Goal: Task Accomplishment & Management: Manage account settings

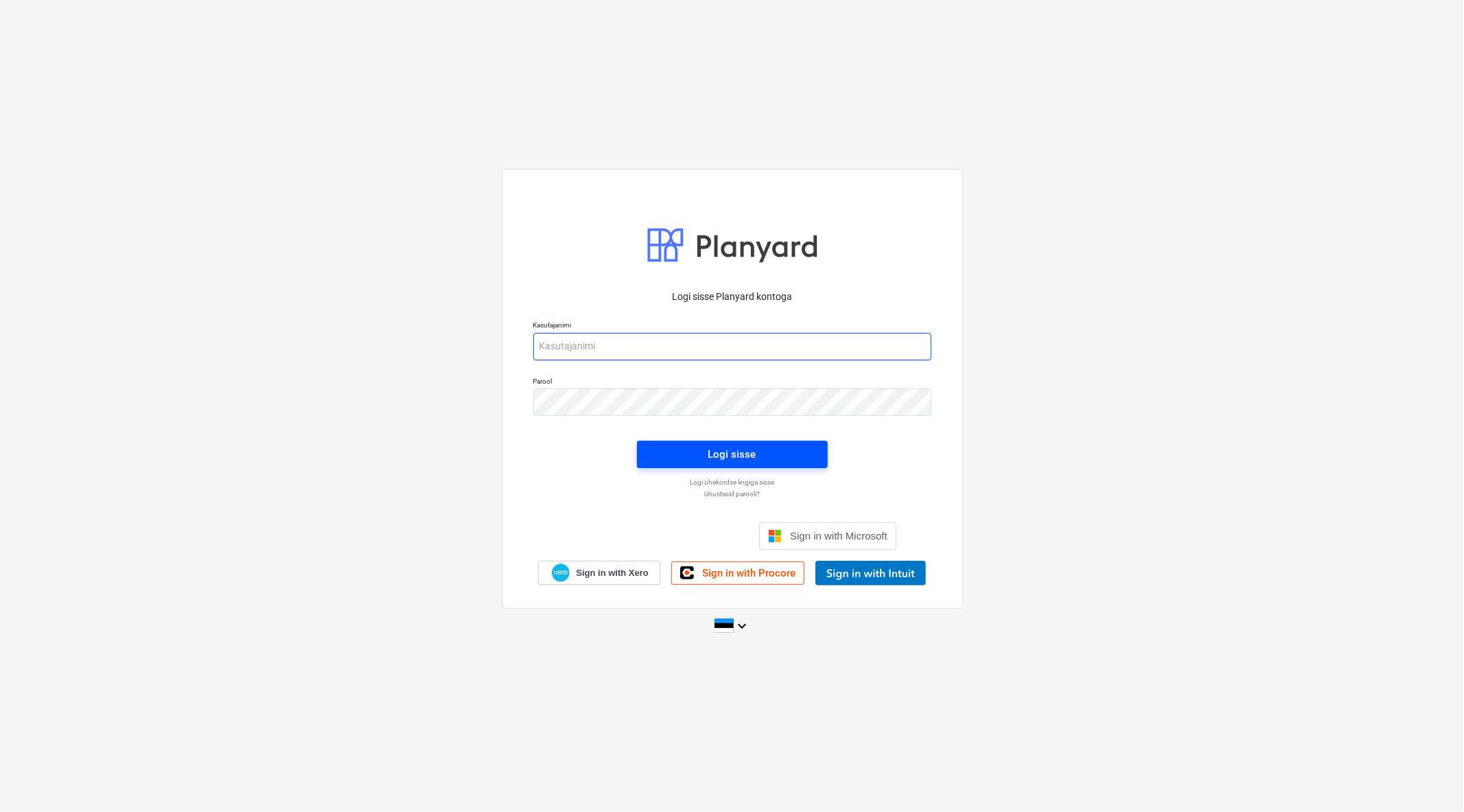
type input "[EMAIL_ADDRESS][DOMAIN_NAME]"
click at [687, 463] on span "Logi sisse" at bounding box center [732, 454] width 158 height 18
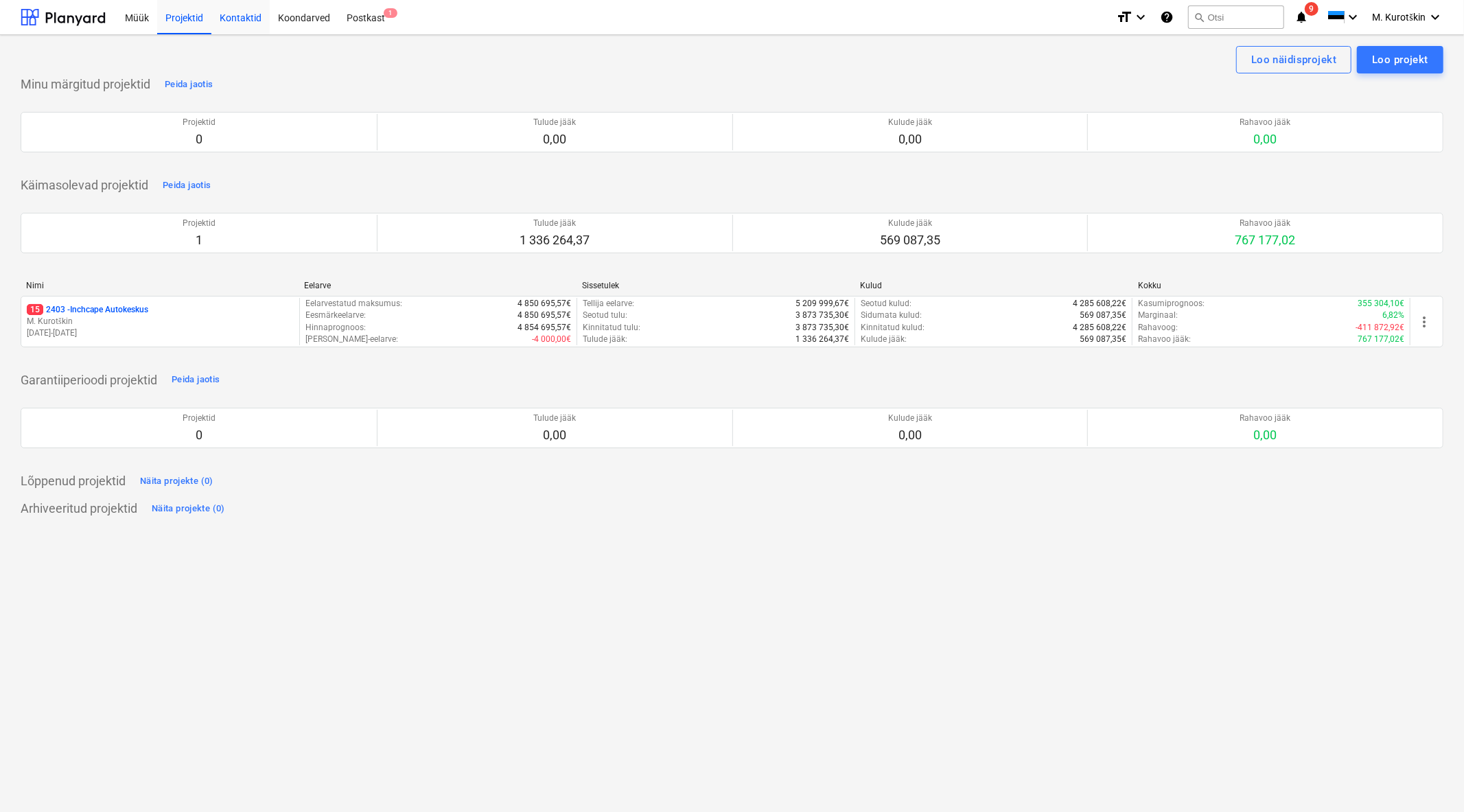
click at [240, 20] on div "Kontaktid" at bounding box center [240, 17] width 58 height 35
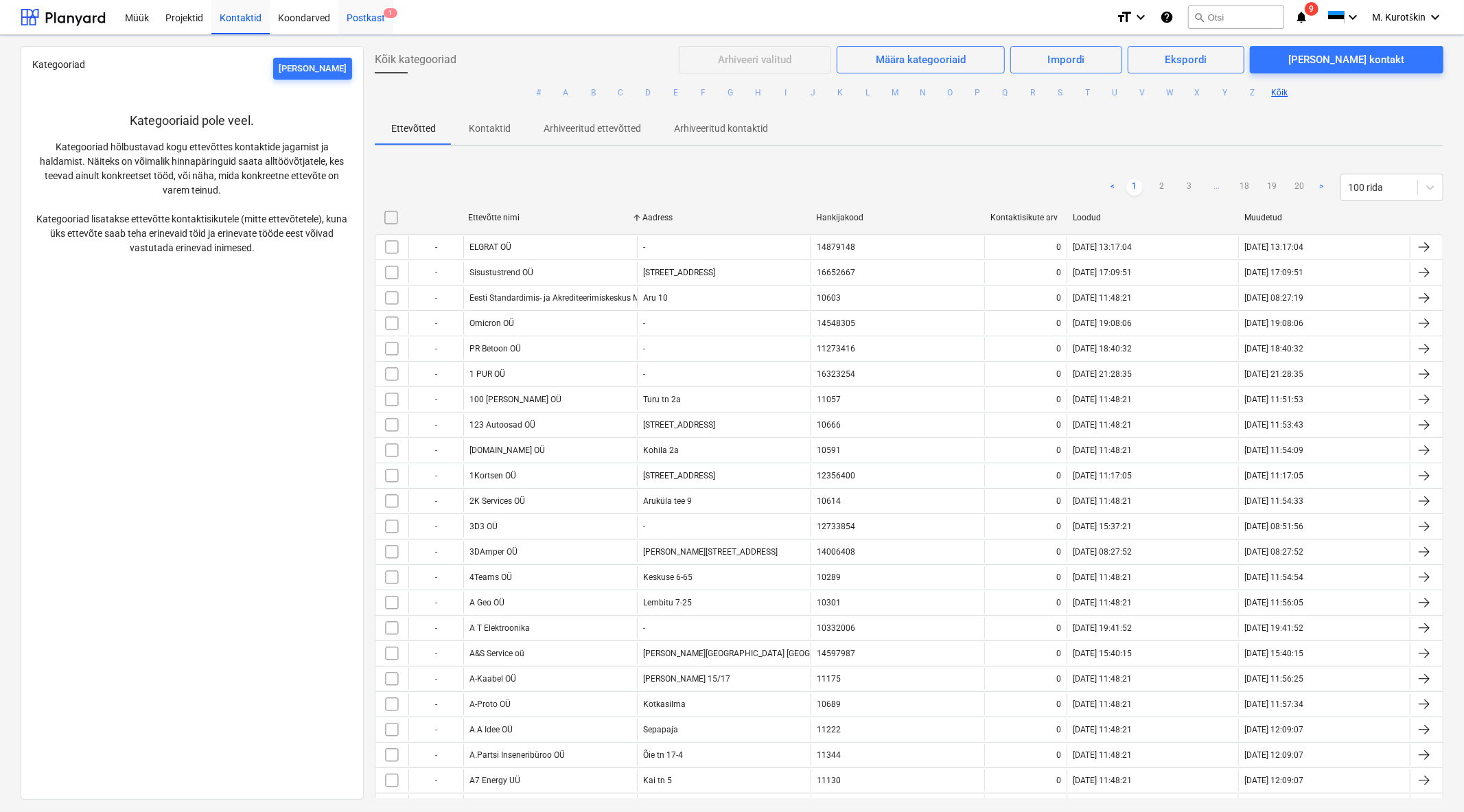
click at [357, 20] on div "Postkast 1" at bounding box center [366, 17] width 55 height 35
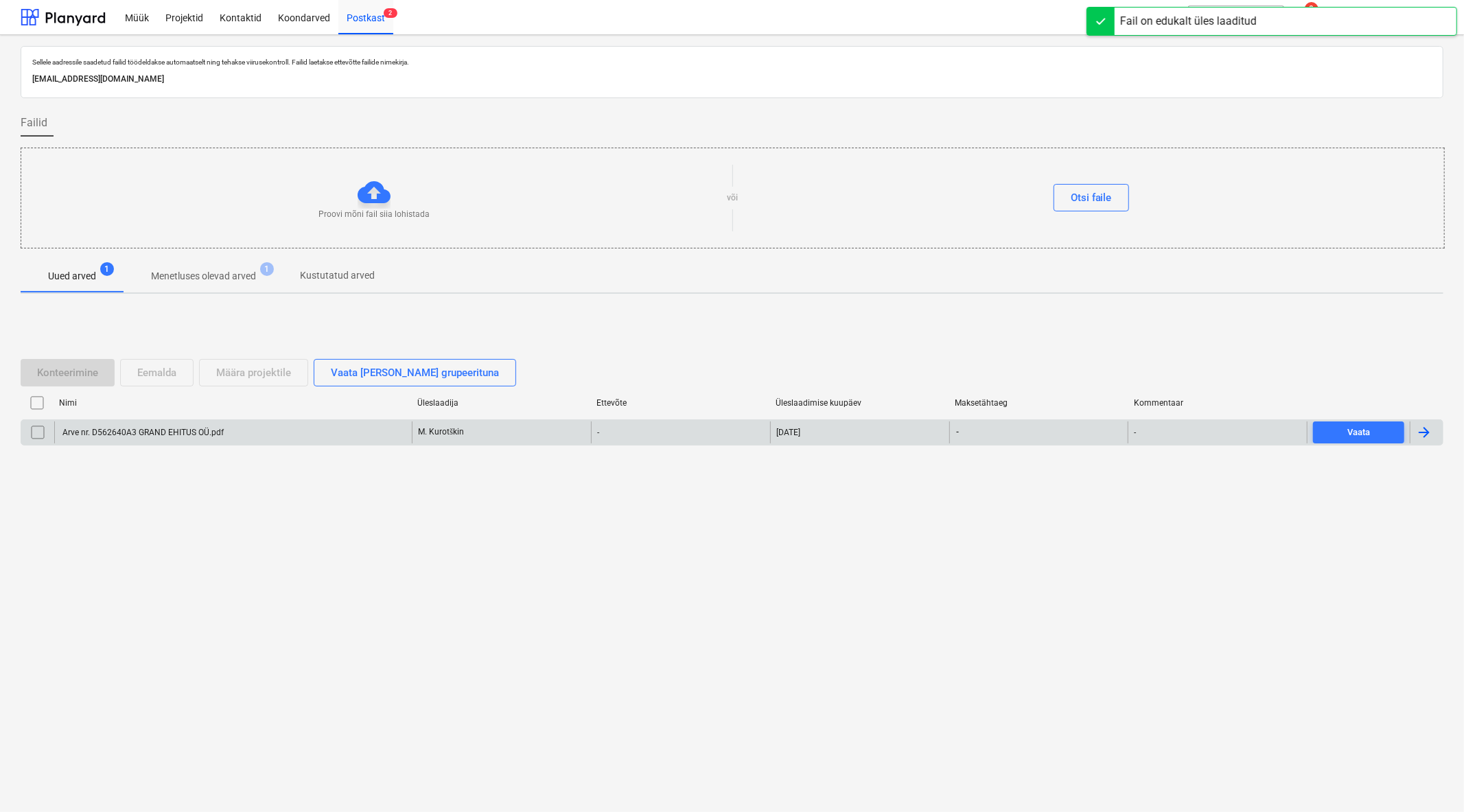
click at [42, 435] on input "checkbox" at bounding box center [37, 432] width 22 height 22
click at [280, 382] on button "Määra projektile" at bounding box center [254, 372] width 110 height 27
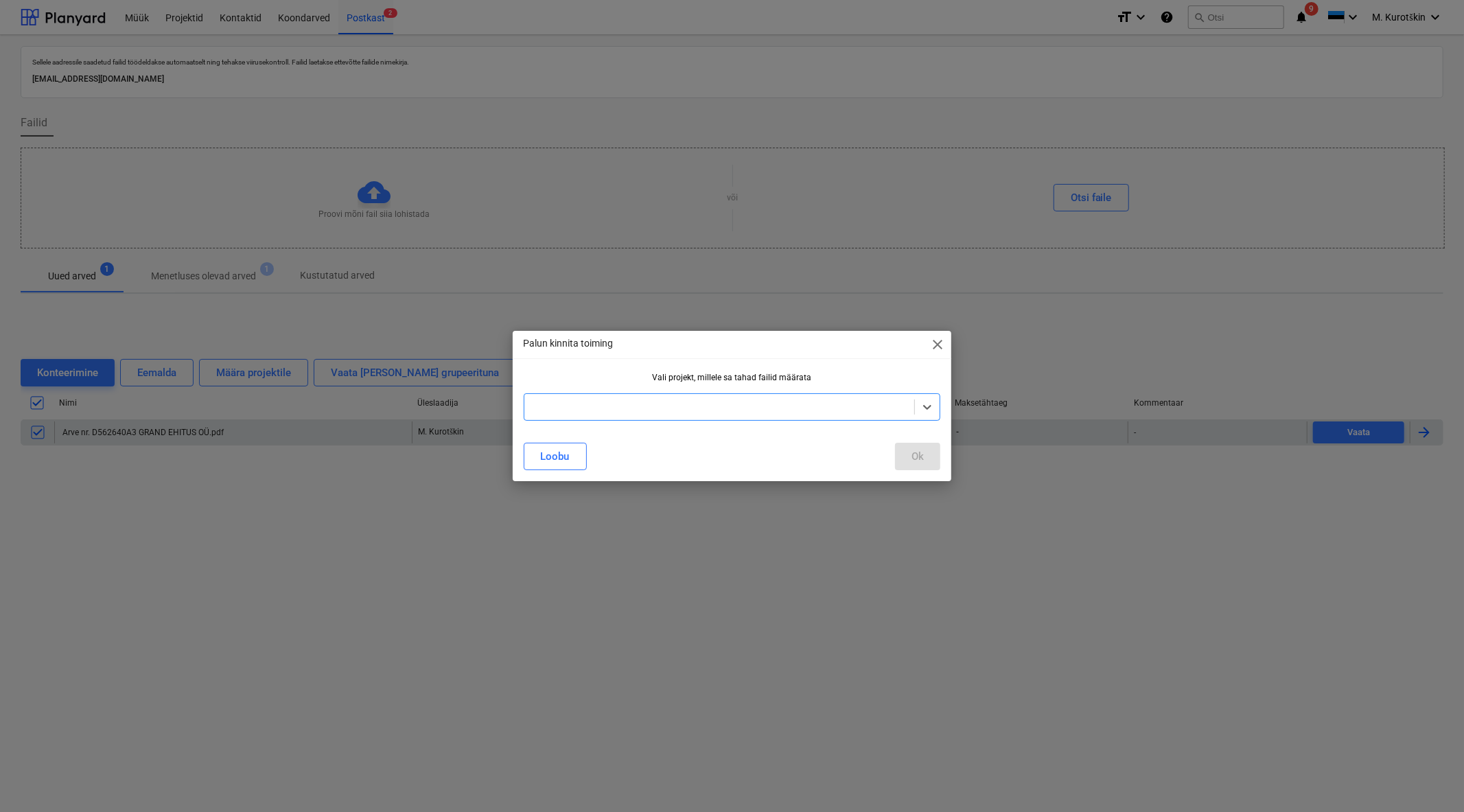
click at [619, 407] on div at bounding box center [719, 407] width 377 height 14
click at [608, 446] on div "Inchcape Autokeskus" at bounding box center [732, 440] width 417 height 22
click at [927, 463] on button "Ok" at bounding box center [917, 456] width 45 height 27
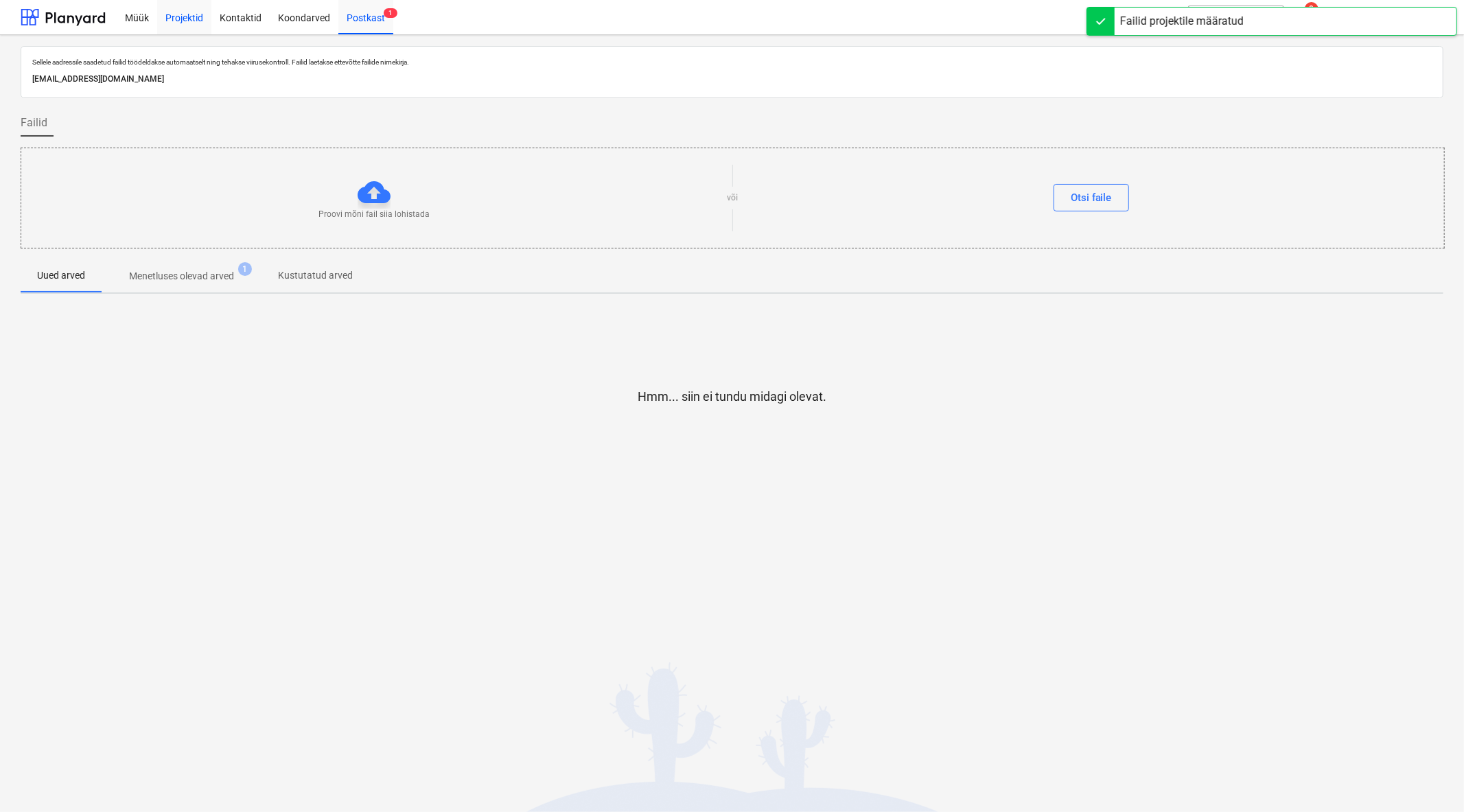
click at [234, 19] on div "Kontaktid" at bounding box center [240, 17] width 58 height 35
click at [207, 23] on div "Projektid" at bounding box center [184, 17] width 54 height 35
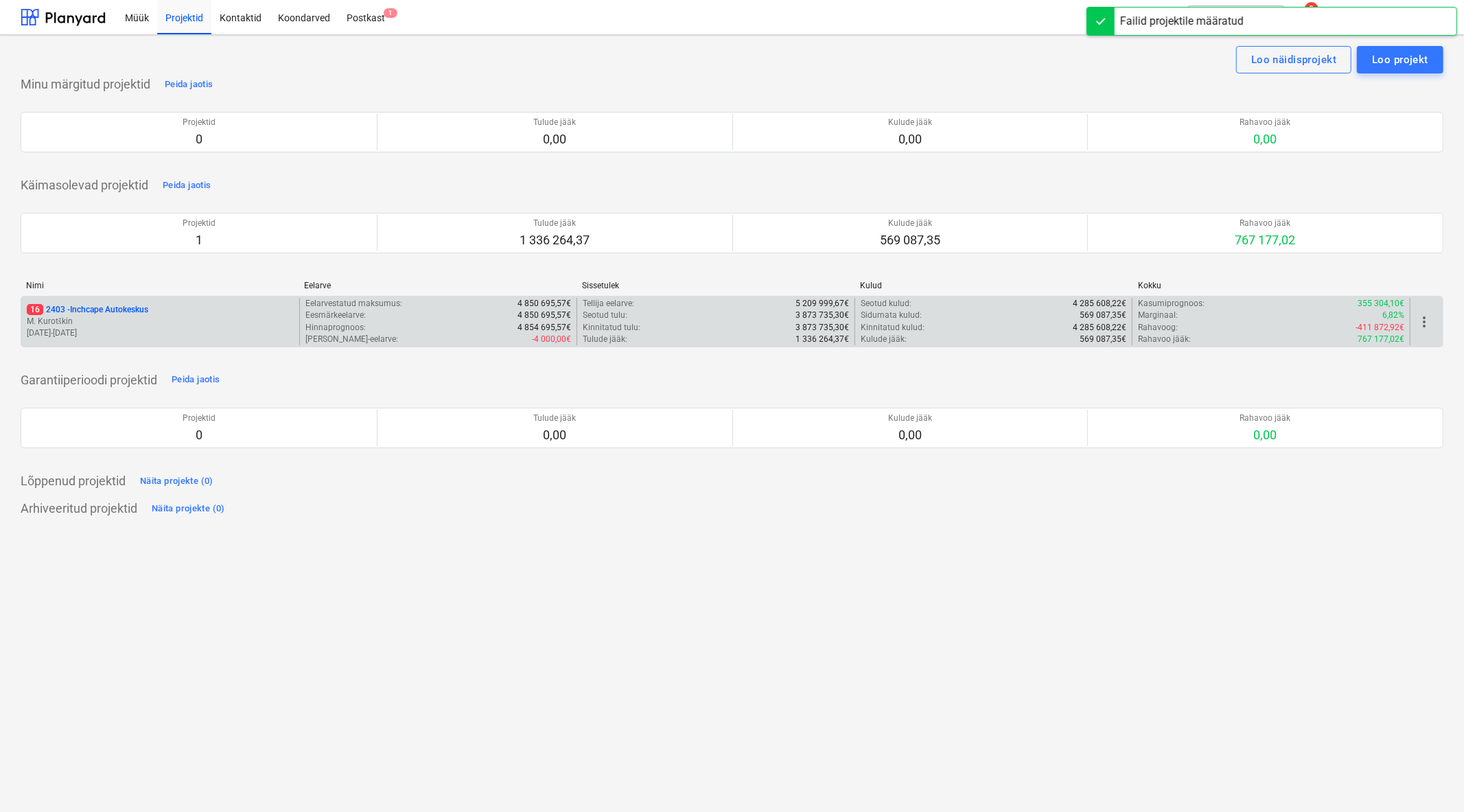
click at [147, 306] on p "16 2403 - Inchcape Autokeskus" at bounding box center [87, 309] width 122 height 11
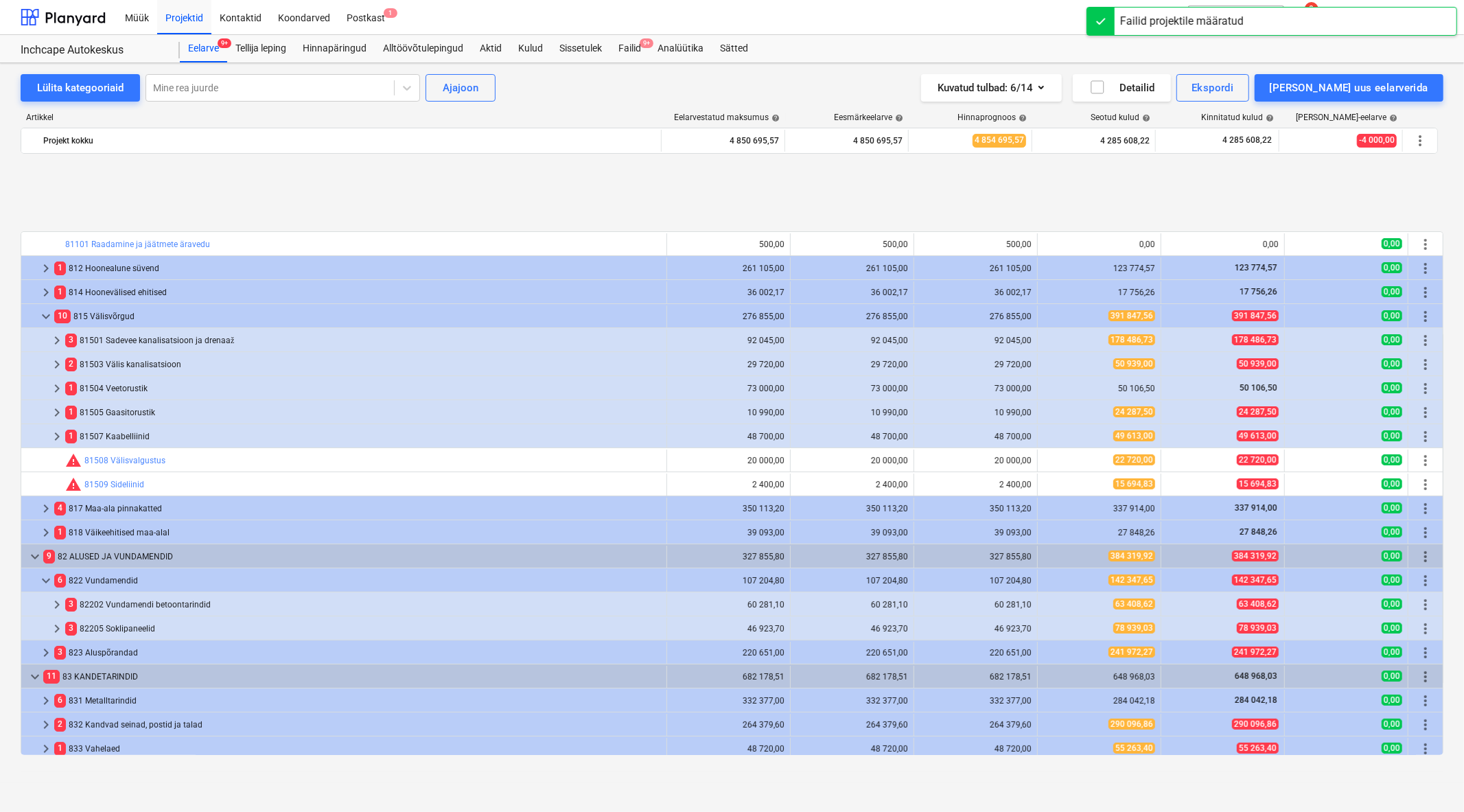
scroll to position [560, 0]
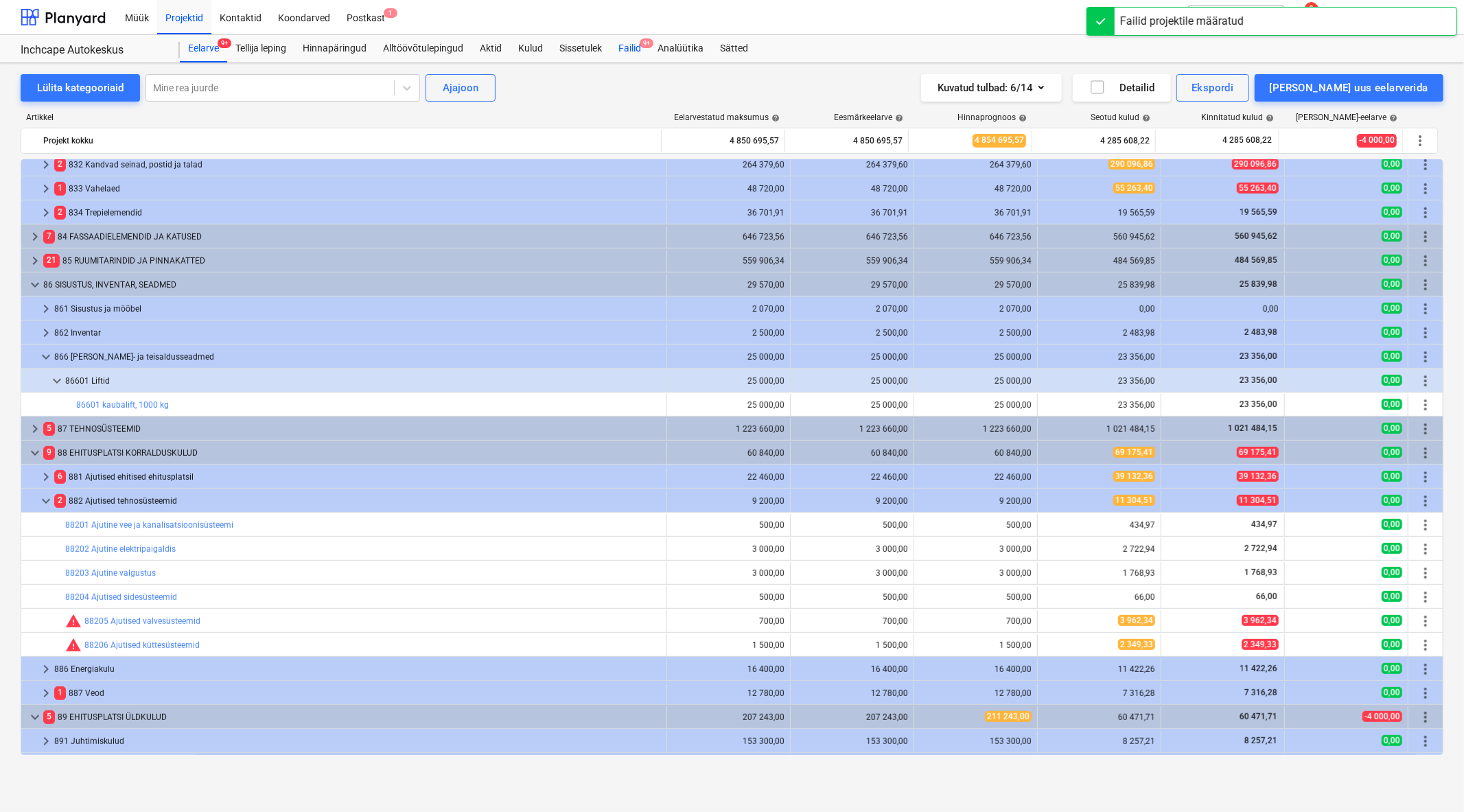
click at [622, 50] on div "Failid 9+" at bounding box center [630, 49] width 39 height 27
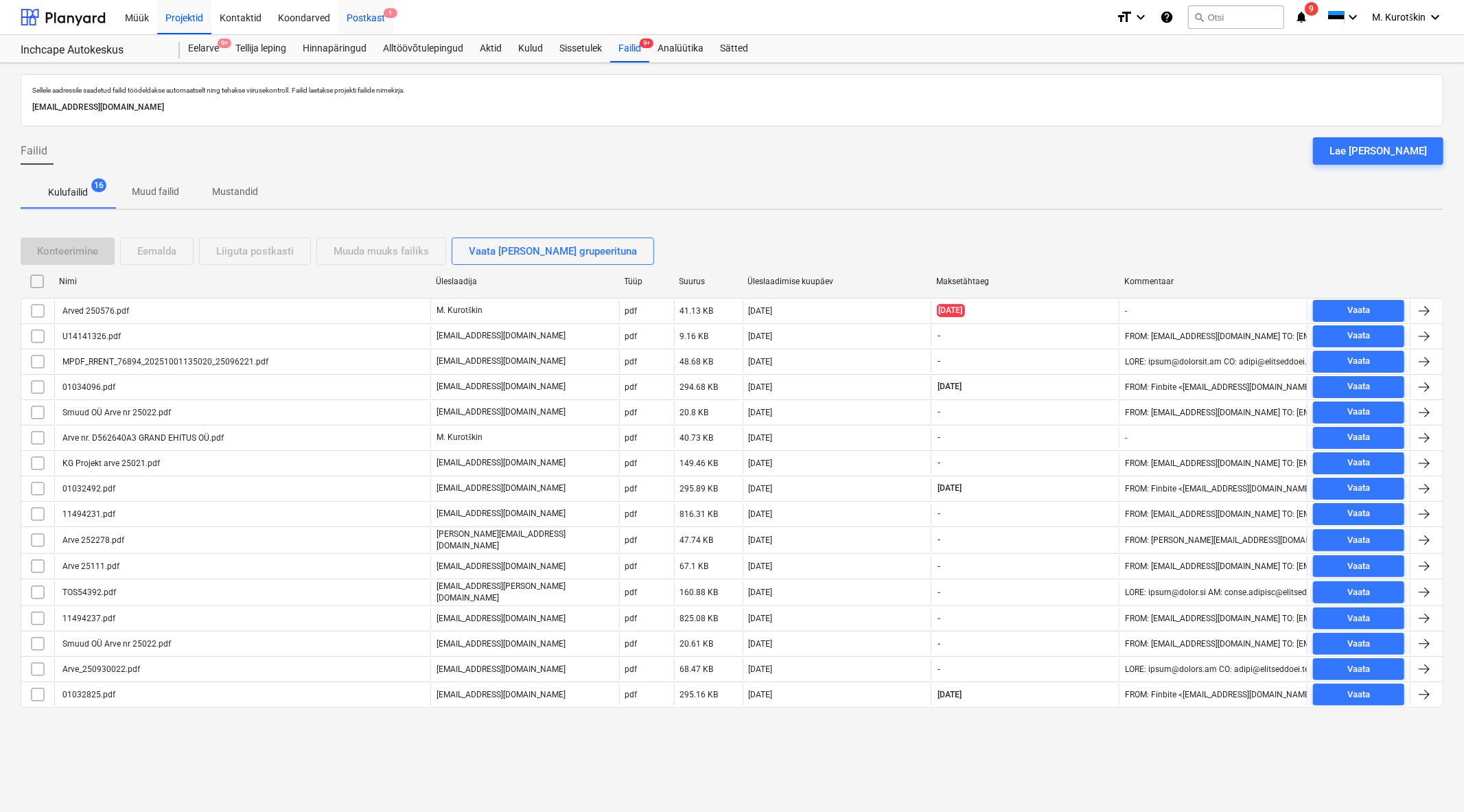
click at [365, 19] on div "Postkast 1" at bounding box center [366, 17] width 55 height 35
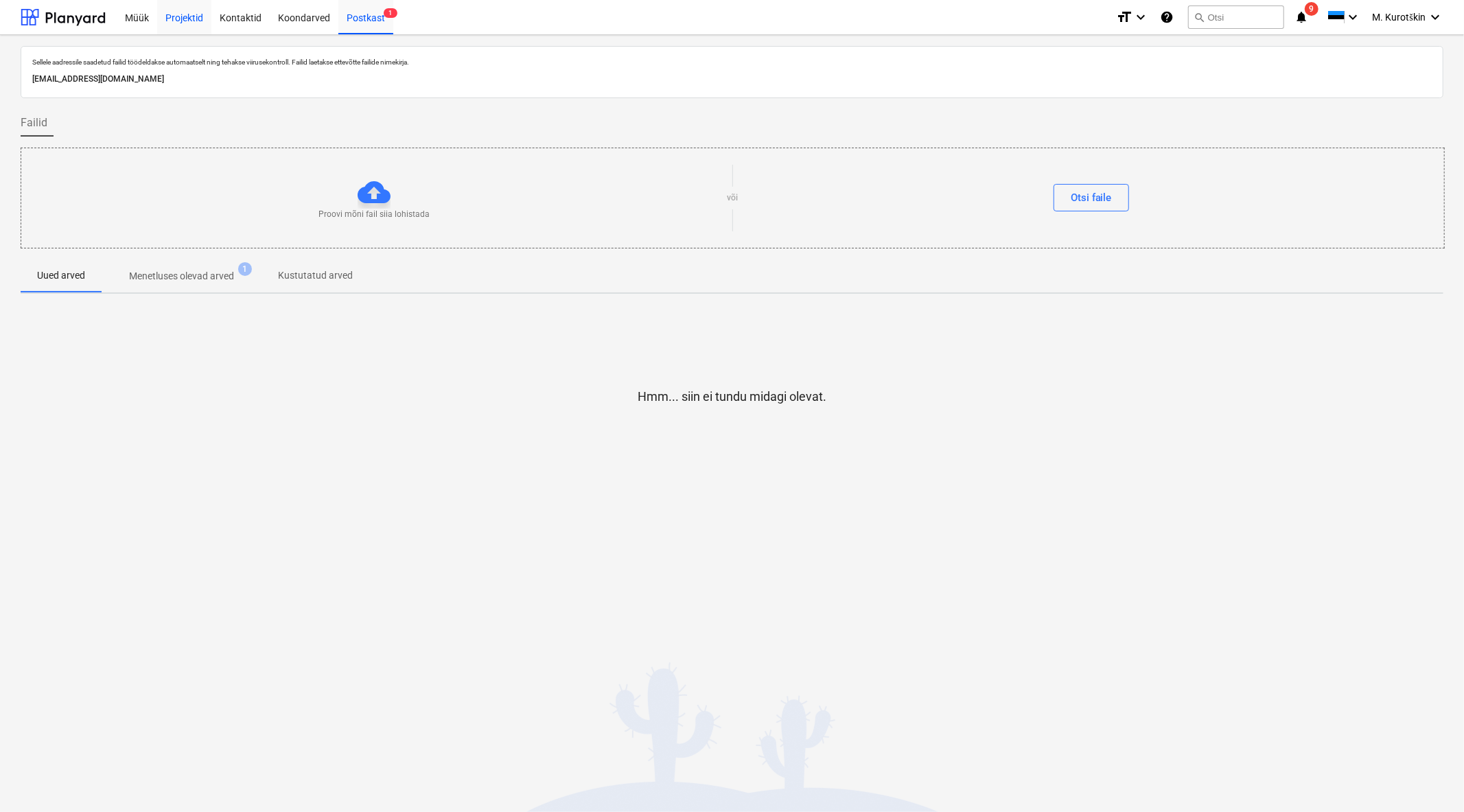
click at [186, 20] on div "Projektid" at bounding box center [184, 17] width 54 height 35
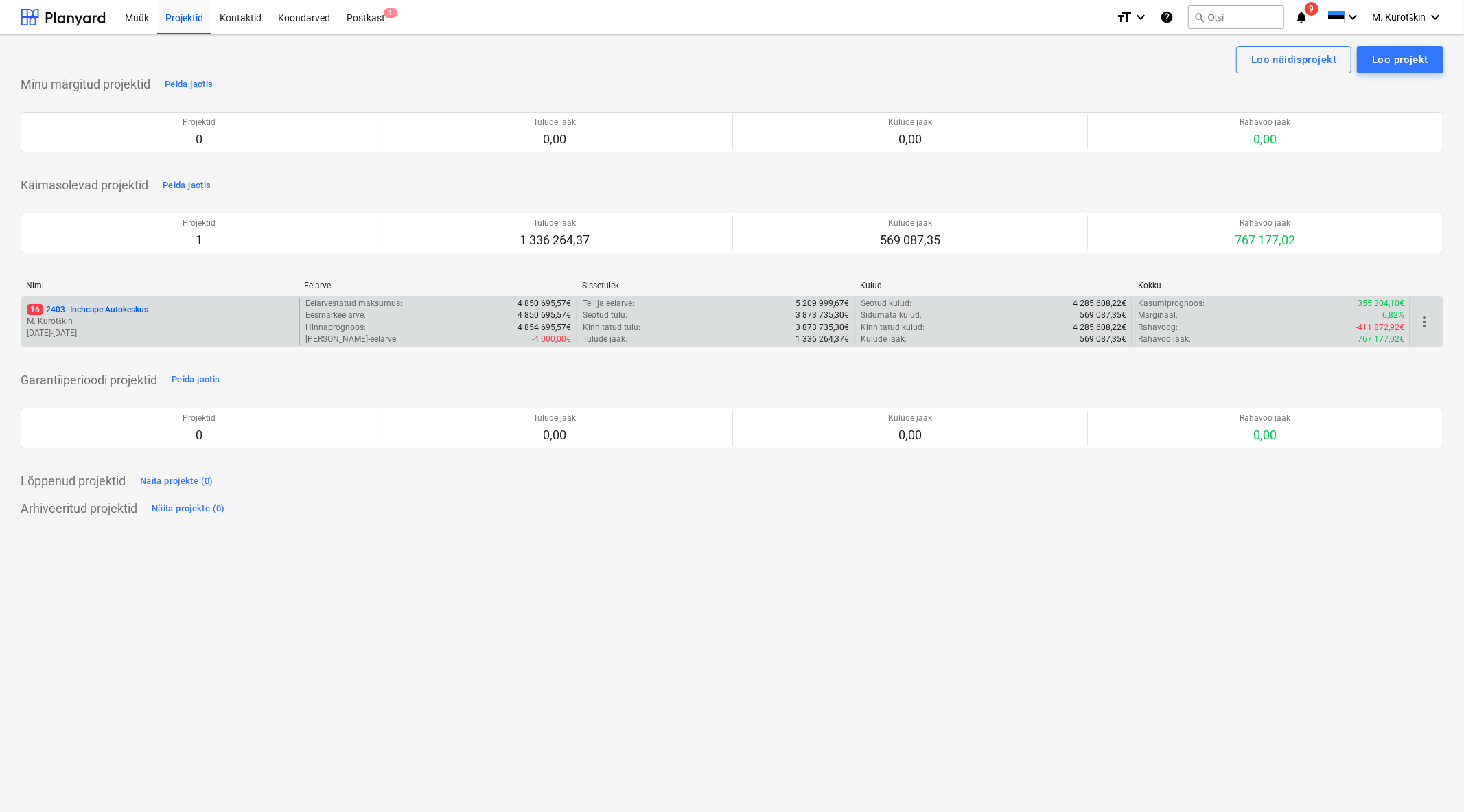
click at [125, 314] on p "16 2403 - Inchcape Autokeskus" at bounding box center [87, 309] width 122 height 11
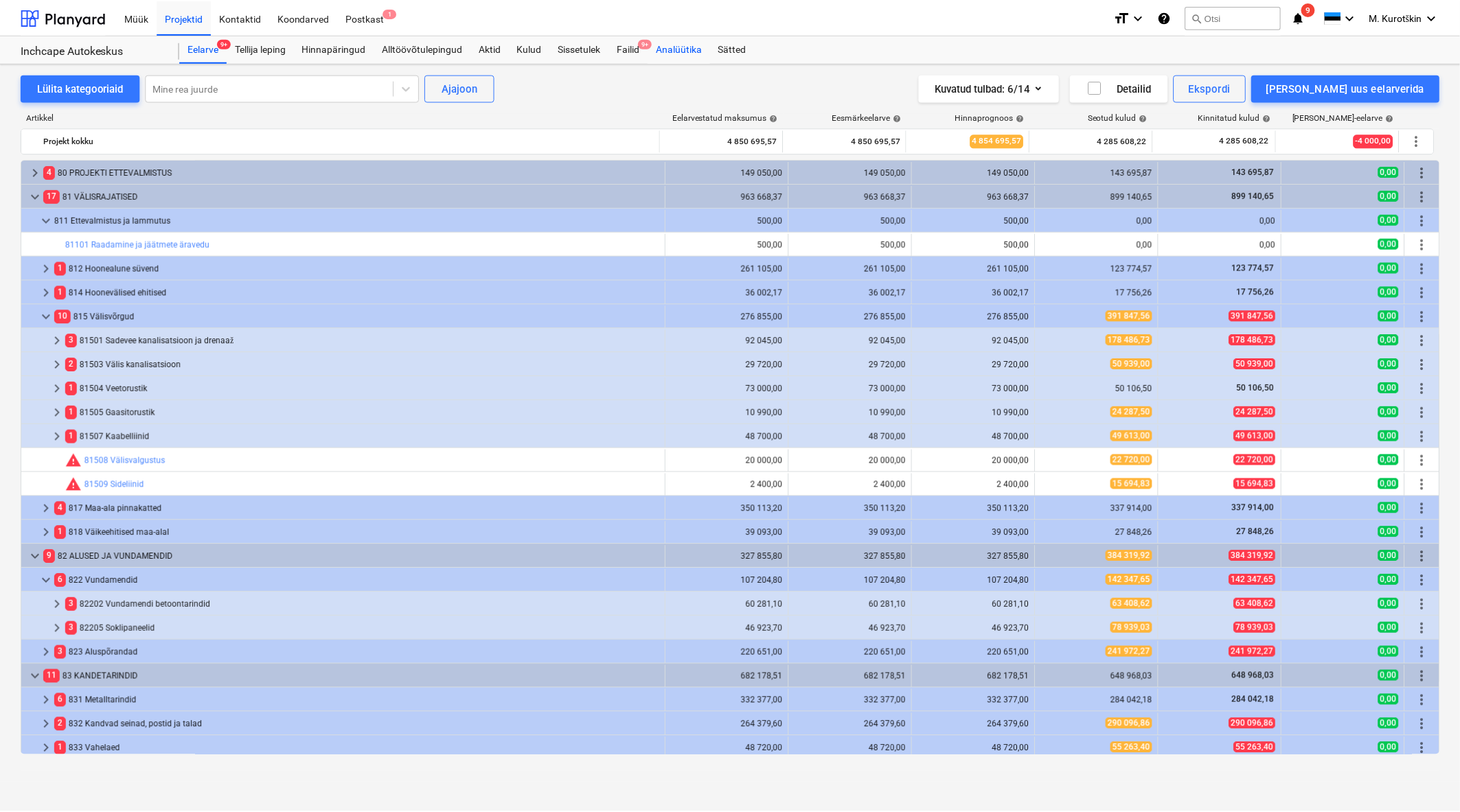
scroll to position [179, 0]
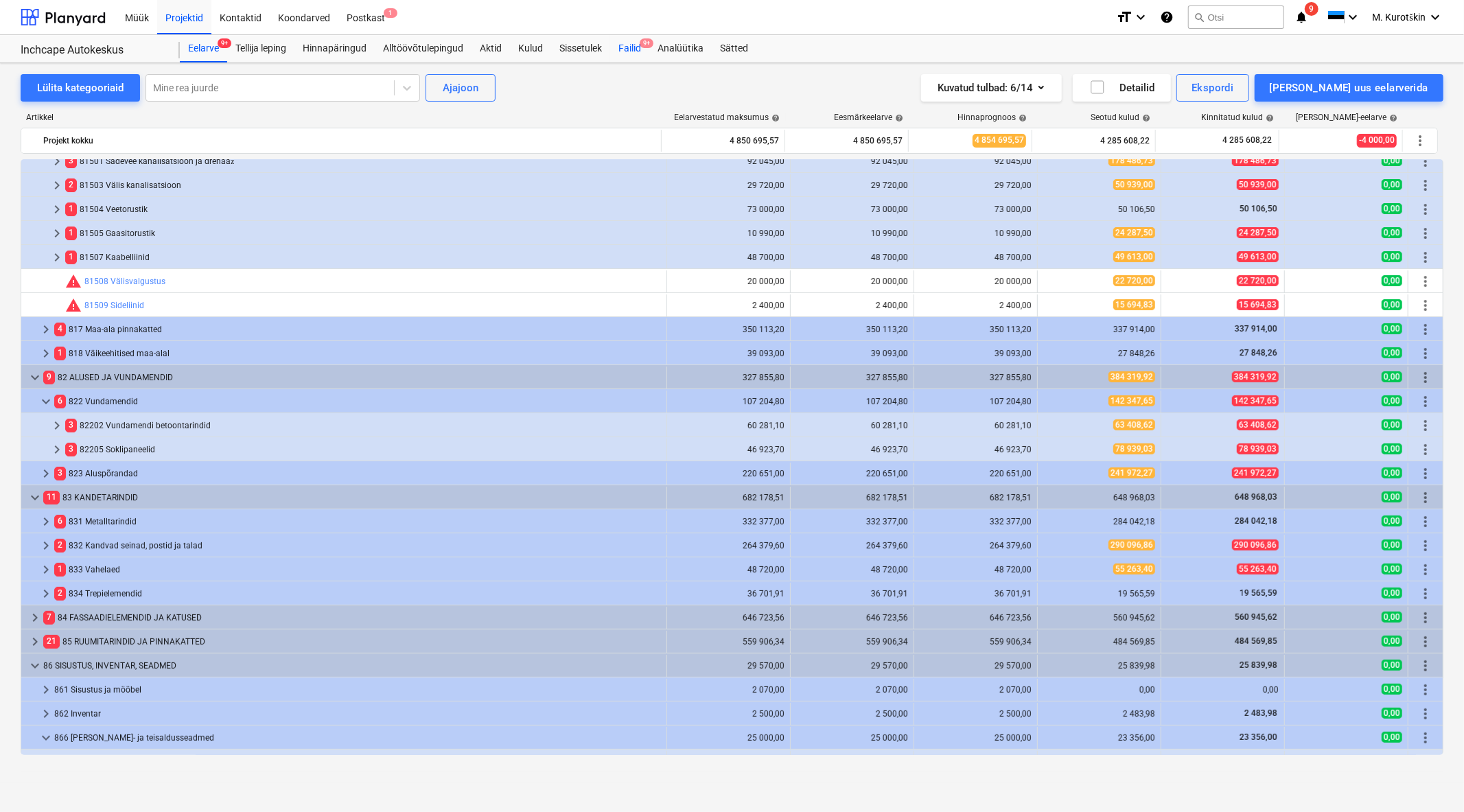
click at [649, 46] on span "9+" at bounding box center [647, 43] width 14 height 10
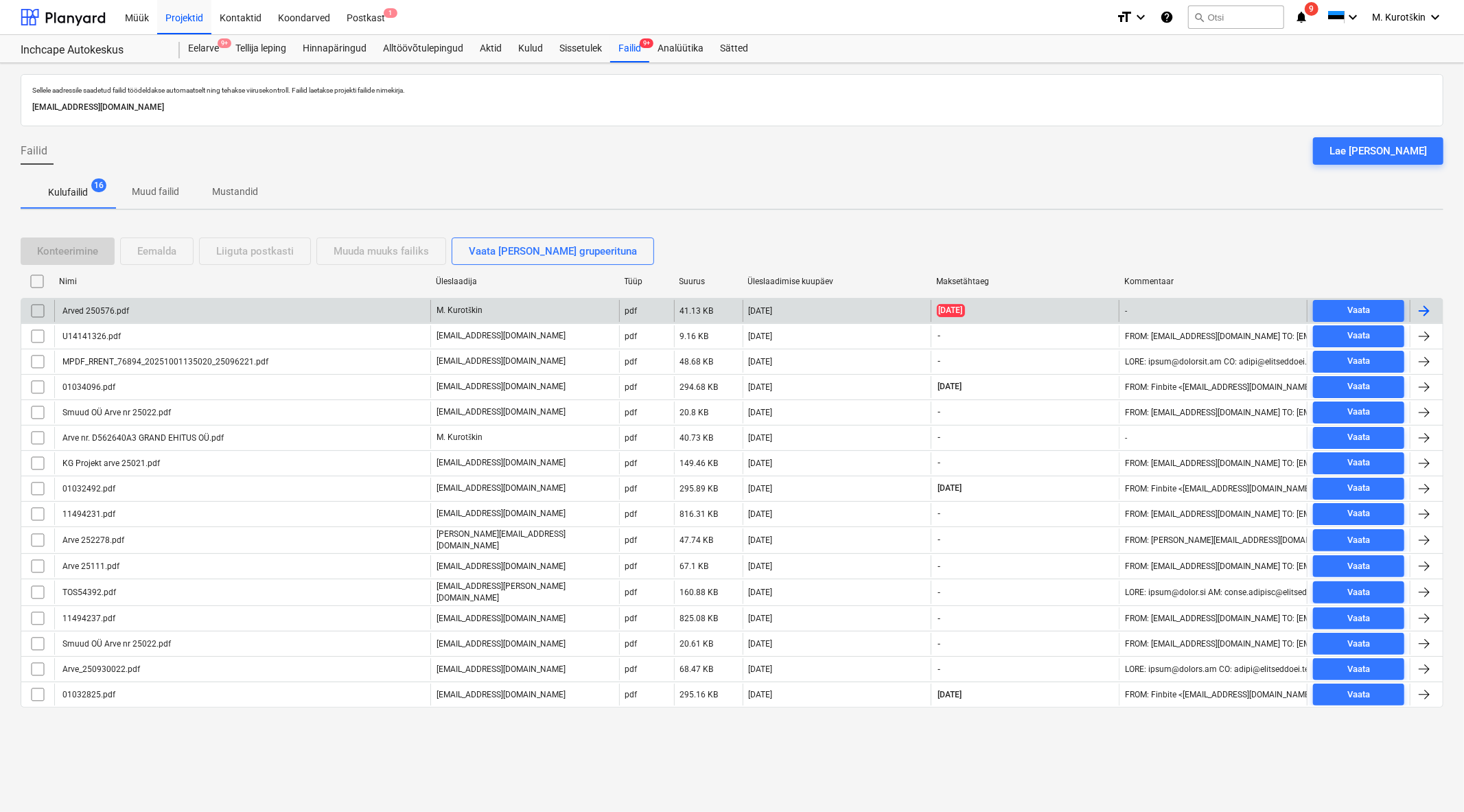
click at [171, 315] on div "Arved 250576.pdf" at bounding box center [242, 310] width 376 height 22
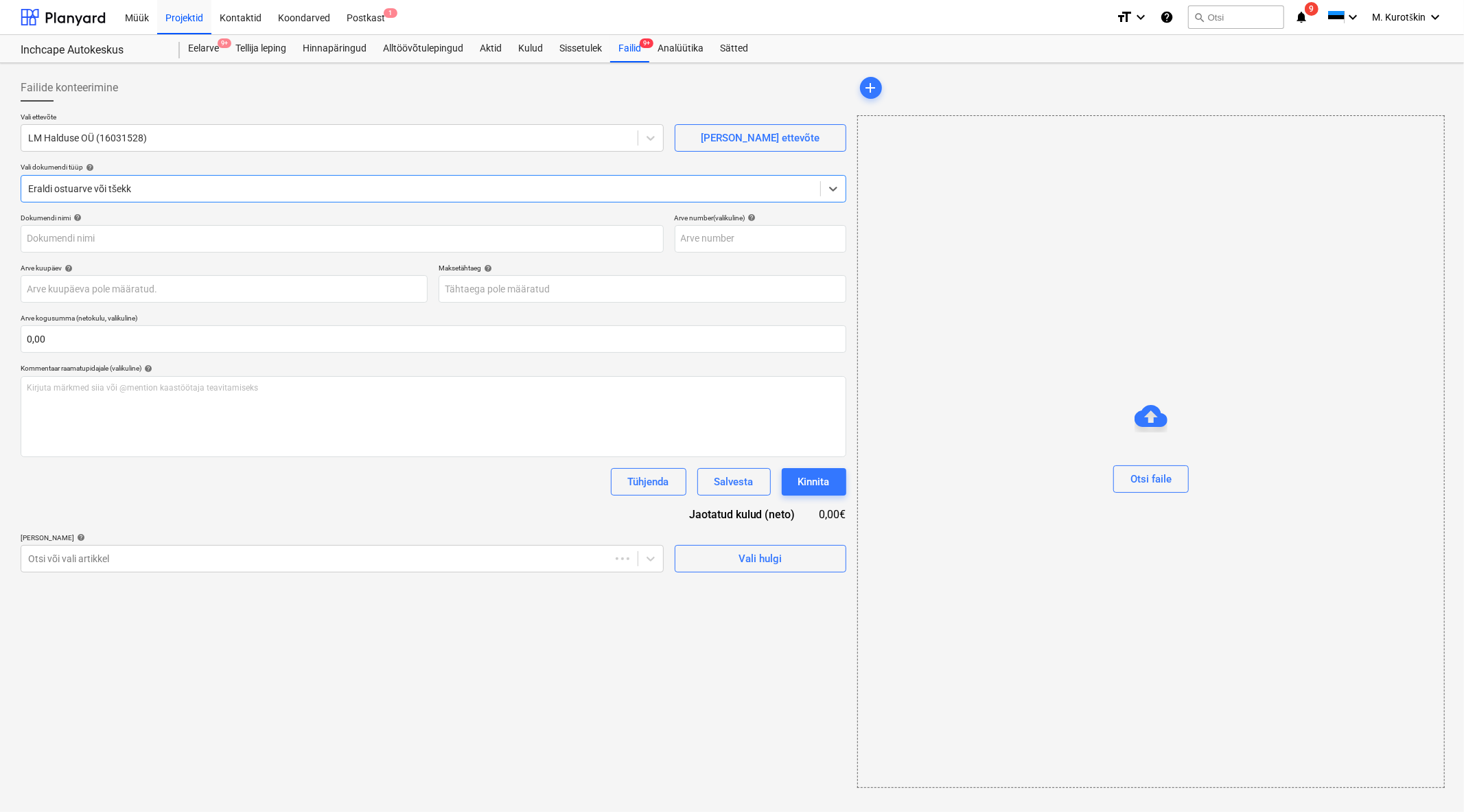
type input "250576"
type input "[DATE]"
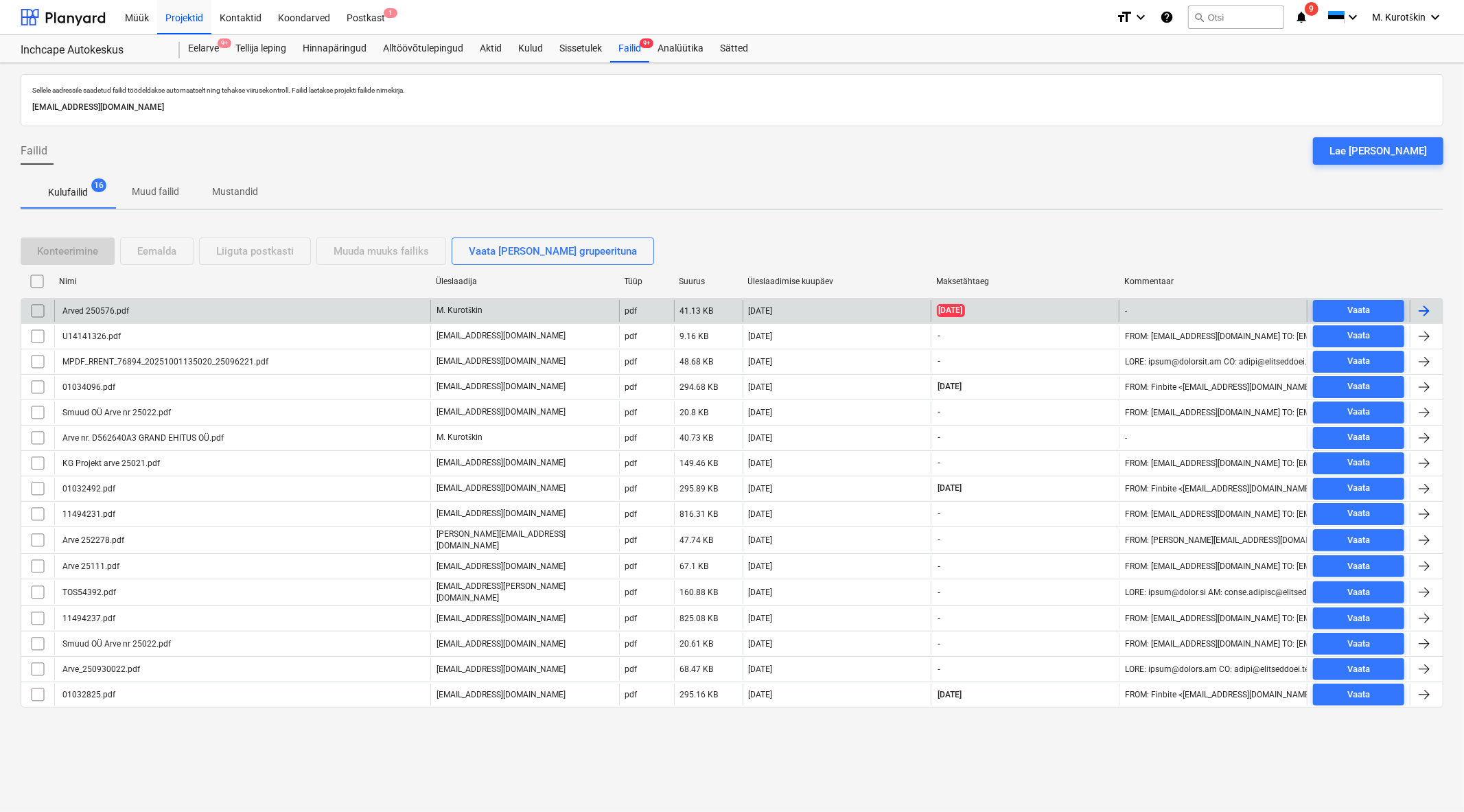
click at [224, 309] on div "Arved 250576.pdf" at bounding box center [242, 310] width 376 height 22
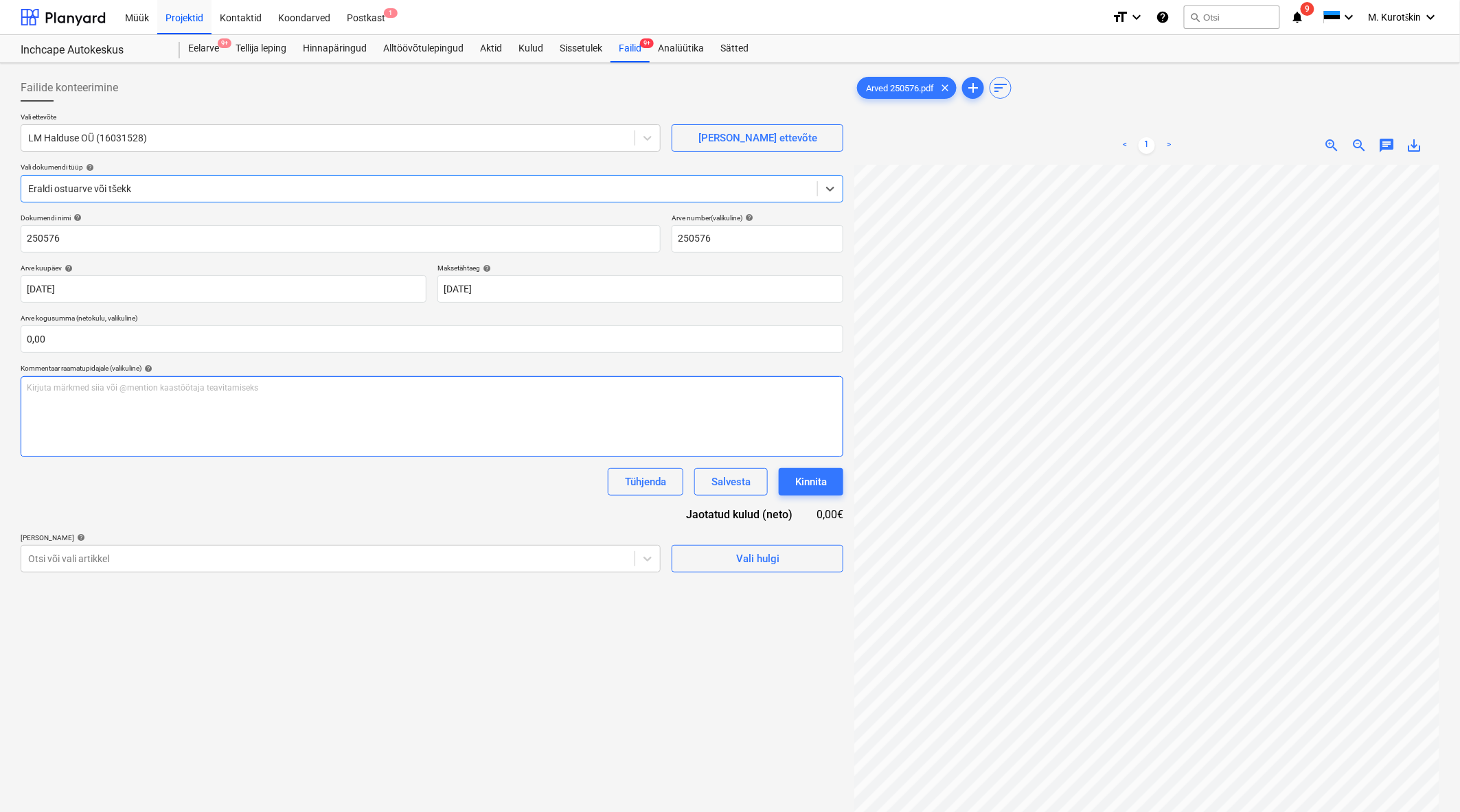
scroll to position [103, 0]
click at [119, 573] on div "Failide konteerimine Vali ettevõte LM Halduse OÜ (16031528) [PERSON_NAME] uus e…" at bounding box center [431, 506] width 833 height 876
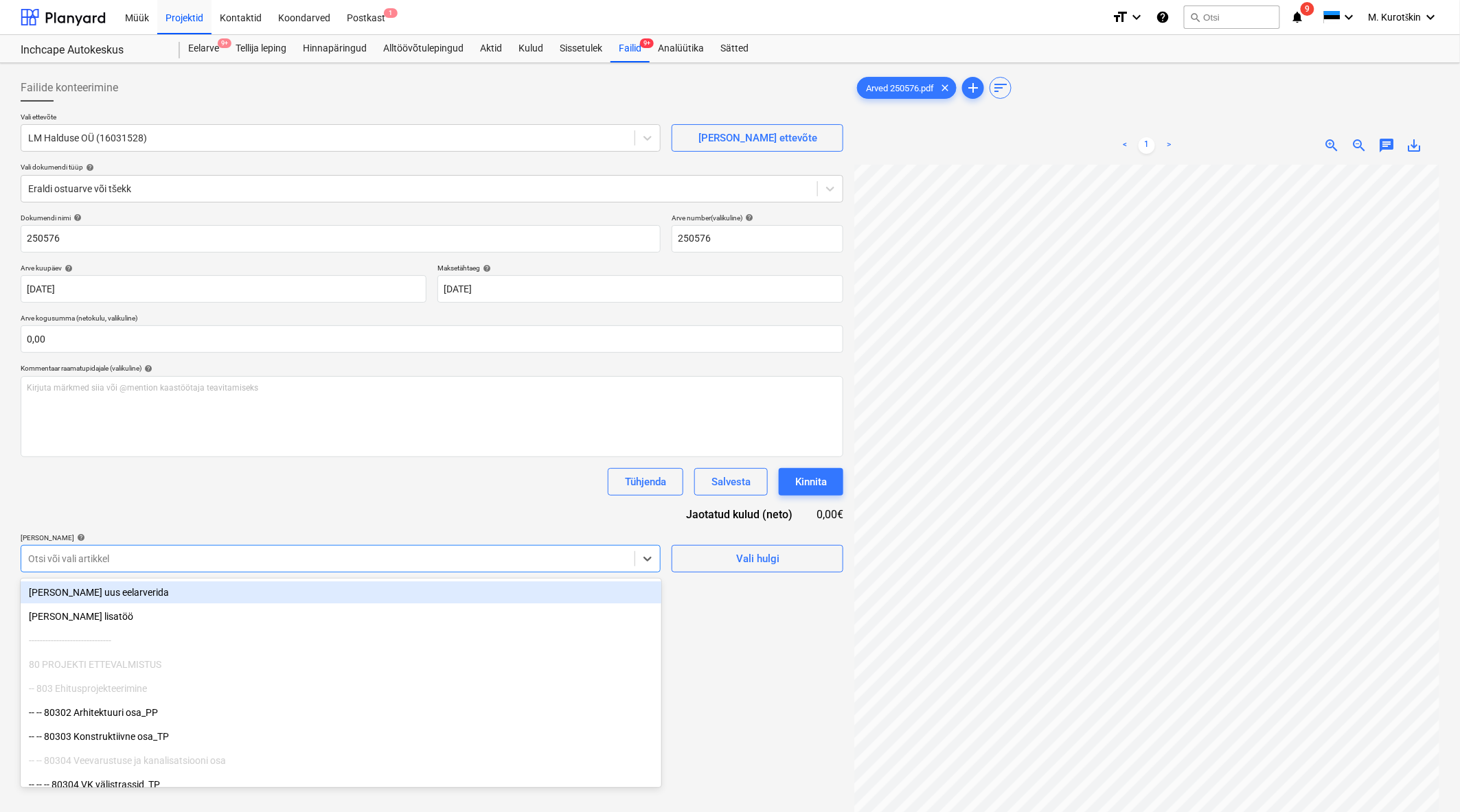
click at [177, 565] on div at bounding box center [328, 559] width 599 height 14
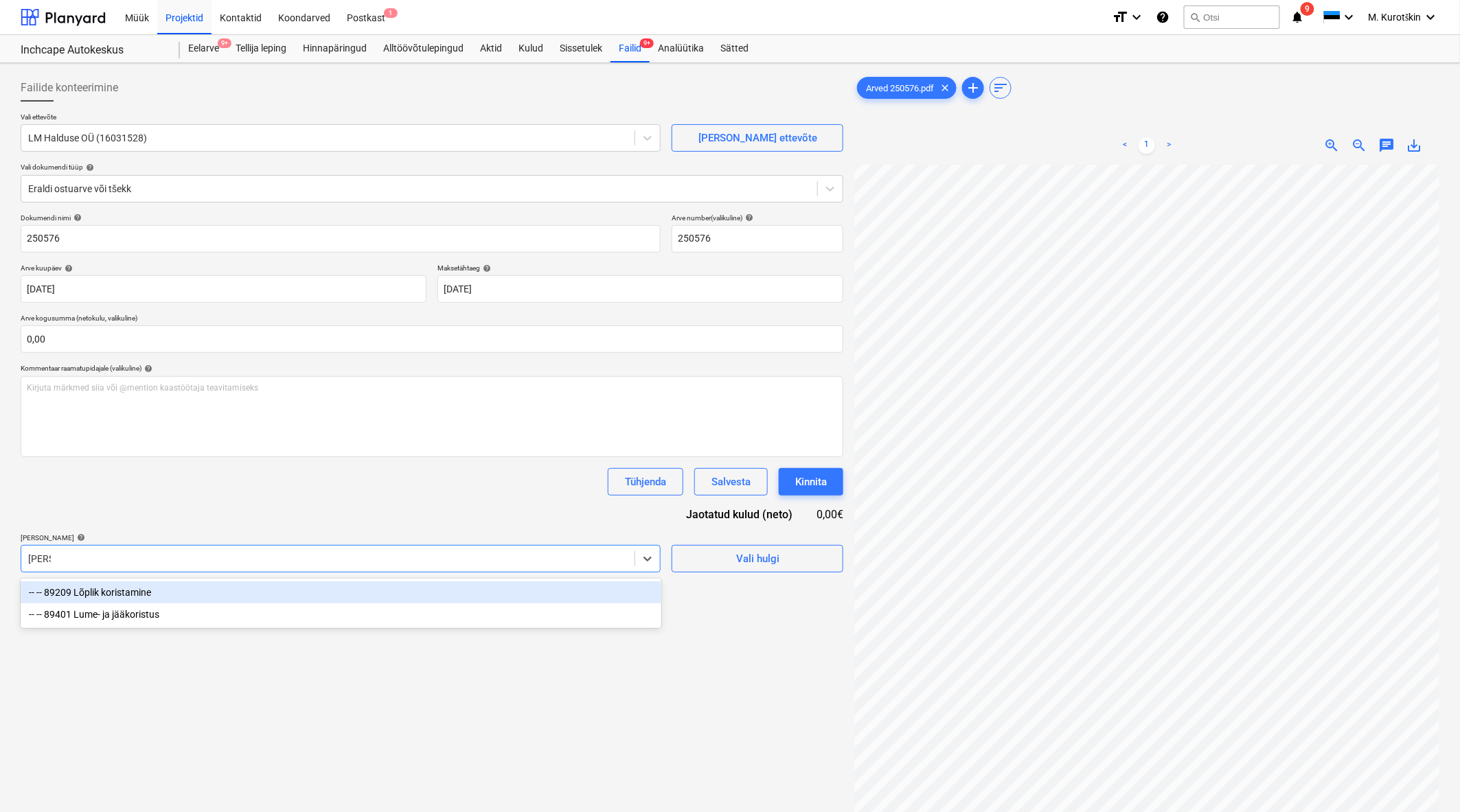
type input "koris"
click at [182, 589] on div "-- -- 89209 Lõplik koristamine" at bounding box center [340, 592] width 641 height 22
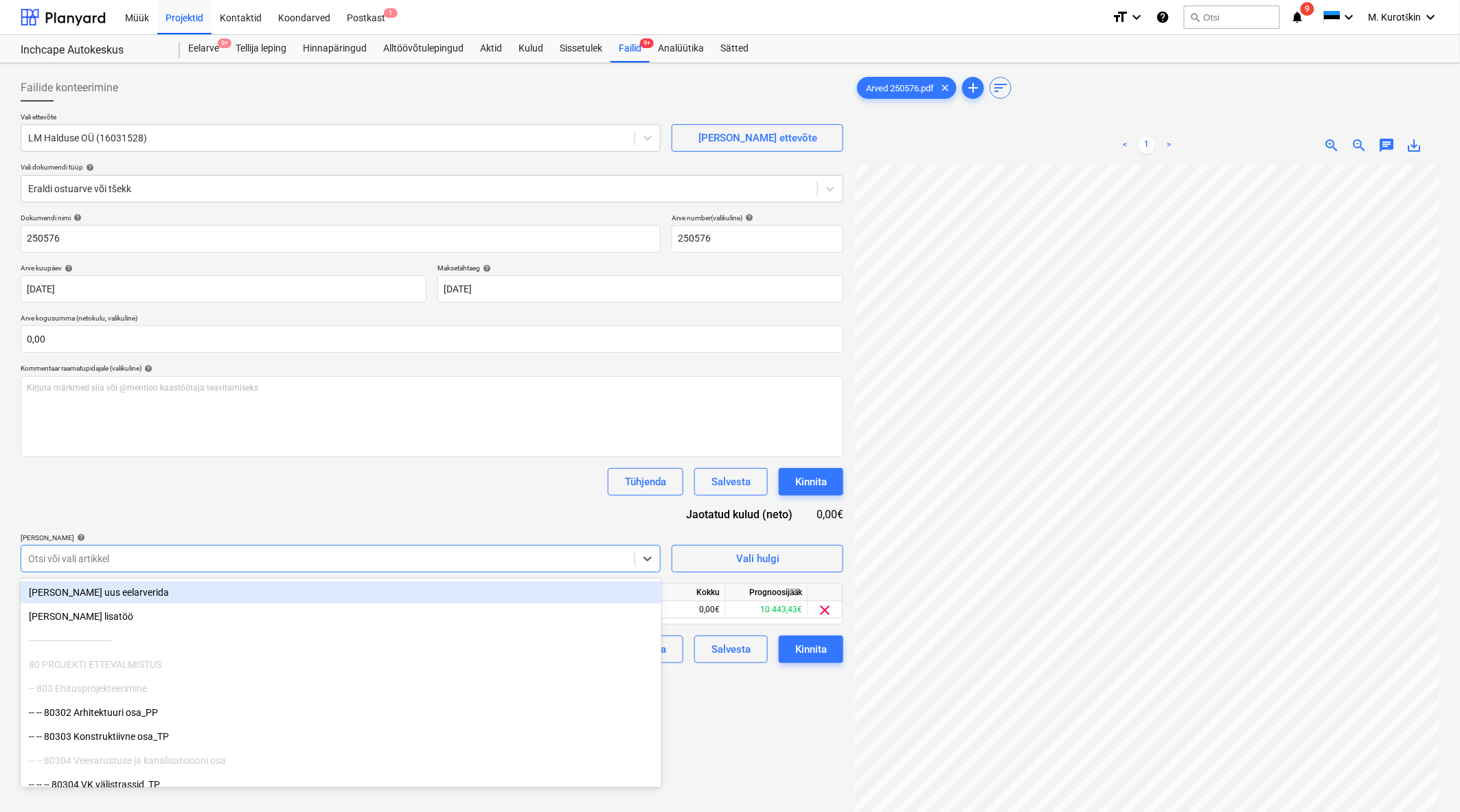
click at [247, 521] on div "Dokumendi nimi help 250576 Arve number (valikuline) help 250576 Arve kuupäev he…" at bounding box center [431, 438] width 823 height 450
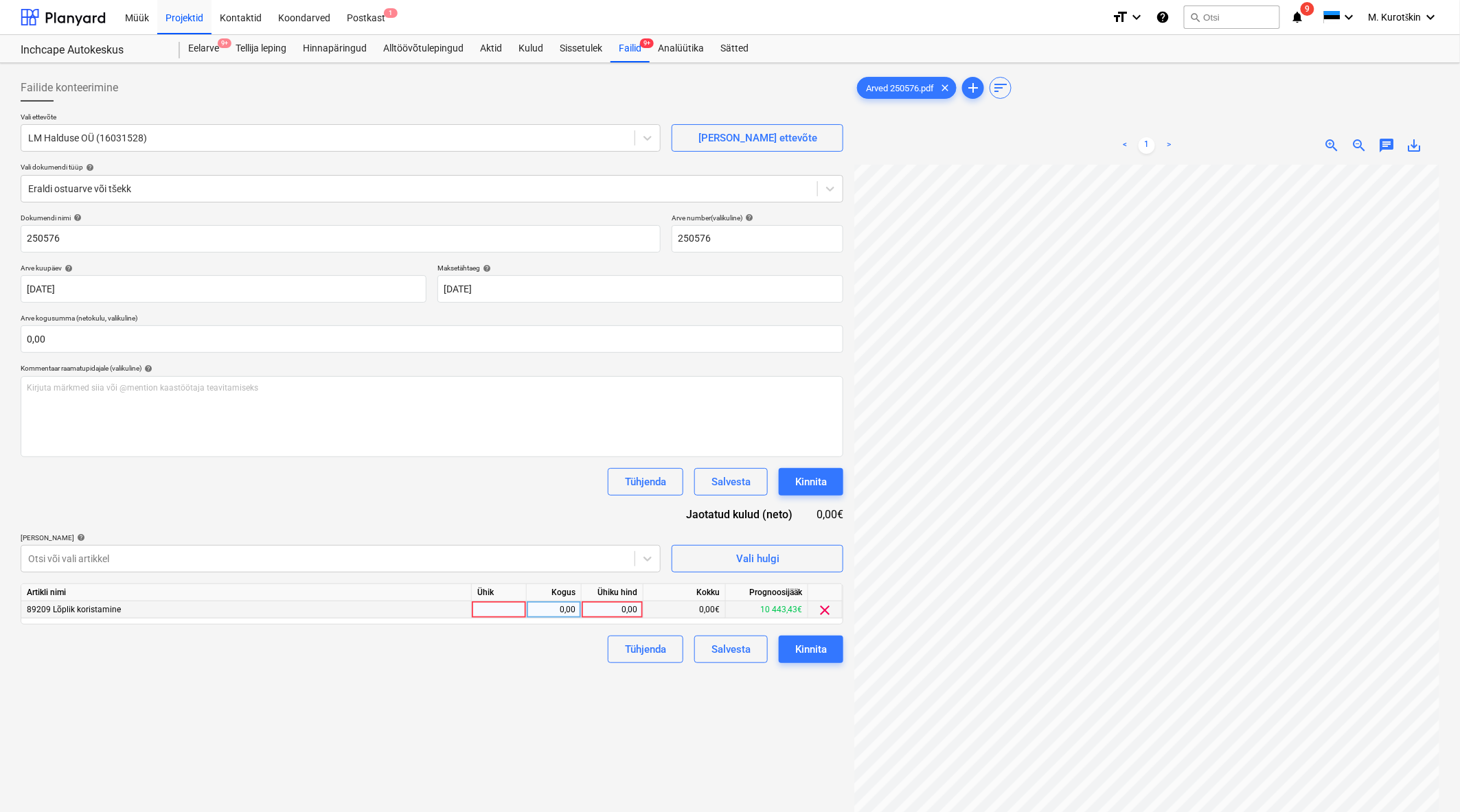
click at [618, 604] on div "0,00" at bounding box center [612, 610] width 50 height 17
type input "1322"
click at [505, 719] on div "Failide konteerimine Vali ettevõte LM Halduse OÜ (16031528) [PERSON_NAME] uus e…" at bounding box center [431, 506] width 833 height 876
click at [527, 289] on body "Müük Projektid Kontaktid Koondarved Postkast 1 format_size keyboard_arrow_down …" at bounding box center [730, 406] width 1460 height 812
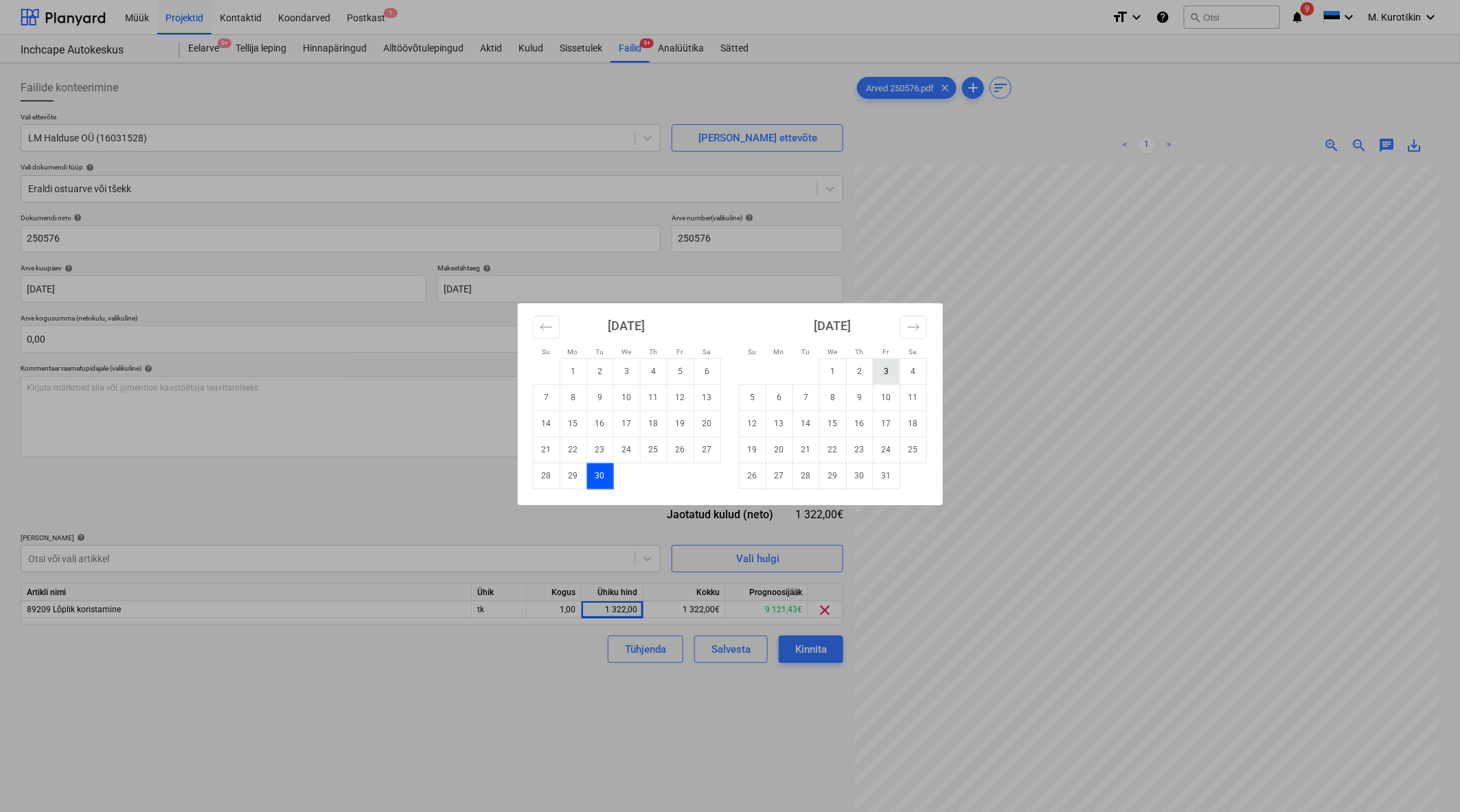
click at [882, 368] on td "3" at bounding box center [886, 372] width 27 height 27
type input "[DATE]"
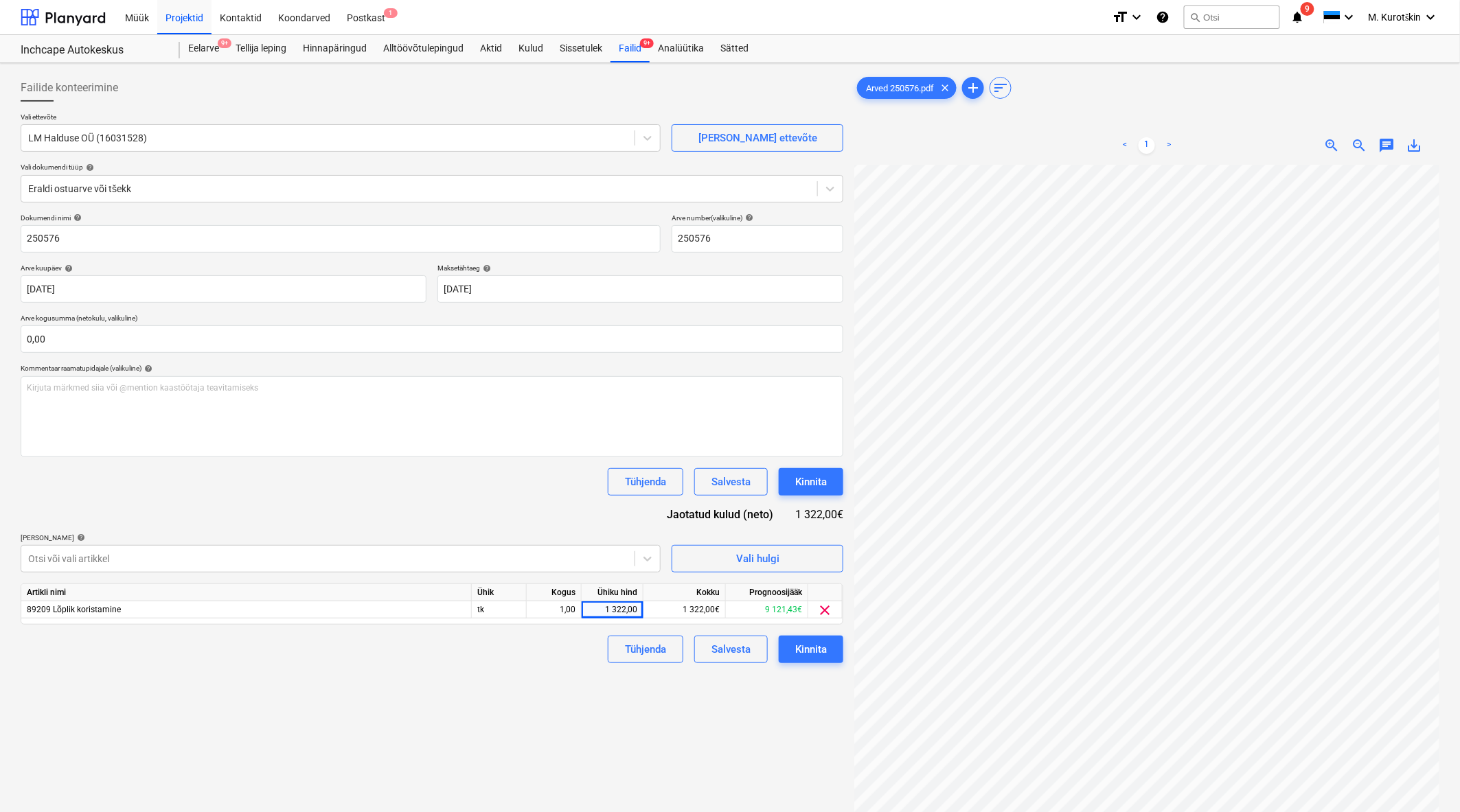
click at [711, 757] on div "Failide konteerimine Vali ettevõte LM Halduse OÜ (16031528) [PERSON_NAME] uus e…" at bounding box center [431, 506] width 833 height 876
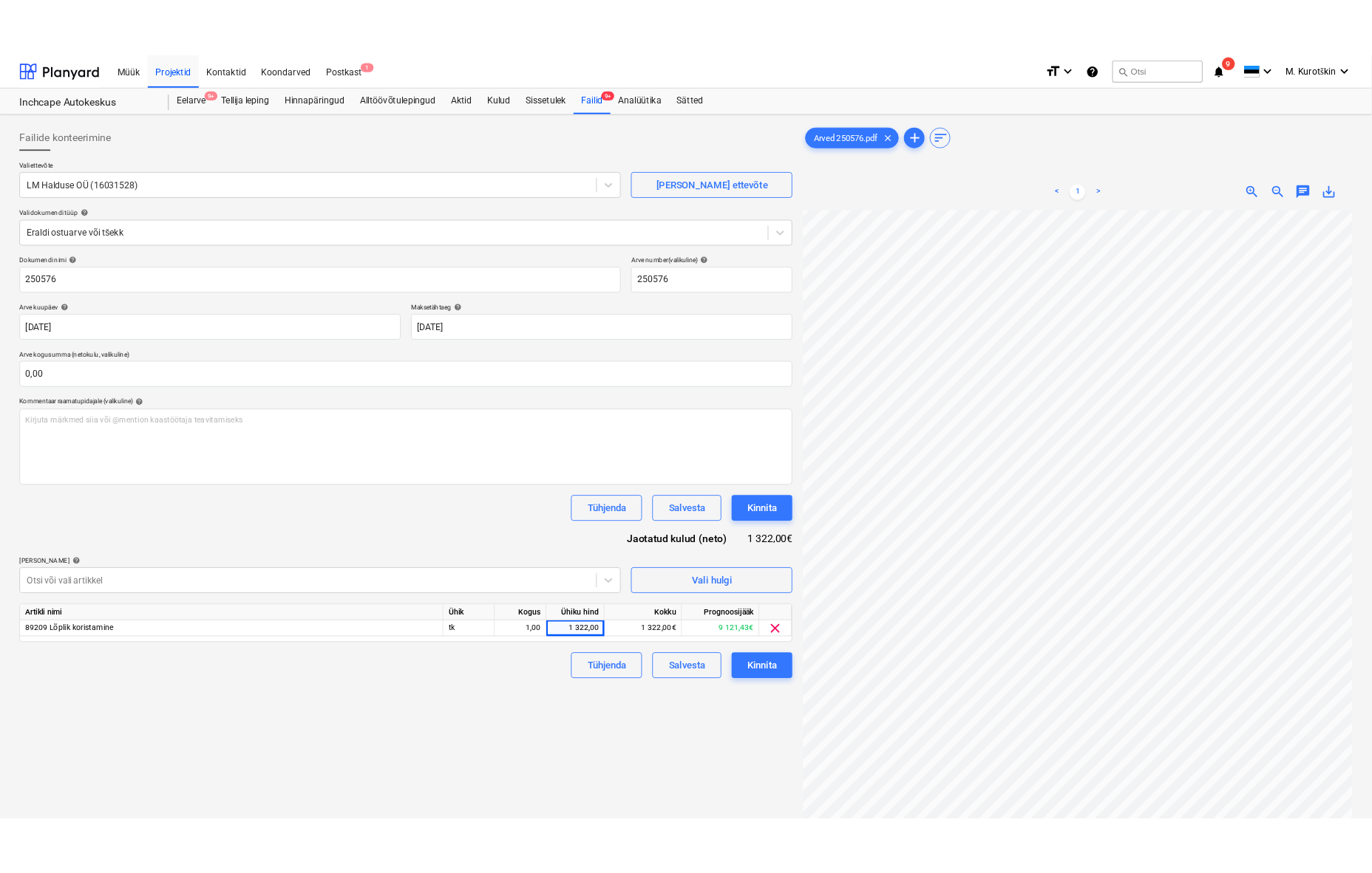
scroll to position [0, 0]
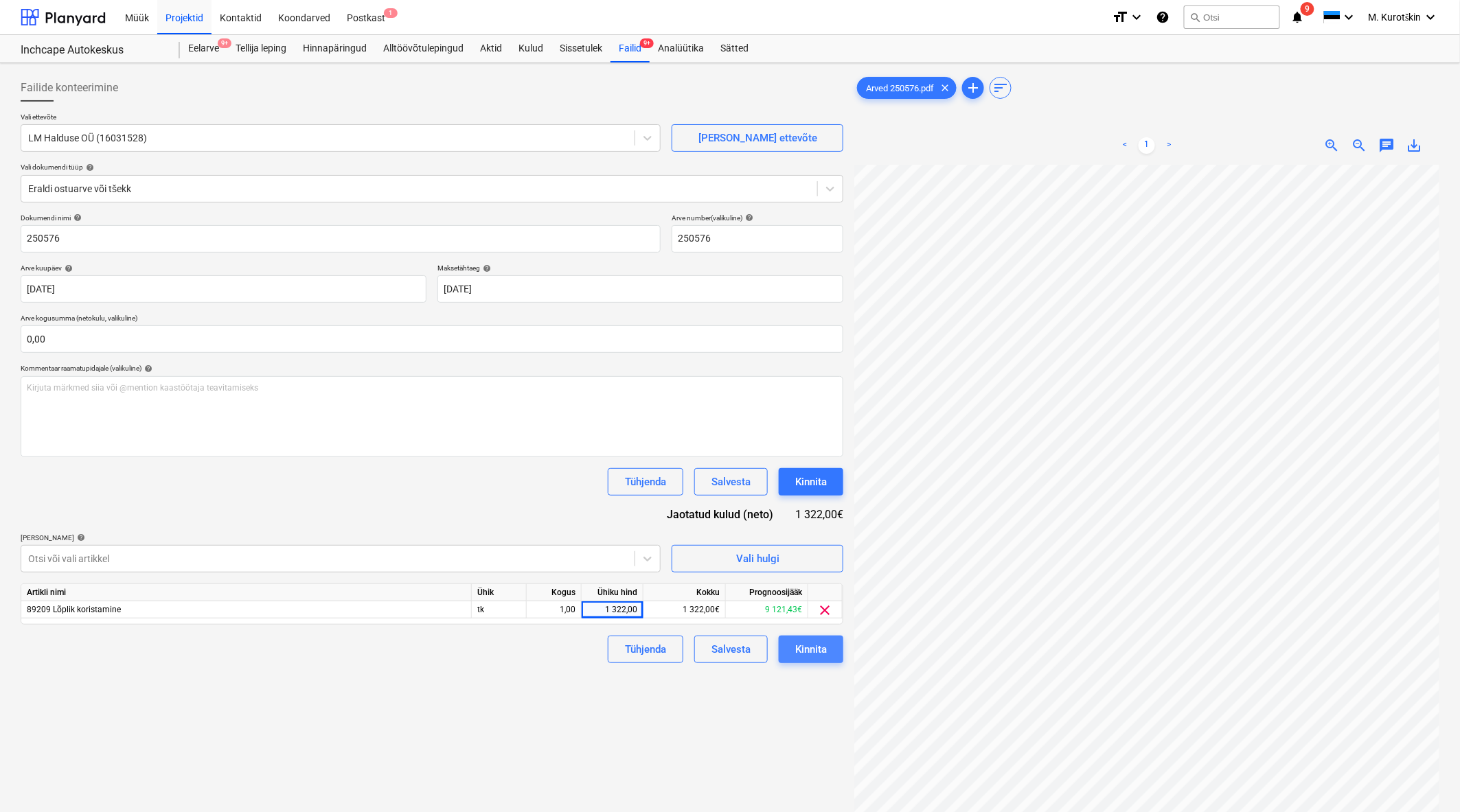
click at [822, 655] on div "Kinnita" at bounding box center [811, 649] width 32 height 18
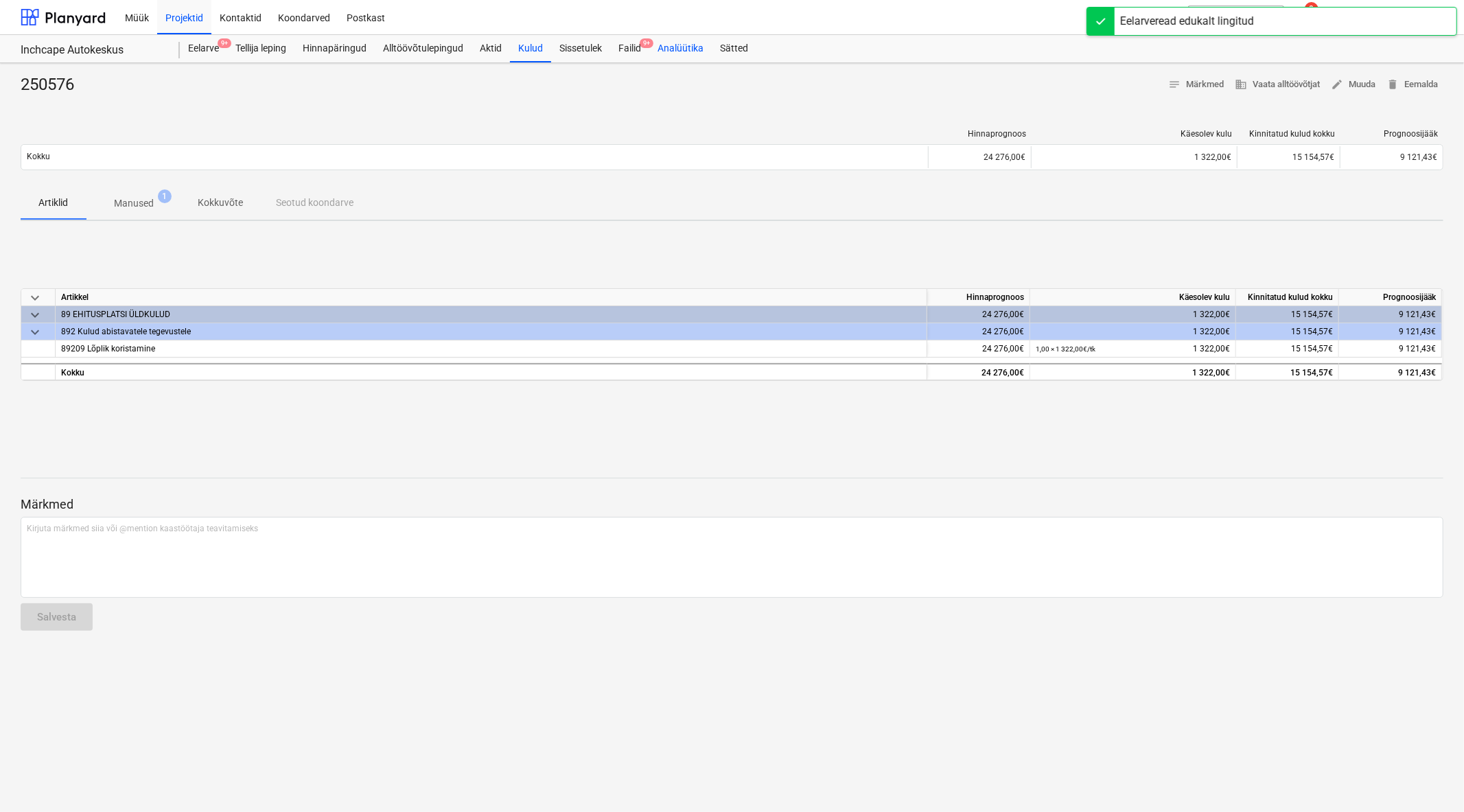
click at [663, 42] on div "Analüütika" at bounding box center [680, 49] width 63 height 27
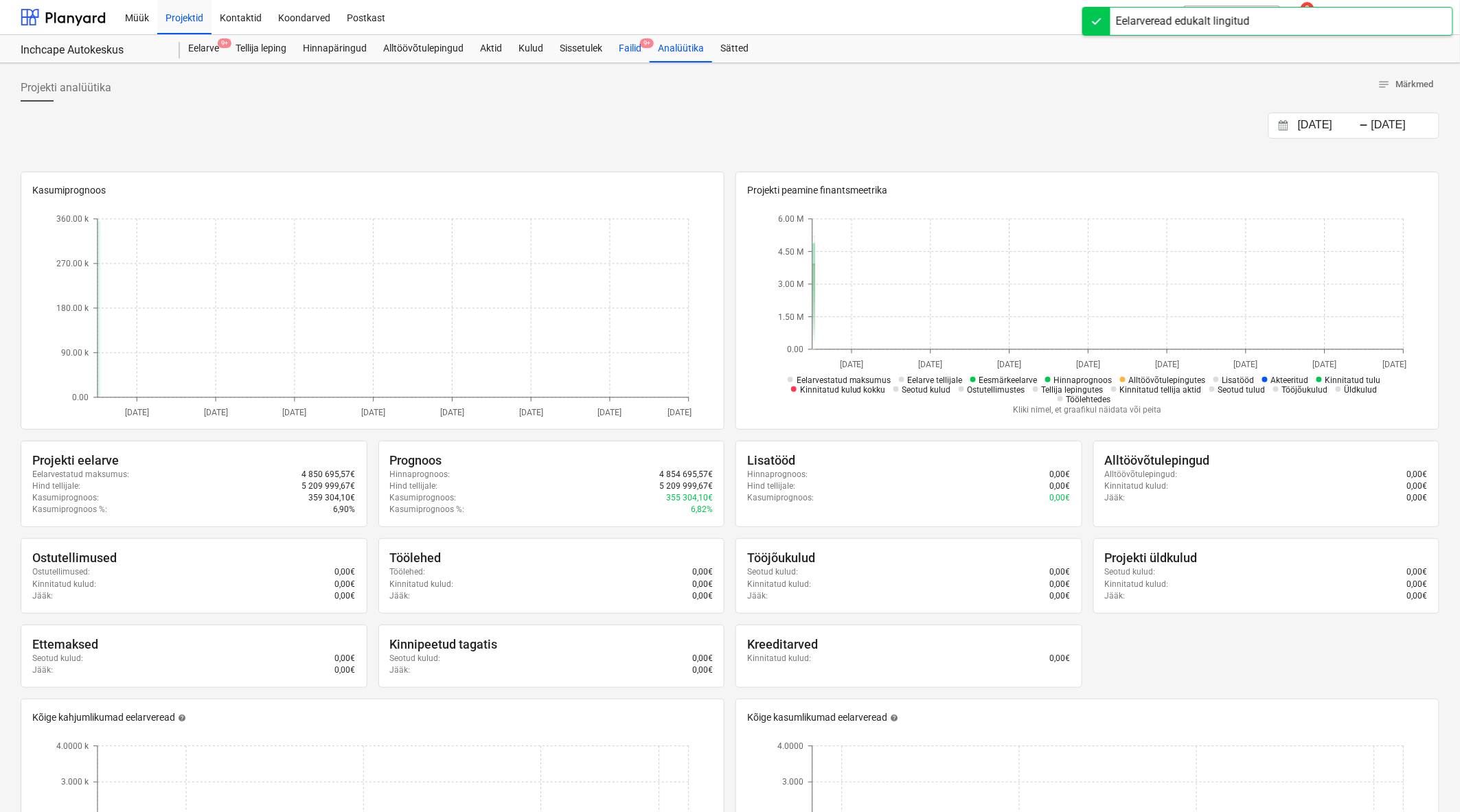
click at [649, 48] on span "9+" at bounding box center [647, 43] width 14 height 10
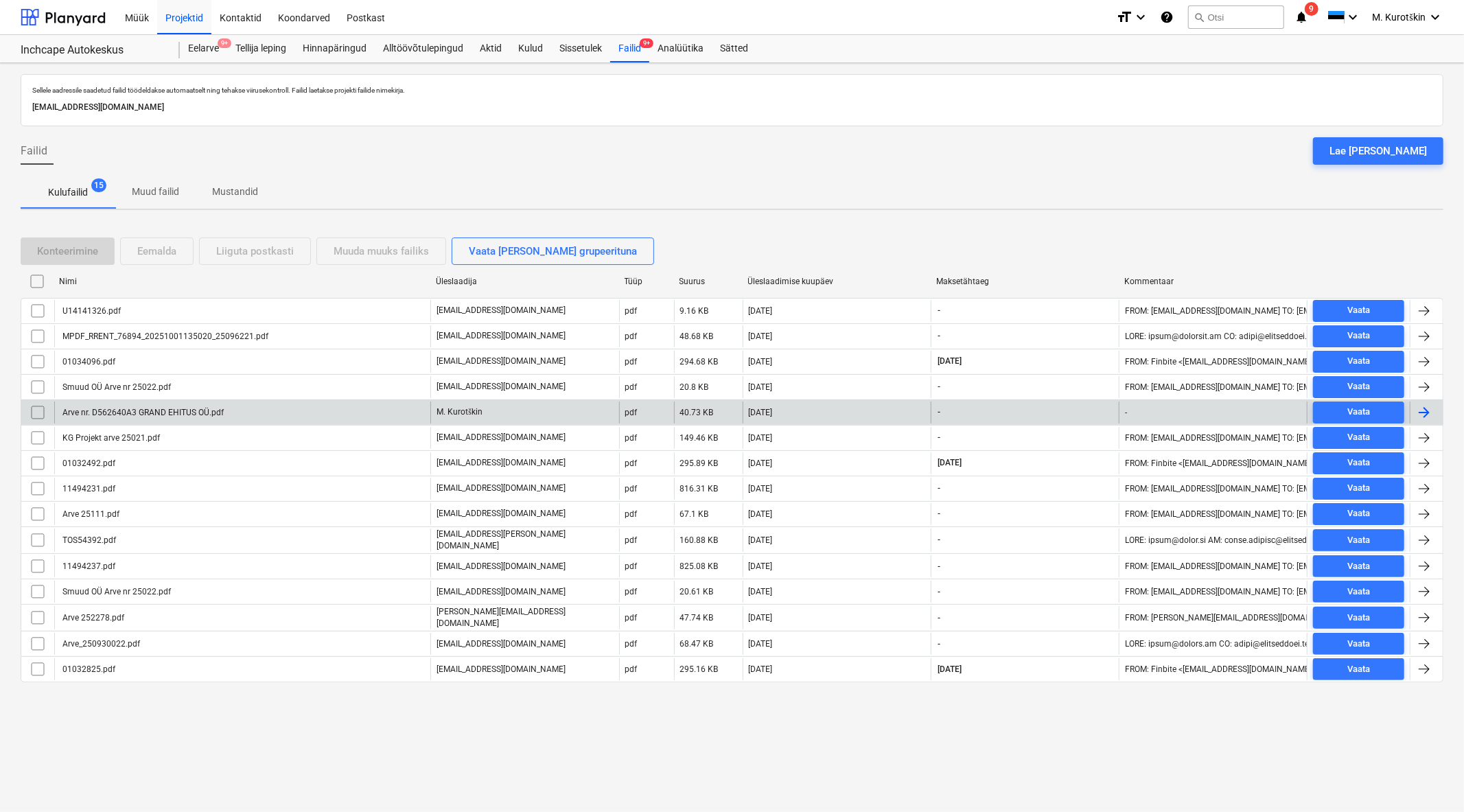
click at [140, 419] on div "Arve nr. D562640A3 GRAND EHITUS OÜ.pdf" at bounding box center [242, 412] width 376 height 22
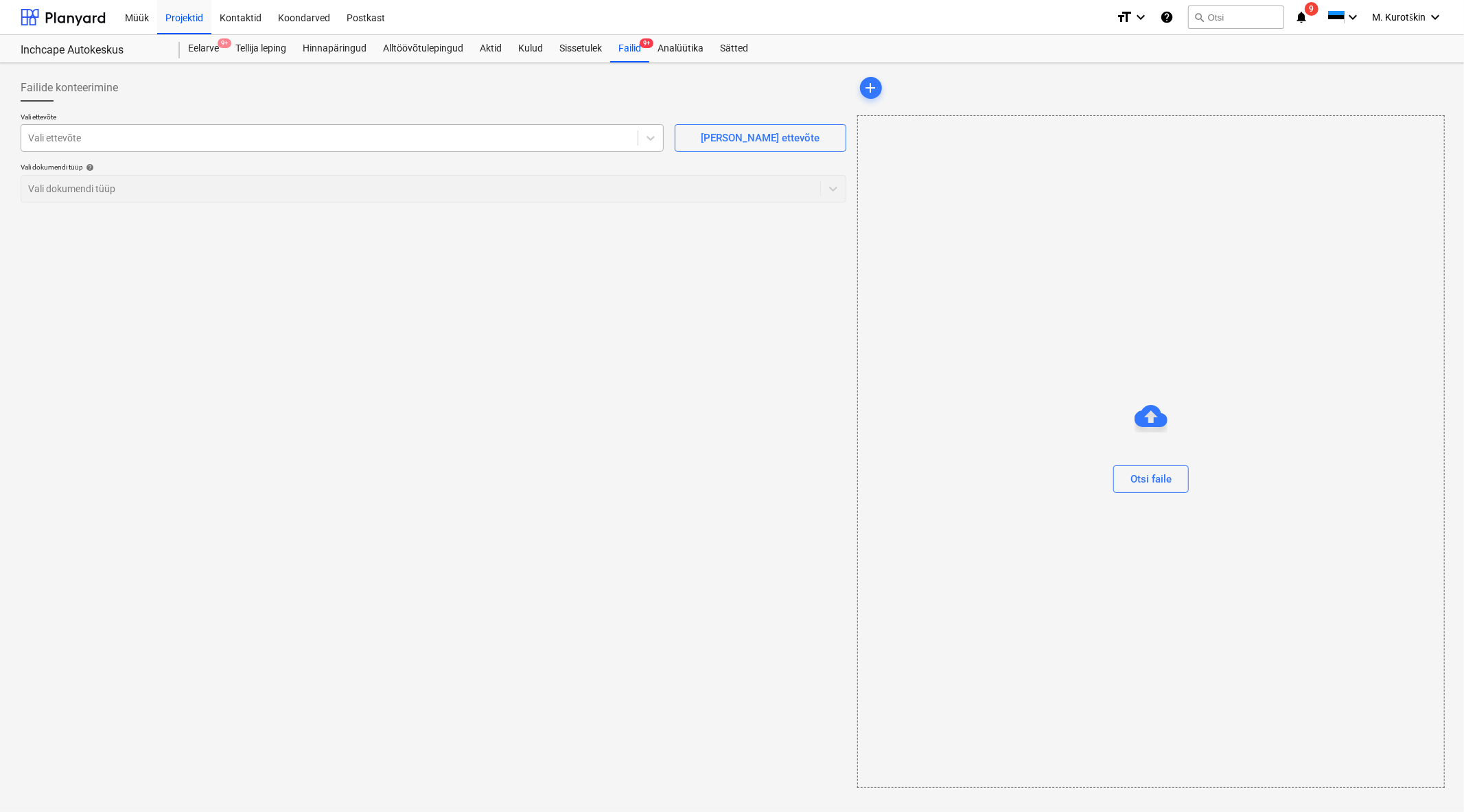
click at [474, 138] on div at bounding box center [330, 138] width 603 height 14
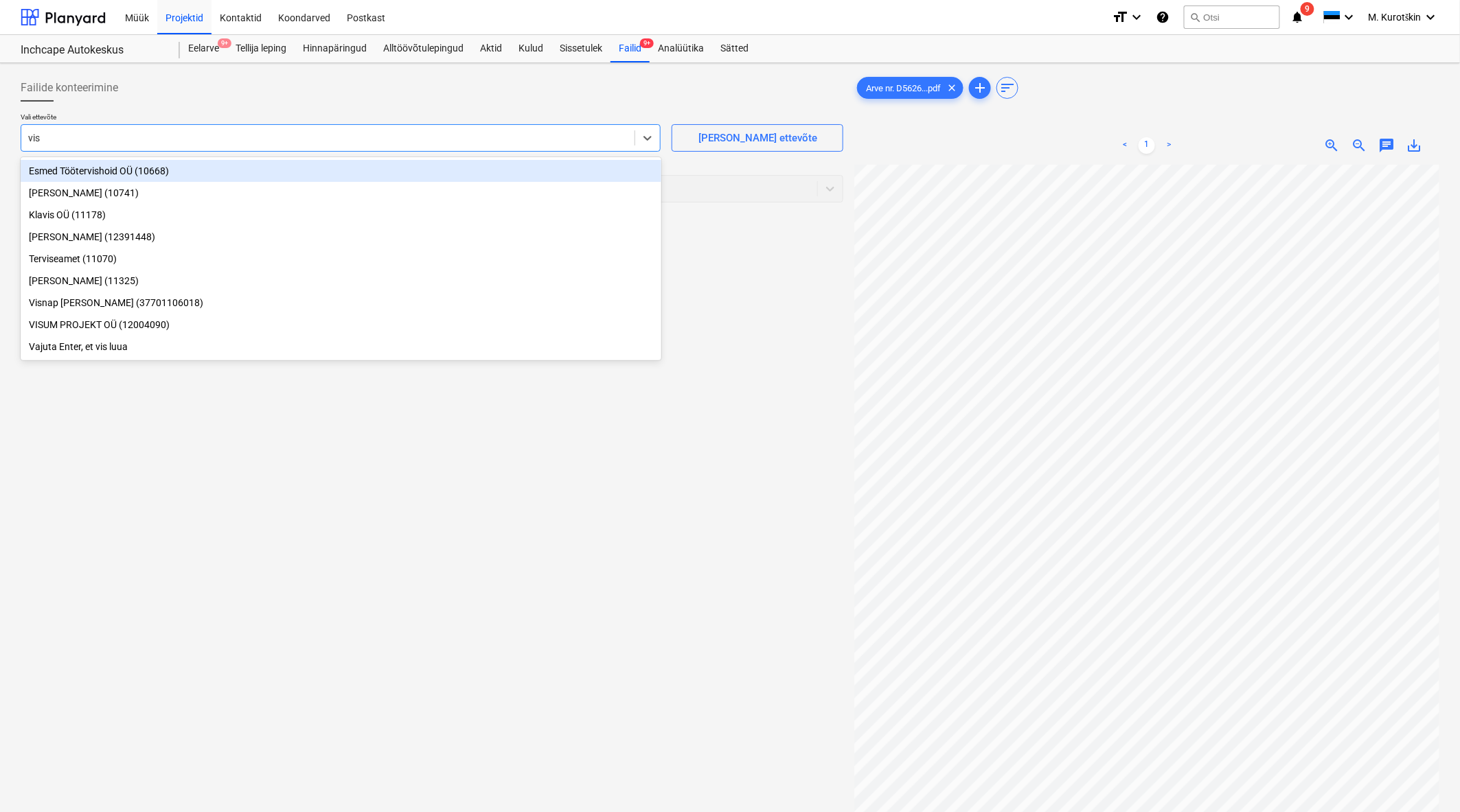
type input "visu"
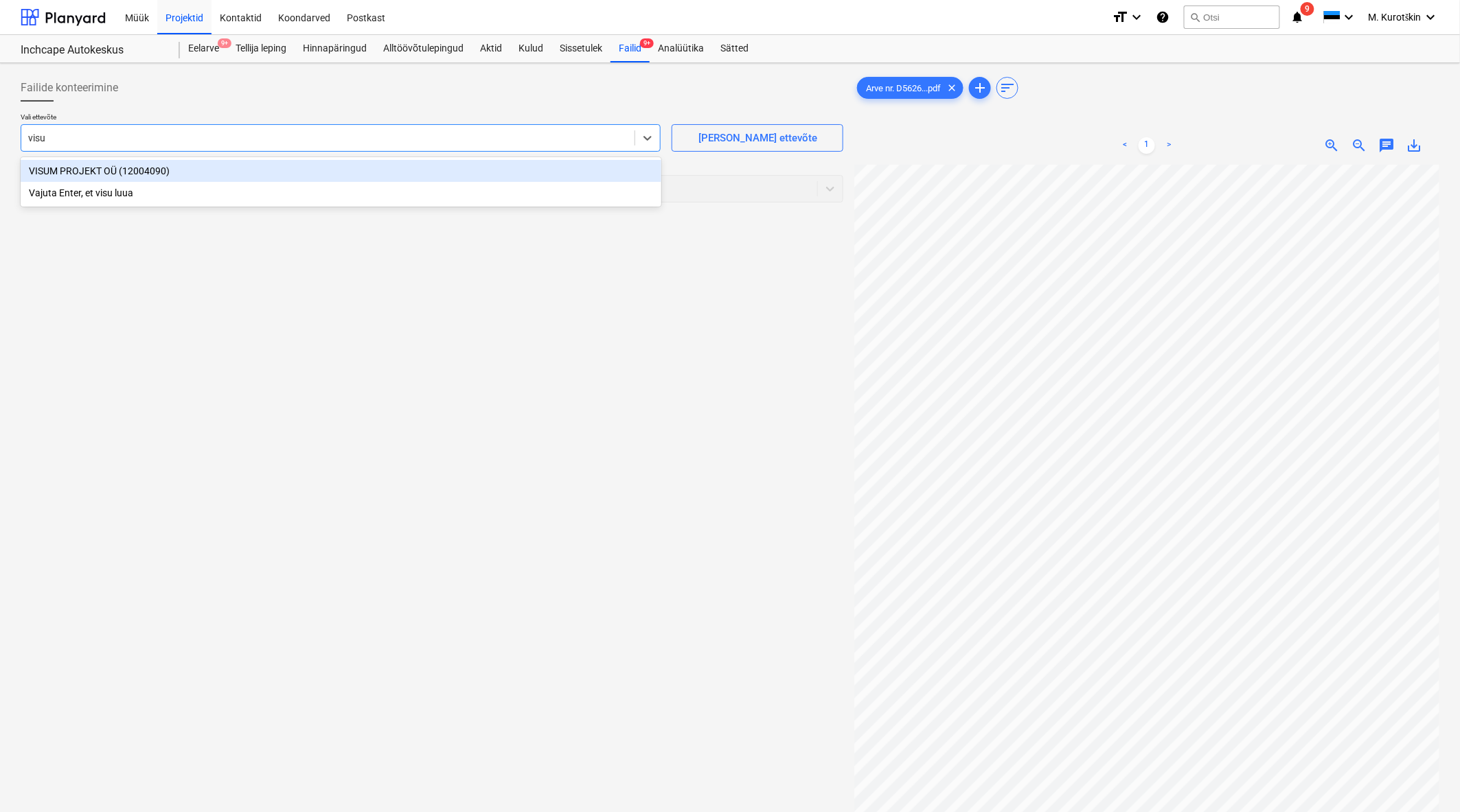
click at [504, 177] on div "VISUM PROJEKT OÜ (12004090)" at bounding box center [340, 171] width 641 height 22
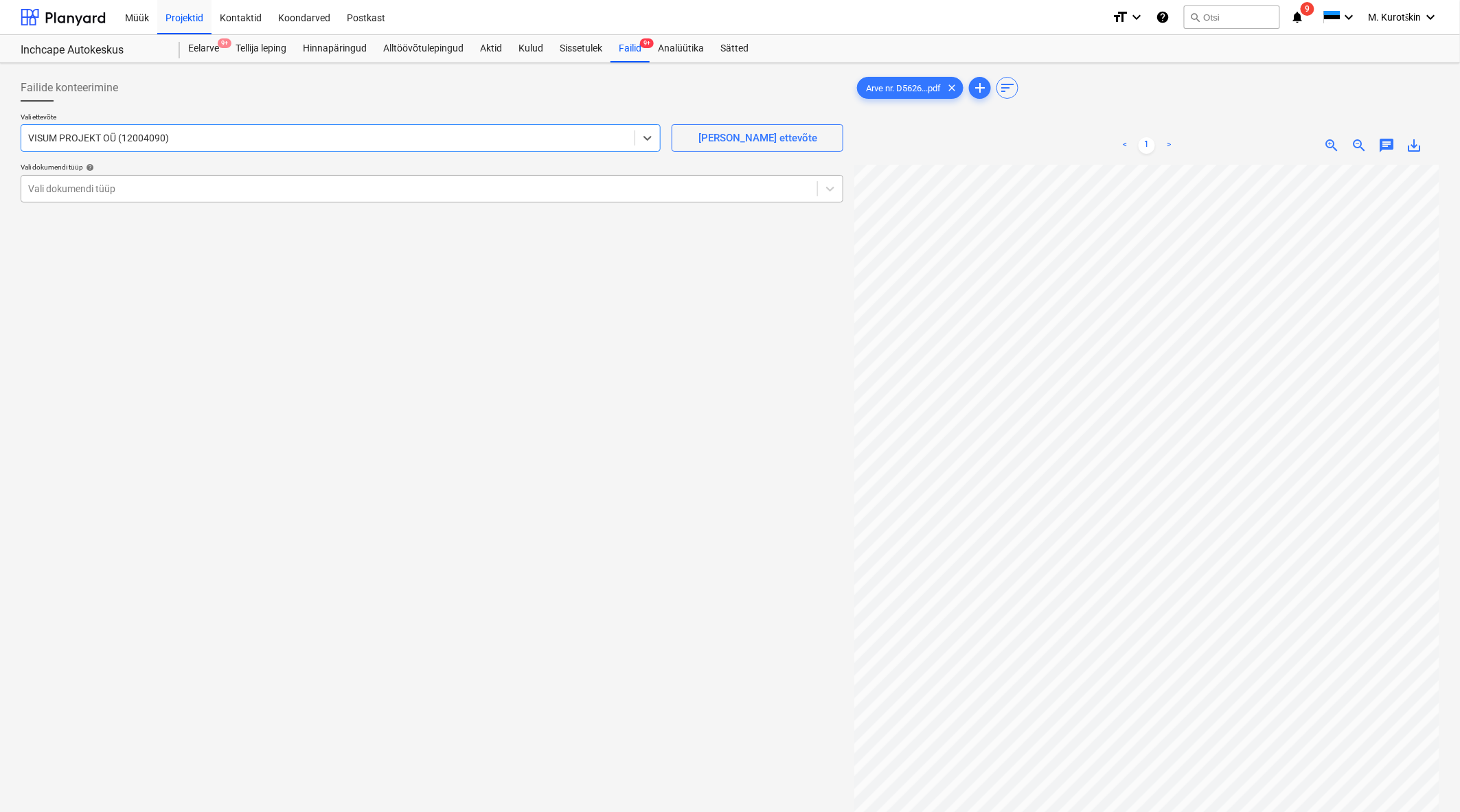
click at [503, 183] on div at bounding box center [419, 189] width 782 height 14
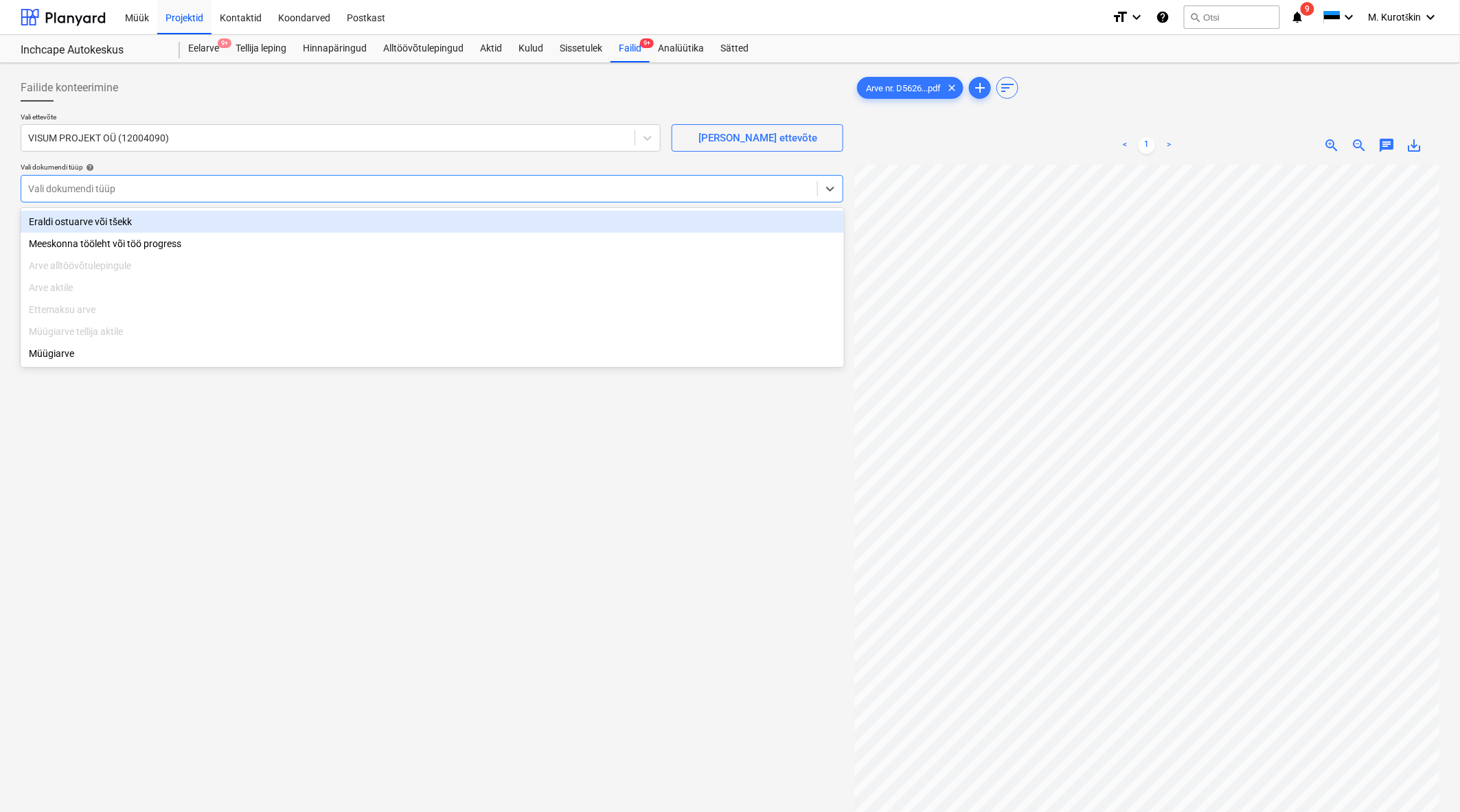
click at [493, 213] on div "Eraldi ostuarve või tšekk" at bounding box center [431, 222] width 823 height 22
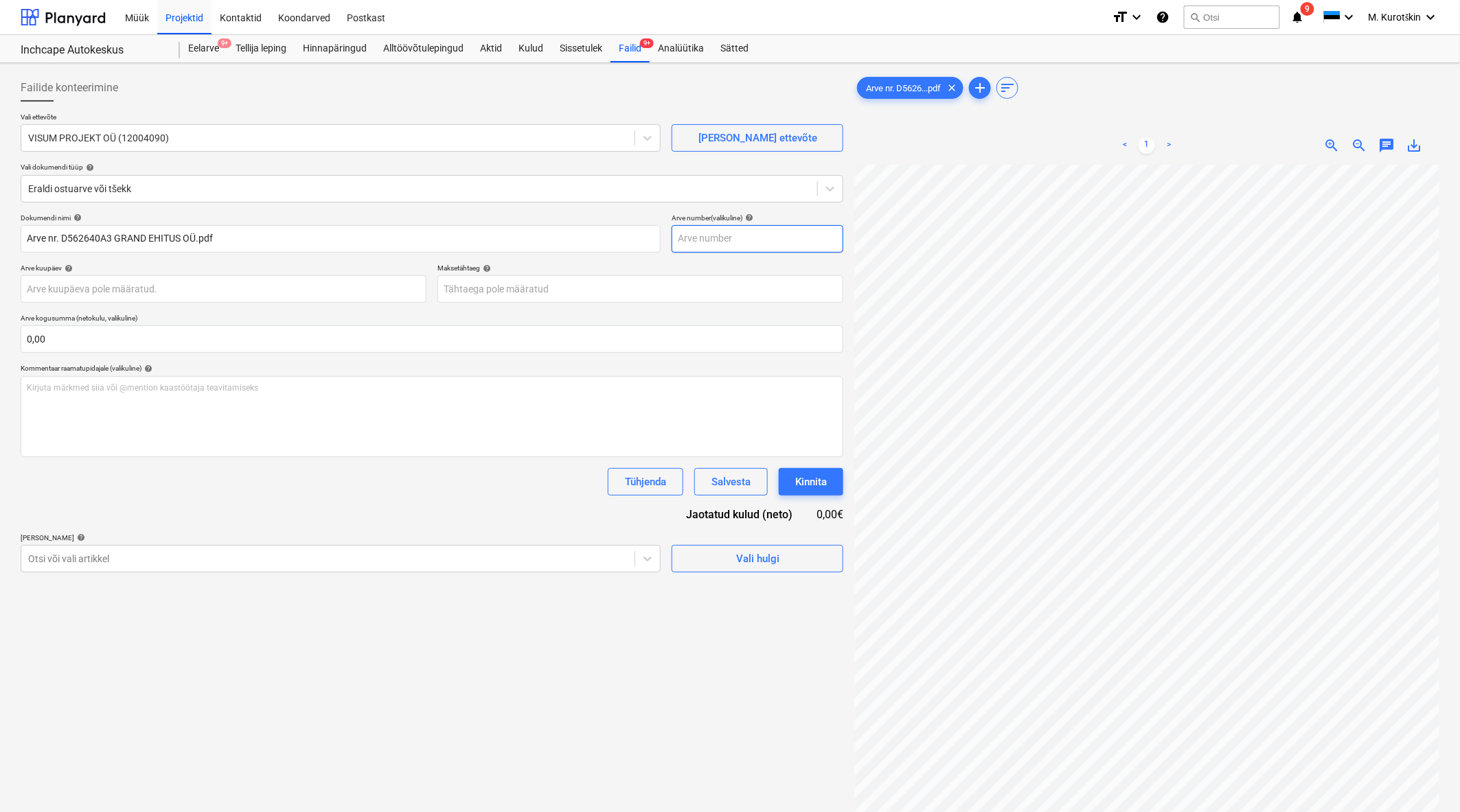
click at [771, 247] on input "text" at bounding box center [757, 239] width 171 height 27
click at [1429, 142] on div "< 1 > zoom_in zoom_out chat 0 save_alt" at bounding box center [1146, 146] width 585 height 39
click at [1425, 142] on div "save_alt" at bounding box center [1414, 145] width 27 height 17
click at [1423, 148] on span "save_alt" at bounding box center [1414, 145] width 17 height 17
click at [526, 291] on body "Müük Projektid Kontaktid Koondarved Postkast format_size keyboard_arrow_down he…" at bounding box center [730, 406] width 1460 height 812
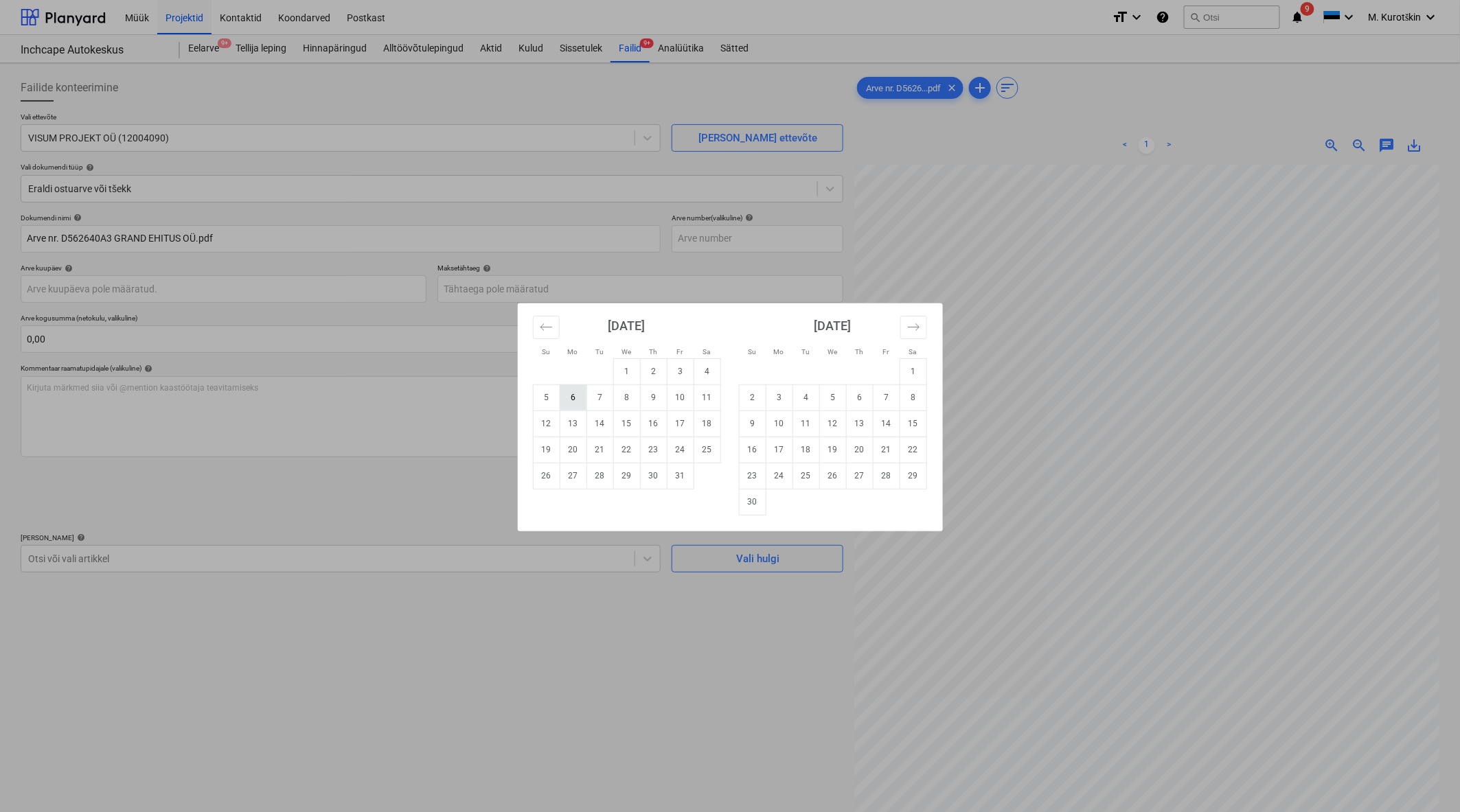
click at [577, 400] on td "6" at bounding box center [573, 398] width 27 height 27
type input "[DATE]"
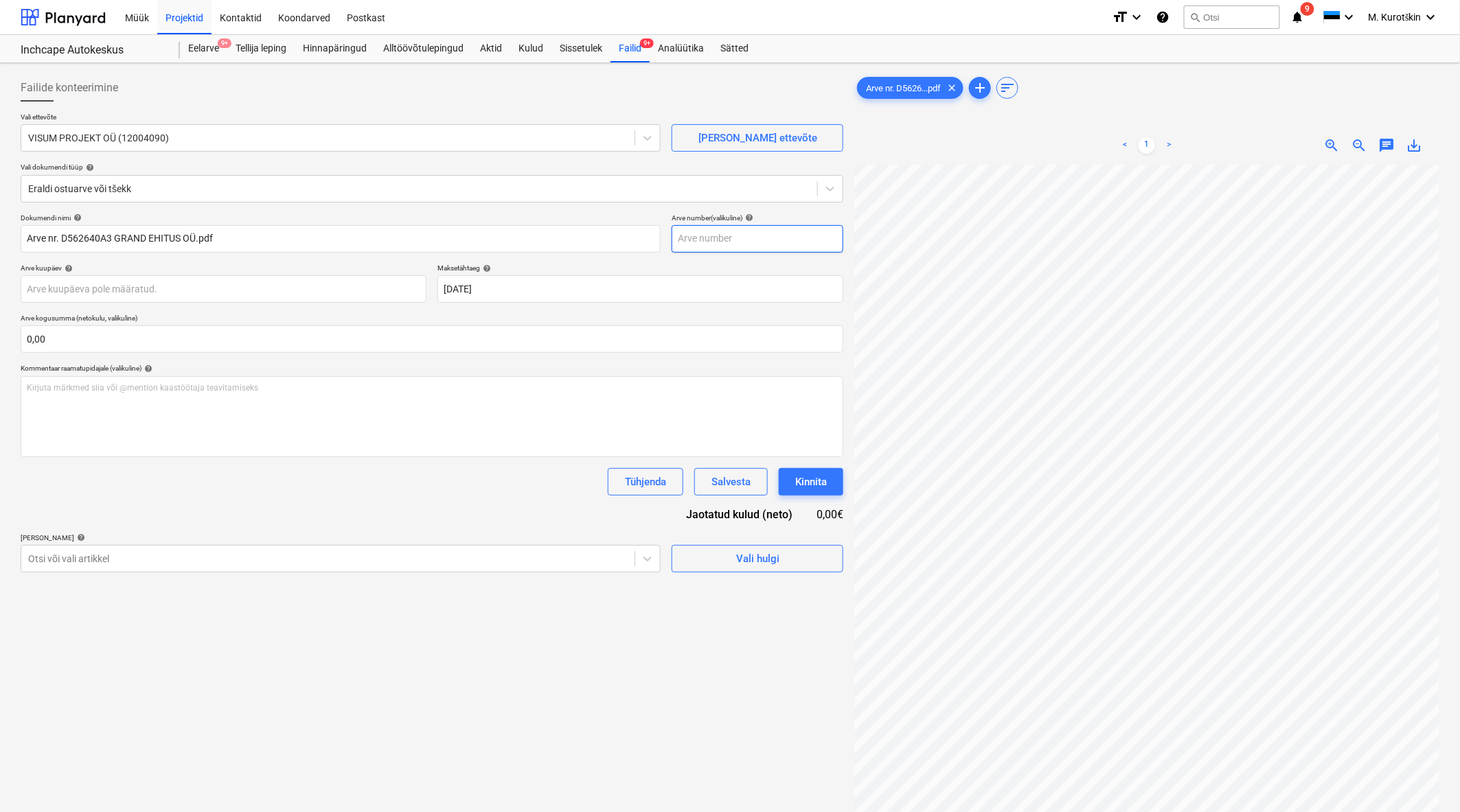
click at [740, 236] on input "text" at bounding box center [757, 239] width 171 height 27
paste input "D562640A3"
type input "D562640A3"
click at [478, 556] on div at bounding box center [328, 559] width 599 height 14
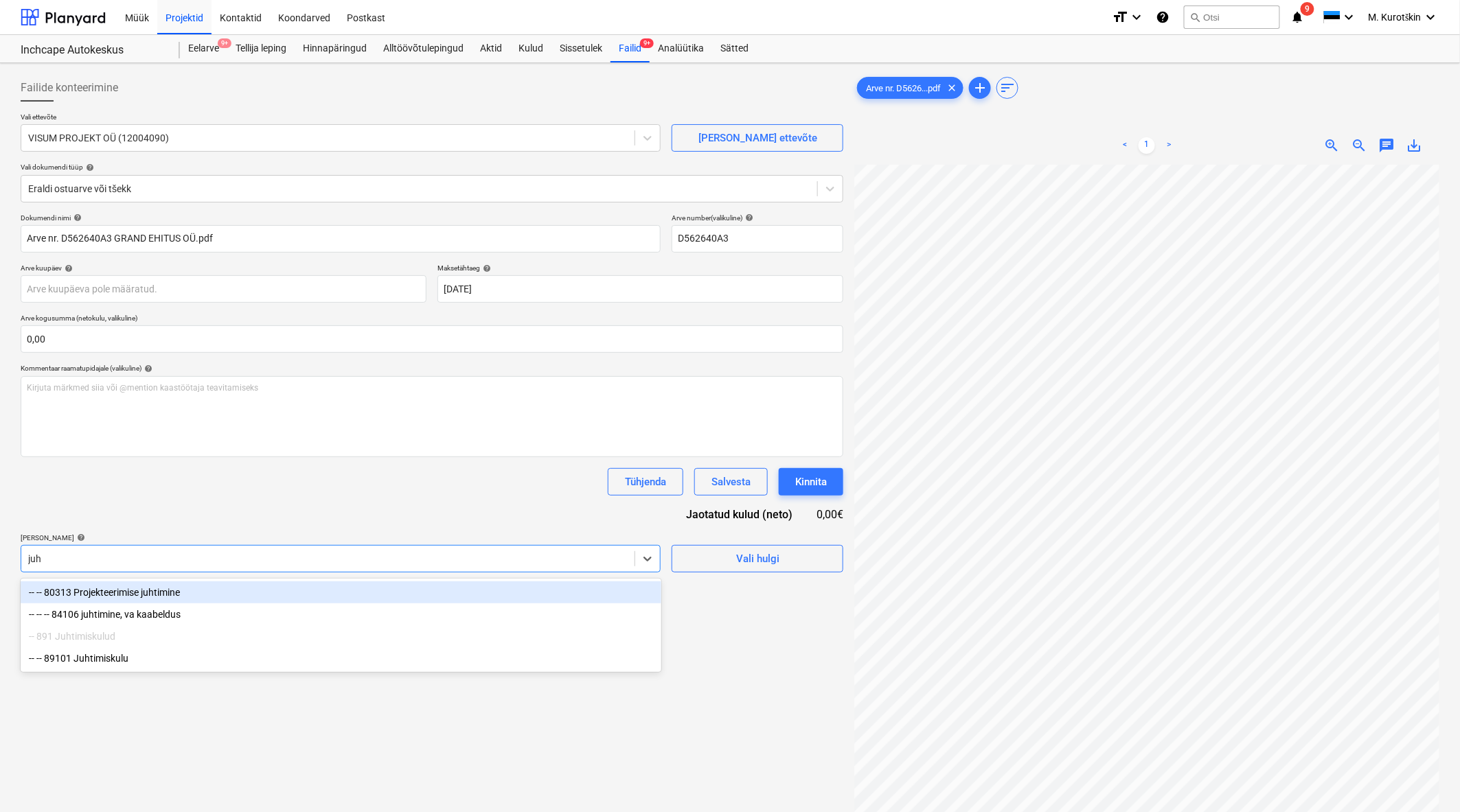
type input "juht"
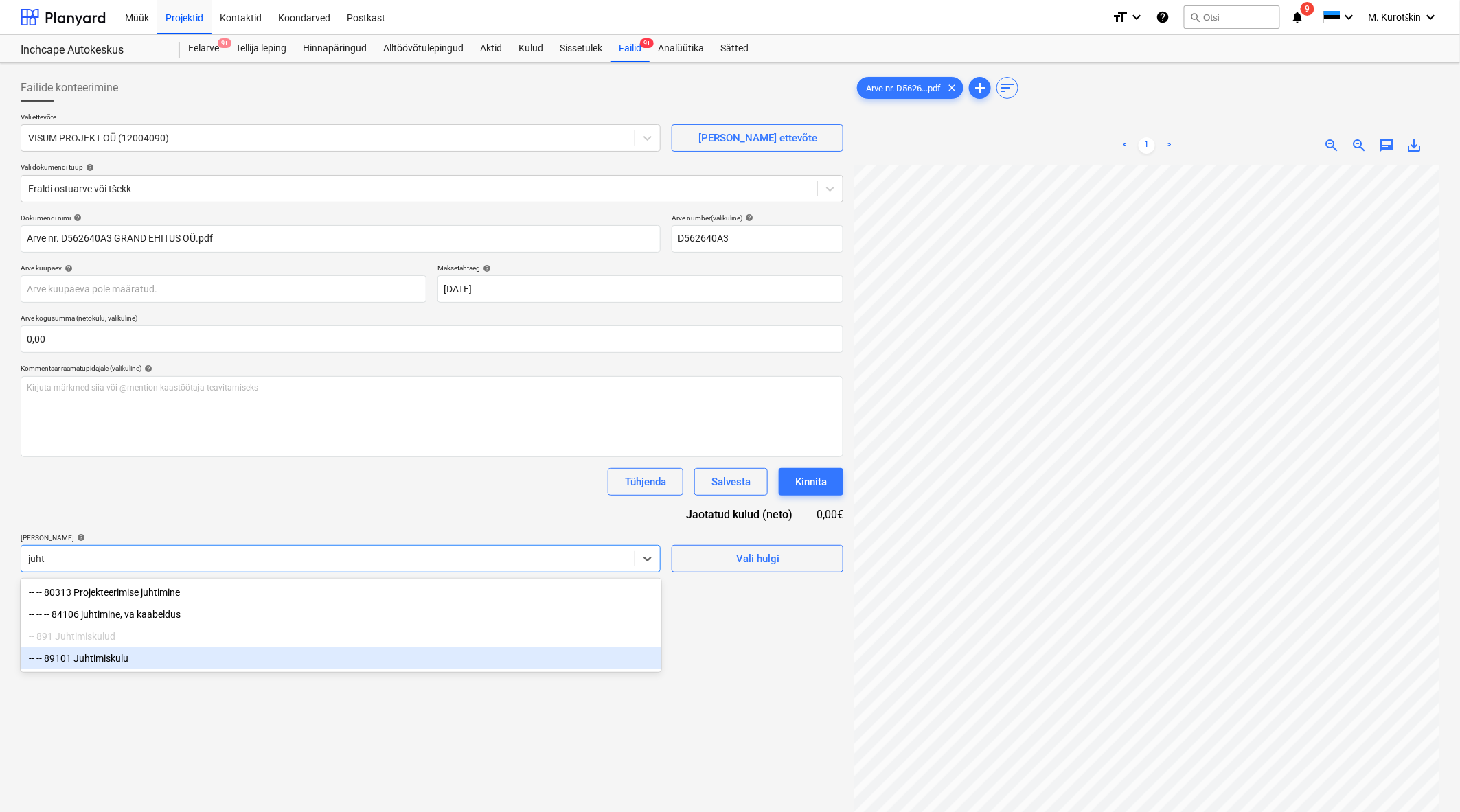
drag, startPoint x: 444, startPoint y: 592, endPoint x: 395, endPoint y: 663, distance: 86.3
click at [395, 663] on div "-- -- 80313 Projekteerimise juhtimine -- -- -- 84106 juhtimine, va kaabeldus --…" at bounding box center [340, 626] width 641 height 94
click at [396, 662] on div "-- -- 89101 Juhtimiskulu" at bounding box center [340, 658] width 641 height 22
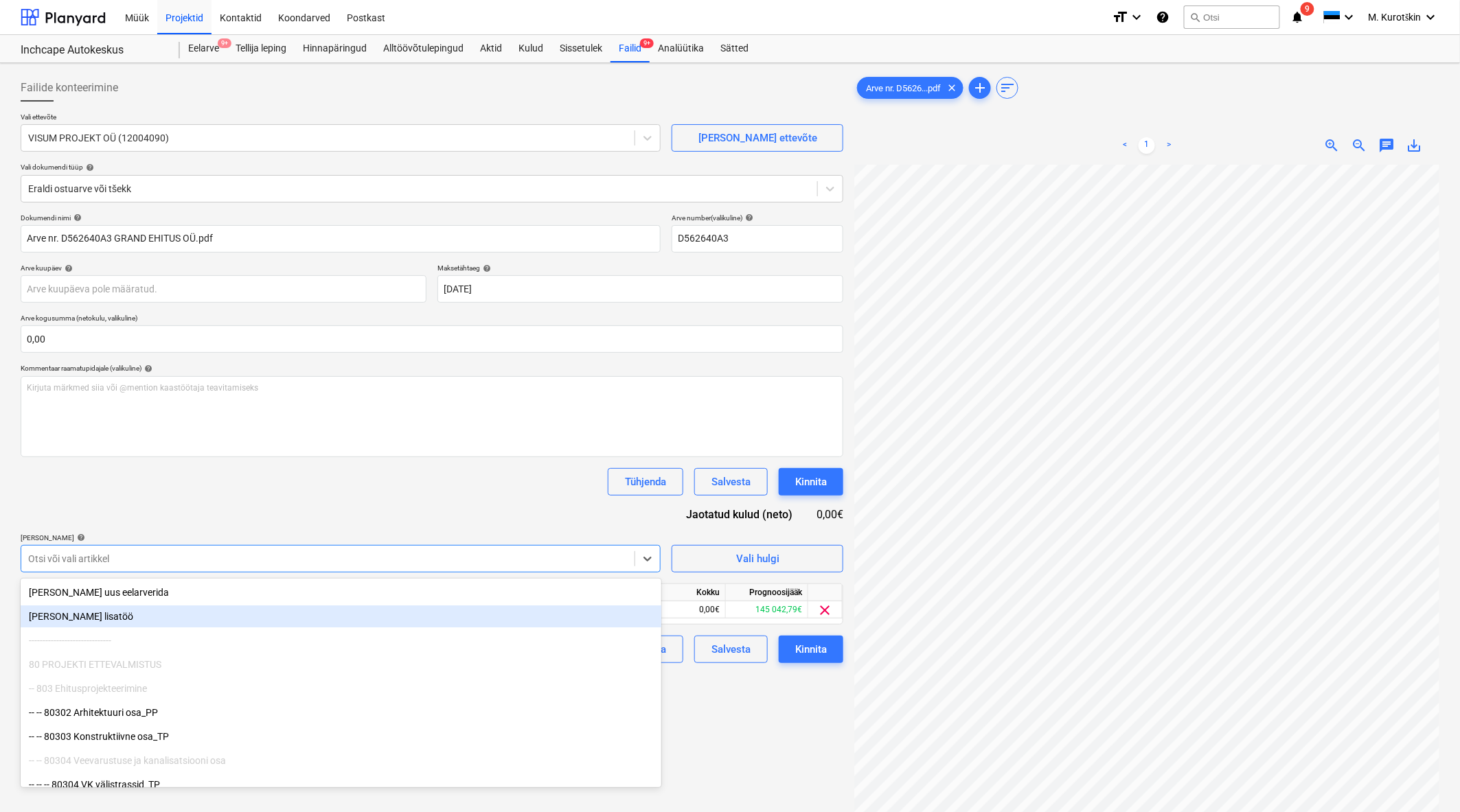
click at [443, 505] on div "Dokumendi nimi help Arve nr. D562640A3 GRAND EHITUS OÜ.pdf Arve number (valikul…" at bounding box center [431, 438] width 823 height 450
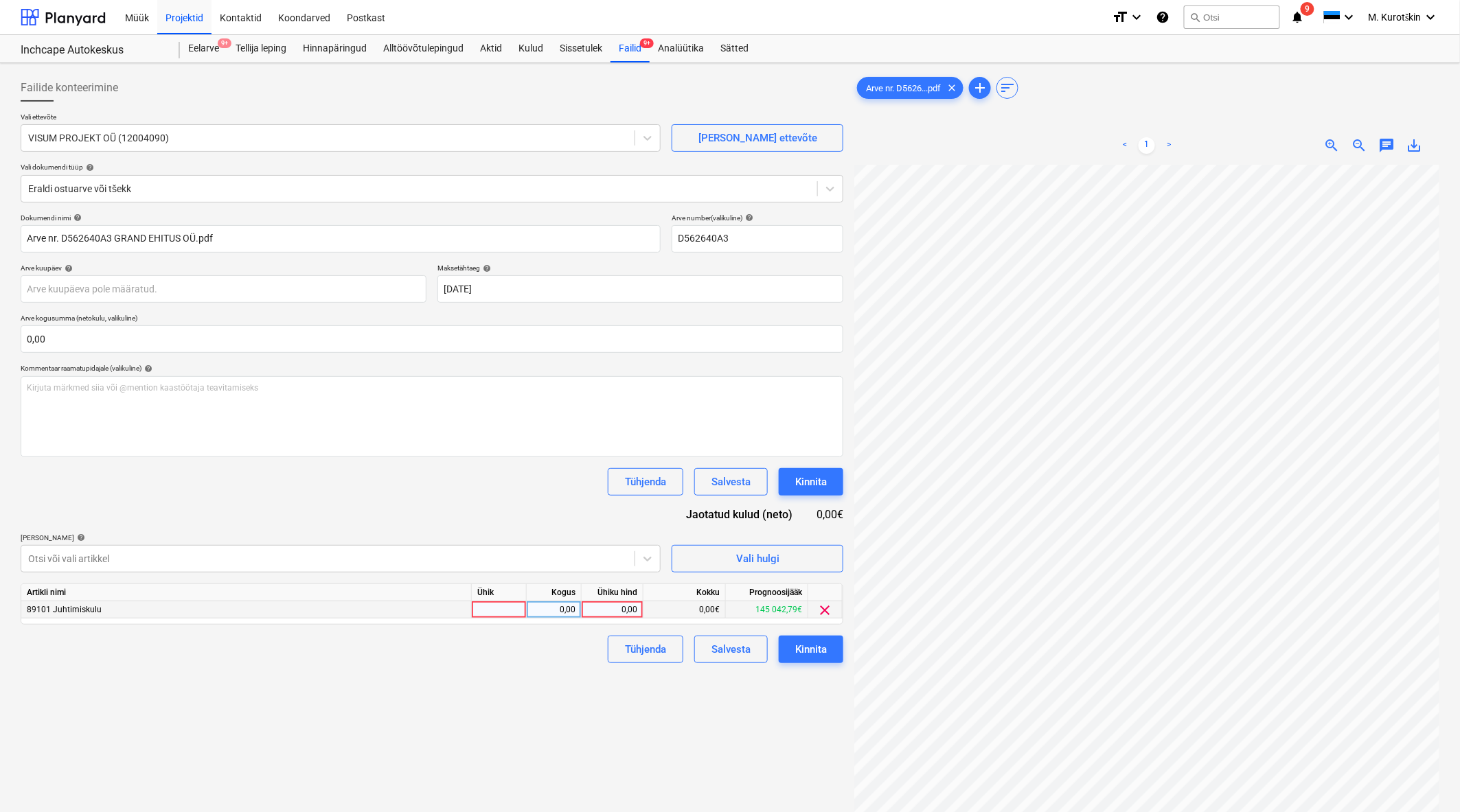
click at [609, 611] on div "0,00" at bounding box center [612, 610] width 50 height 17
type input "680"
click at [611, 688] on div "Failide konteerimine Vali ettevõte VISUM PROJEKT OÜ (12004090) [PERSON_NAME] uu…" at bounding box center [431, 506] width 833 height 876
click at [820, 656] on div "Kinnita" at bounding box center [811, 649] width 32 height 18
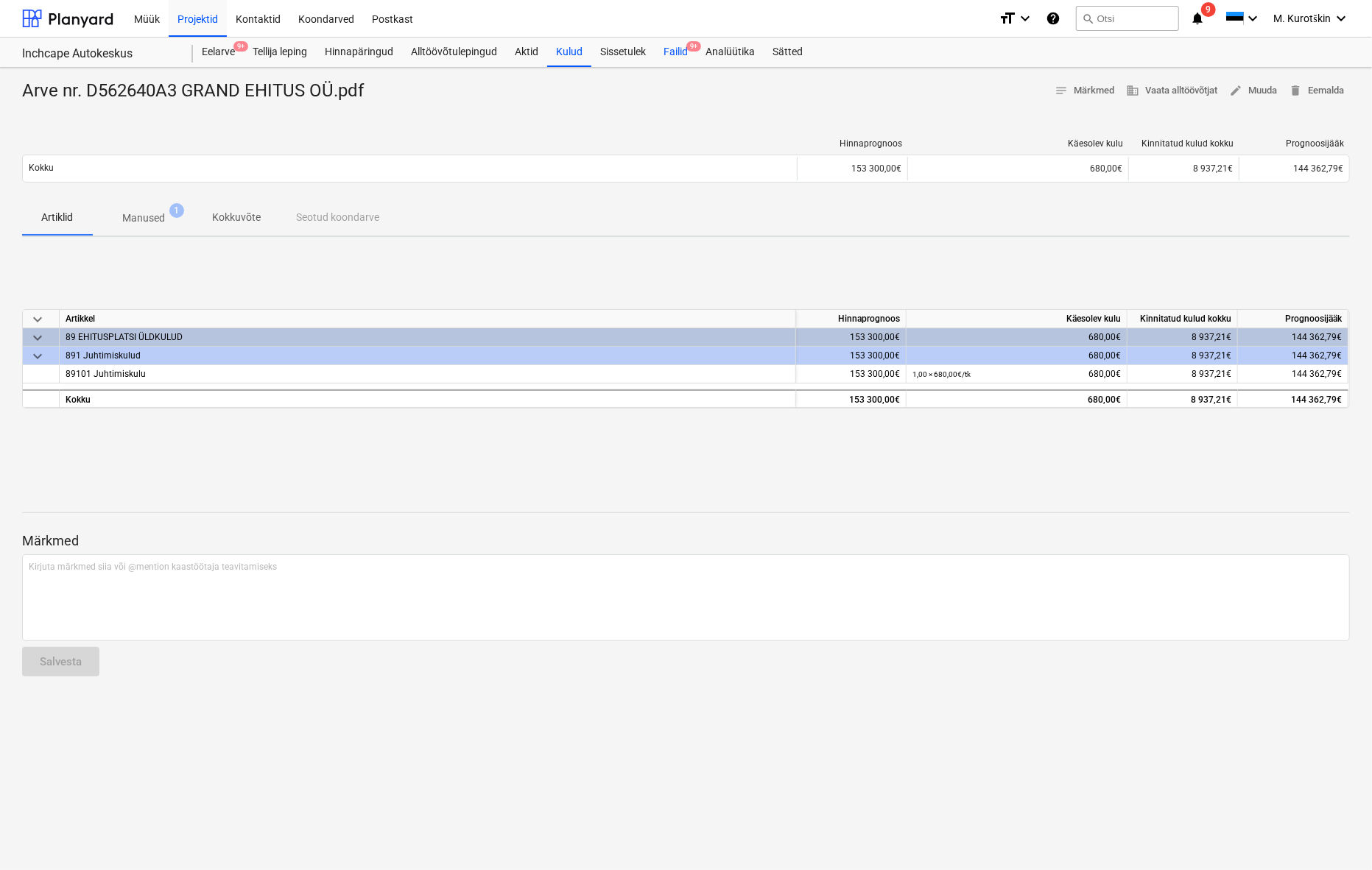
click at [695, 53] on div "Failid 9+" at bounding box center [676, 52] width 42 height 29
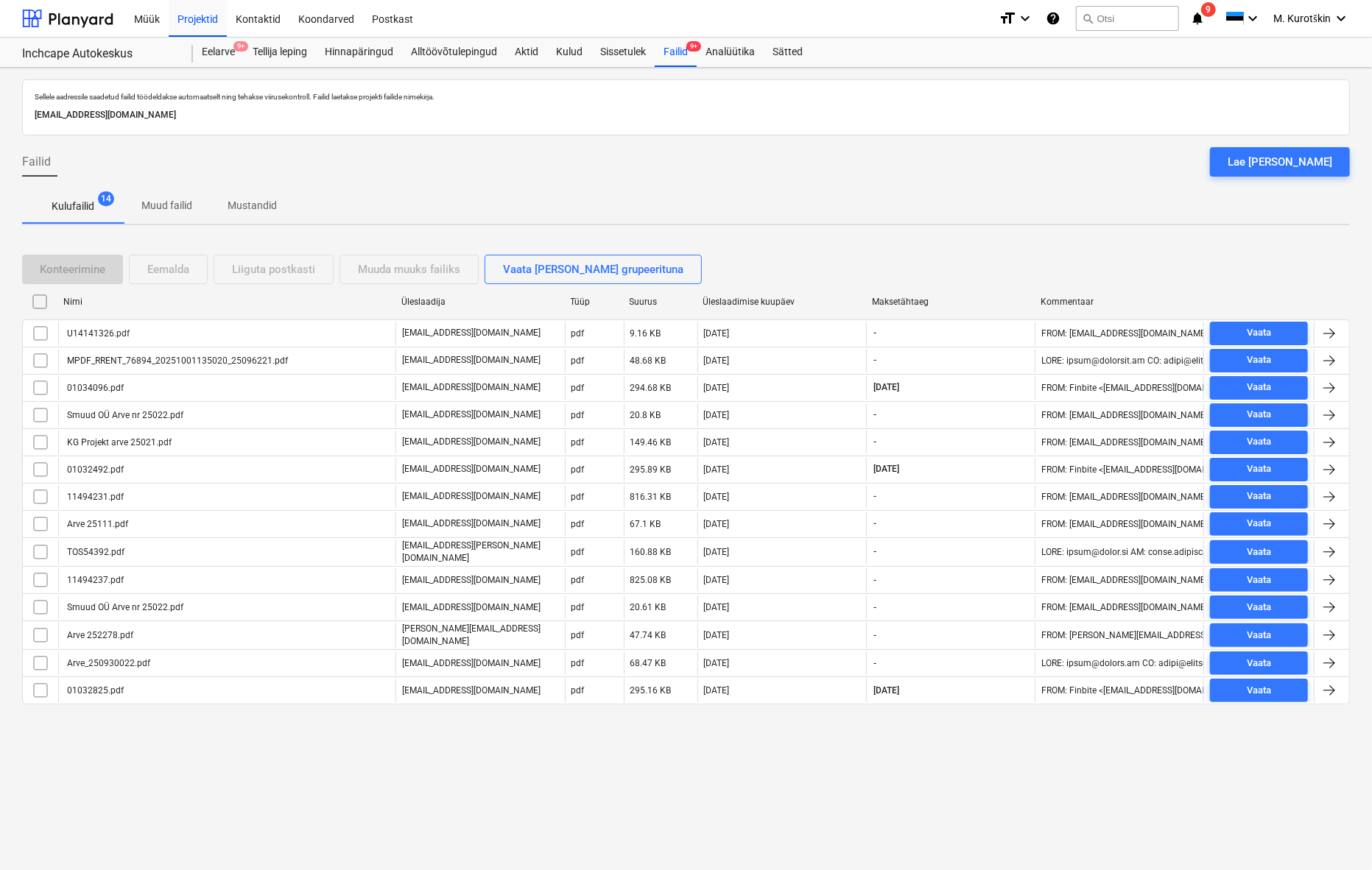
click at [769, 303] on div "Üleslaadimise kuupäev" at bounding box center [782, 301] width 157 height 10
checkbox input "false"
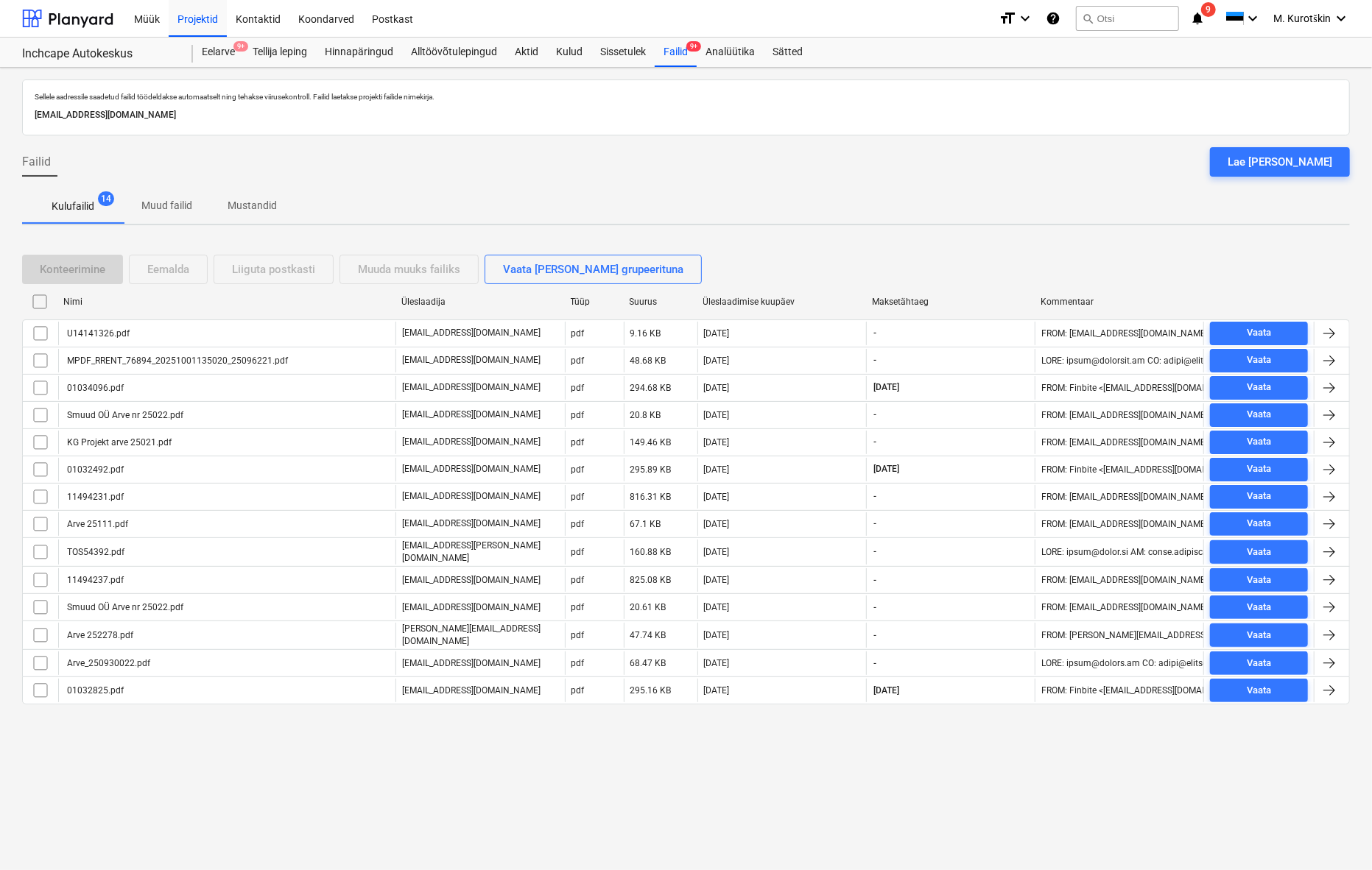
checkbox input "false"
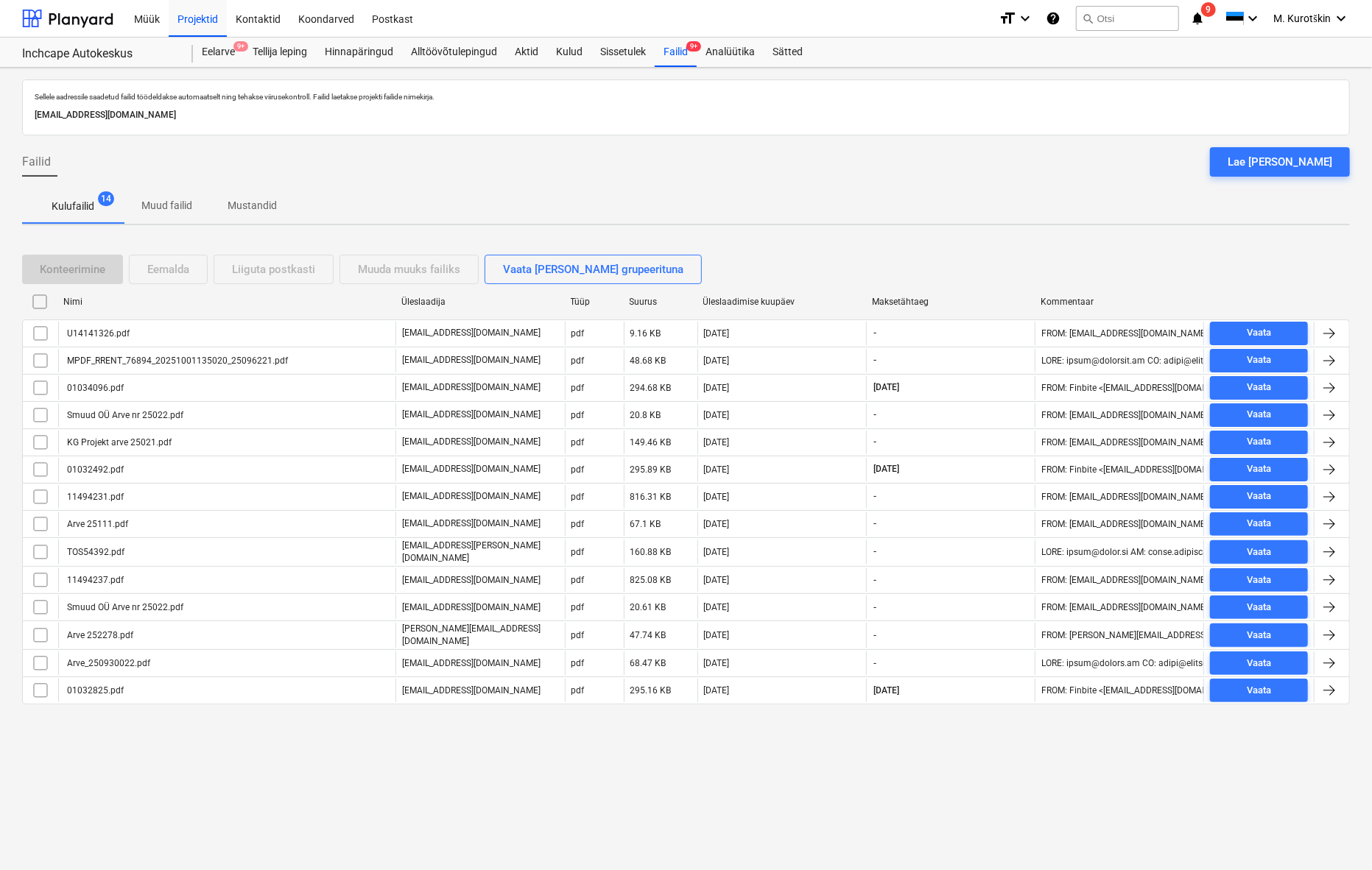
checkbox input "false"
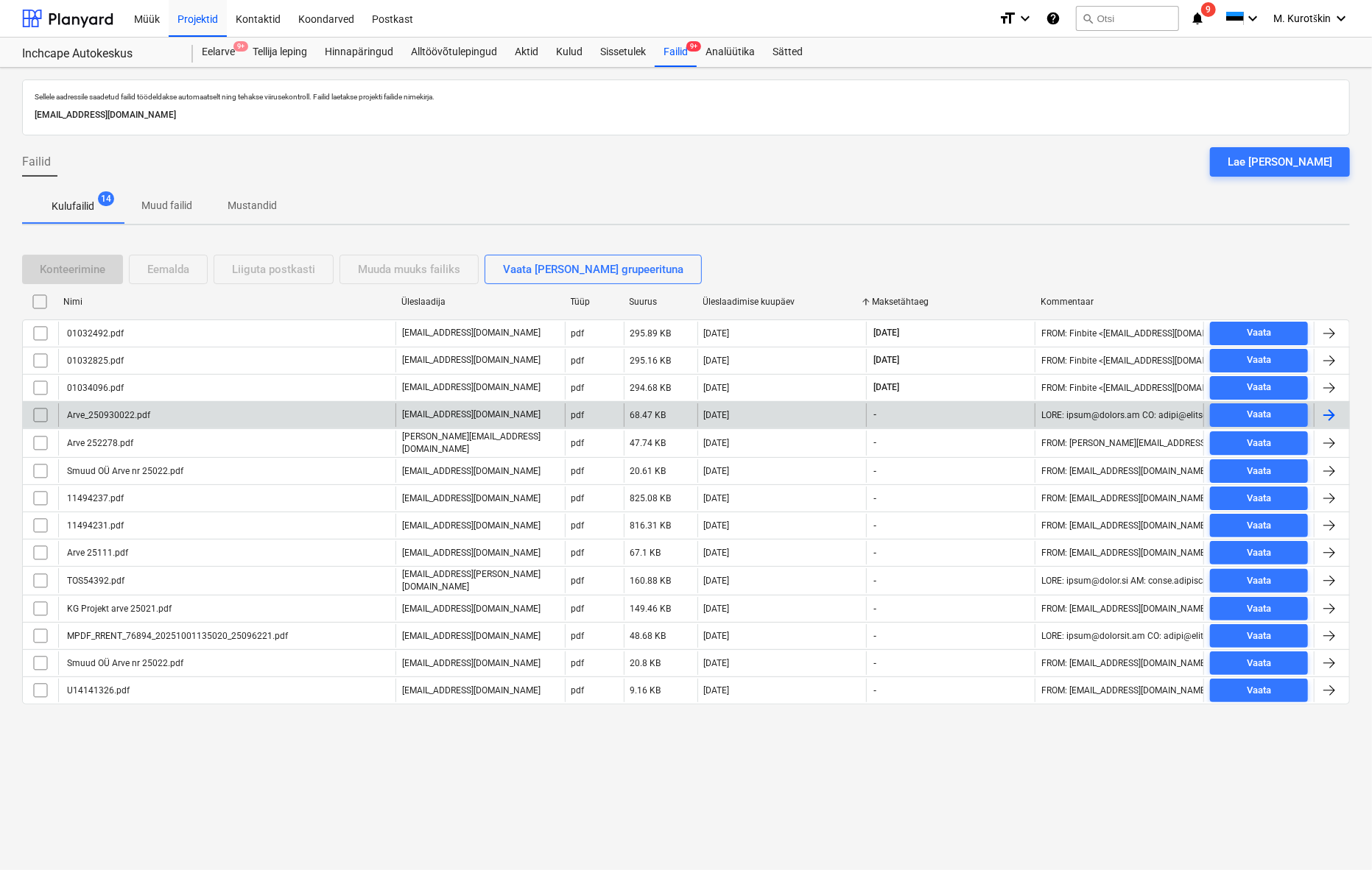
click at [168, 408] on div "Arve_250930022.pdf" at bounding box center [227, 415] width 338 height 24
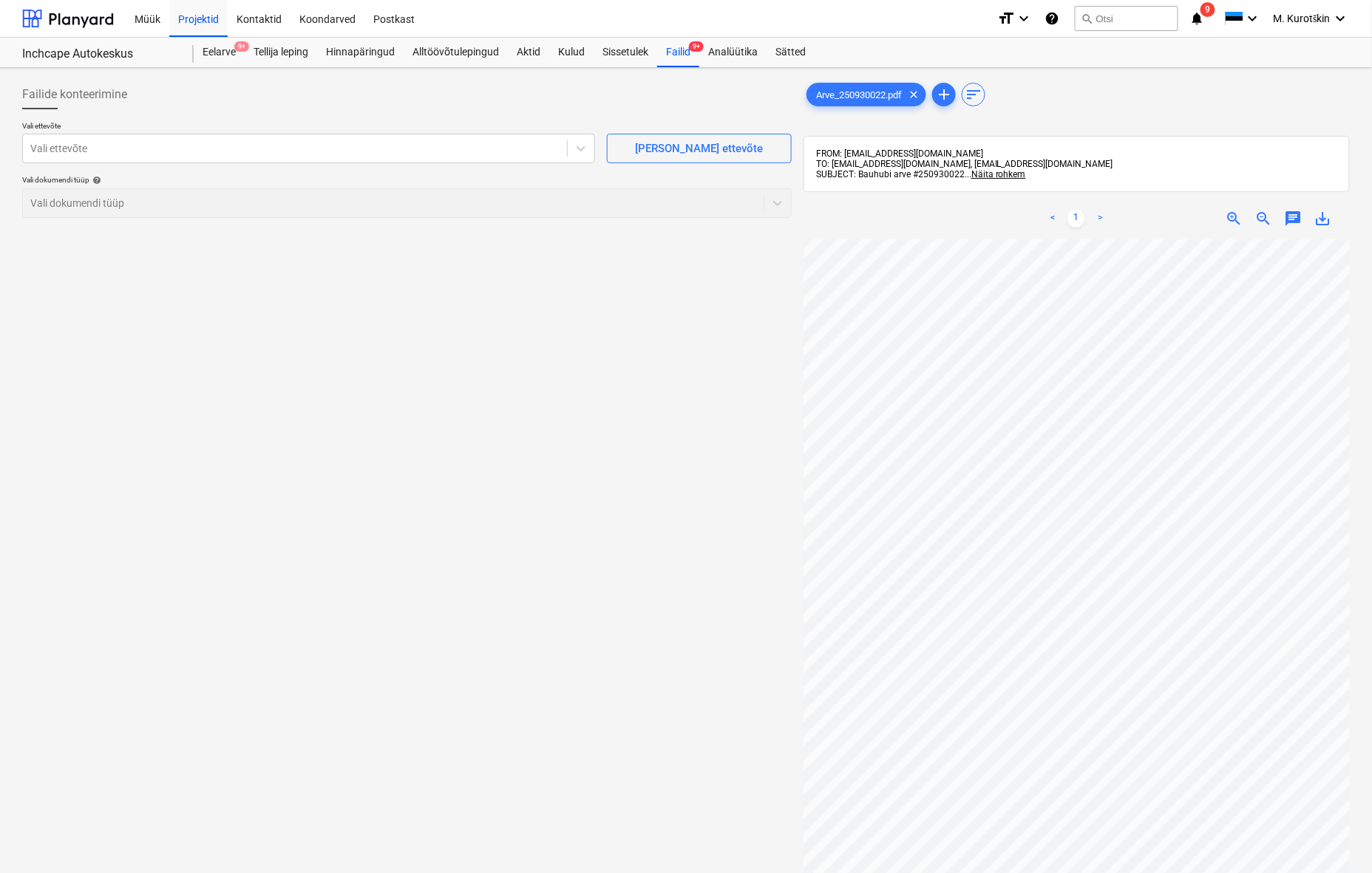
scroll to position [4, 74]
click at [248, 156] on div at bounding box center [295, 148] width 529 height 15
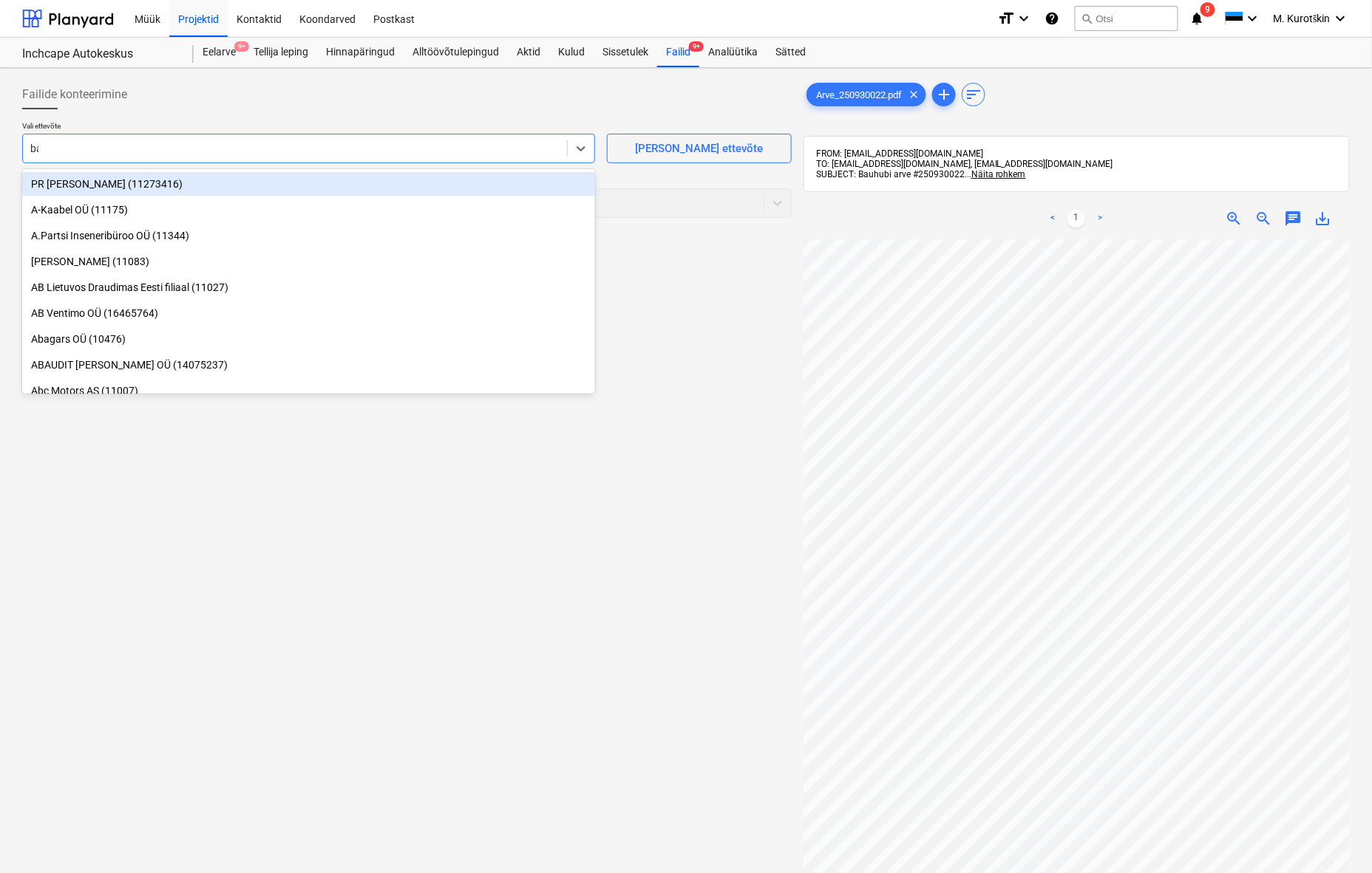
type input "bau"
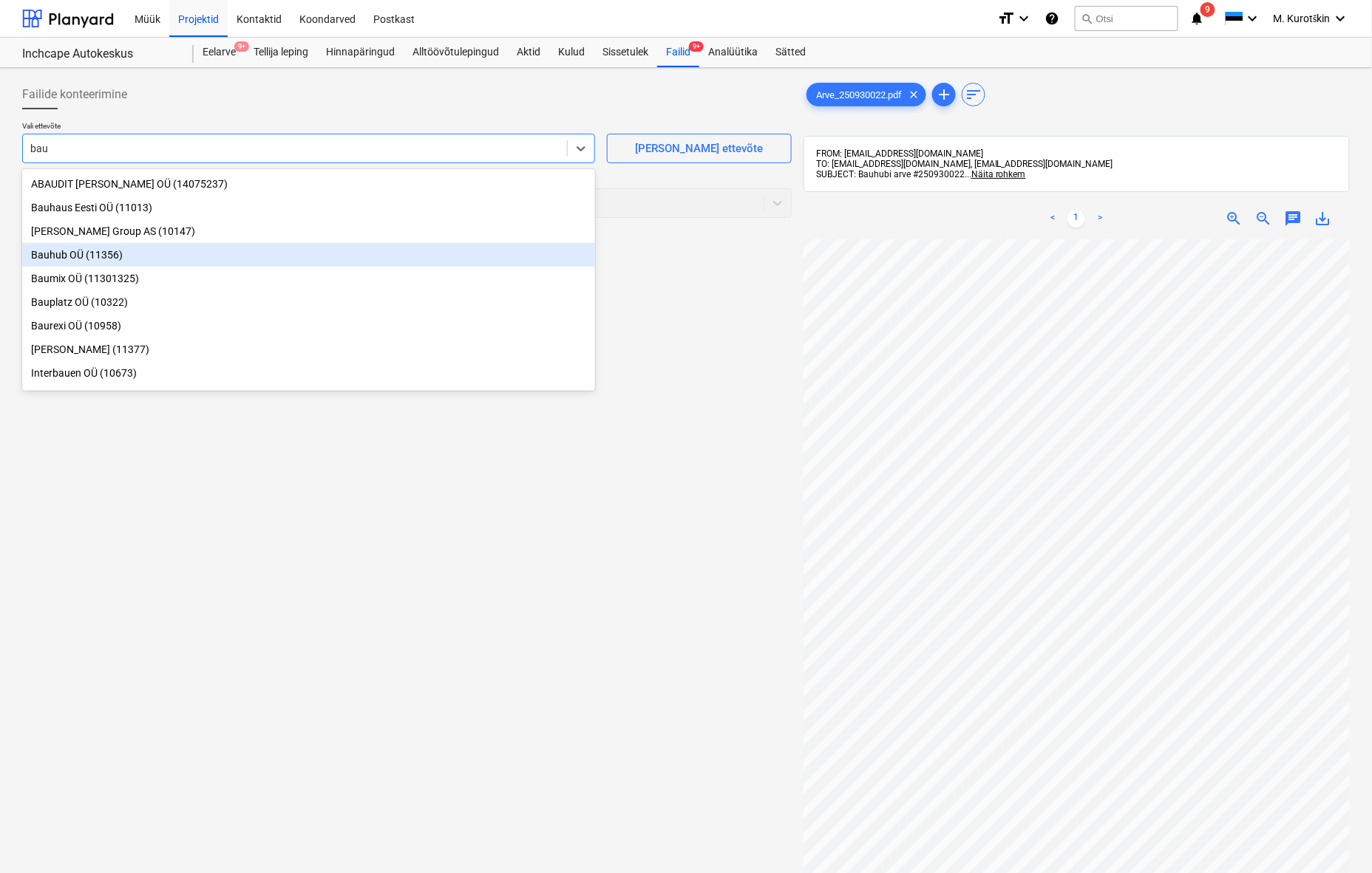
click at [255, 253] on div "Bauhub OÜ (11356)" at bounding box center [308, 255] width 573 height 24
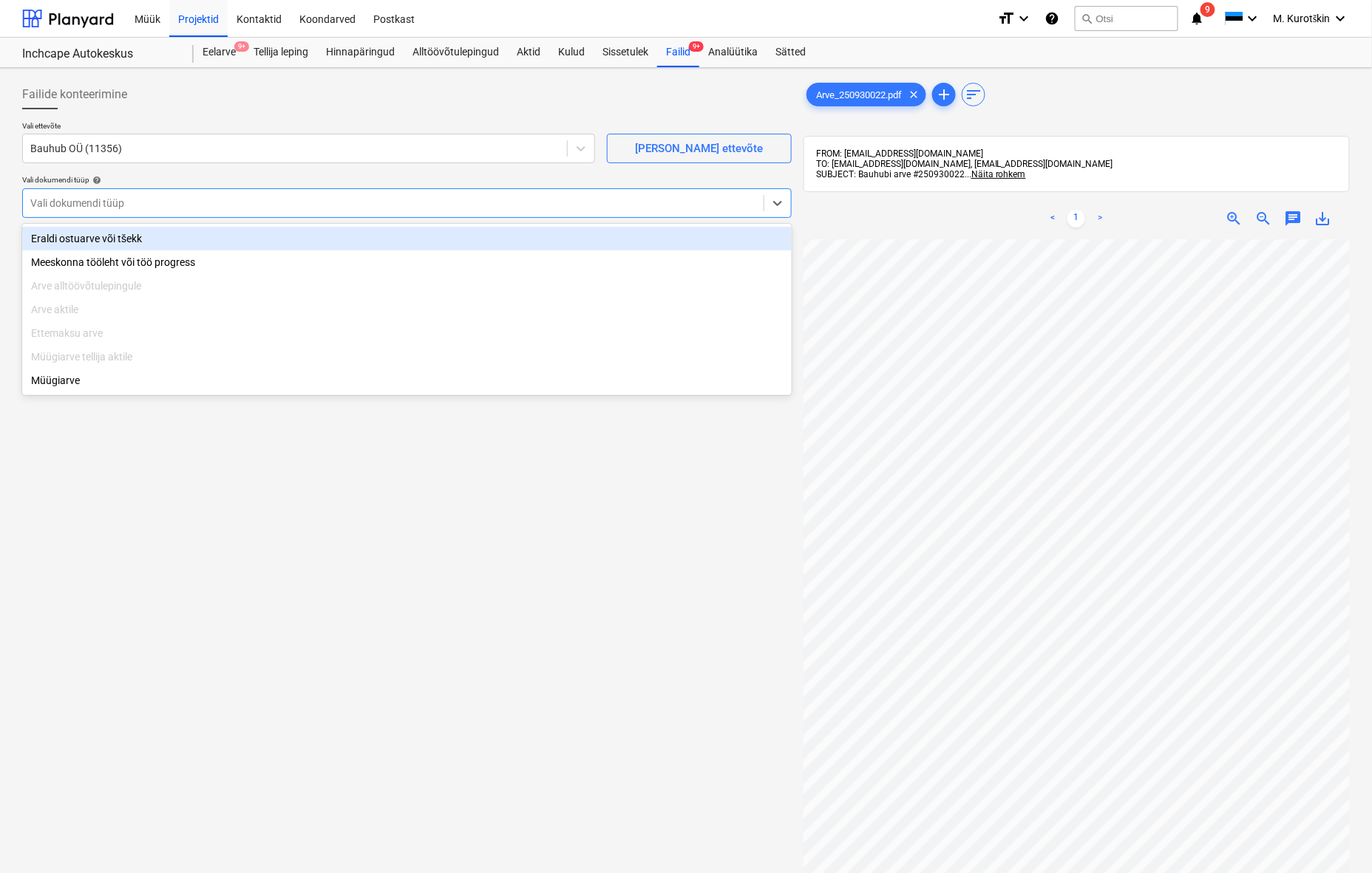
click at [242, 215] on div "Vali dokumendi tüüp" at bounding box center [406, 203] width 770 height 29
click at [216, 239] on div "Eraldi ostuarve või tšekk" at bounding box center [406, 239] width 770 height 24
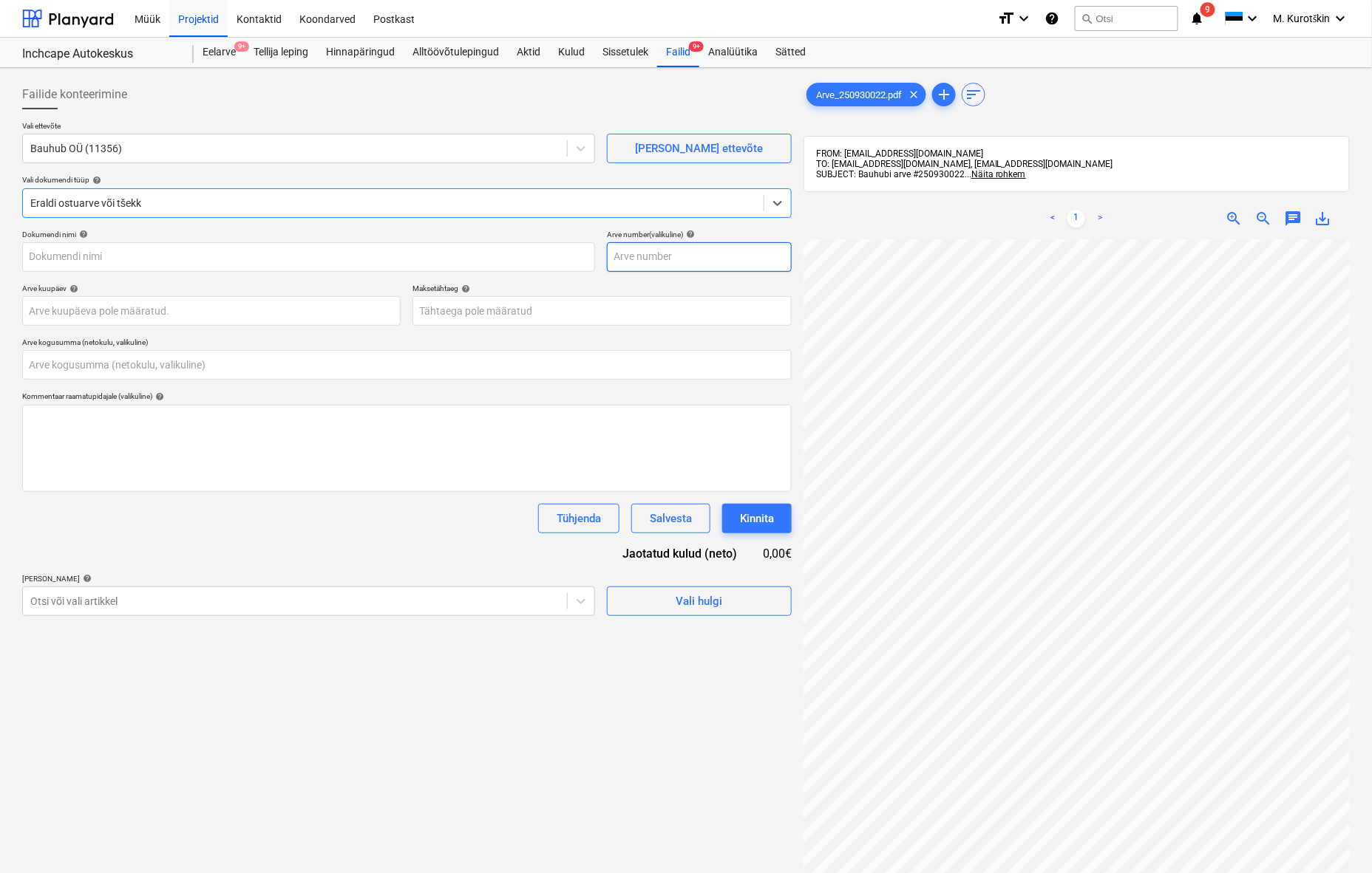
type input "Arve_250930022.pdf"
type input "0,00"
click at [1330, 213] on span "save_alt" at bounding box center [1323, 219] width 18 height 18
click at [501, 317] on body "Müük Projektid Kontaktid Koondarved Postkast format_size keyboard_arrow_down he…" at bounding box center [686, 436] width 1372 height 873
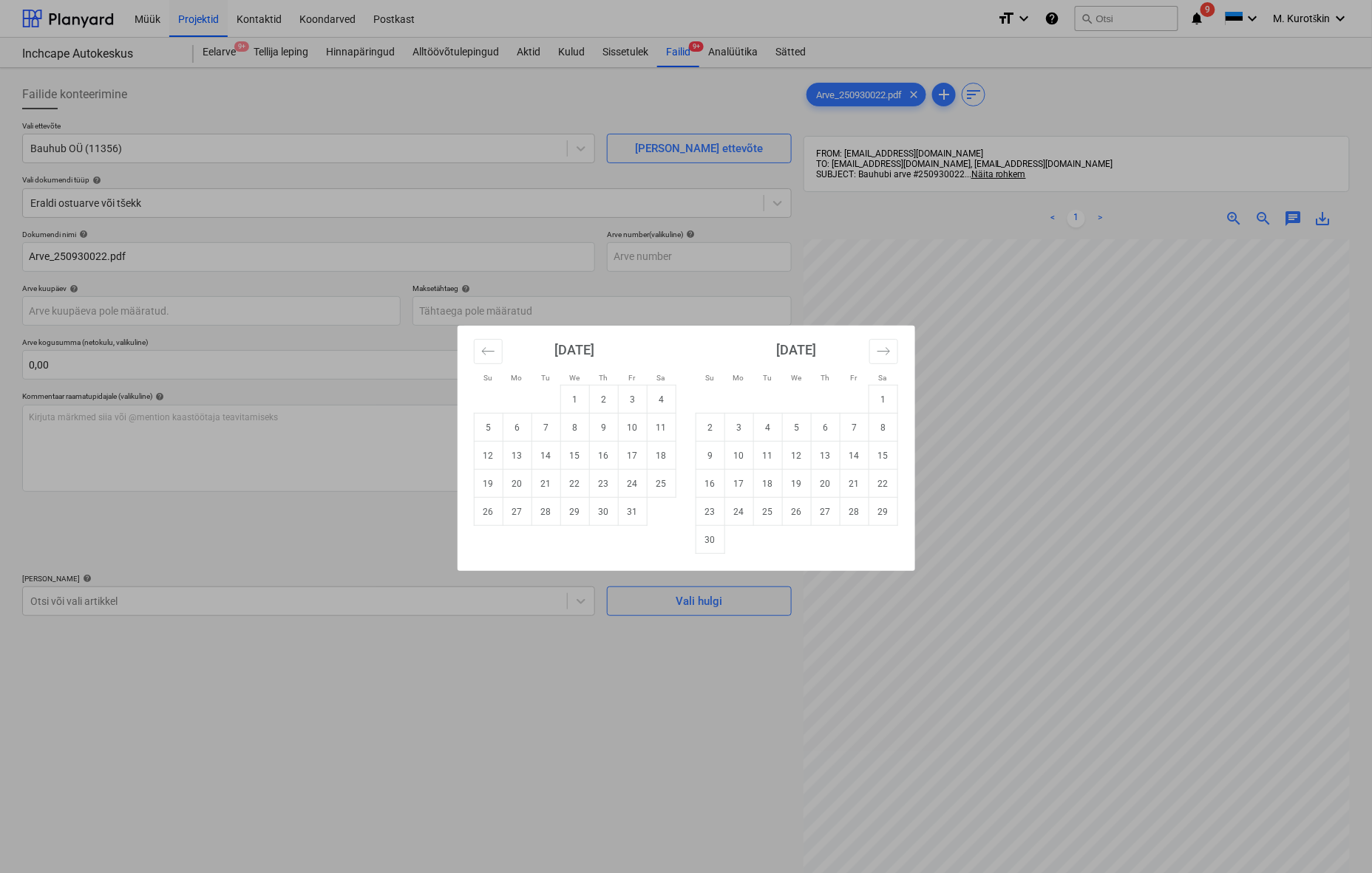
click at [499, 308] on div "Su Mo Tu We Th Fr Sa Su Mo Tu We Th Fr Sa [DATE] 1 2 3 4 5 6 7 8 9 10 11 12 13 …" at bounding box center [686, 436] width 1372 height 873
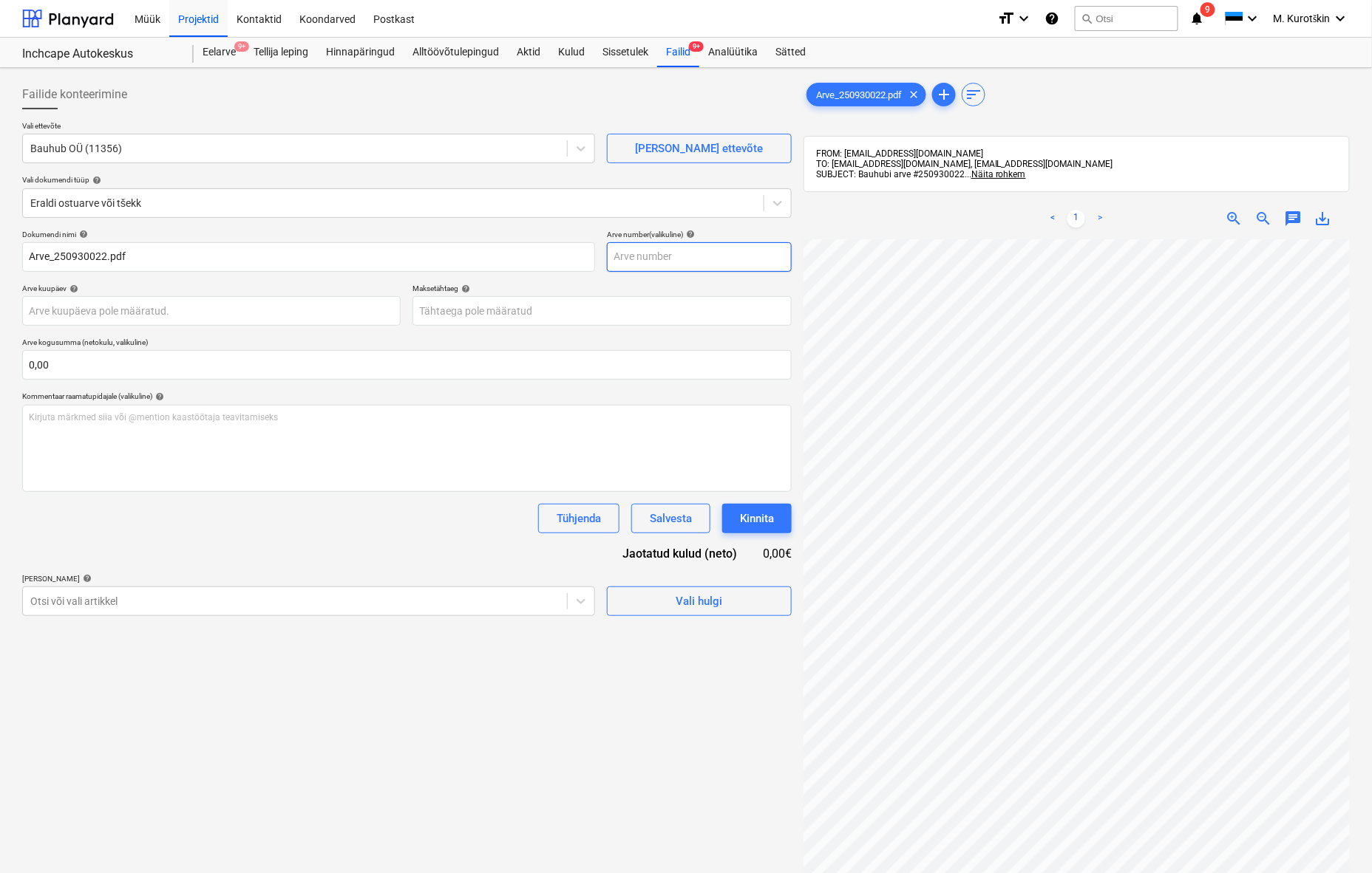
click at [646, 257] on input "text" at bounding box center [699, 257] width 185 height 29
paste input "250930022"
type input "250930022"
click at [624, 313] on body "Müük Projektid Kontaktid Koondarved Postkast format_size keyboard_arrow_down he…" at bounding box center [686, 436] width 1372 height 873
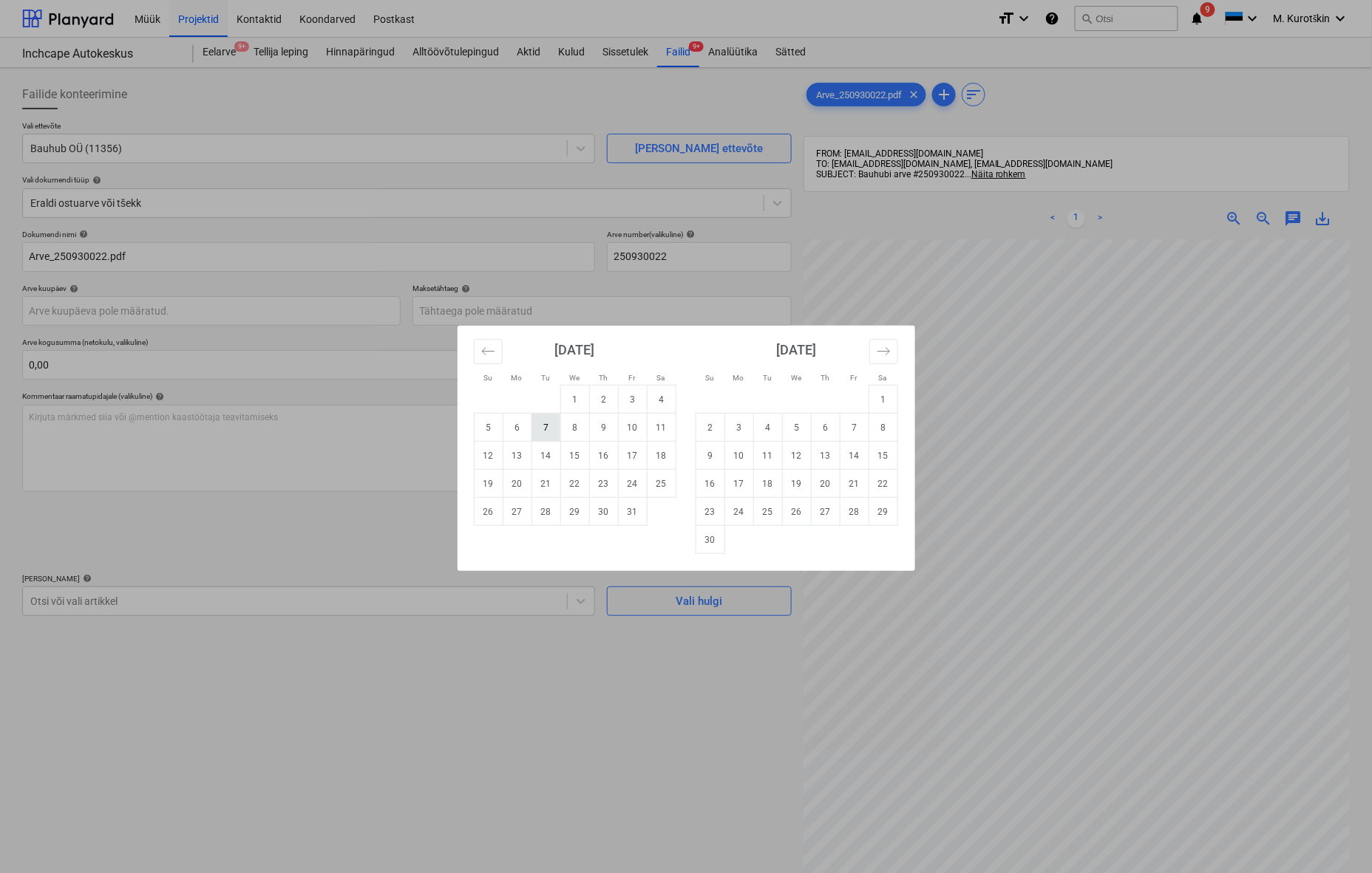
click at [545, 423] on td "7" at bounding box center [546, 428] width 29 height 29
type input "[DATE]"
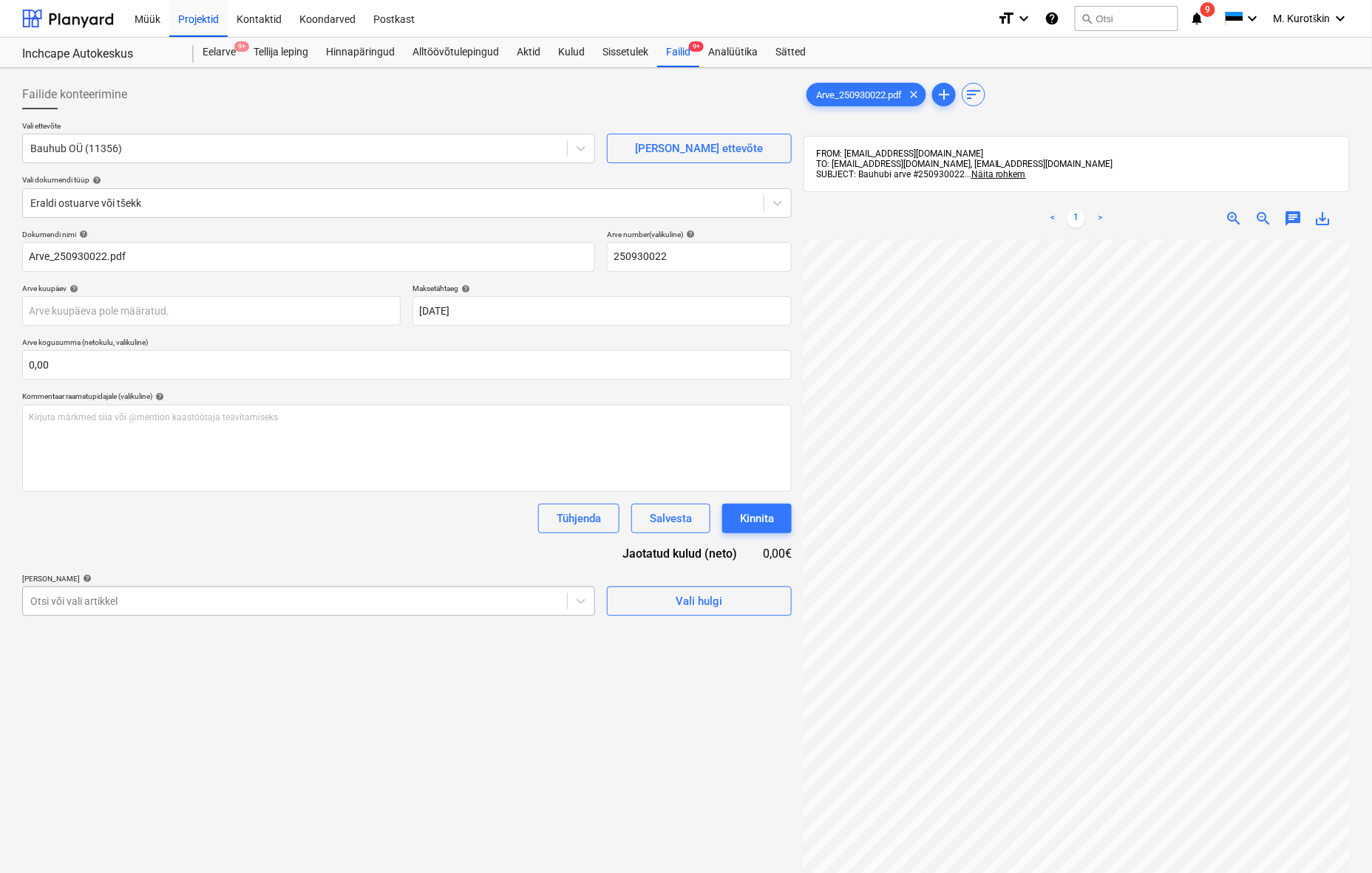
click at [421, 613] on div "Otsi või vali artikkel" at bounding box center [308, 601] width 573 height 29
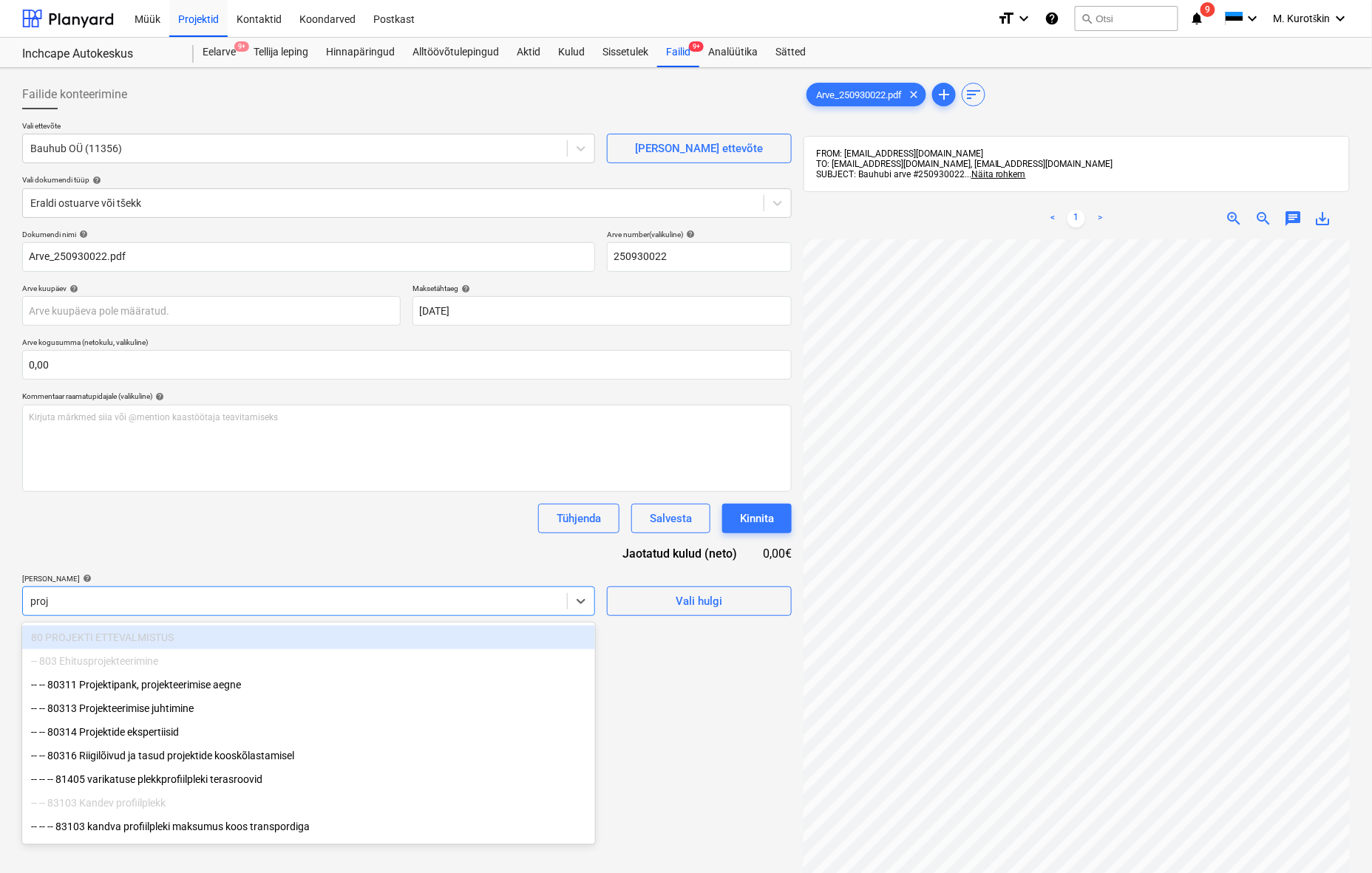
type input "proje"
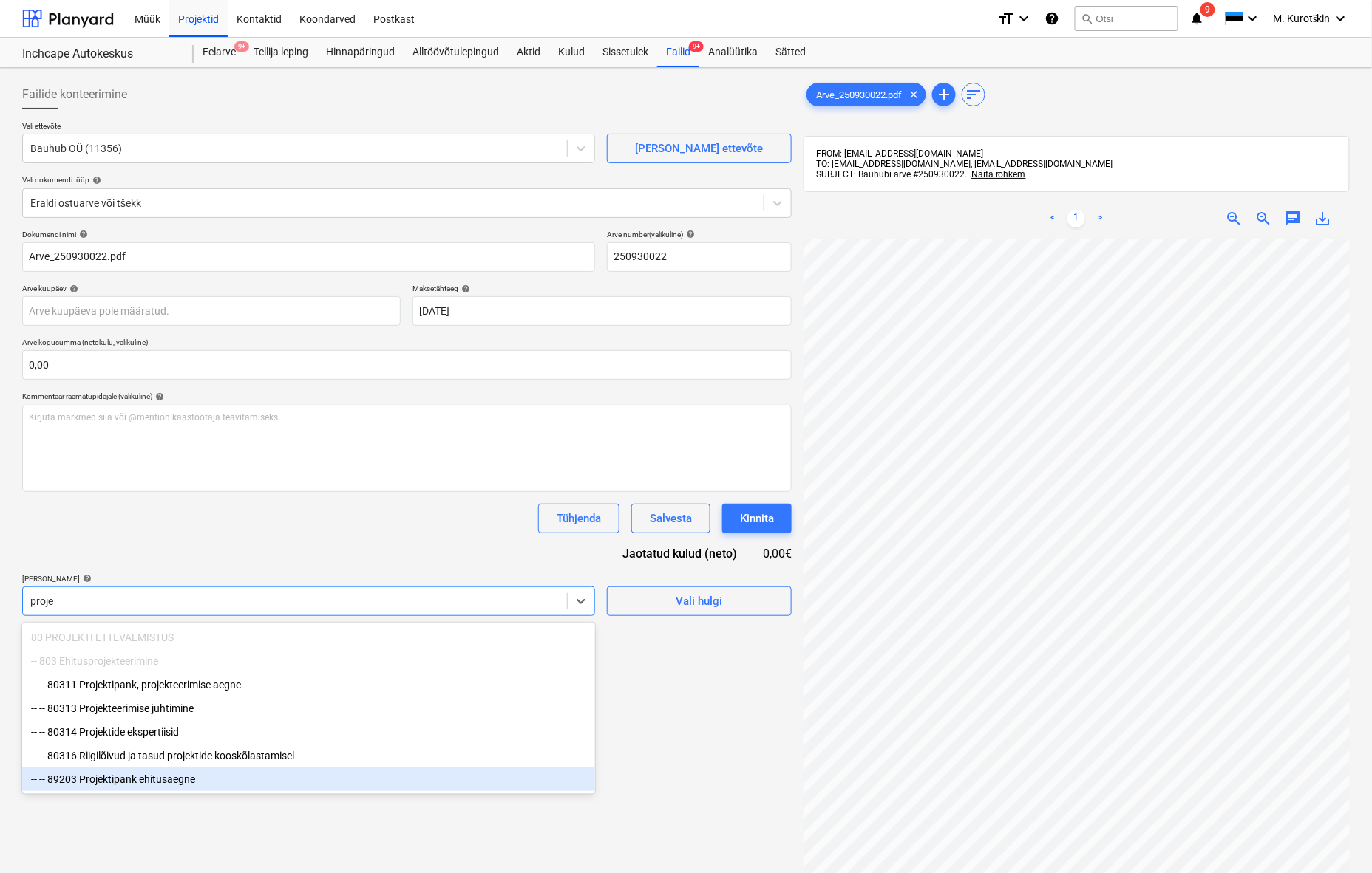
click at [403, 777] on div "-- -- 89203 Projektipank ehitusaegne" at bounding box center [308, 779] width 573 height 24
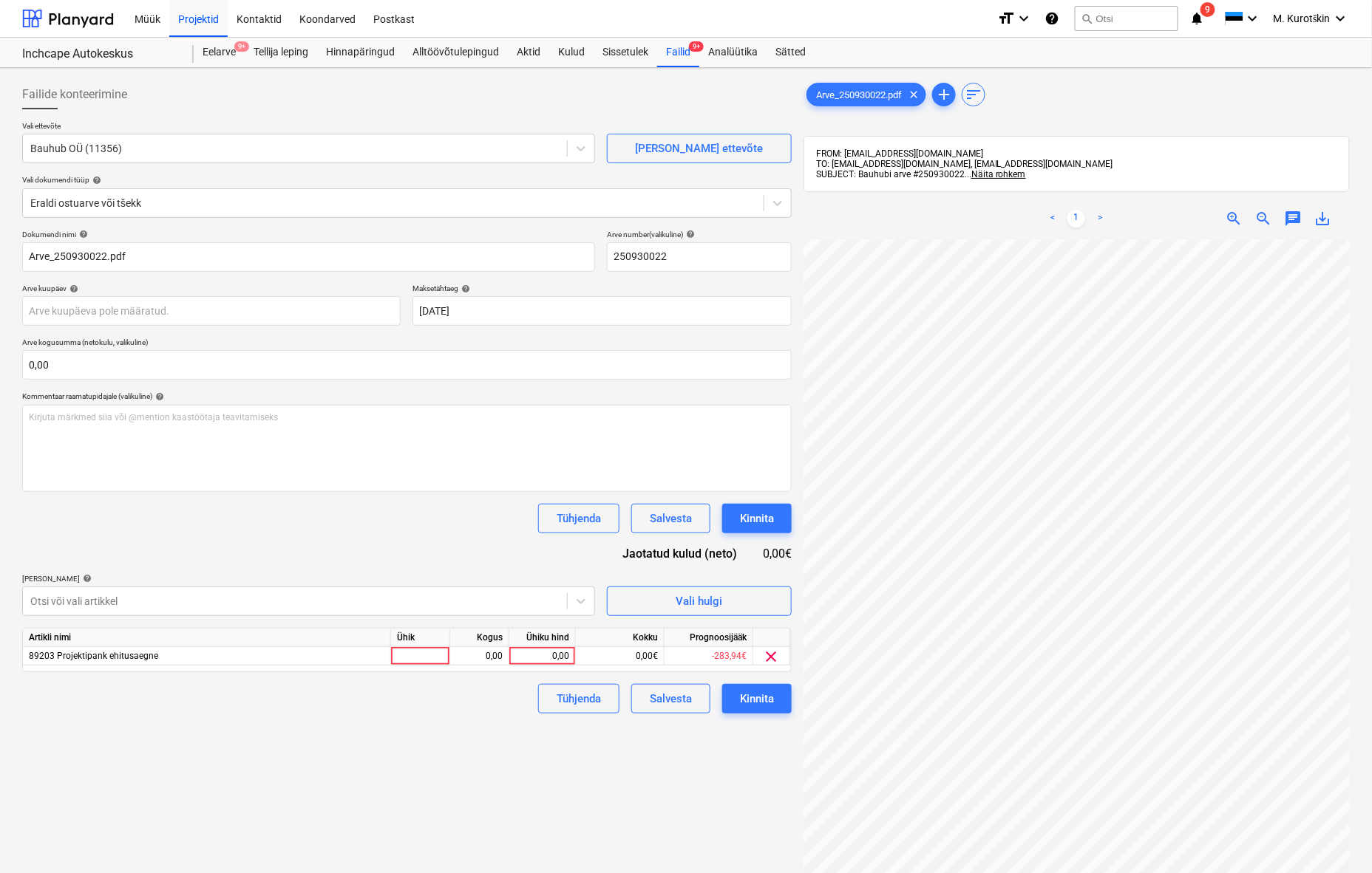
click at [712, 790] on div "Failide konteerimine Vali ettevõte Bauhub OÜ (11356) [PERSON_NAME] uus ettevõte…" at bounding box center [406, 575] width 781 height 1003
click at [538, 654] on div "0,00" at bounding box center [541, 656] width 54 height 18
type input "120"
click at [585, 787] on div "Failide konteerimine Vali ettevõte Bauhub OÜ (11356) [PERSON_NAME] uus ettevõte…" at bounding box center [406, 575] width 781 height 1003
click at [552, 661] on div "120,00" at bounding box center [541, 656] width 54 height 18
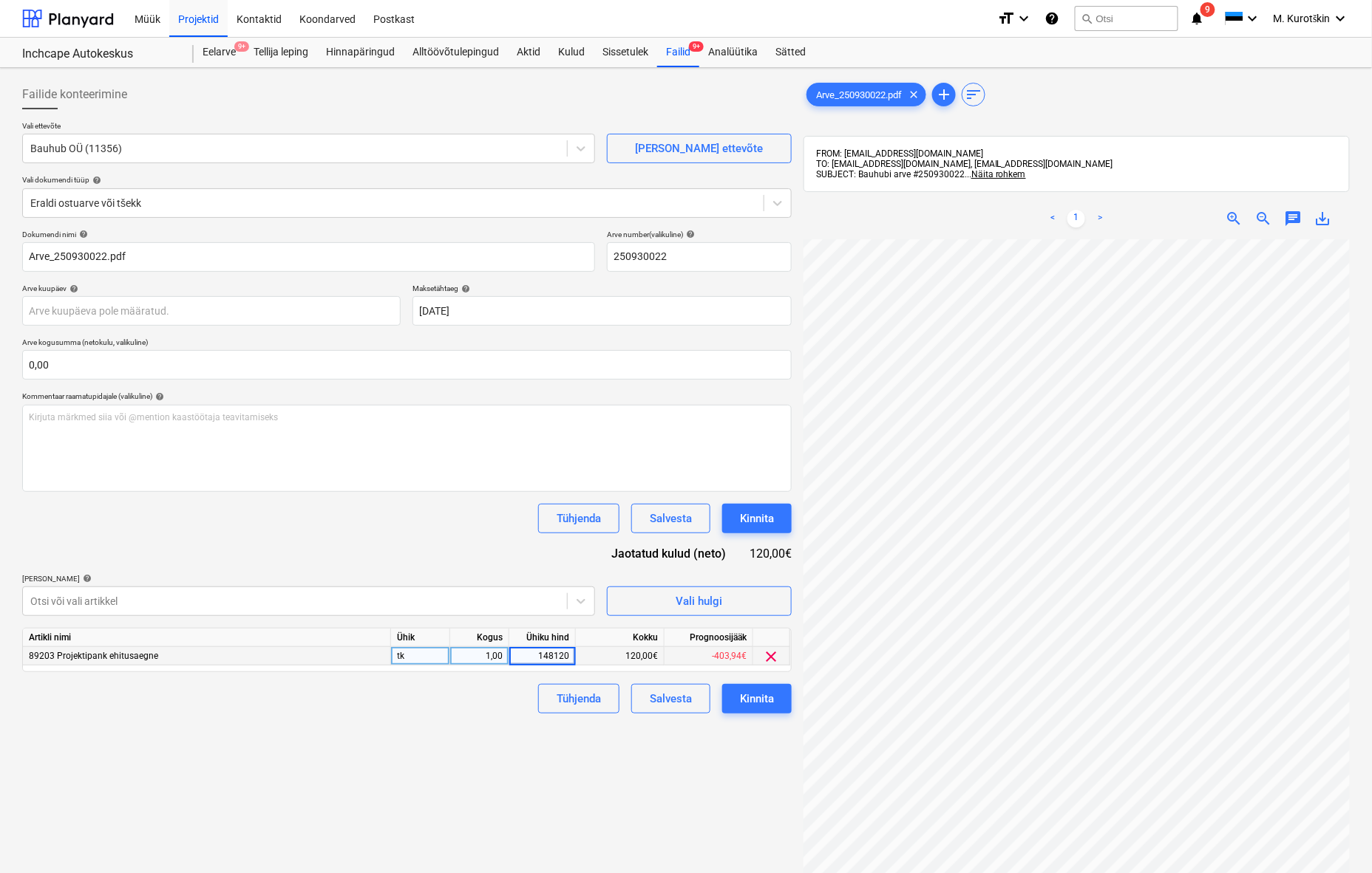
click at [552, 657] on input "148120" at bounding box center [541, 656] width 66 height 18
type input "148,8"
click at [525, 770] on div "Failide konteerimine Vali ettevõte Bauhub OÜ (11356) [PERSON_NAME] uus ettevõte…" at bounding box center [406, 575] width 781 height 1003
click at [751, 707] on div "Kinnita" at bounding box center [757, 699] width 34 height 19
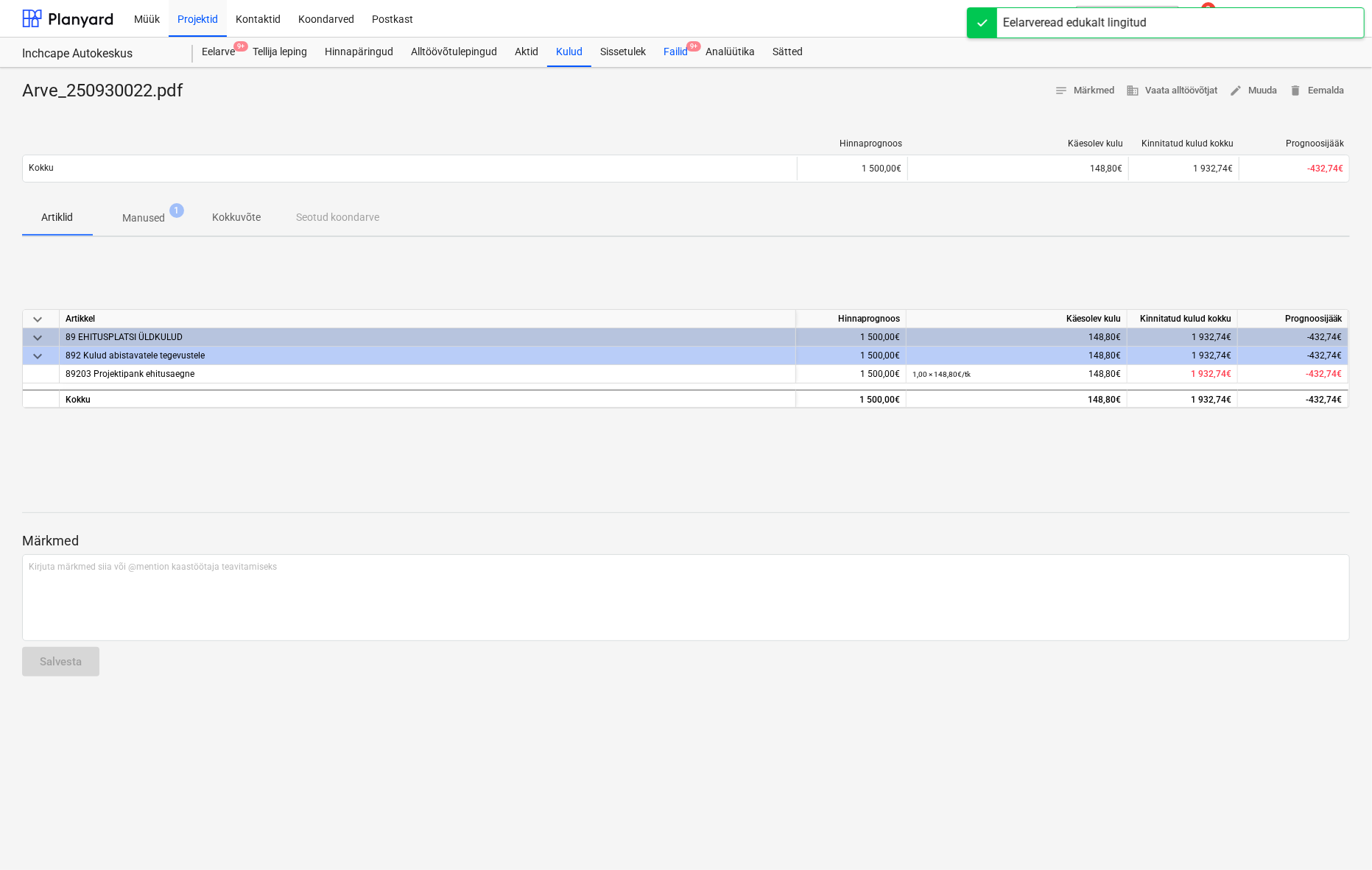
click at [673, 53] on div "Failid 9+" at bounding box center [676, 52] width 42 height 29
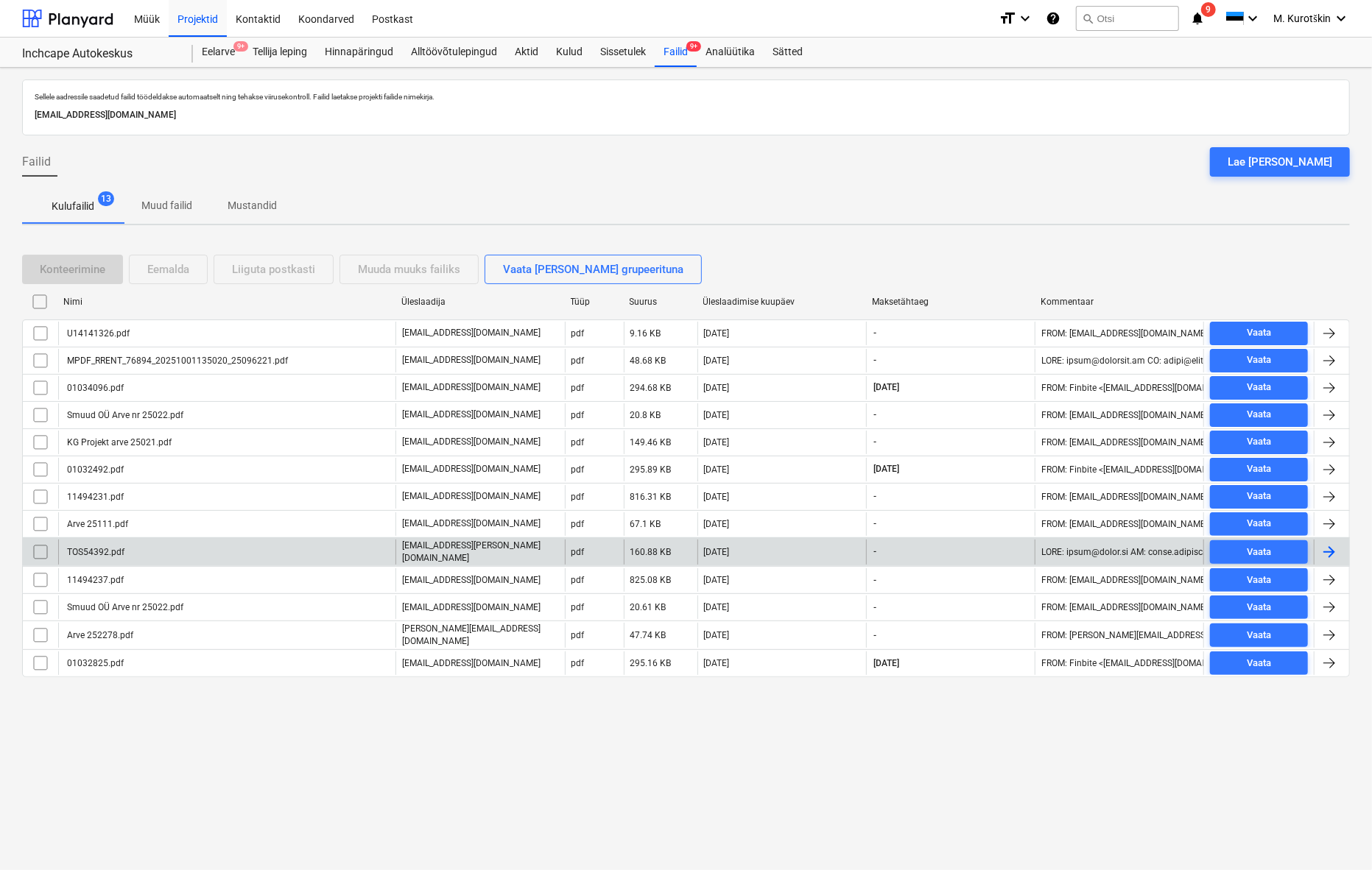
click at [104, 557] on div "TOS54392.pdf" at bounding box center [227, 552] width 338 height 25
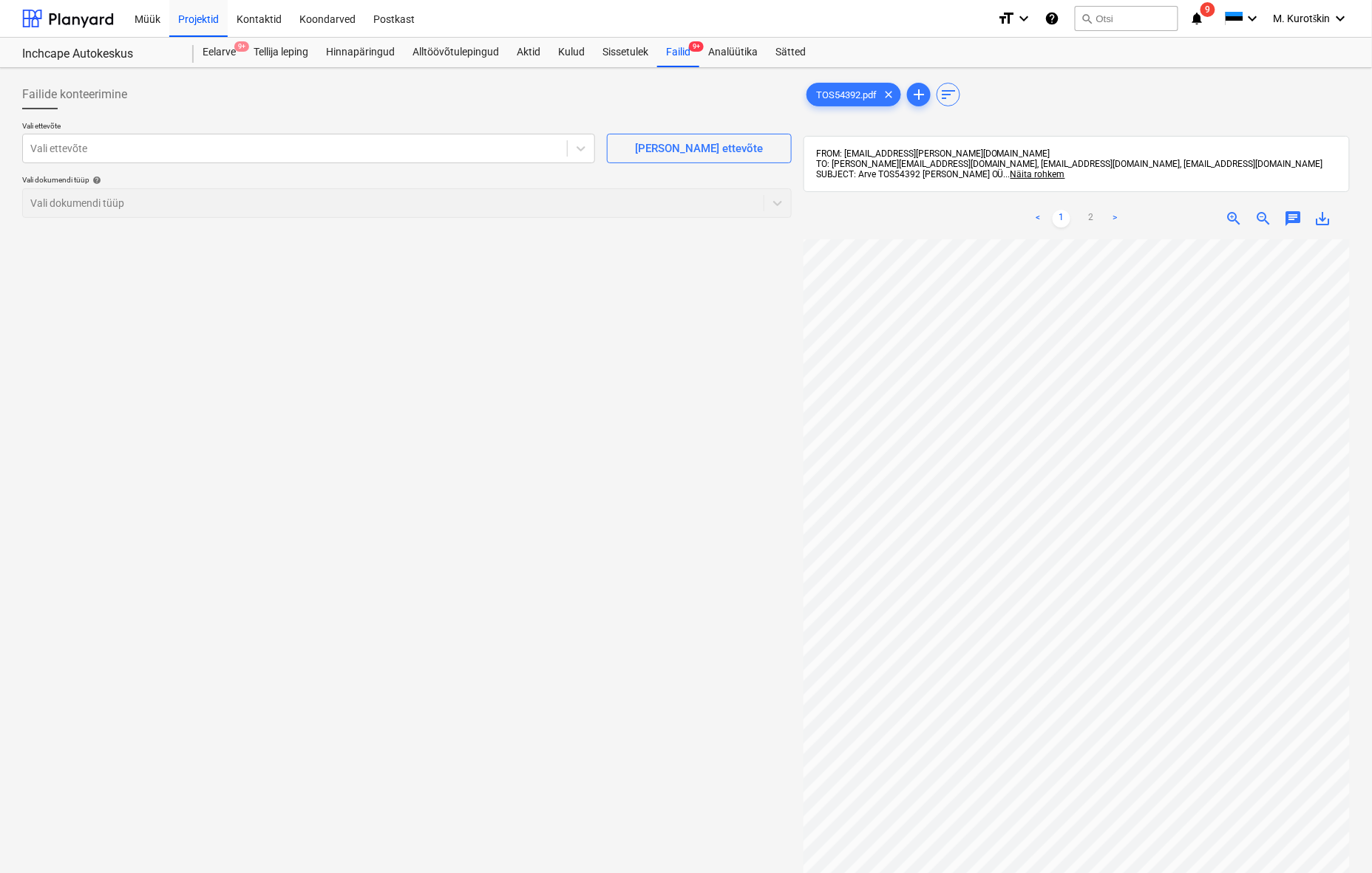
scroll to position [29, 114]
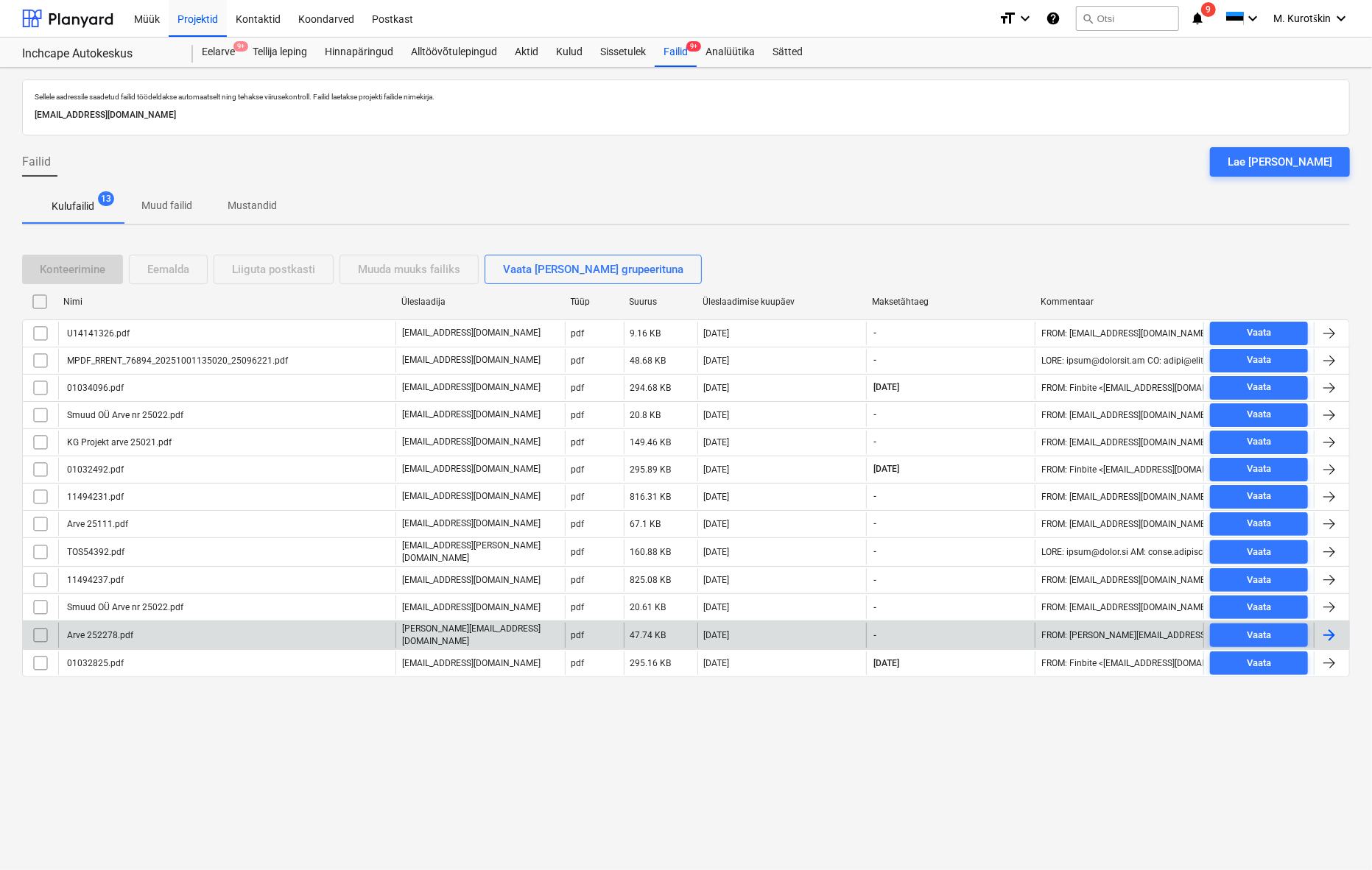
click at [210, 626] on div "Arve 252278.pdf" at bounding box center [227, 635] width 338 height 25
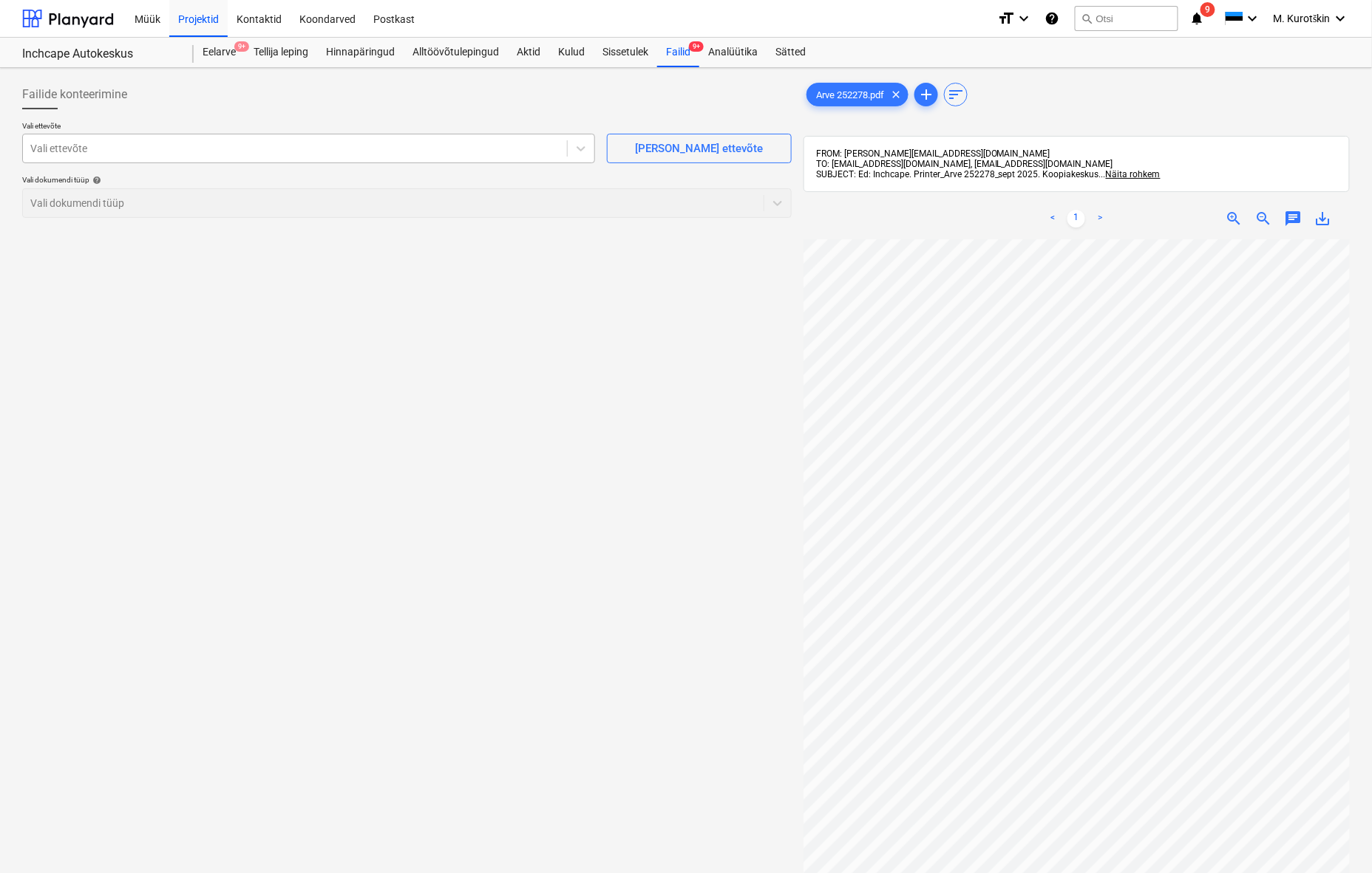
click at [270, 158] on div "Vali ettevõte" at bounding box center [295, 148] width 544 height 21
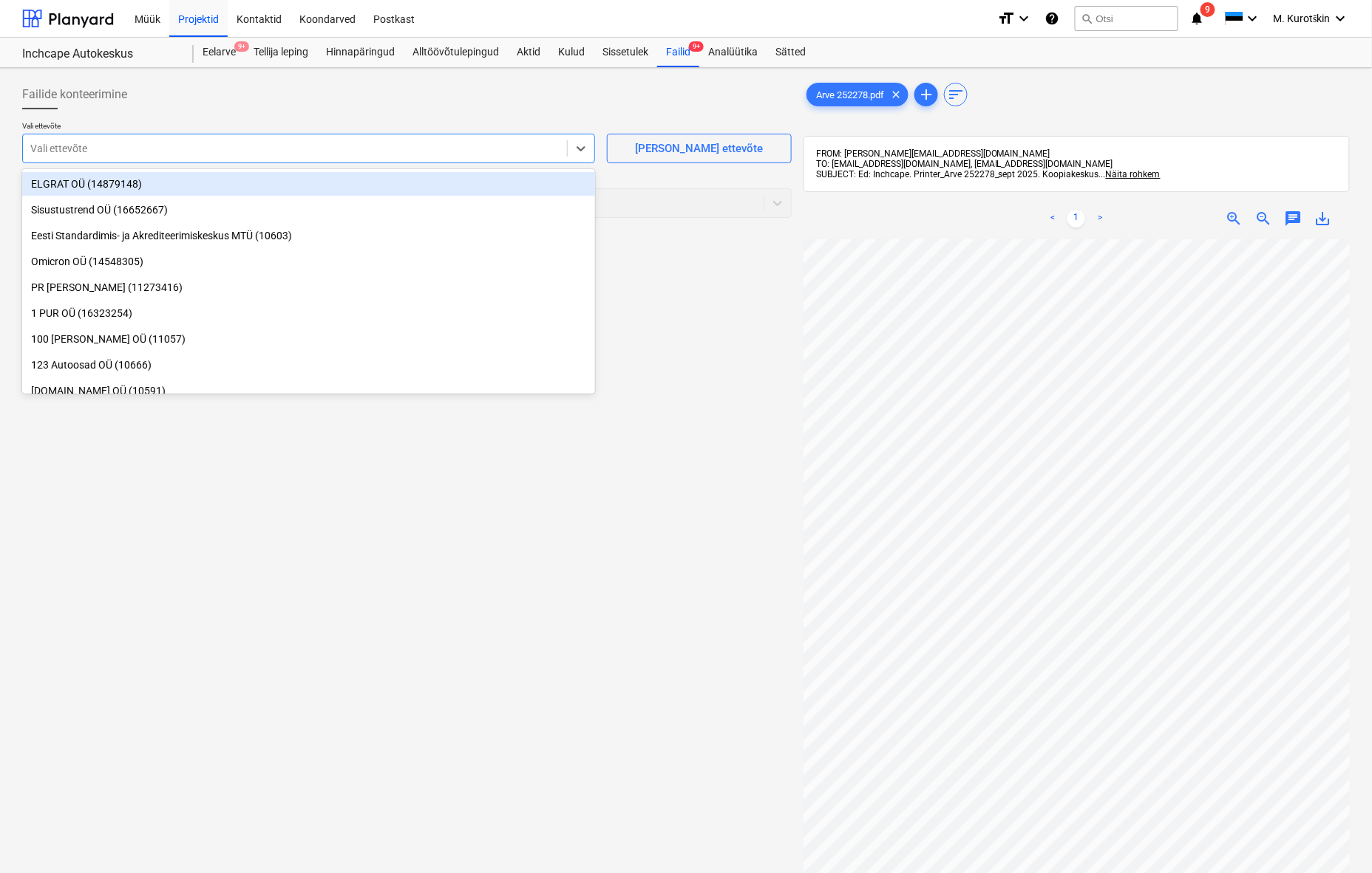
click at [276, 144] on div at bounding box center [295, 148] width 529 height 15
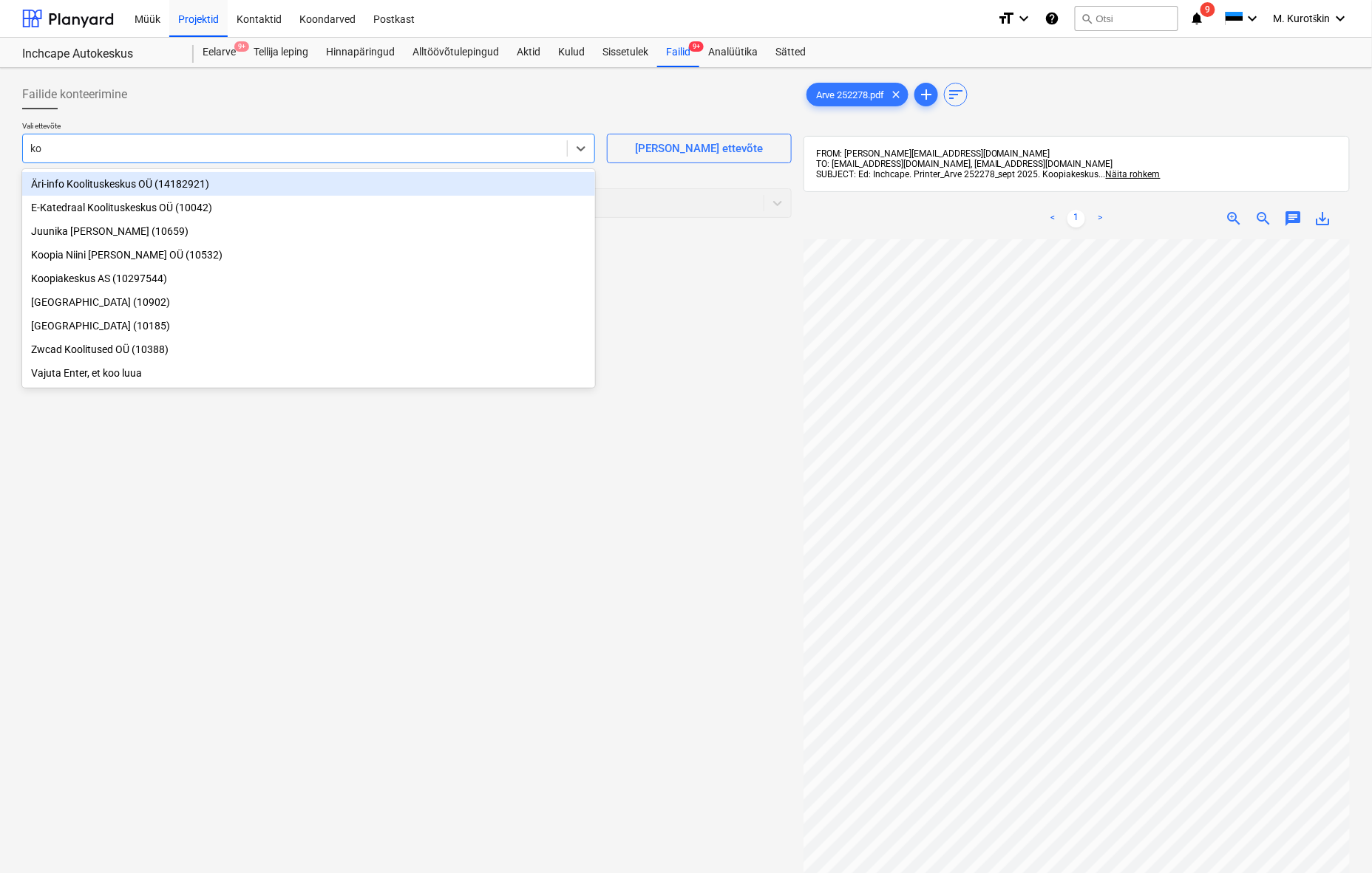
type input "koo"
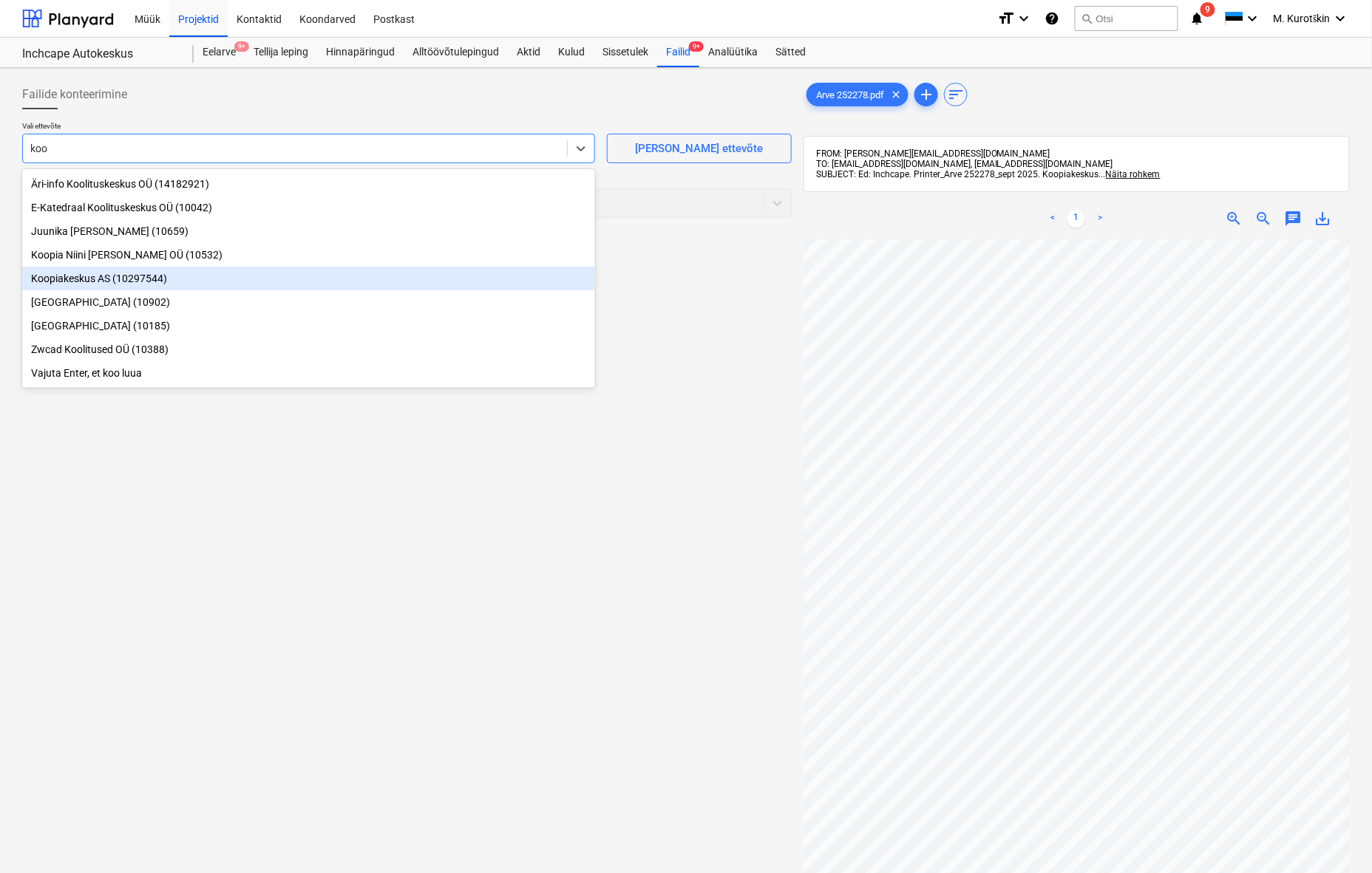
click at [226, 276] on div "Koopiakeskus AS (10297544)" at bounding box center [308, 278] width 573 height 24
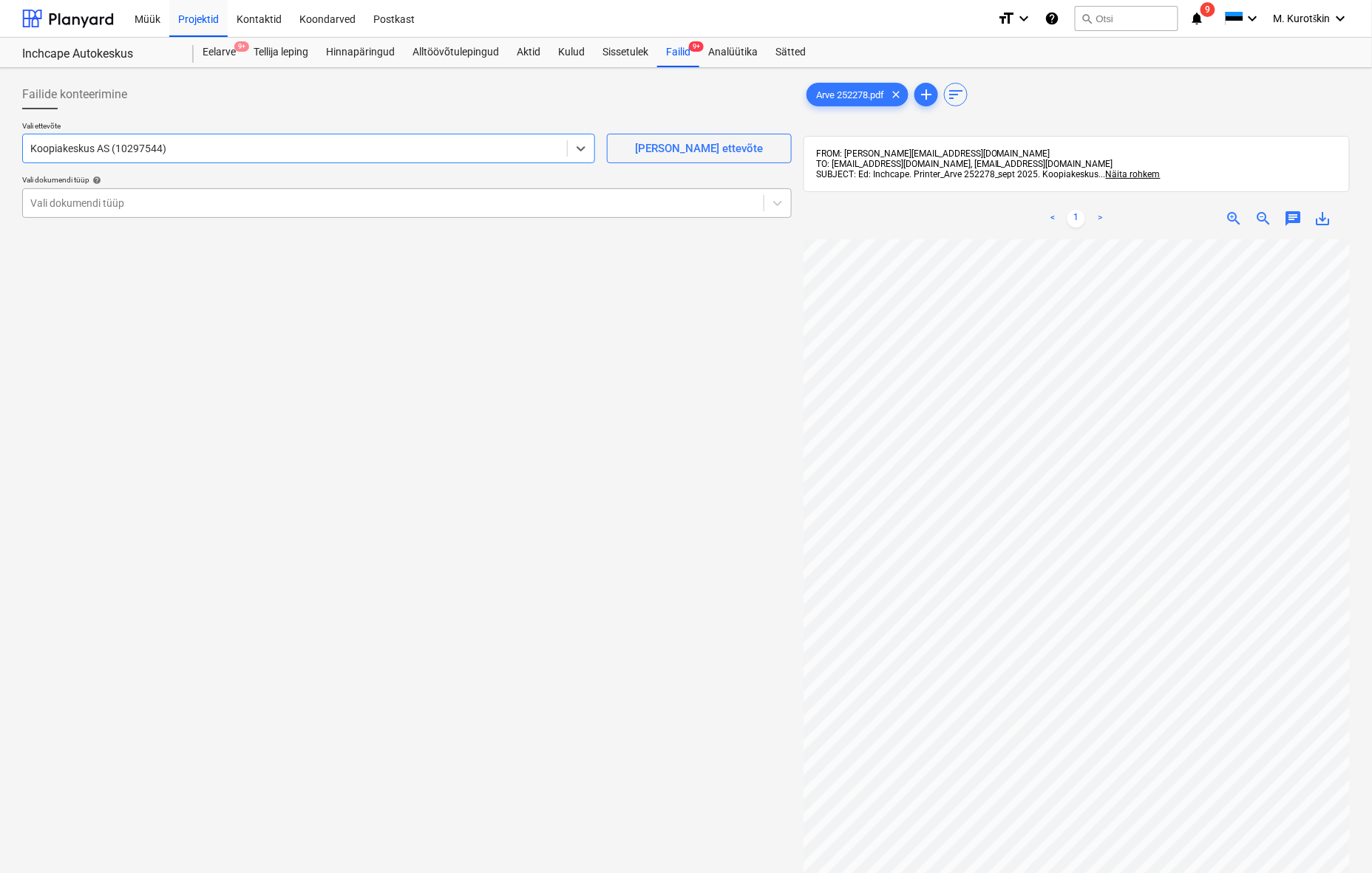
click at [270, 209] on div at bounding box center [393, 204] width 726 height 15
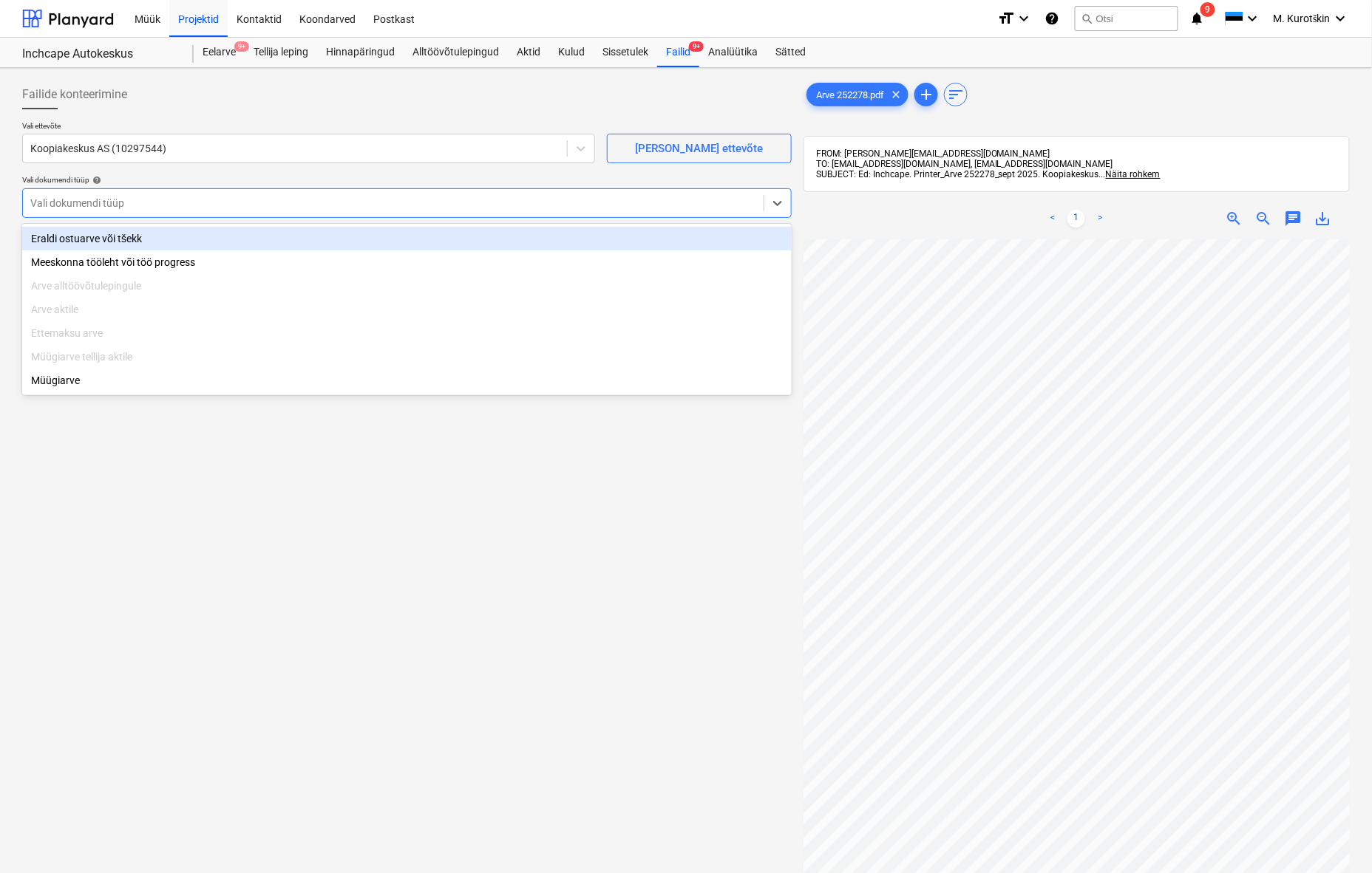
click at [267, 227] on div "Eraldi ostuarve või tšekk" at bounding box center [406, 239] width 770 height 24
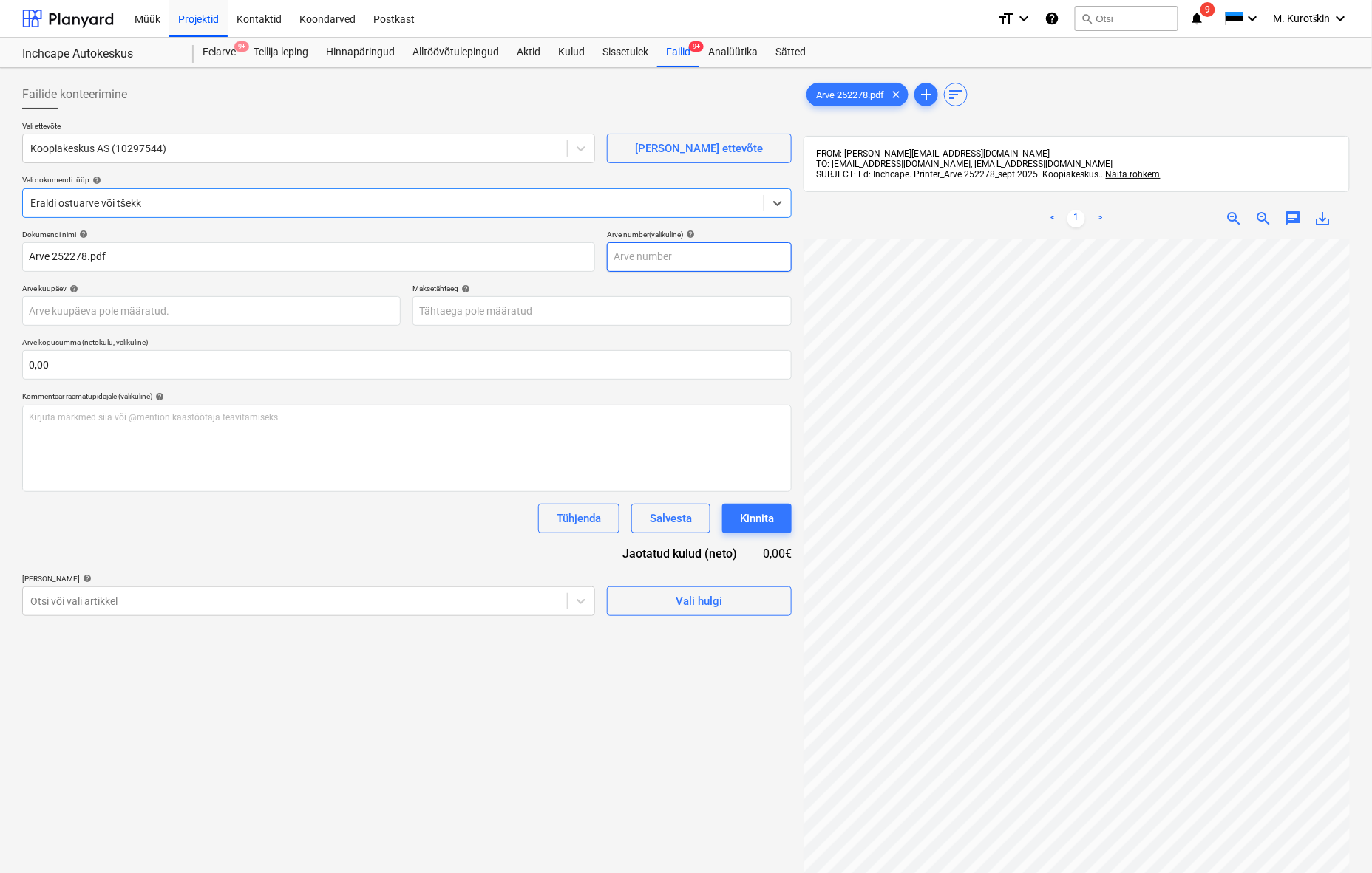
click at [673, 264] on input "text" at bounding box center [699, 257] width 185 height 29
click at [637, 253] on input "text" at bounding box center [699, 257] width 185 height 29
type input "252278"
click at [573, 315] on body "Müük Projektid Kontaktid Koondarved Postkast format_size keyboard_arrow_down he…" at bounding box center [686, 436] width 1372 height 873
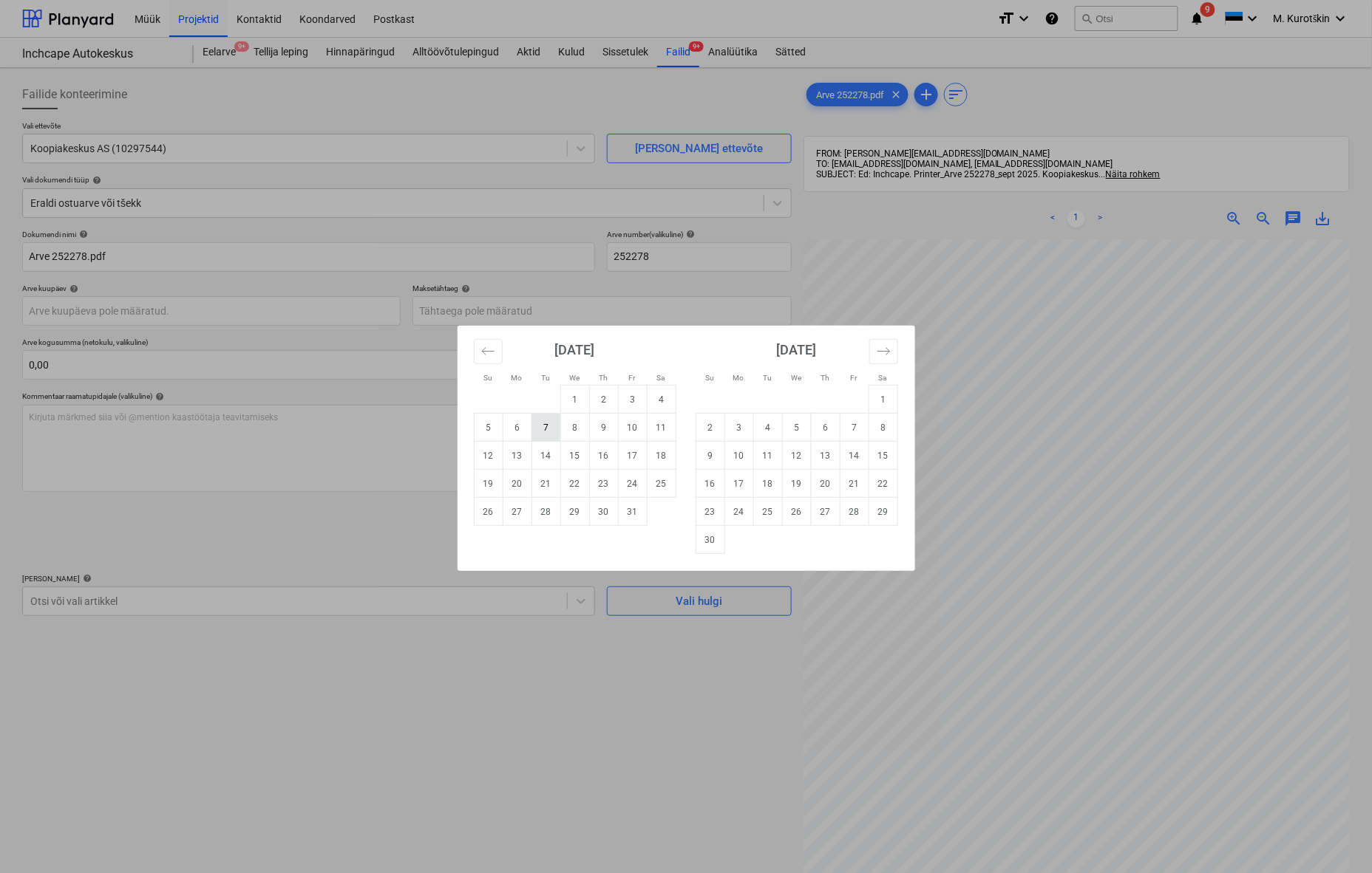
click at [548, 434] on td "7" at bounding box center [546, 428] width 29 height 29
type input "[DATE]"
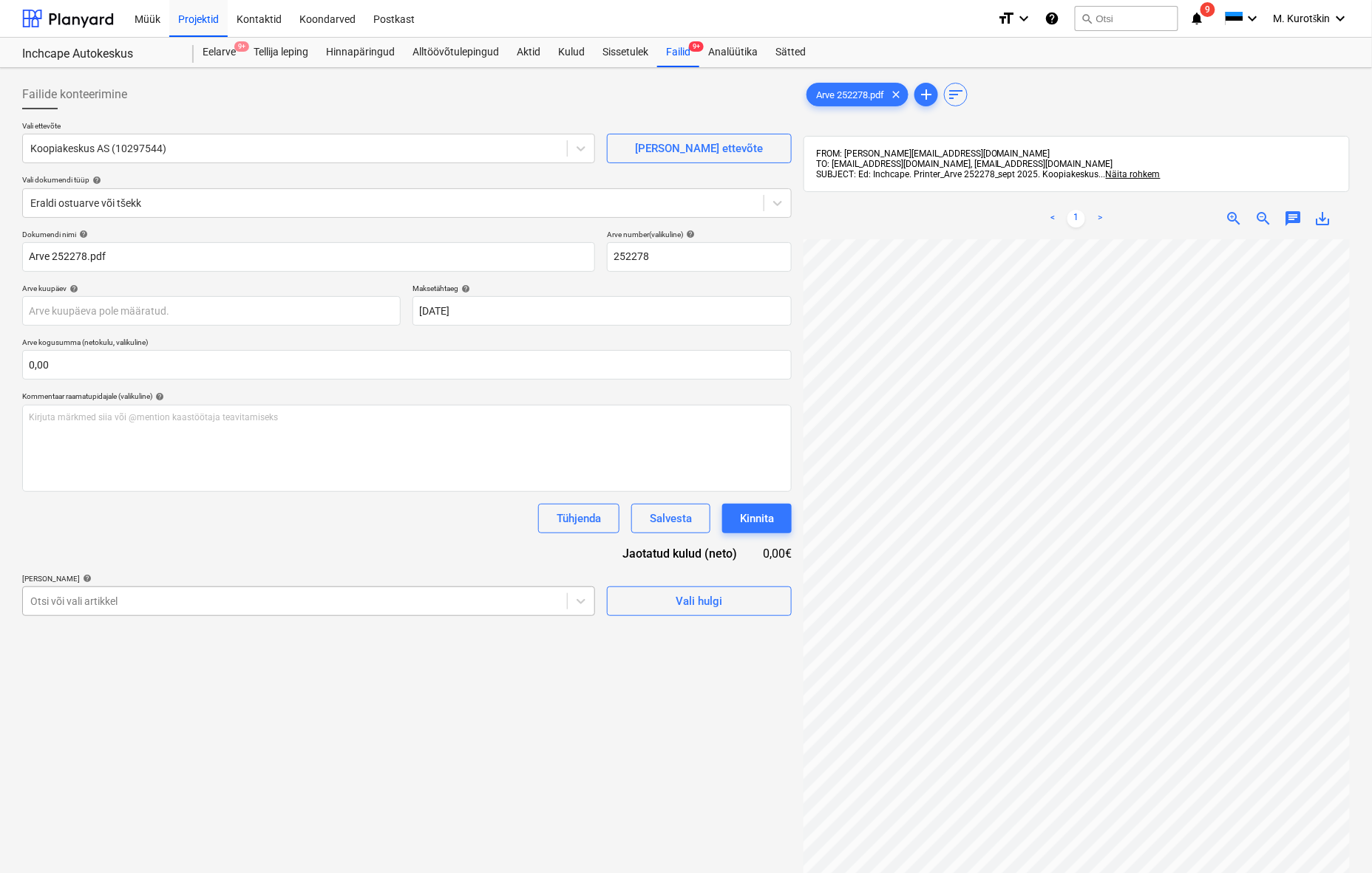
click at [456, 600] on div at bounding box center [295, 602] width 529 height 15
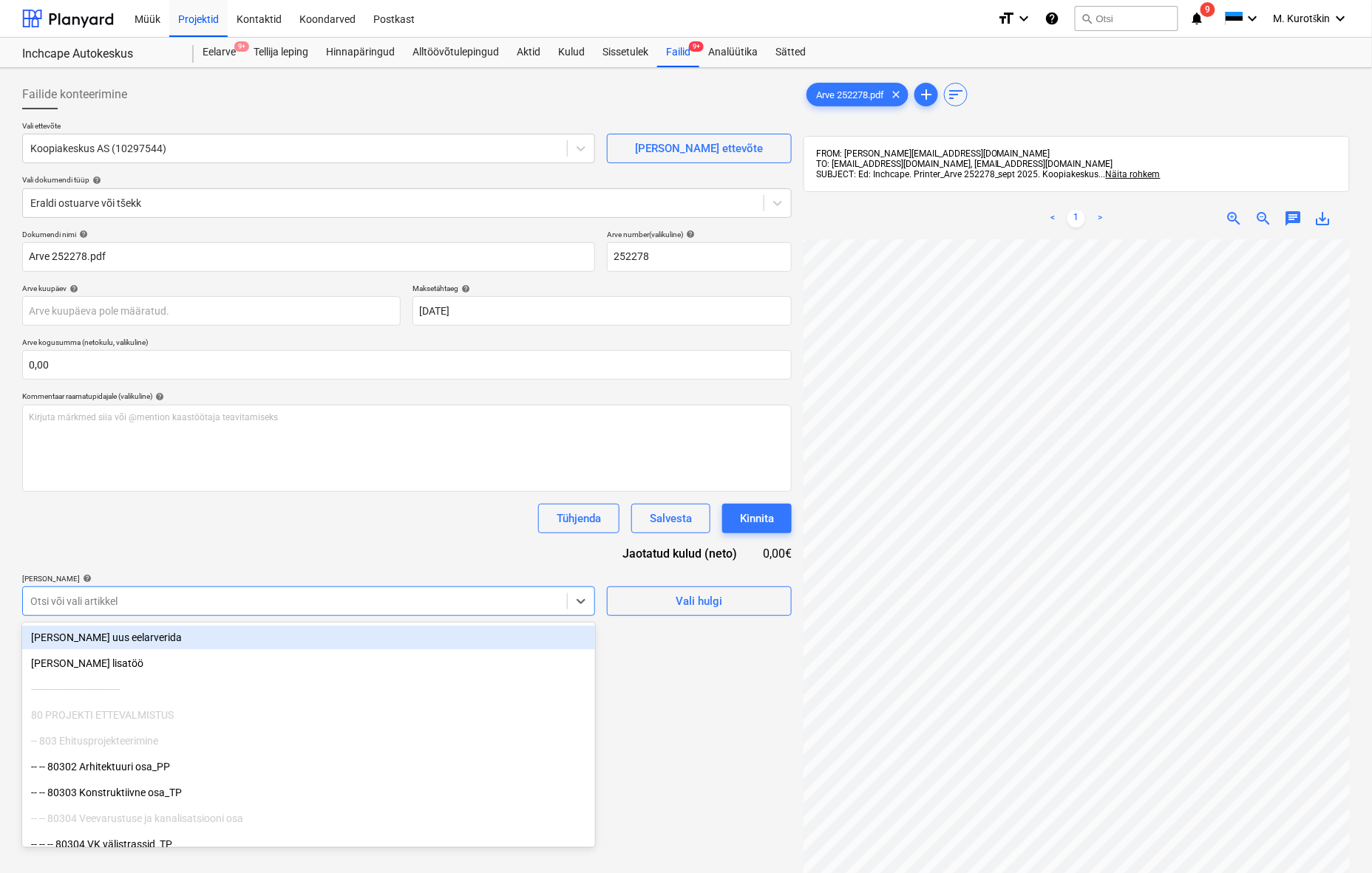
type input "o"
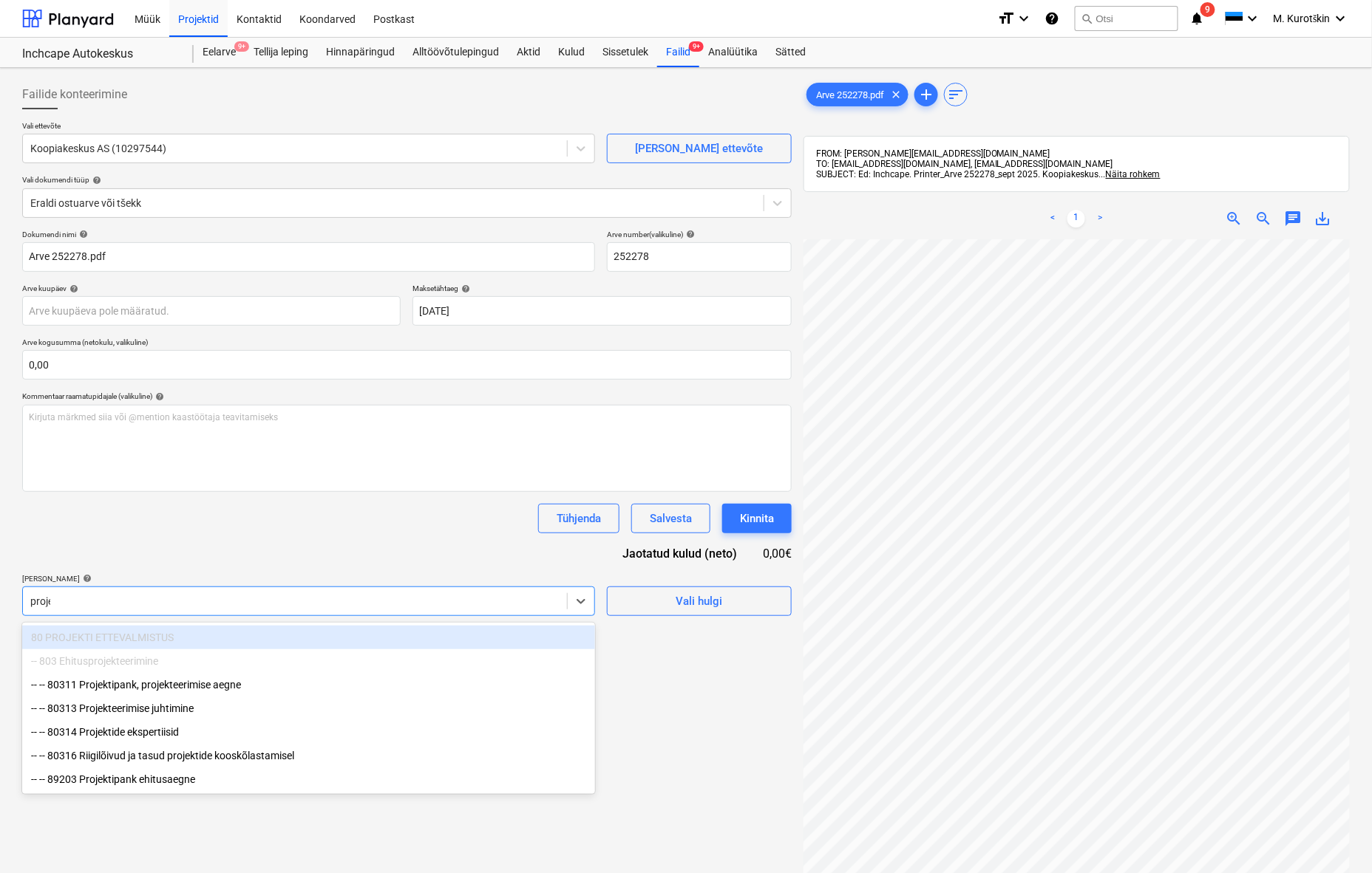
type input "projek"
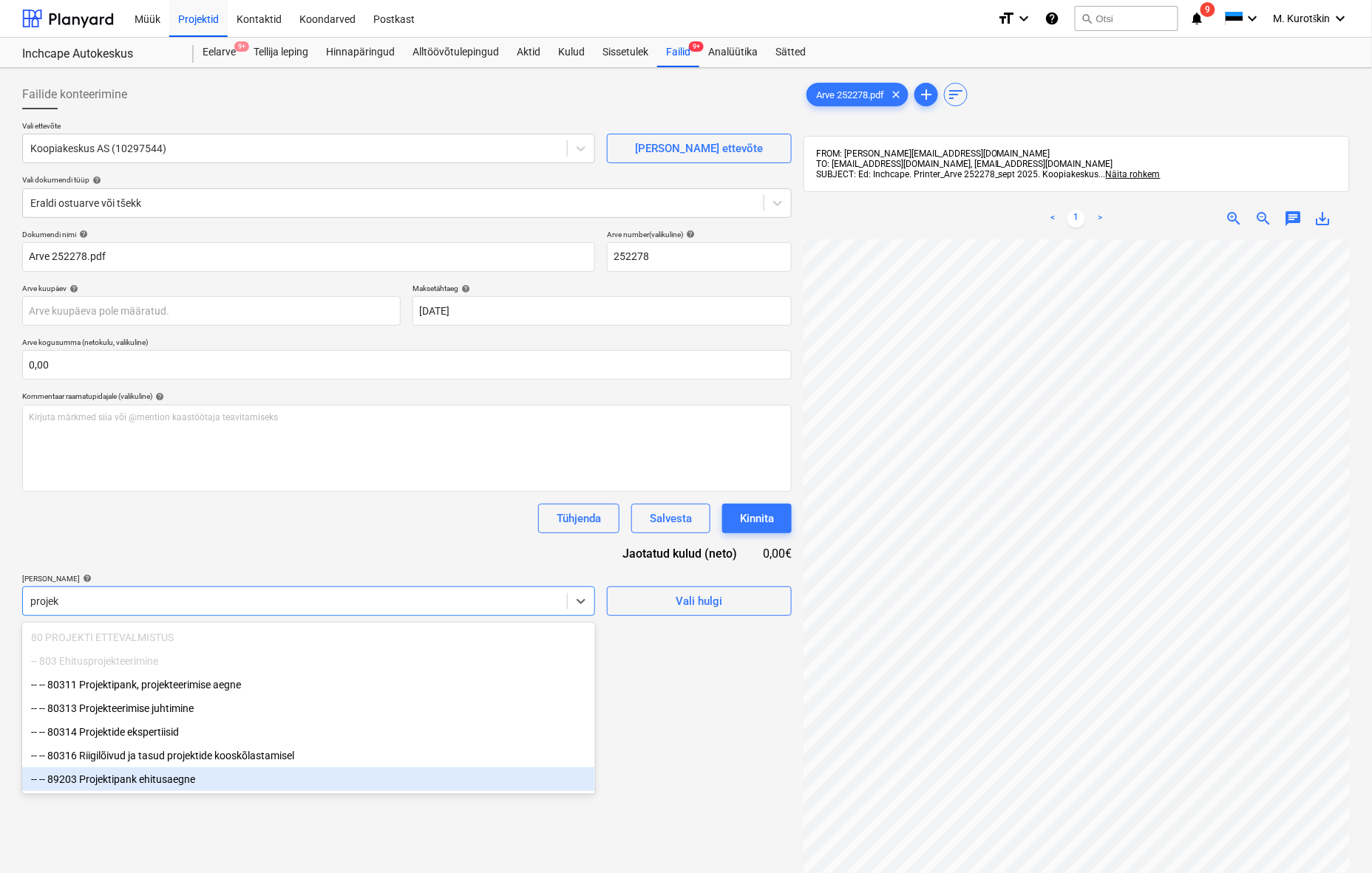
click at [351, 786] on div "-- -- 89203 Projektipank ehitusaegne" at bounding box center [308, 779] width 573 height 24
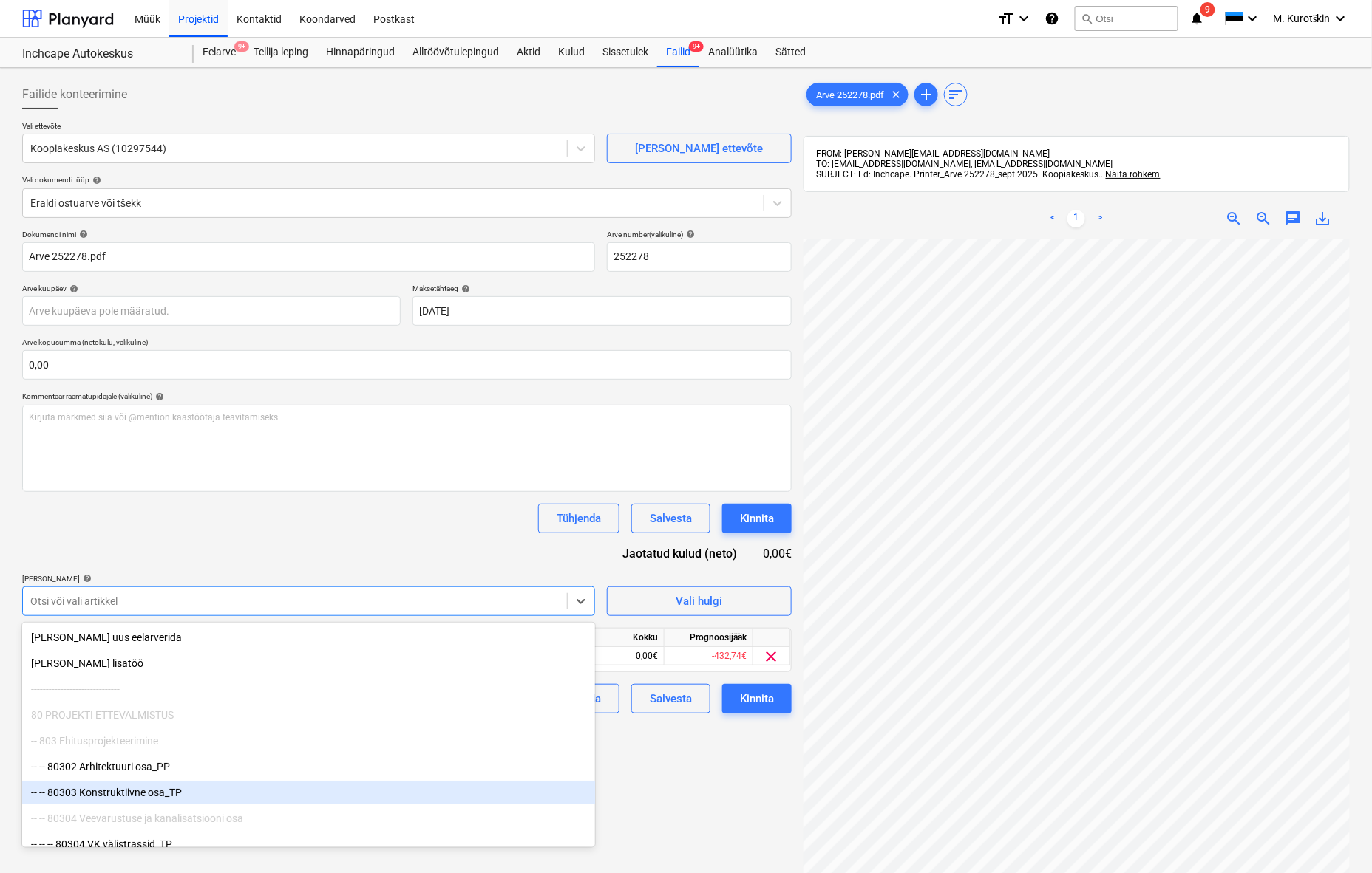
click at [728, 788] on div "Failide konteerimine Vali ettevõte Koopiakeskus AS (10297544) [PERSON_NAME] uus…" at bounding box center [406, 575] width 781 height 1003
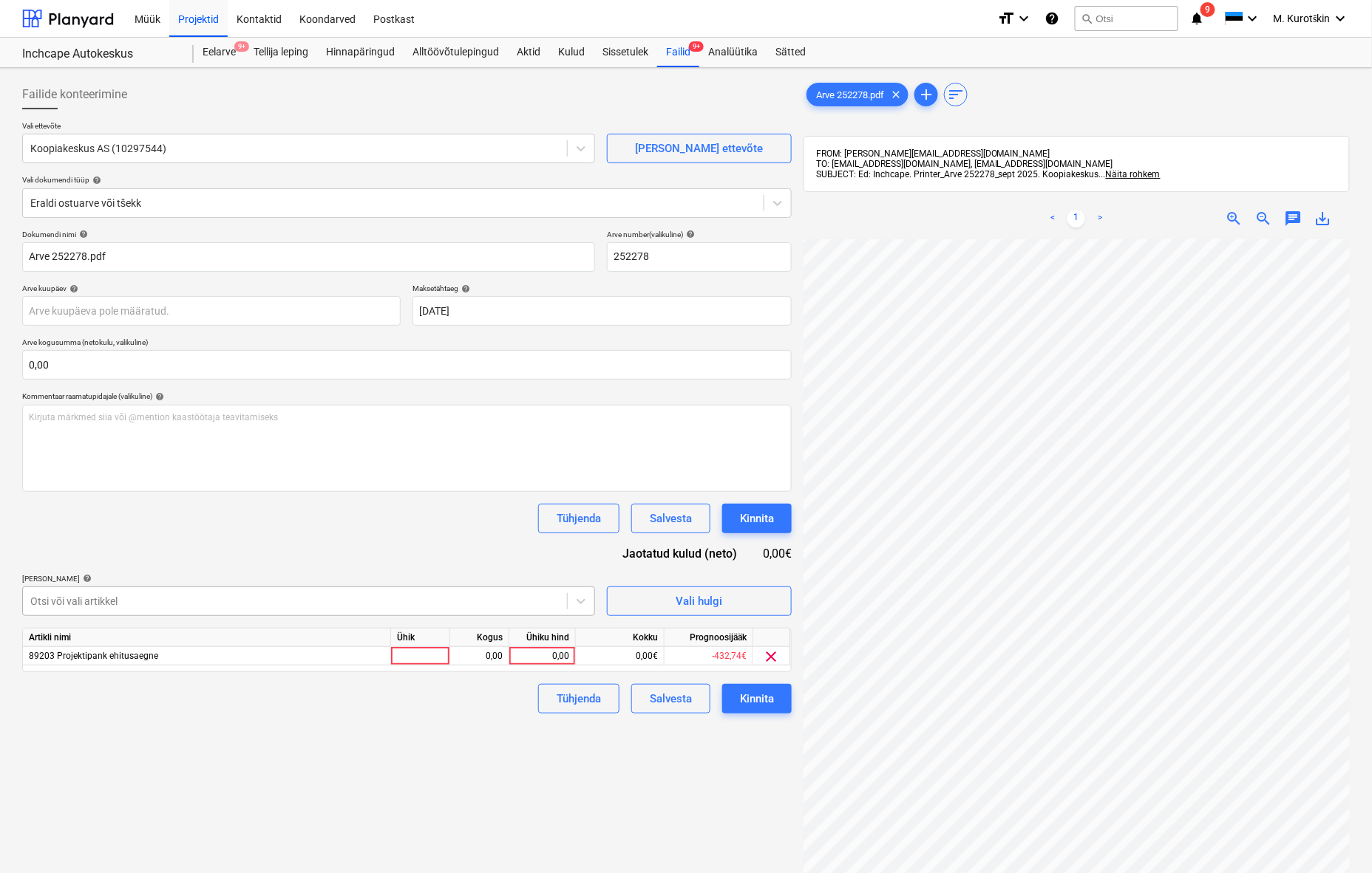
click at [459, 600] on div at bounding box center [295, 602] width 529 height 15
type input "juh"
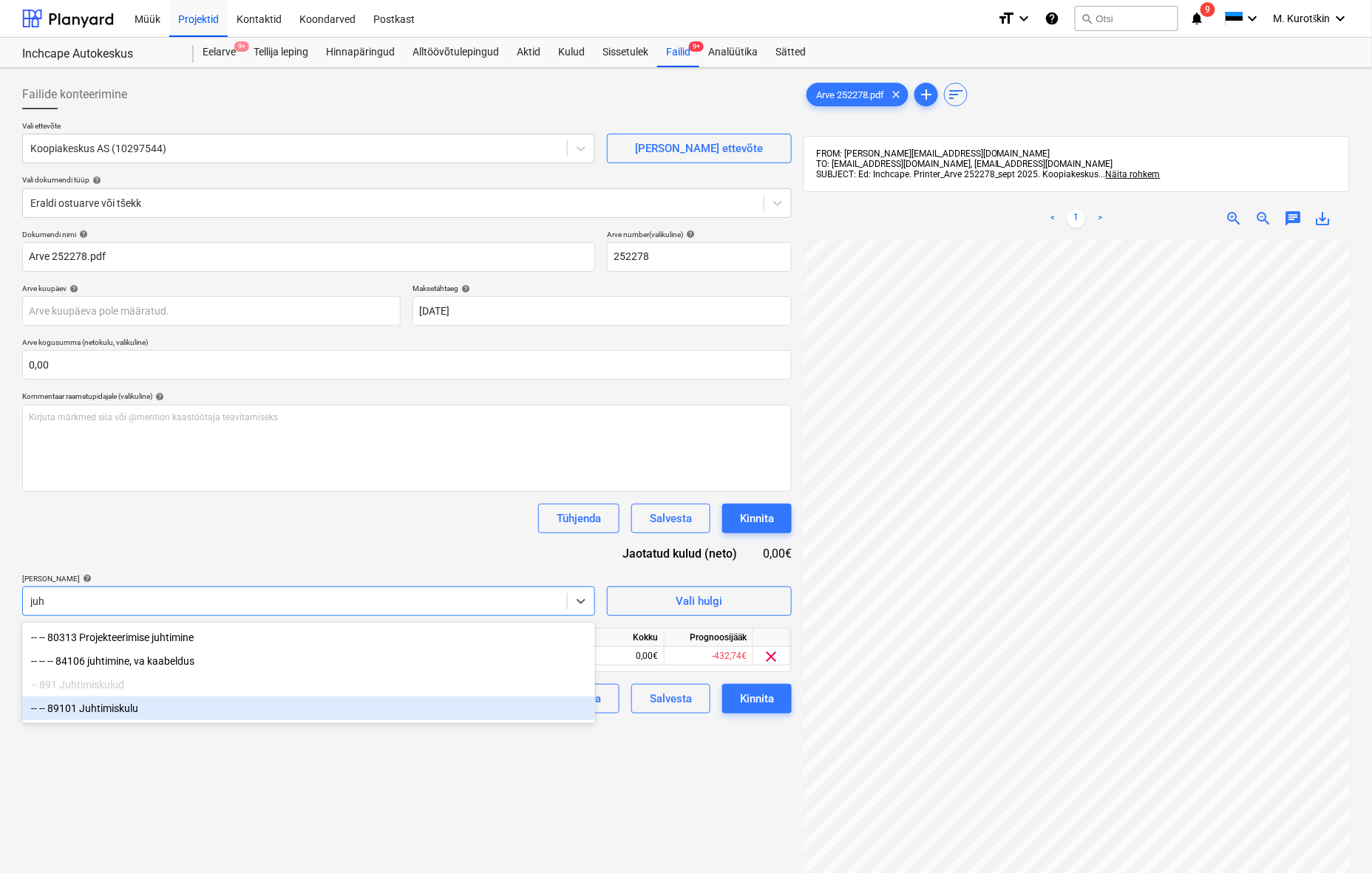
click at [253, 715] on div "-- -- 89101 Juhtimiskulu" at bounding box center [308, 708] width 573 height 24
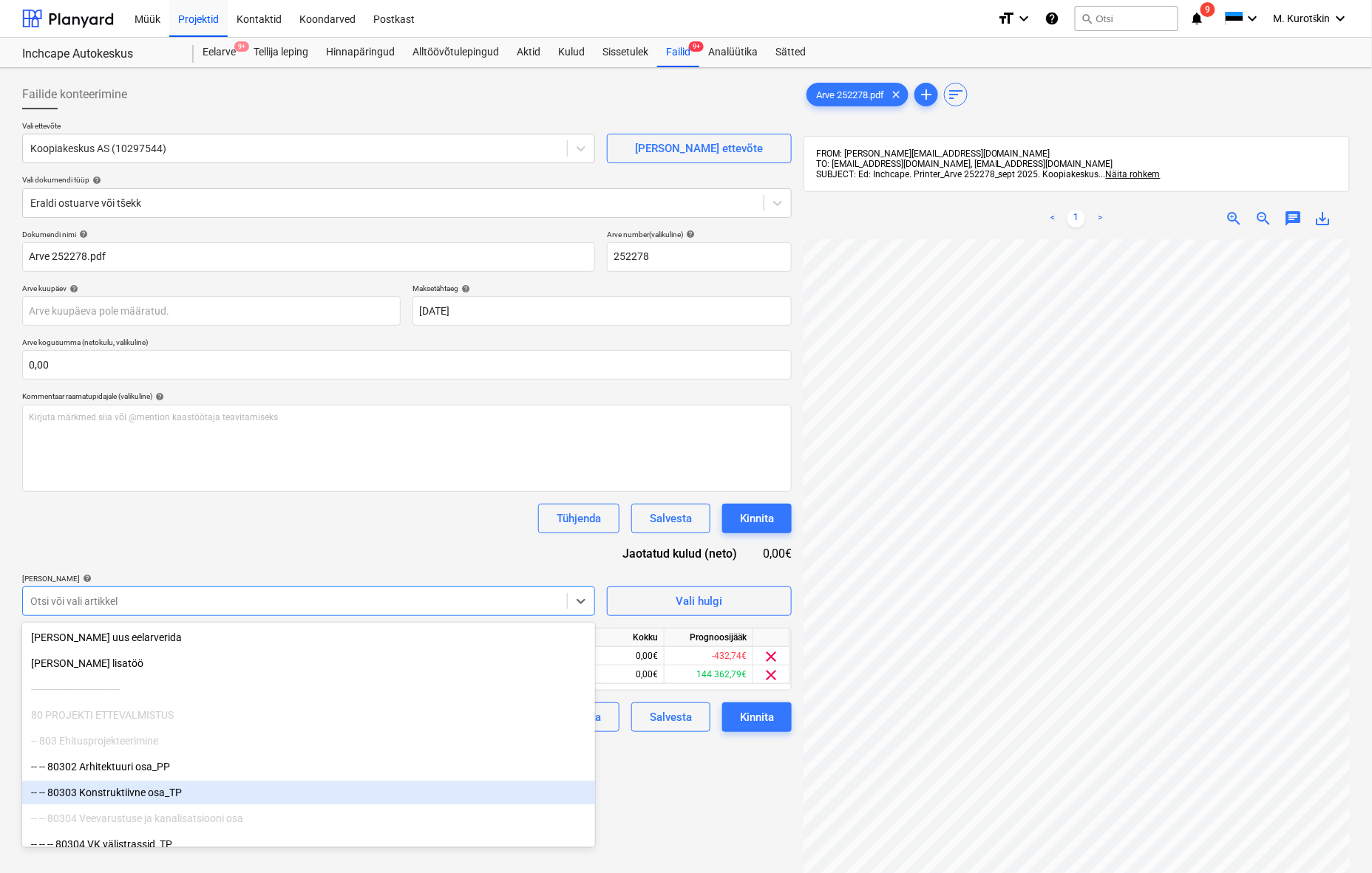
click at [660, 806] on div "Failide konteerimine Vali ettevõte Koopiakeskus AS (10297544) [PERSON_NAME] uus…" at bounding box center [406, 575] width 781 height 1003
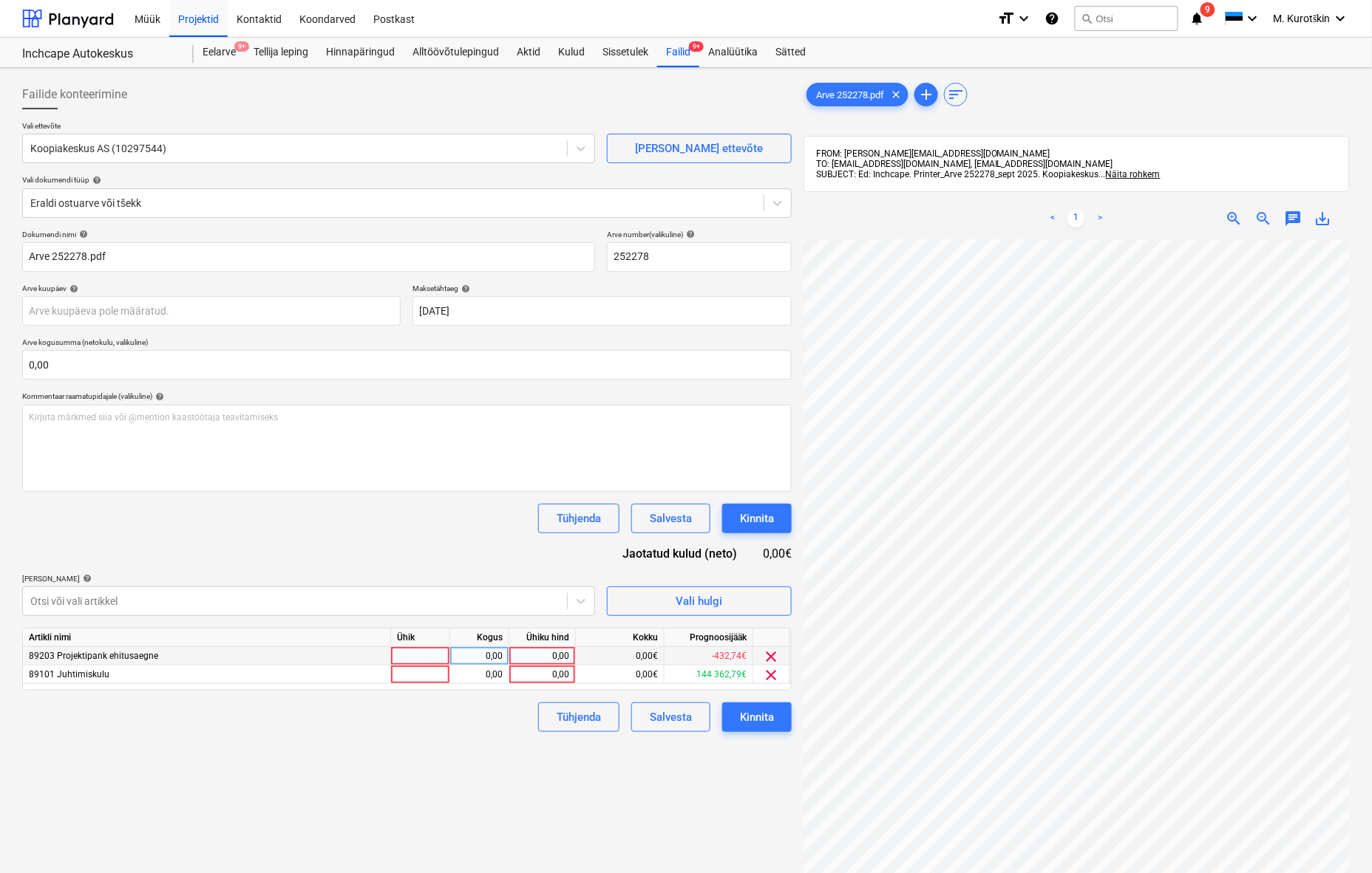
click at [780, 656] on div "clear" at bounding box center [772, 656] width 37 height 18
click at [770, 655] on span "clear" at bounding box center [772, 656] width 18 height 18
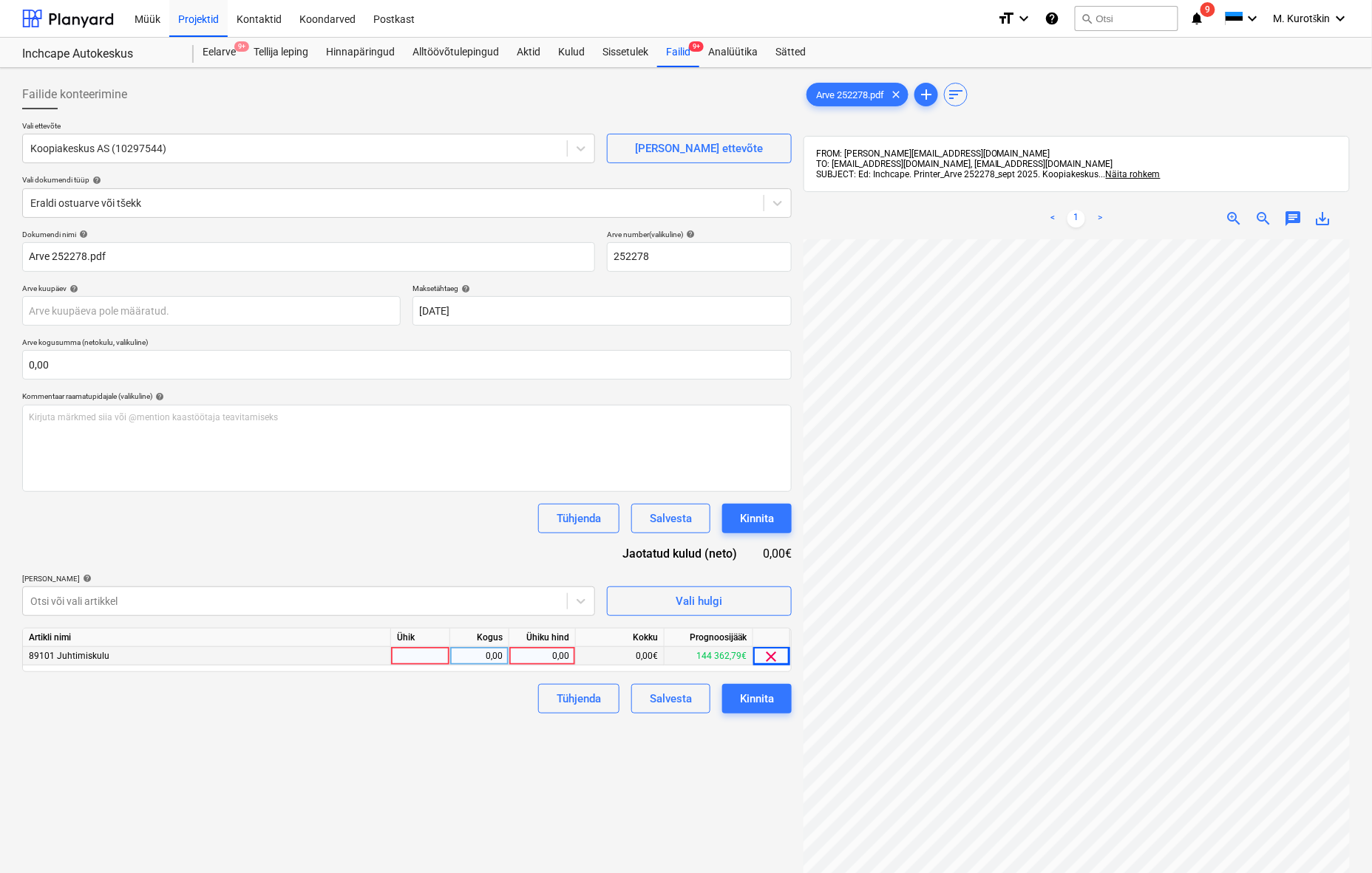
click at [535, 656] on div "0,00" at bounding box center [541, 656] width 54 height 18
click at [544, 650] on div "0,00" at bounding box center [541, 656] width 54 height 18
type input "3"
type input "45,88"
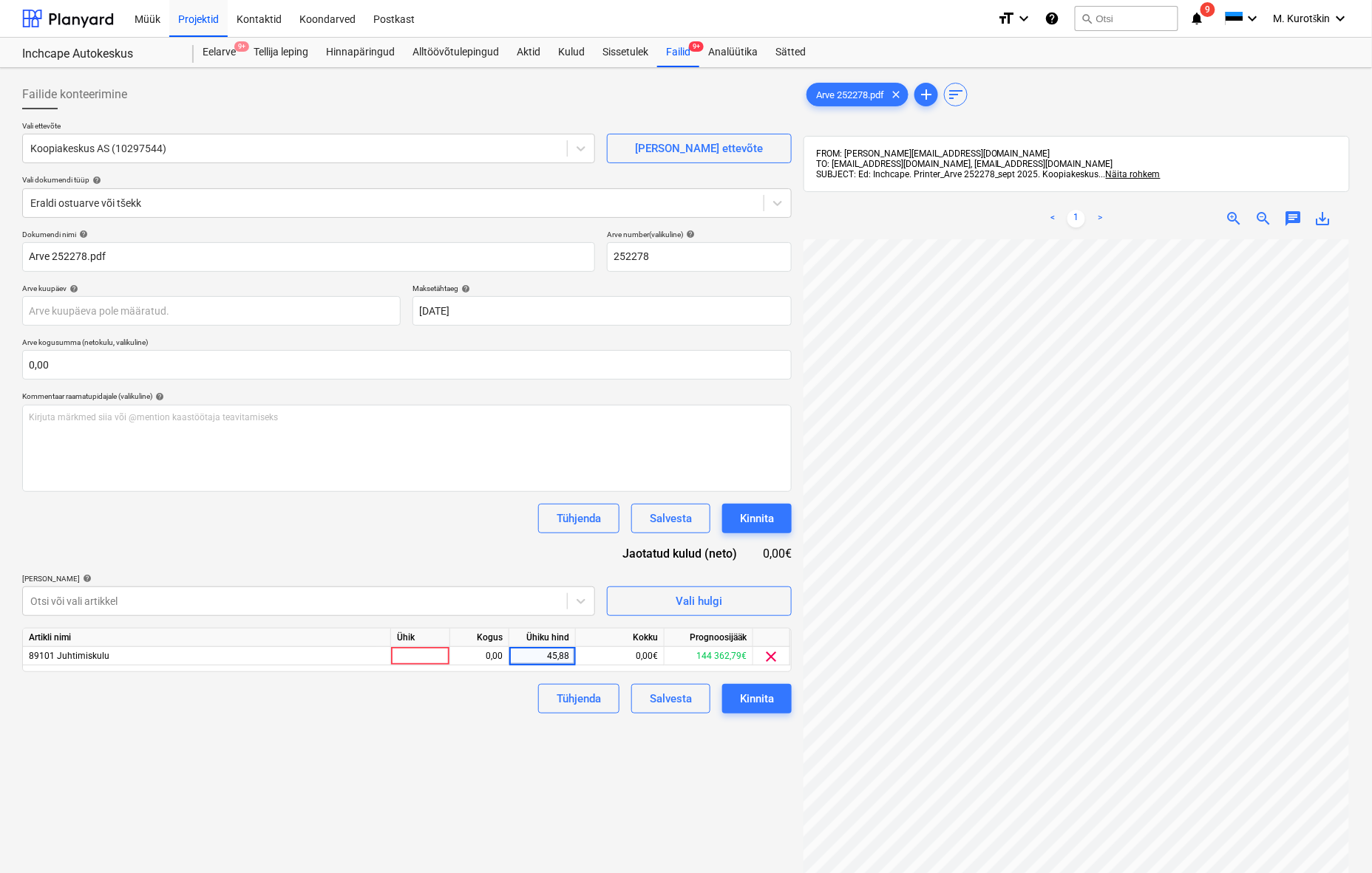
click at [512, 731] on div "Failide konteerimine Vali ettevõte Koopiakeskus AS (10297544) [PERSON_NAME] uus…" at bounding box center [406, 575] width 781 height 1003
click at [784, 696] on button "Kinnita" at bounding box center [756, 698] width 69 height 29
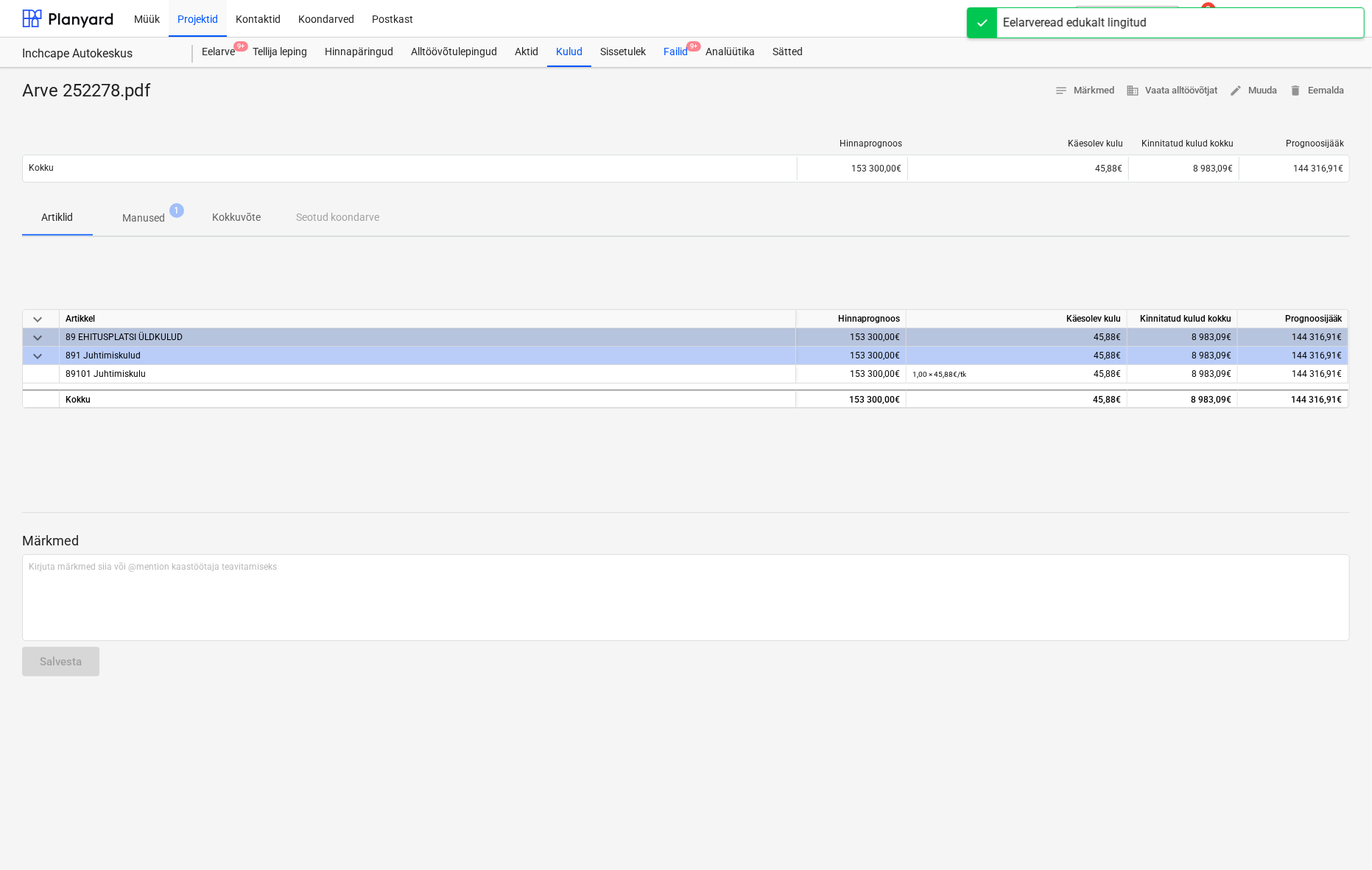
click at [682, 47] on div "Failid 9+" at bounding box center [676, 52] width 42 height 29
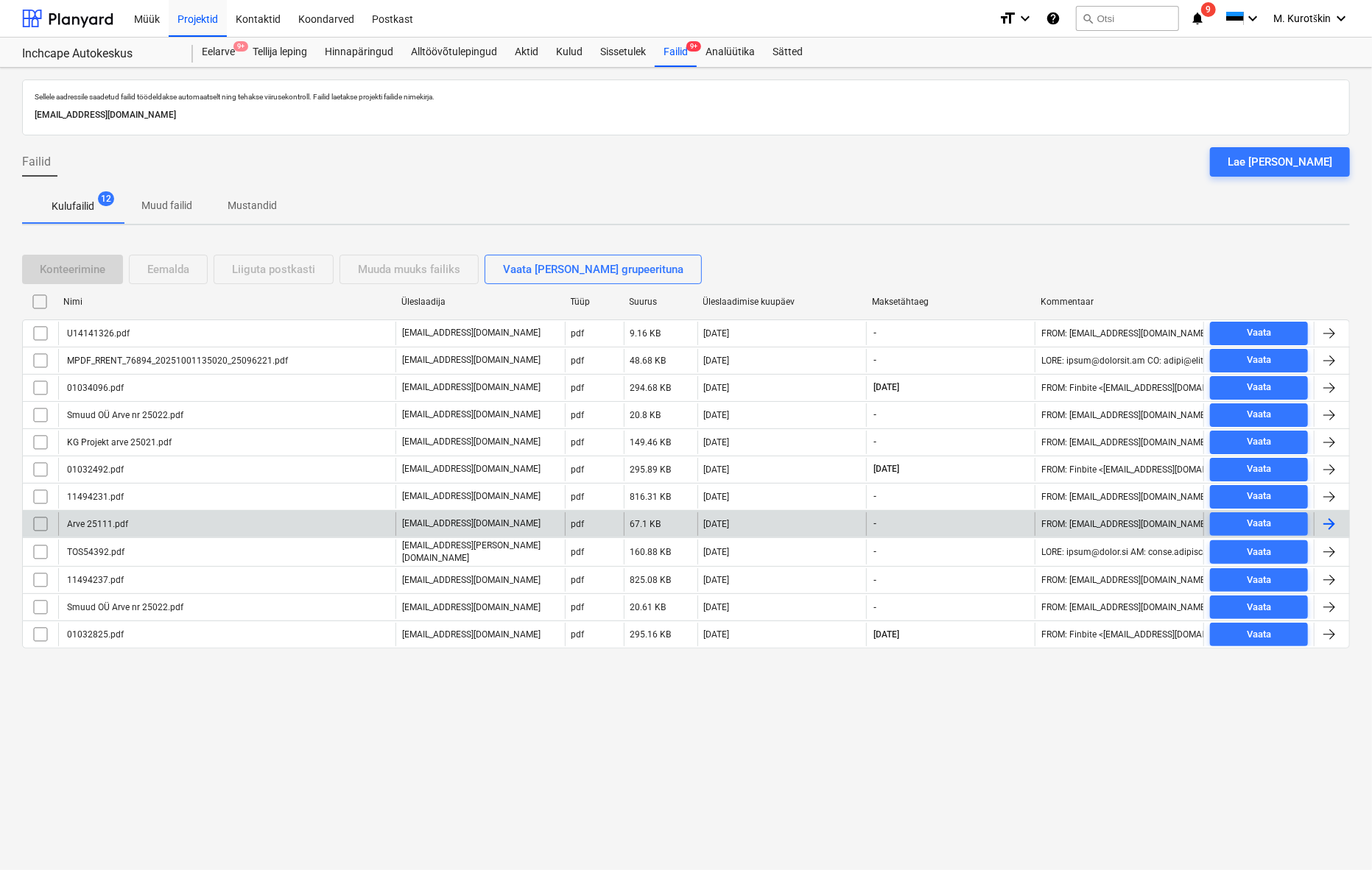
click at [347, 527] on div "Arve 25111.pdf" at bounding box center [227, 524] width 338 height 24
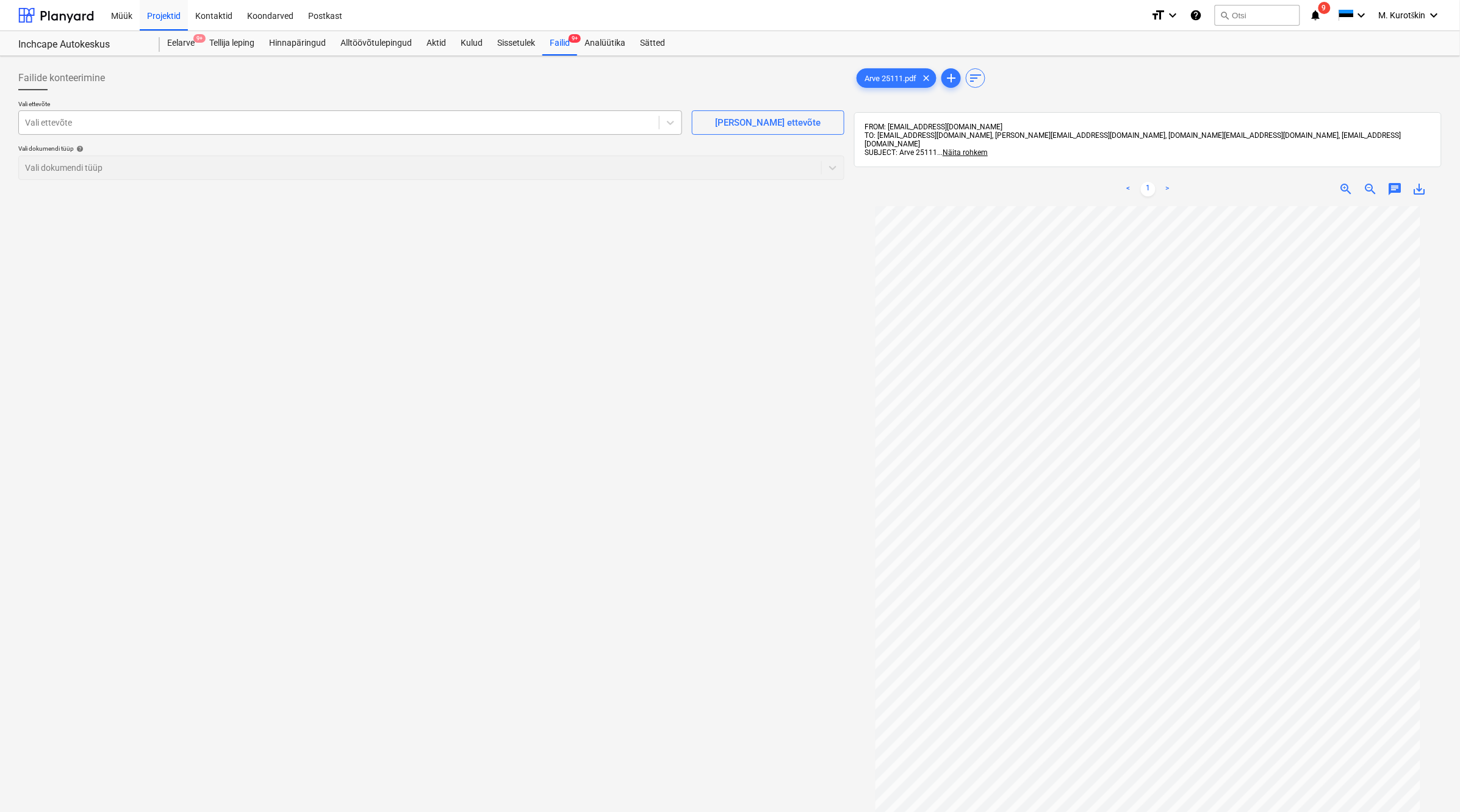
click at [209, 126] on div at bounding box center [338, 123] width 628 height 13
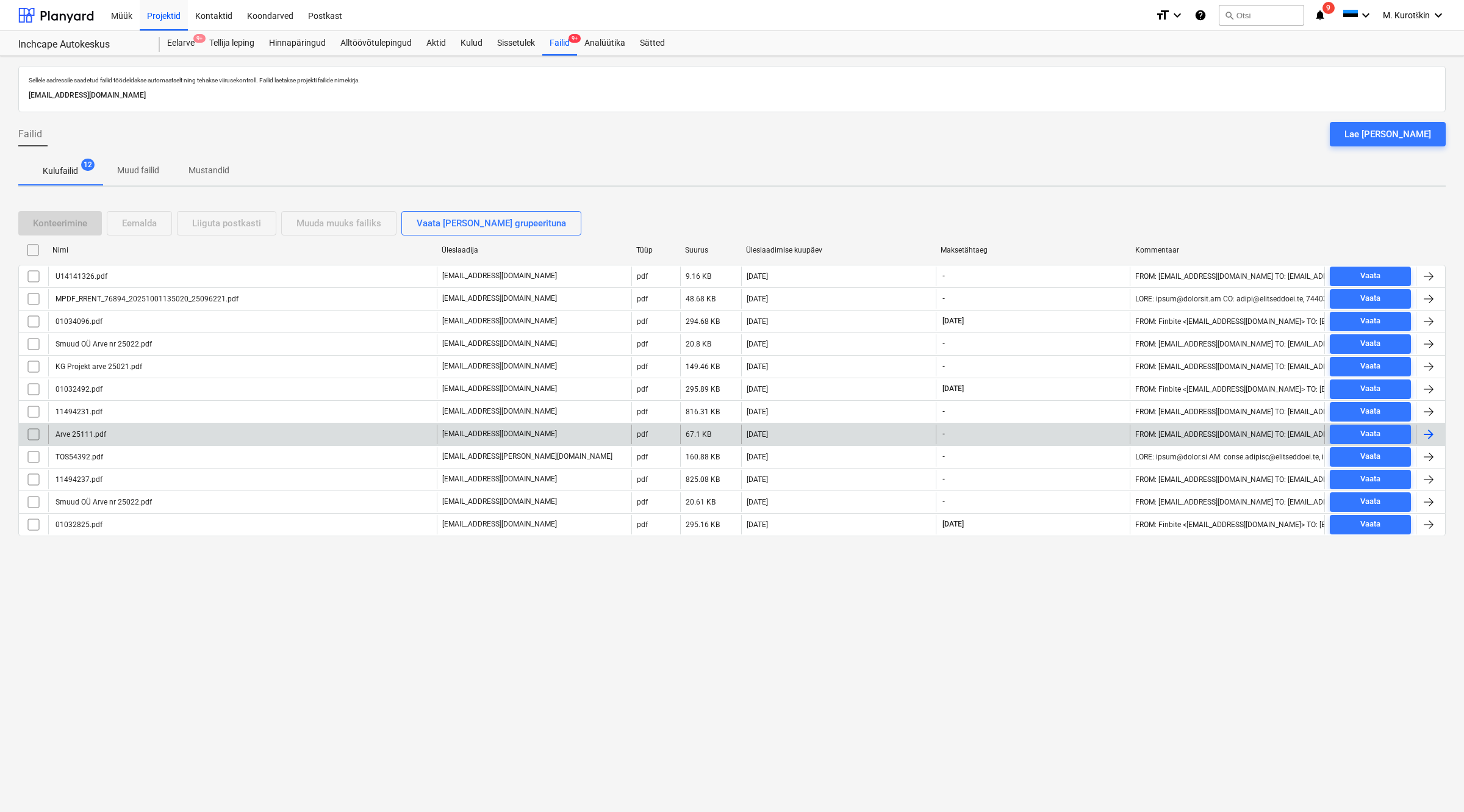
click at [201, 433] on div "Arve 25111.pdf" at bounding box center [242, 434] width 389 height 20
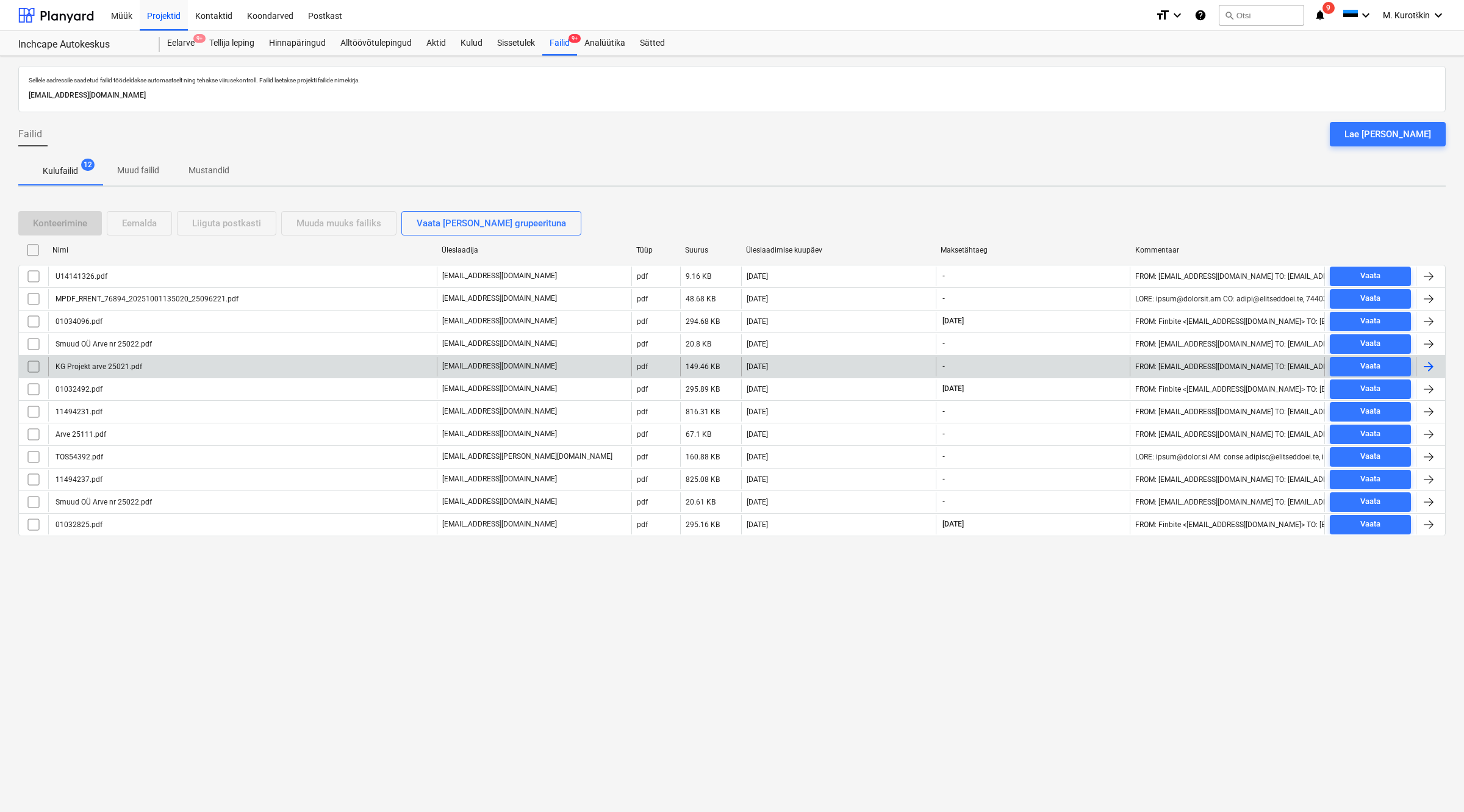
click at [306, 371] on div "KG Projekt arve 25021.pdf" at bounding box center [242, 366] width 389 height 20
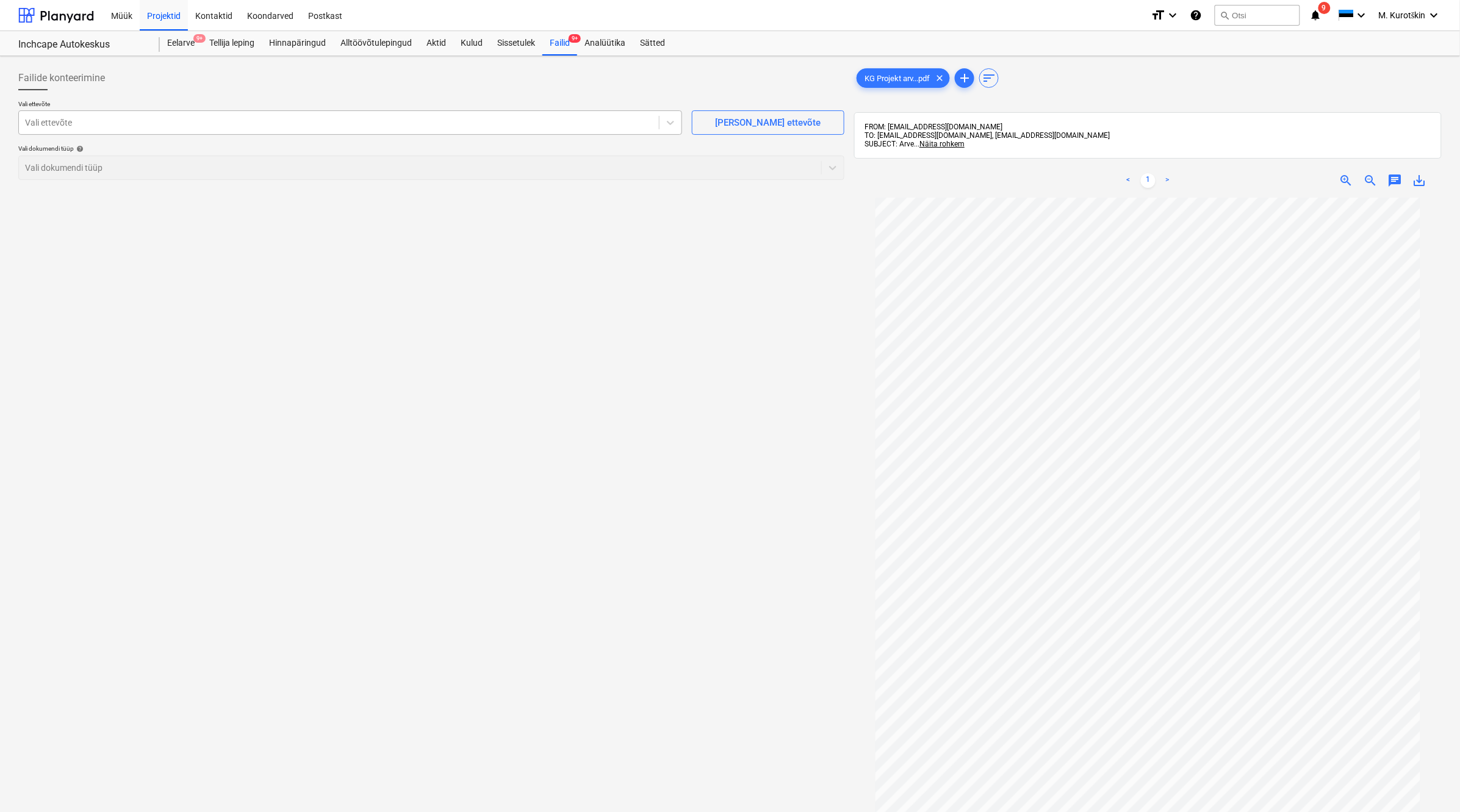
click at [207, 114] on div "Vali ettevõte" at bounding box center [349, 123] width 664 height 24
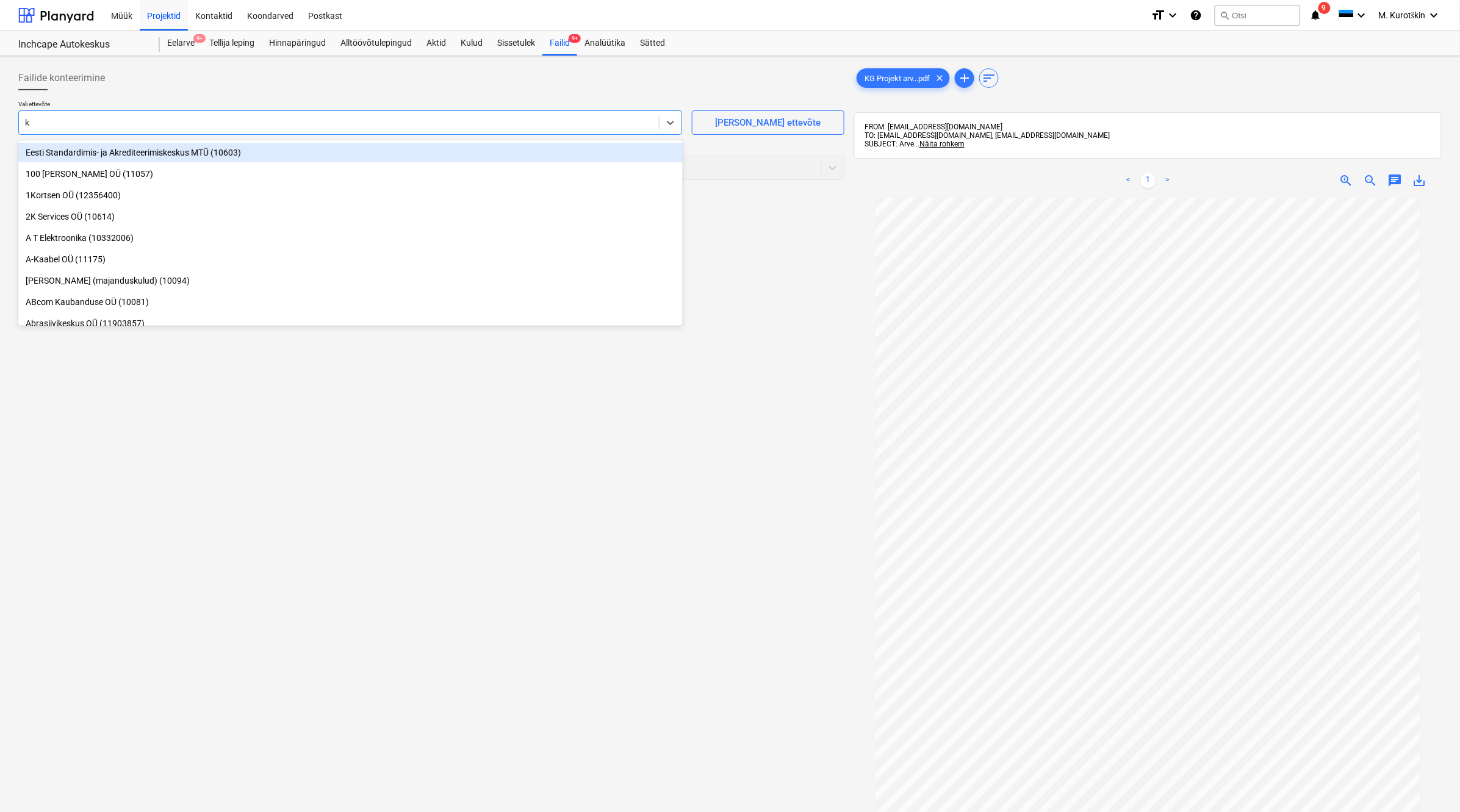
type input "kg"
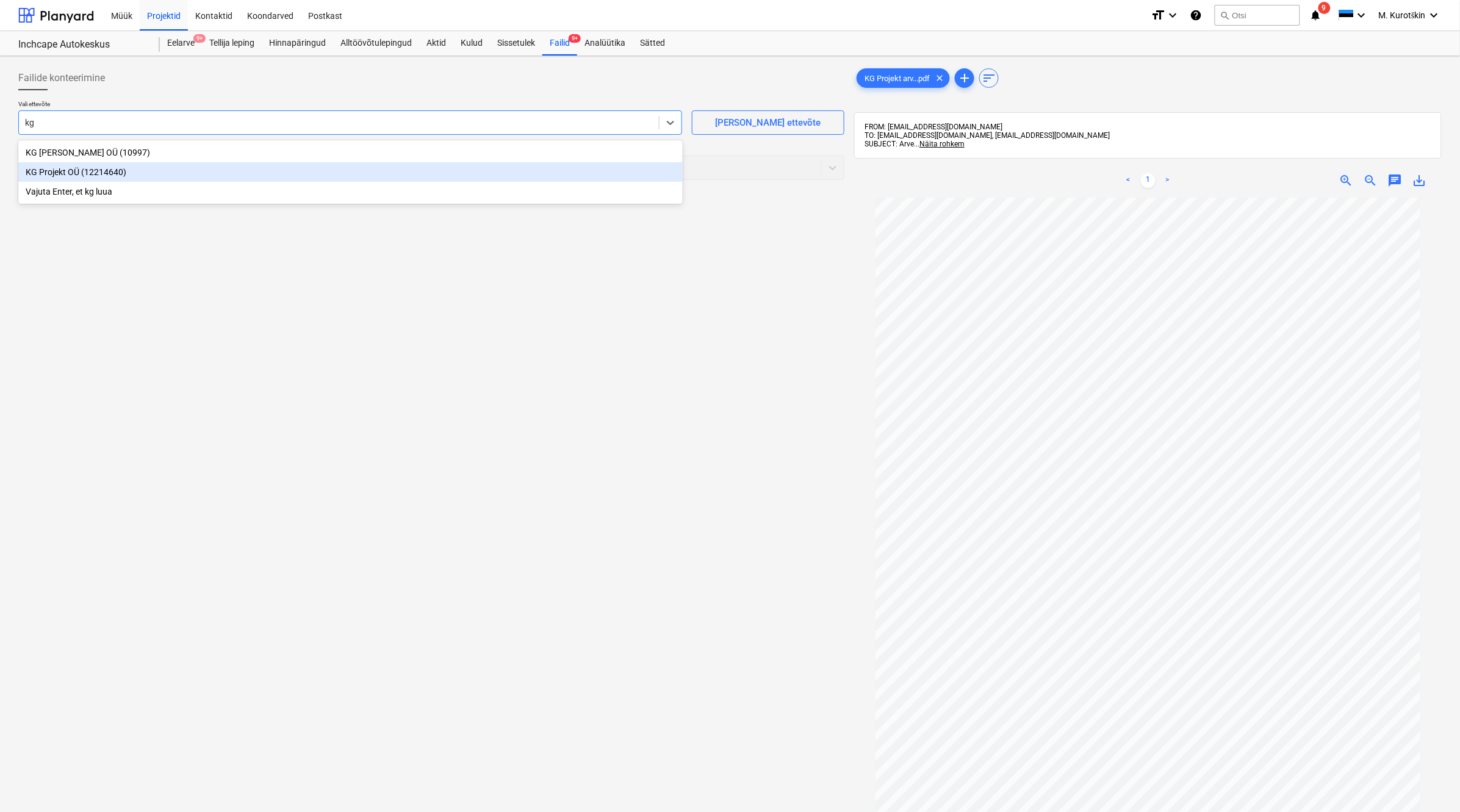
click at [152, 169] on div "KG Projekt OÜ (12214640)" at bounding box center [350, 172] width 664 height 20
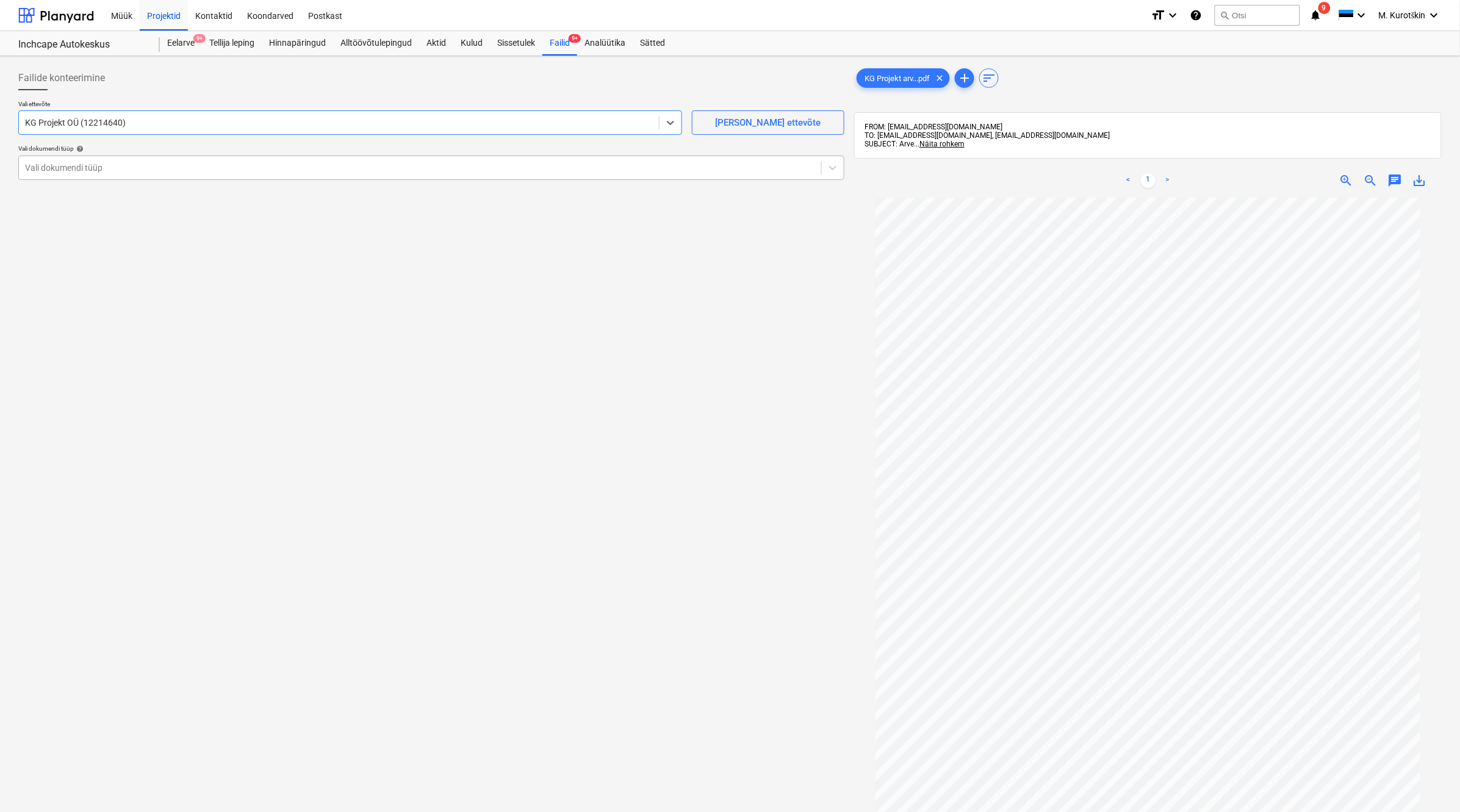
click at [152, 168] on div at bounding box center [420, 168] width 790 height 13
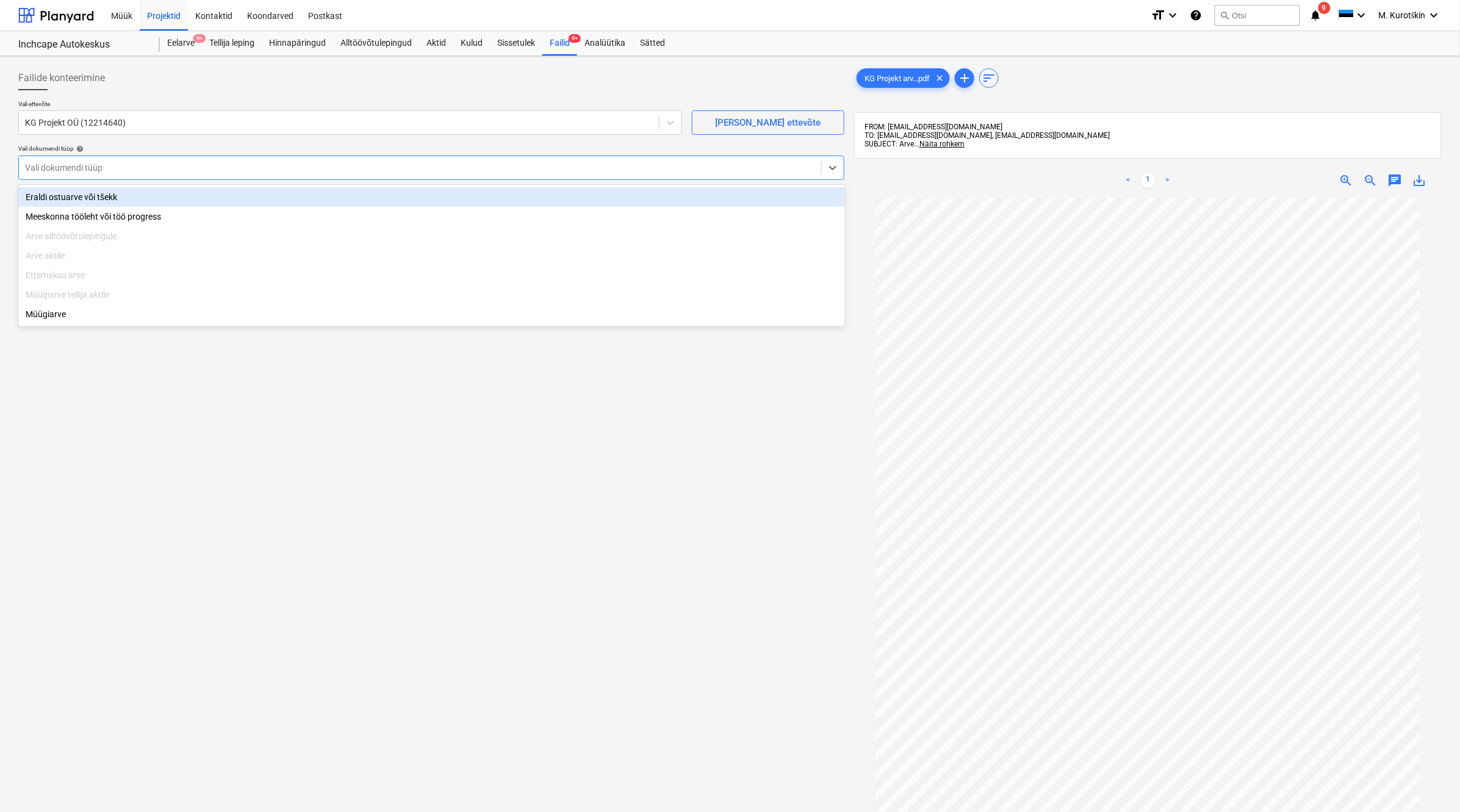
click at [147, 188] on div "Eraldi ostuarve või tšekk" at bounding box center [431, 197] width 827 height 20
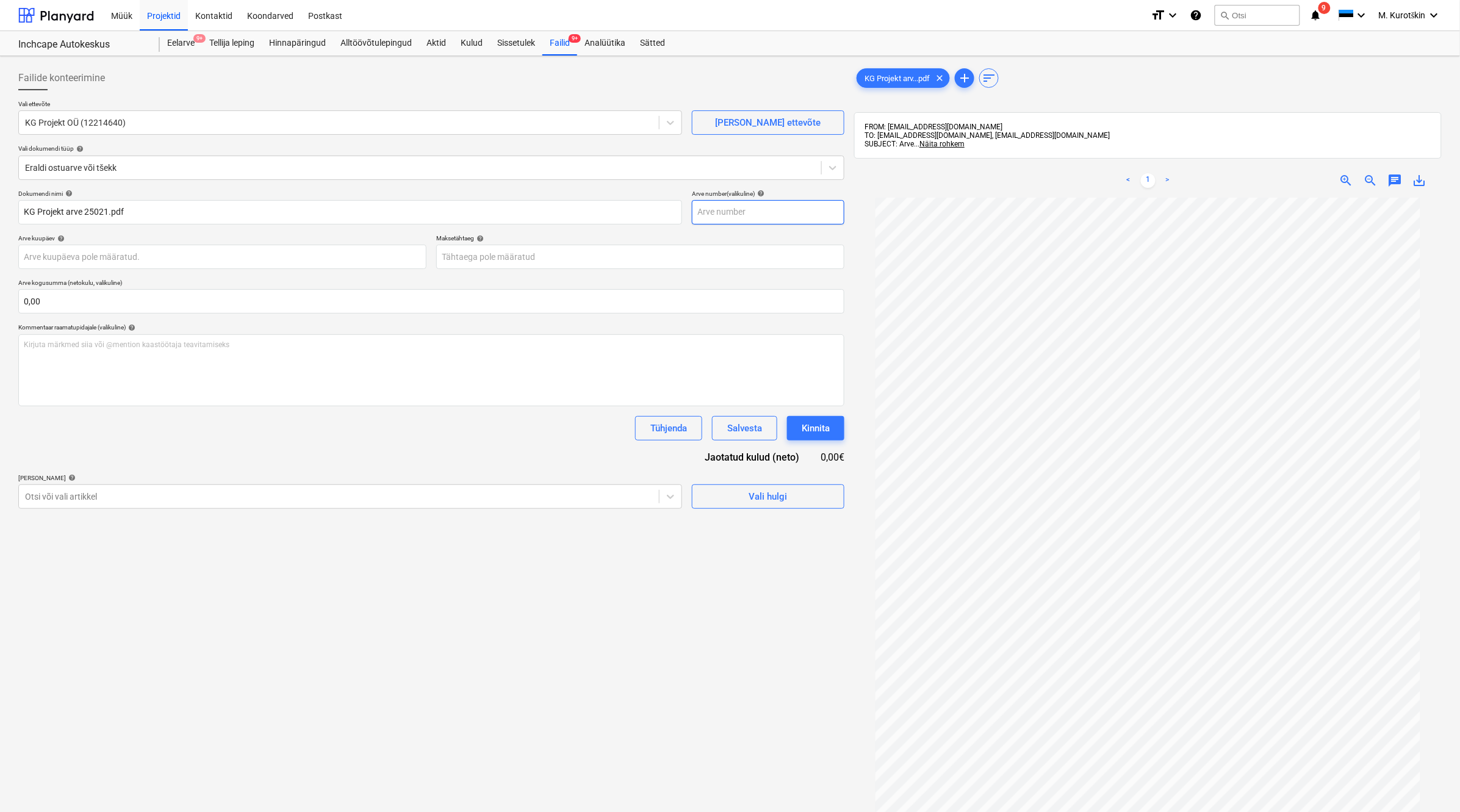
click at [752, 220] on input "text" at bounding box center [768, 212] width 152 height 24
type input "25021"
click at [709, 258] on body "Müük Projektid Kontaktid Koondarved Postkast format_size keyboard_arrow_down he…" at bounding box center [730, 406] width 1460 height 812
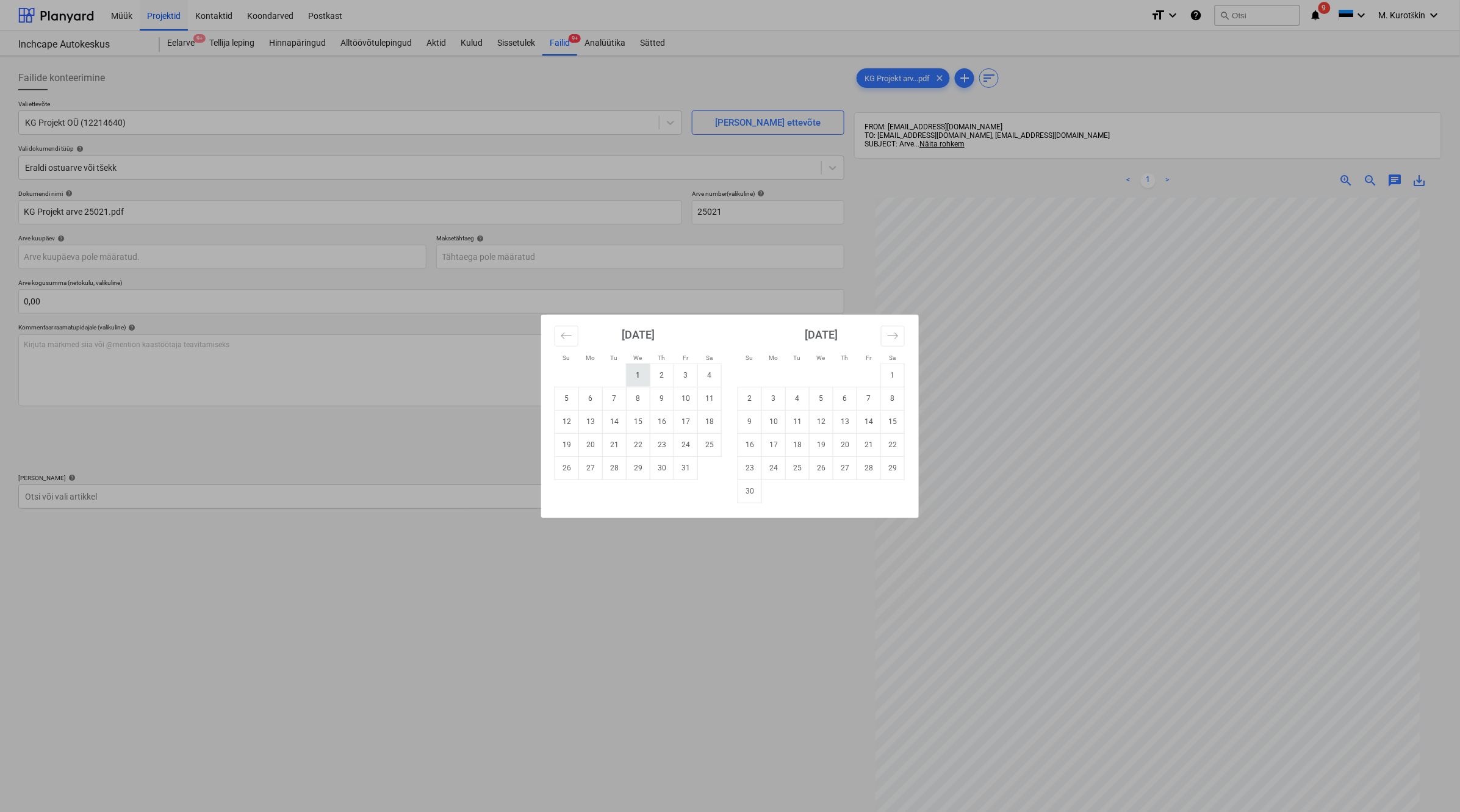
click at [641, 371] on td "1" at bounding box center [639, 375] width 24 height 24
type input "[DATE]"
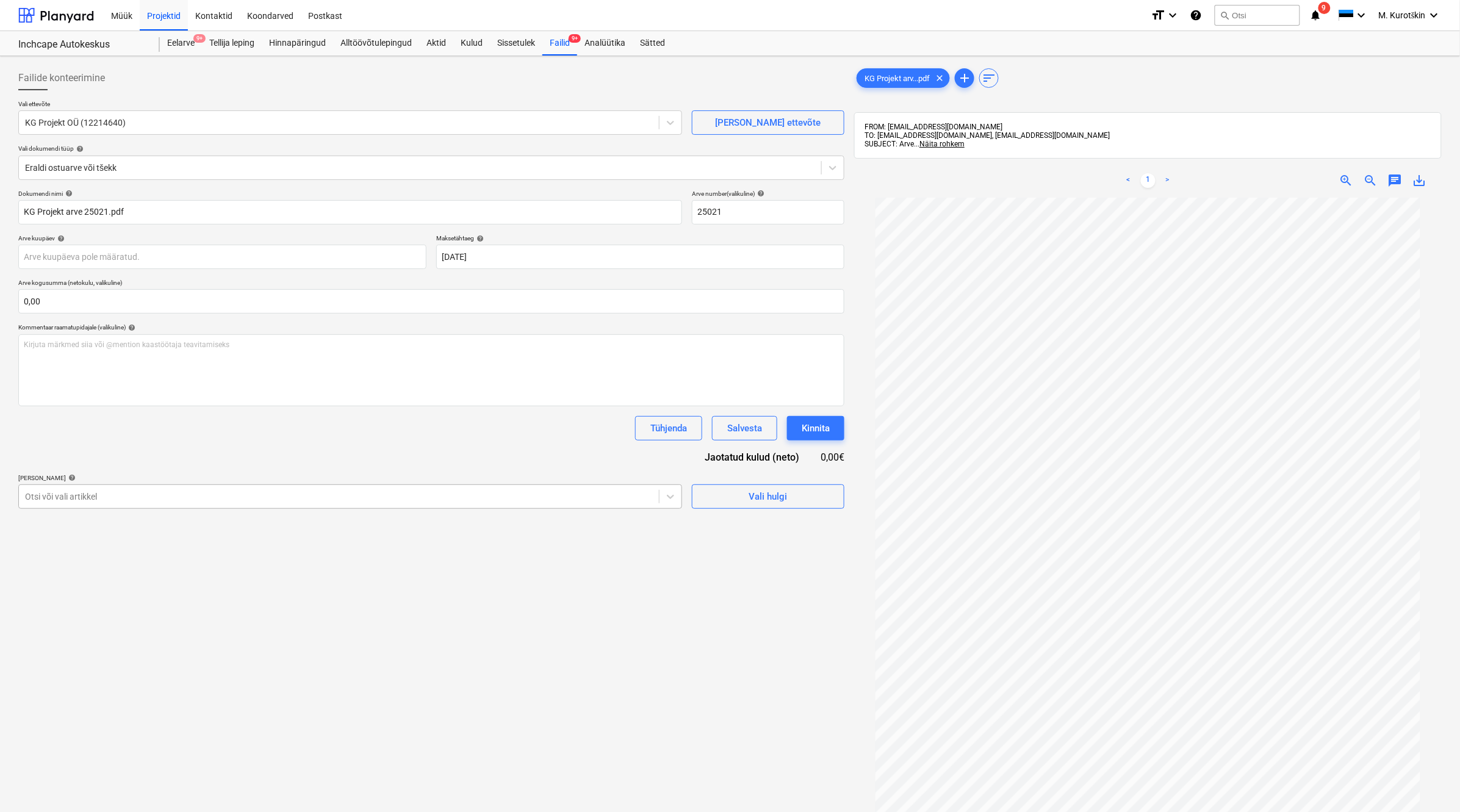
click at [375, 492] on div at bounding box center [338, 497] width 628 height 13
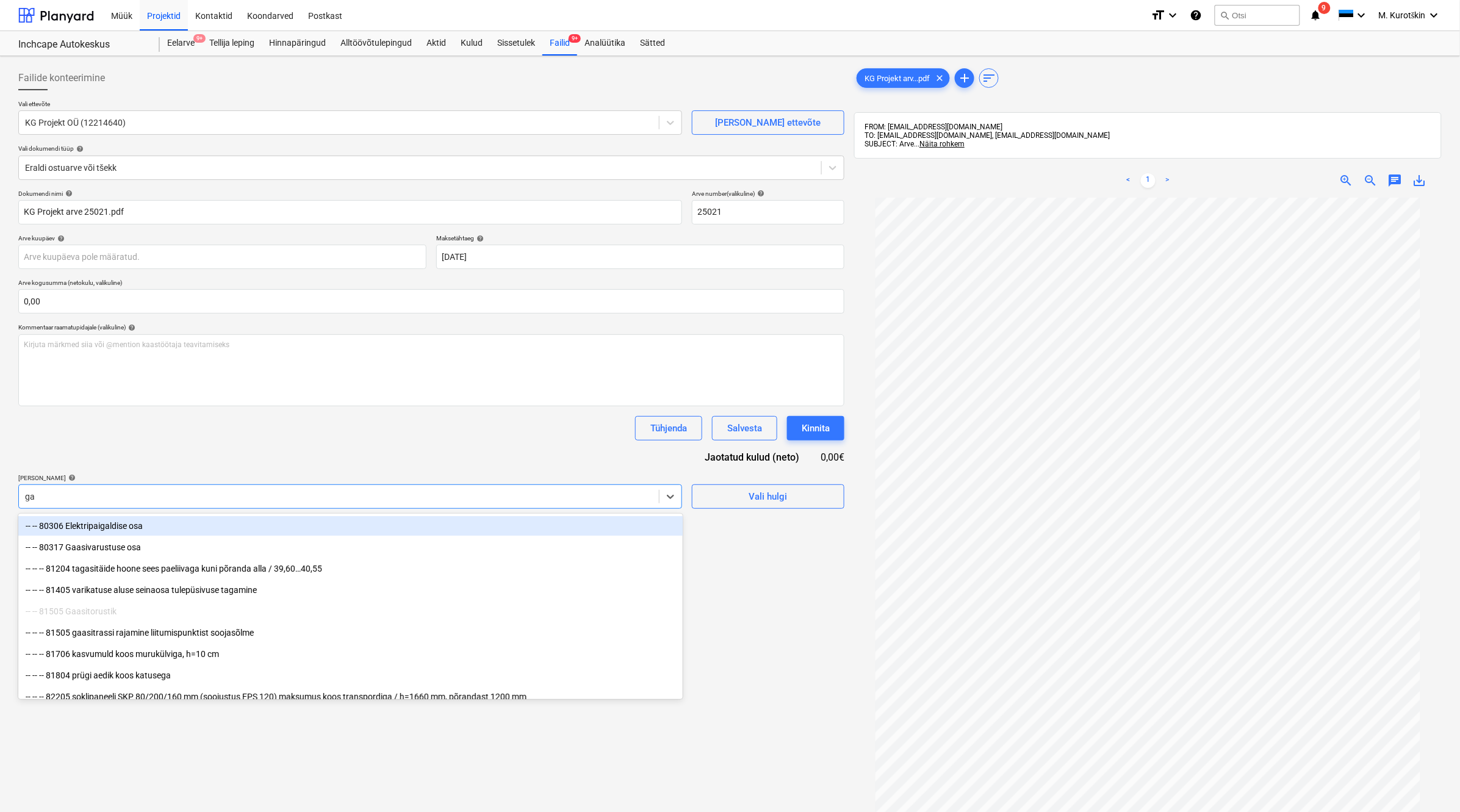
type input "gaa"
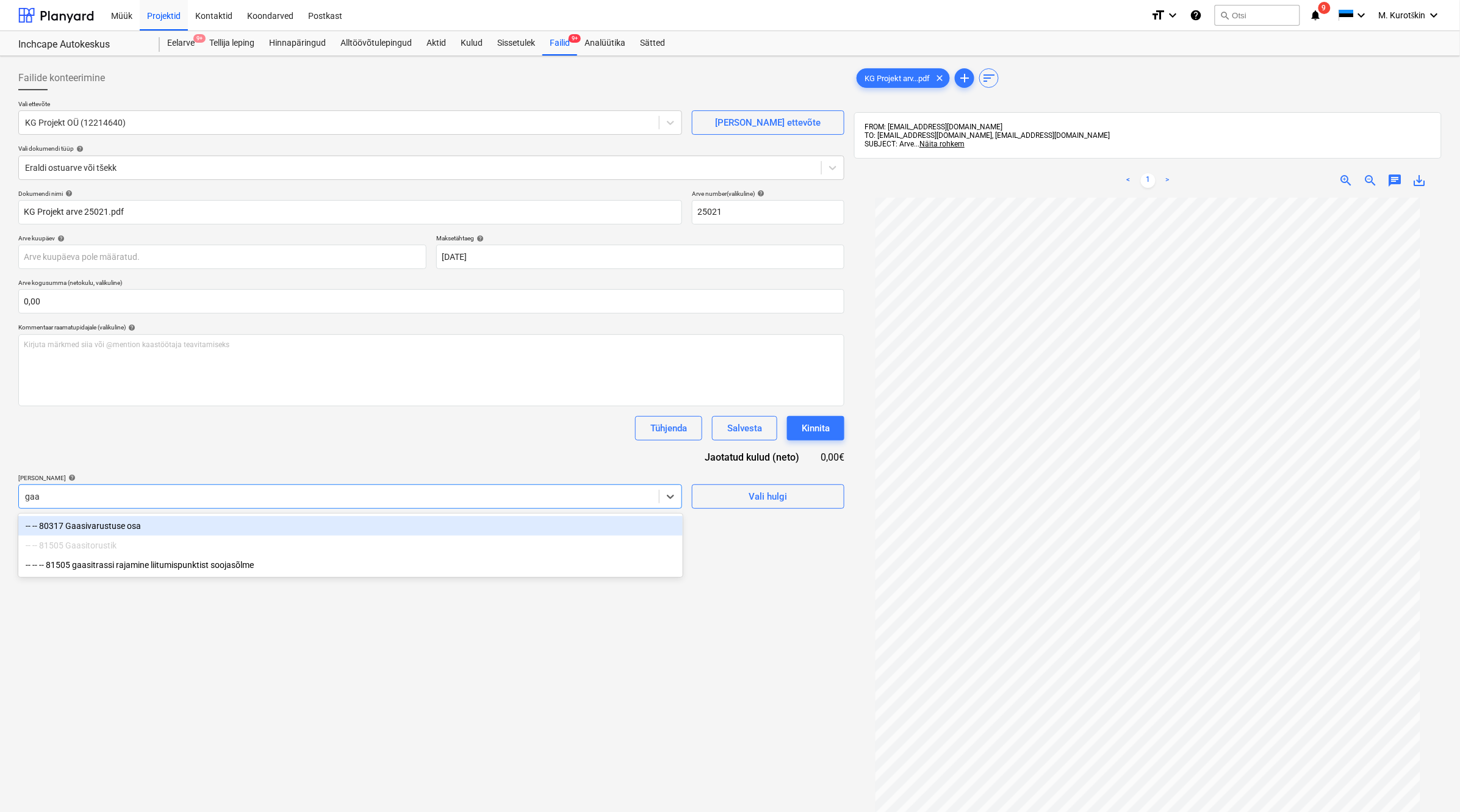
click at [429, 529] on div "-- -- 80317 Gaasivarustuse osa" at bounding box center [350, 525] width 664 height 20
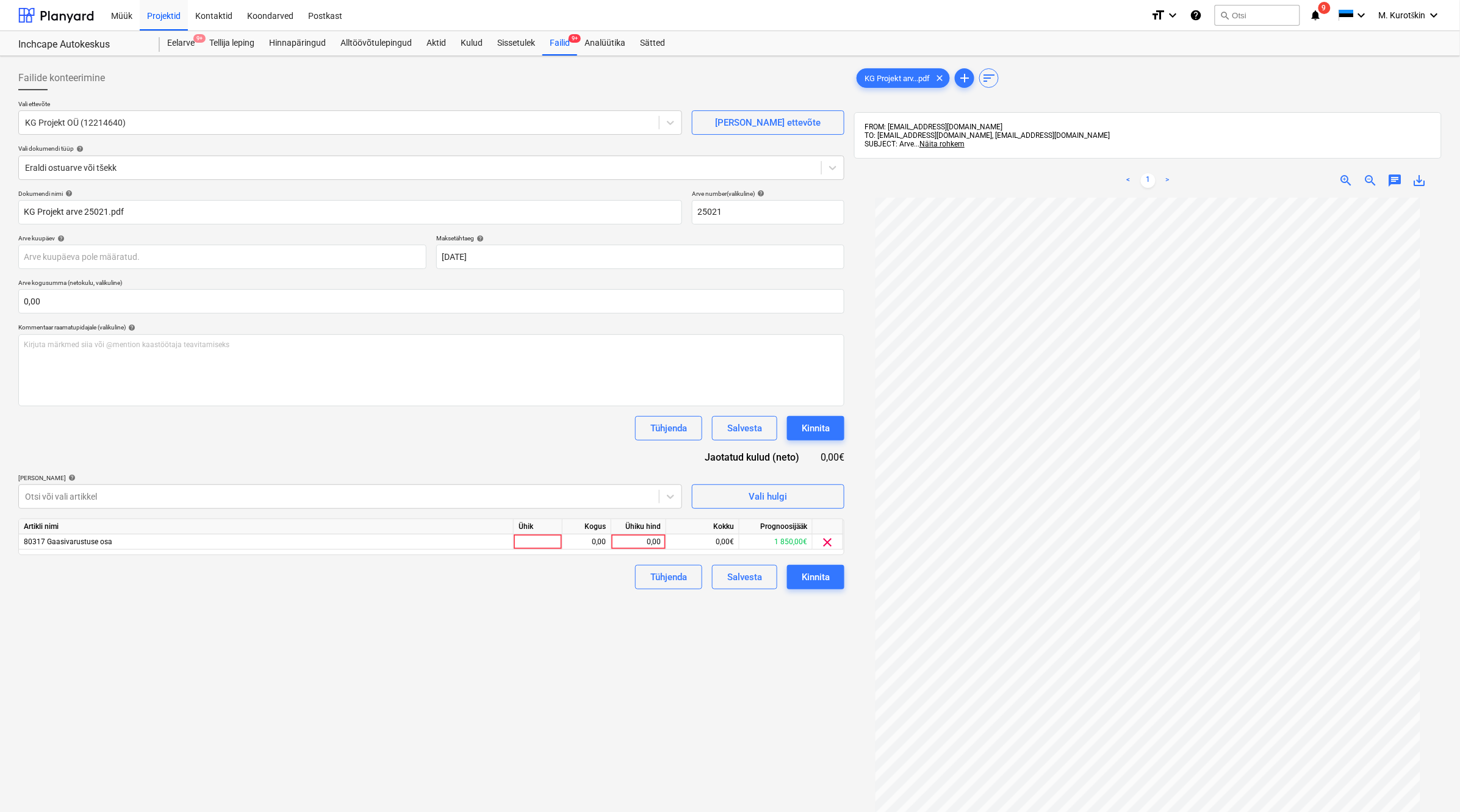
click at [476, 425] on div "Tühjenda Salvesta Kinnita" at bounding box center [431, 428] width 826 height 24
click at [644, 544] on div "0,00" at bounding box center [639, 542] width 45 height 15
type input "1850"
click at [611, 631] on div "Failide konteerimine Vali ettevõte KG Projekt OÜ (12214640) [PERSON_NAME] uus e…" at bounding box center [431, 521] width 836 height 920
click at [827, 572] on div "Kinnita" at bounding box center [816, 577] width 28 height 16
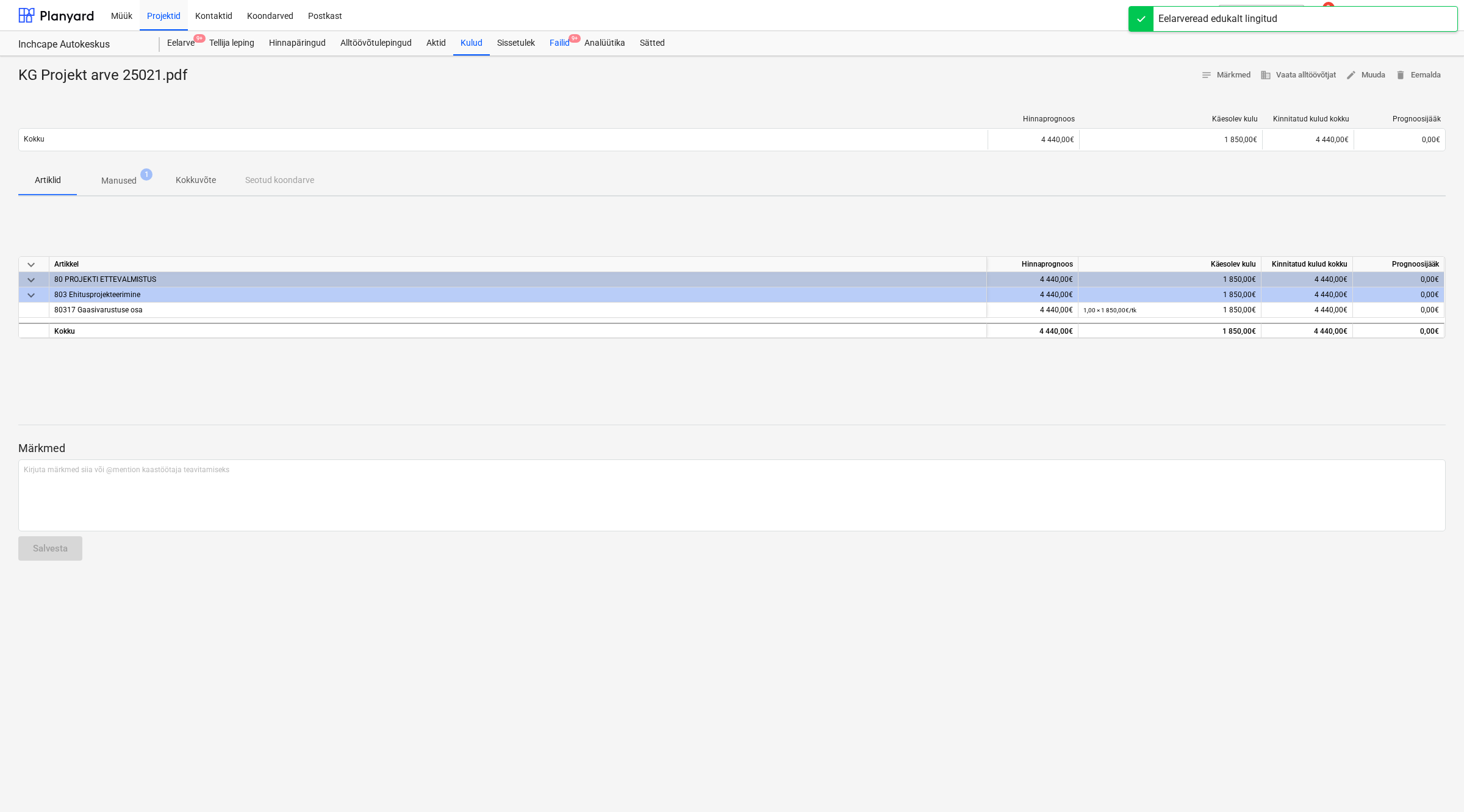
click at [565, 41] on div "Failid 9+" at bounding box center [560, 43] width 35 height 24
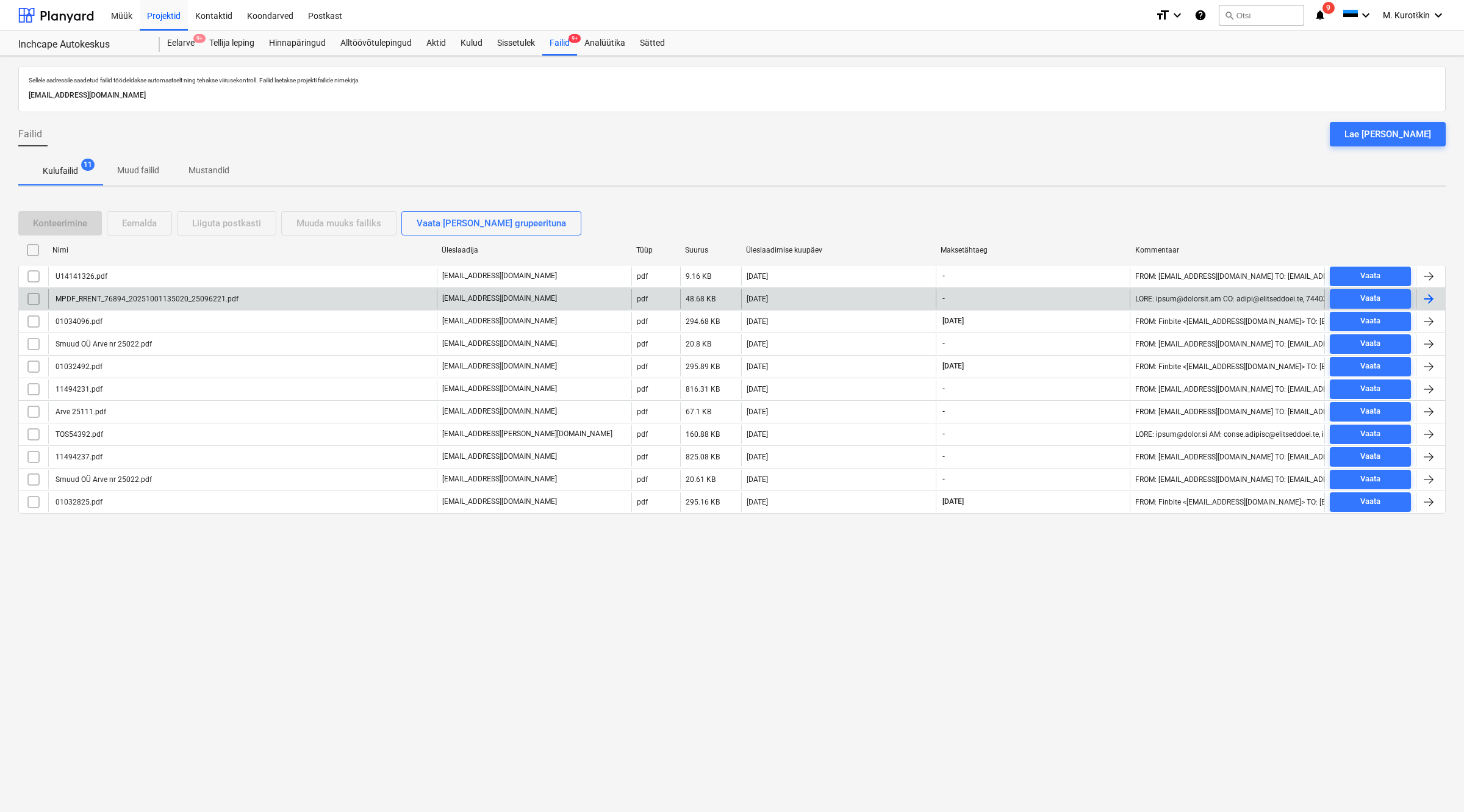
click at [265, 303] on div "MPDF_RRENT_76894_20251001135020_25096221.pdf" at bounding box center [242, 298] width 389 height 20
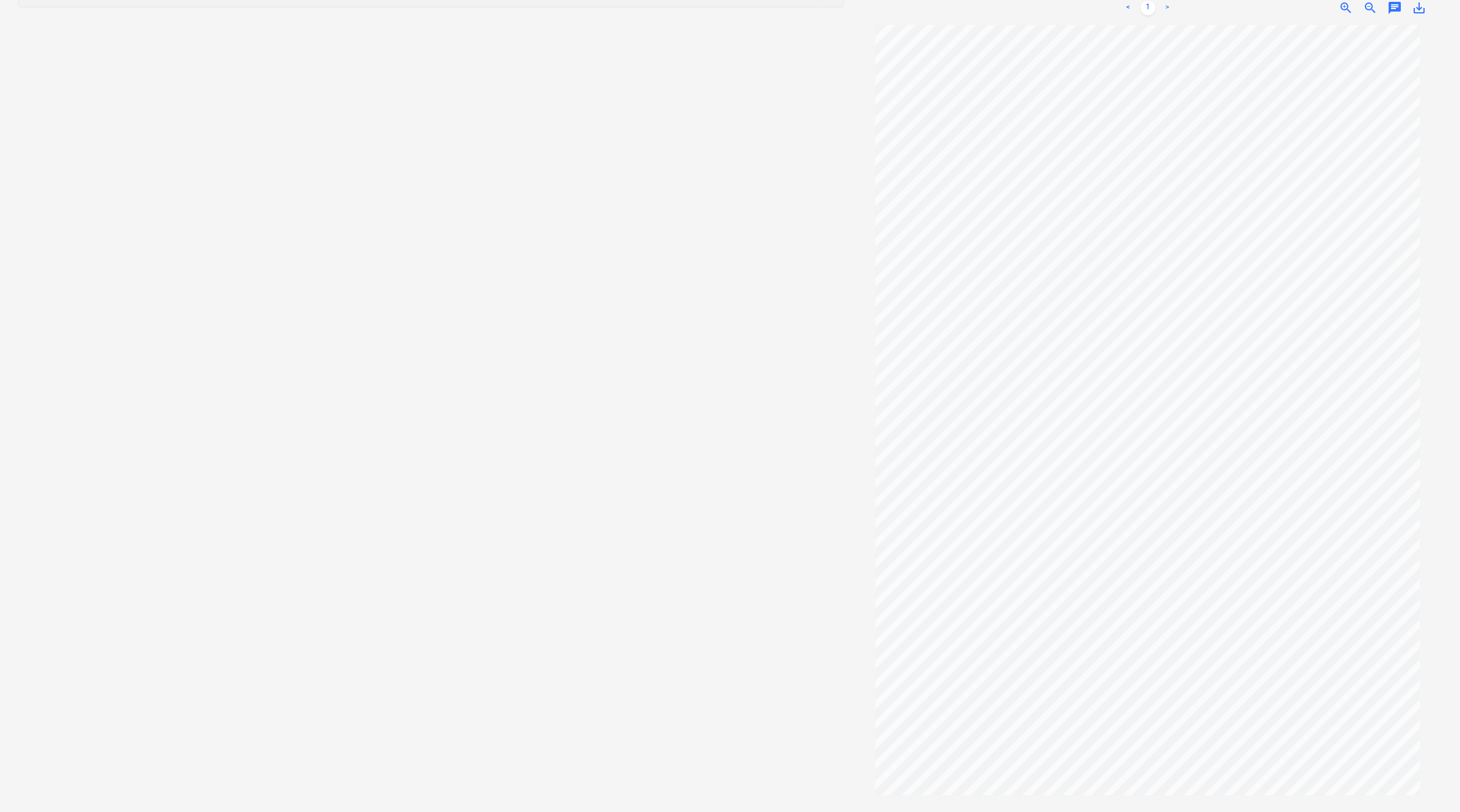
scroll to position [97, 0]
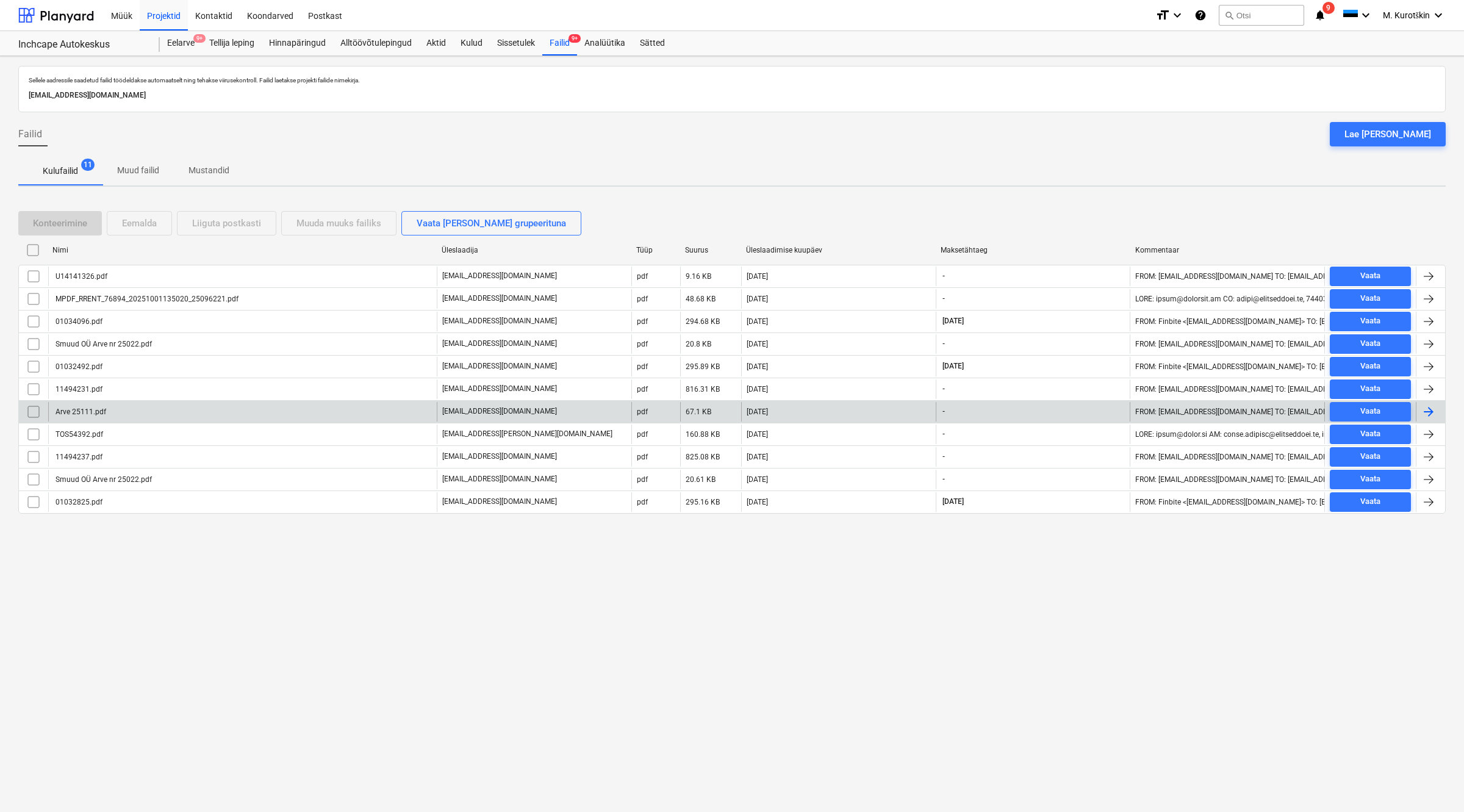
click at [484, 415] on p "[EMAIL_ADDRESS][DOMAIN_NAME]" at bounding box center [500, 411] width 115 height 10
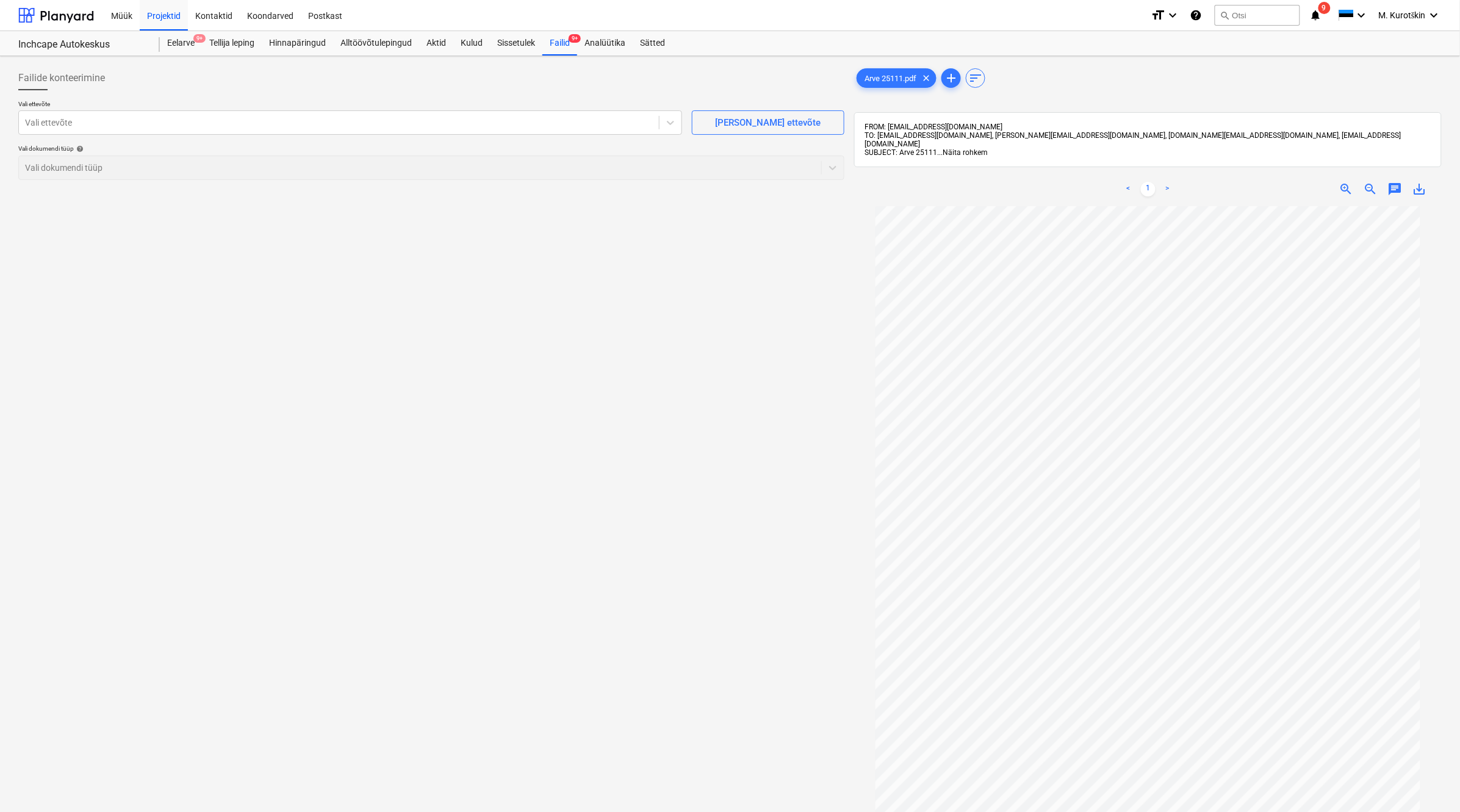
click at [972, 148] on span "Näita rohkem" at bounding box center [964, 152] width 45 height 9
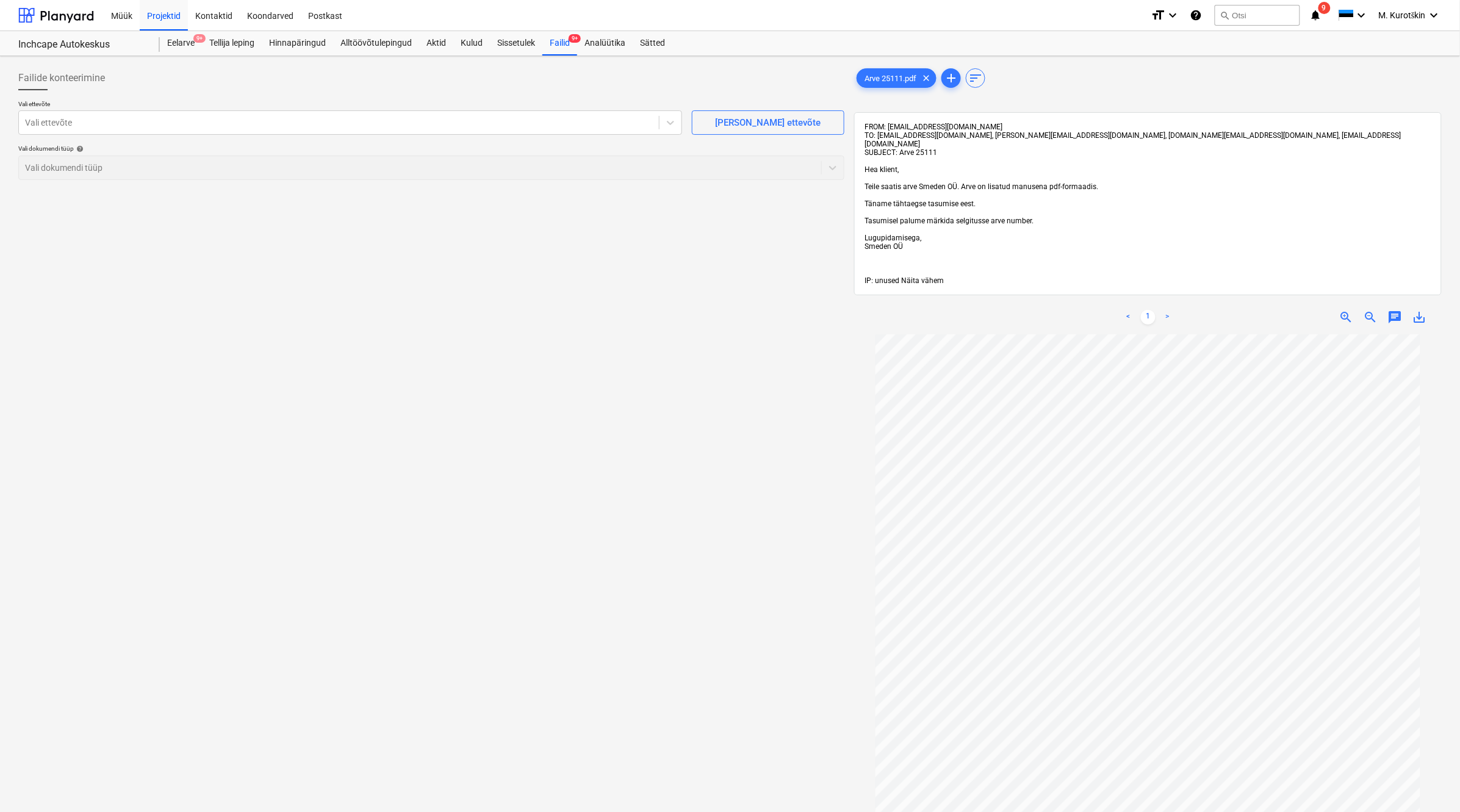
click at [934, 276] on span "Näita vähem" at bounding box center [922, 280] width 42 height 9
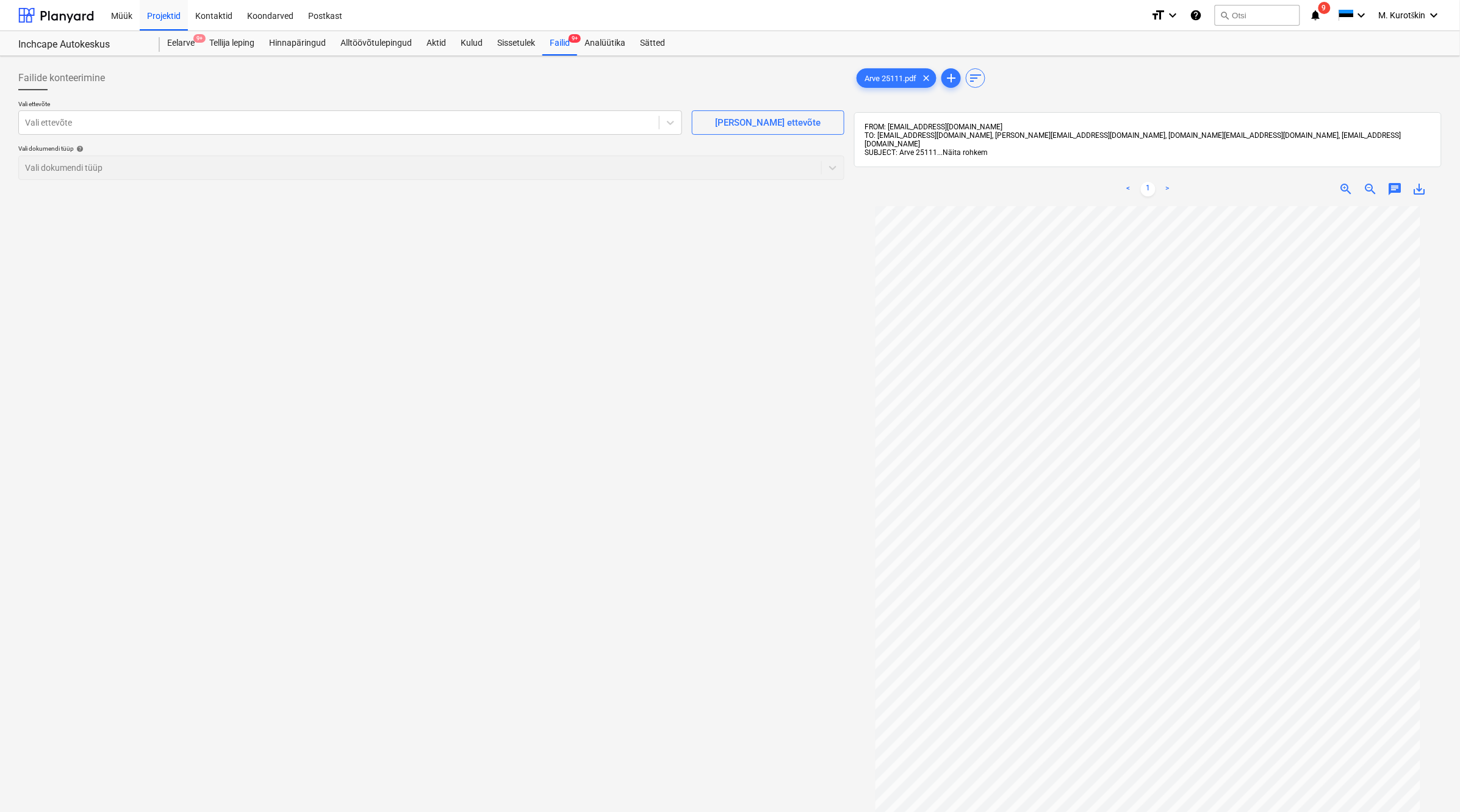
click at [973, 148] on span "Näita rohkem" at bounding box center [964, 152] width 45 height 9
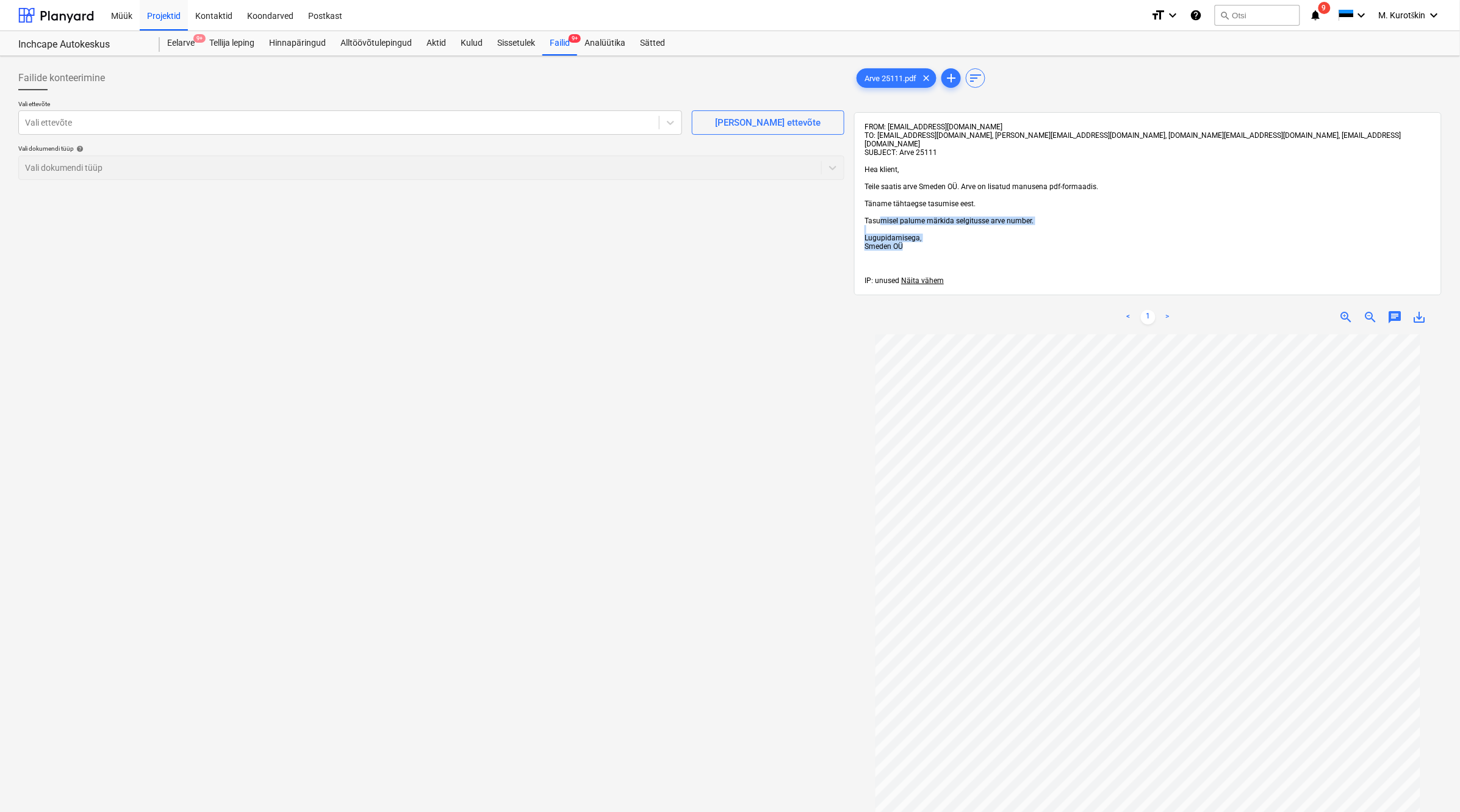
drag, startPoint x: 922, startPoint y: 233, endPoint x: 884, endPoint y: 214, distance: 42.5
click at [884, 214] on div "FROM: [EMAIL_ADDRESS][DOMAIN_NAME] TO: [EMAIL_ADDRESS][DOMAIN_NAME], [PERSON_NA…" at bounding box center [1148, 203] width 567 height 163
drag, startPoint x: 946, startPoint y: 127, endPoint x: 888, endPoint y: 127, distance: 58.0
click at [888, 127] on div "FROM: [EMAIL_ADDRESS][DOMAIN_NAME] TO: [EMAIL_ADDRESS][DOMAIN_NAME], [PERSON_NA…" at bounding box center [1148, 203] width 567 height 163
drag, startPoint x: 1117, startPoint y: 134, endPoint x: 1060, endPoint y: 149, distance: 58.9
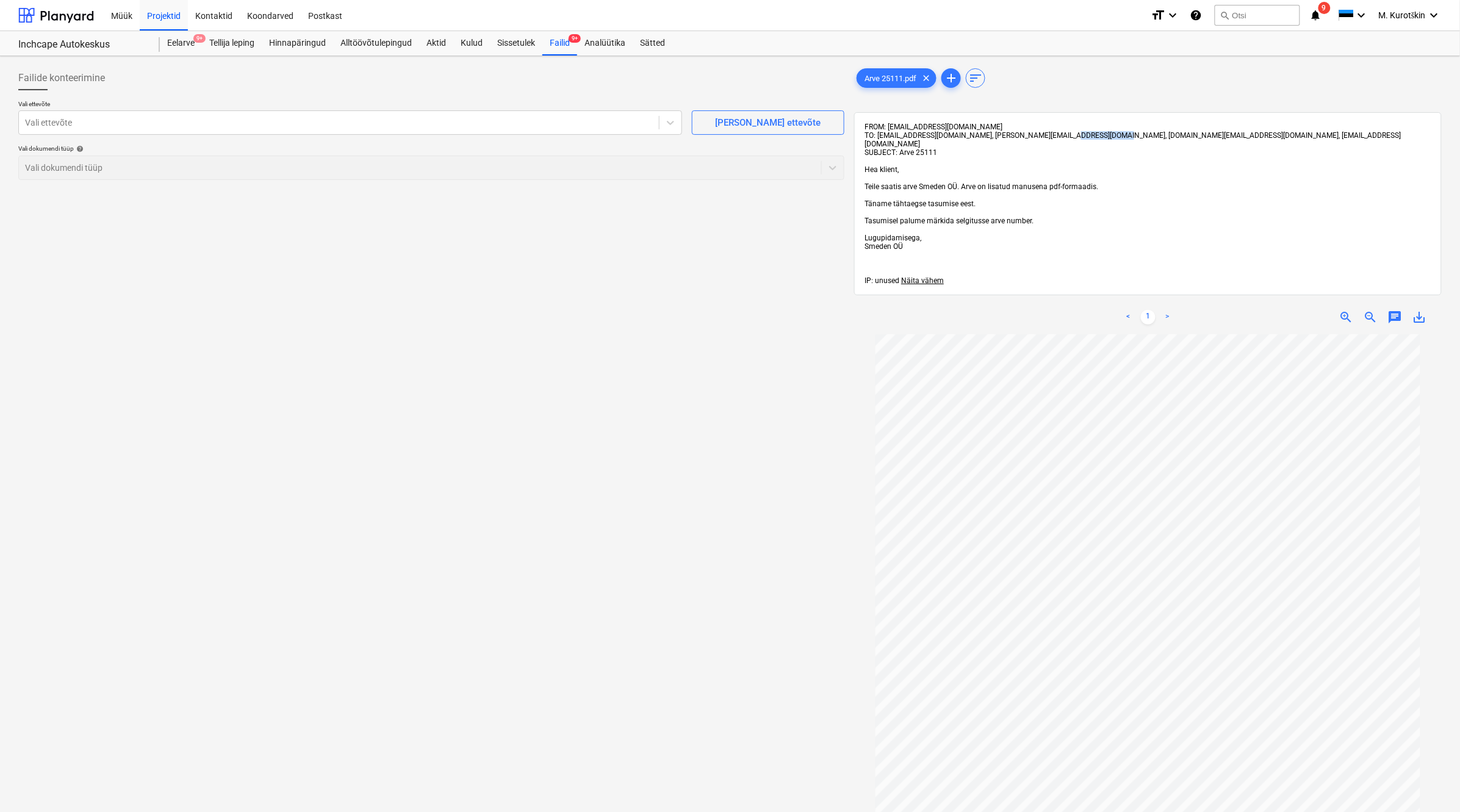
click at [1060, 135] on span "TO: [EMAIL_ADDRESS][DOMAIN_NAME], [PERSON_NAME][EMAIL_ADDRESS][DOMAIN_NAME], [D…" at bounding box center [1133, 140] width 536 height 17
click at [1062, 163] on div "FROM: [EMAIL_ADDRESS][DOMAIN_NAME] TO: [EMAIL_ADDRESS][DOMAIN_NAME], [PERSON_NA…" at bounding box center [1148, 203] width 567 height 163
drag, startPoint x: 946, startPoint y: 123, endPoint x: 892, endPoint y: 127, distance: 54.1
click at [892, 127] on div "FROM: [EMAIL_ADDRESS][DOMAIN_NAME] TO: [EMAIL_ADDRESS][DOMAIN_NAME], [PERSON_NA…" at bounding box center [1148, 203] width 567 height 163
click at [964, 129] on div "FROM: [EMAIL_ADDRESS][DOMAIN_NAME] TO: [EMAIL_ADDRESS][DOMAIN_NAME], [PERSON_NA…" at bounding box center [1148, 203] width 567 height 163
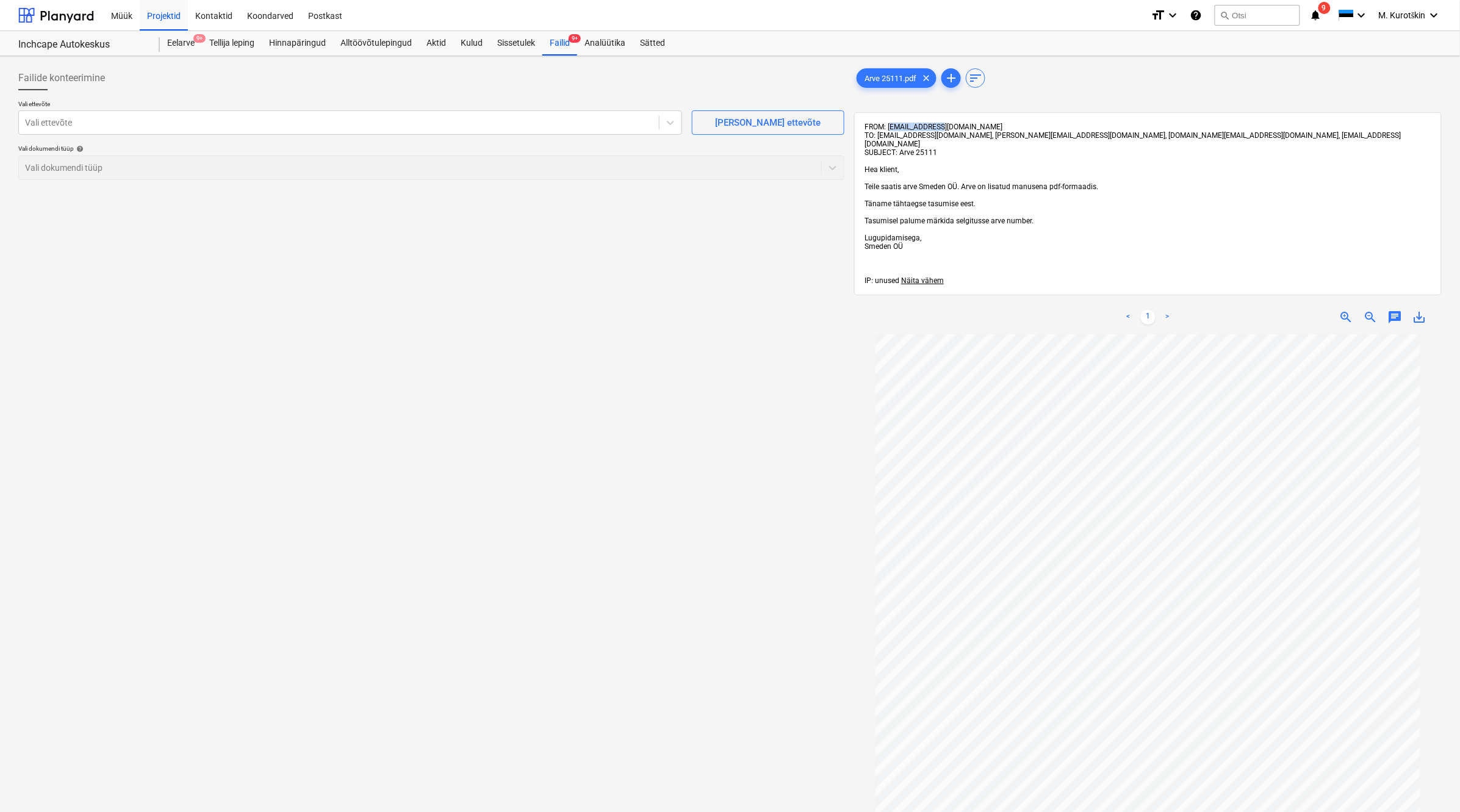
drag, startPoint x: 947, startPoint y: 125, endPoint x: 893, endPoint y: 125, distance: 54.0
click at [893, 125] on div "FROM: [EMAIL_ADDRESS][DOMAIN_NAME] TO: [EMAIL_ADDRESS][DOMAIN_NAME], [PERSON_NA…" at bounding box center [1148, 203] width 567 height 163
click at [934, 126] on span "FROM: [EMAIL_ADDRESS][DOMAIN_NAME]" at bounding box center [934, 126] width 138 height 9
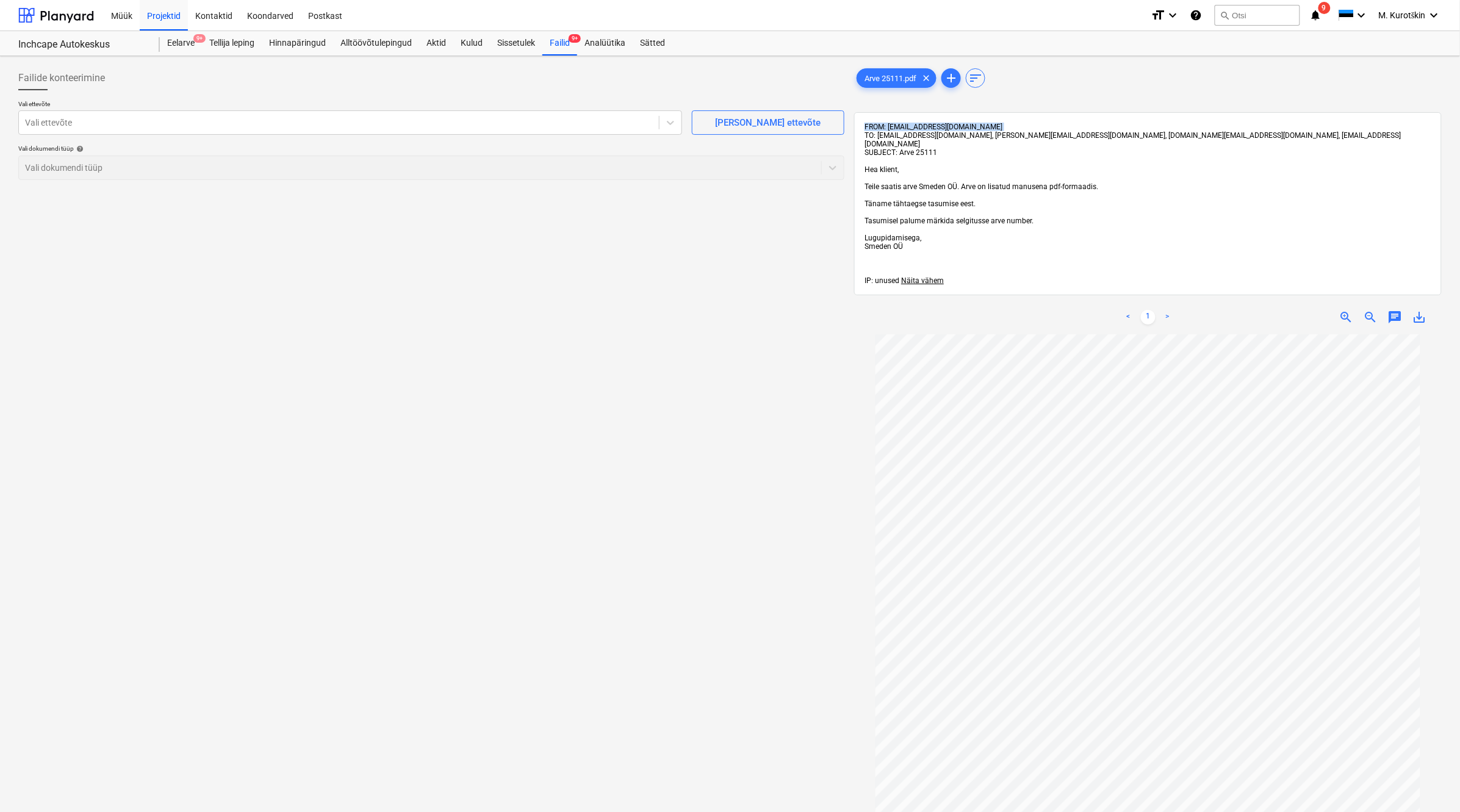
click at [958, 126] on div "FROM: [EMAIL_ADDRESS][DOMAIN_NAME] TO: [EMAIL_ADDRESS][DOMAIN_NAME], [PERSON_NA…" at bounding box center [1148, 203] width 567 height 163
drag, startPoint x: 956, startPoint y: 126, endPoint x: 898, endPoint y: 127, distance: 58.0
click at [898, 127] on div "FROM: [EMAIL_ADDRESS][DOMAIN_NAME] TO: [EMAIL_ADDRESS][DOMAIN_NAME], [PERSON_NA…" at bounding box center [1148, 203] width 567 height 163
click at [299, 103] on p "Vali ettevõte" at bounding box center [349, 104] width 664 height 10
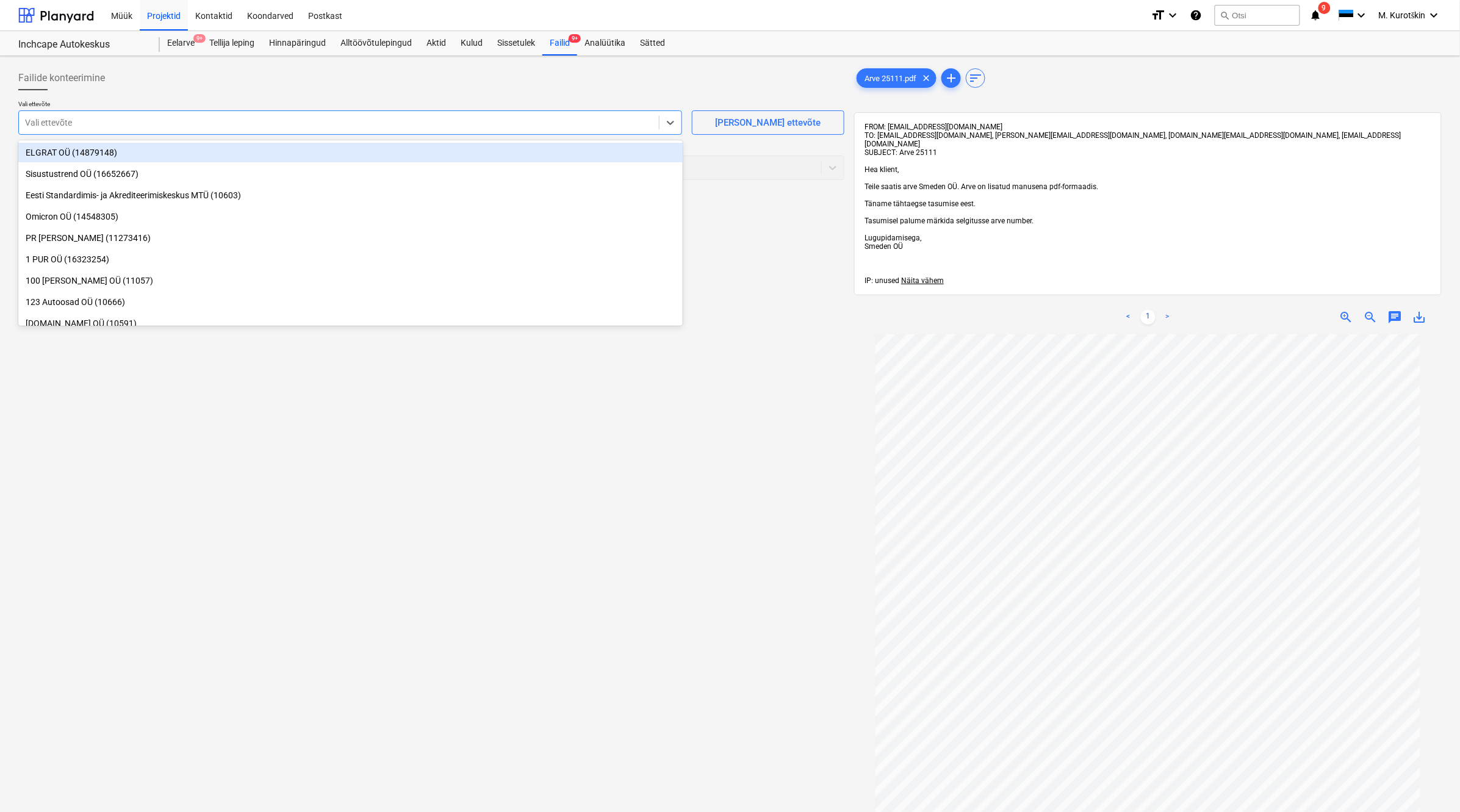
click at [302, 121] on div at bounding box center [338, 123] width 628 height 13
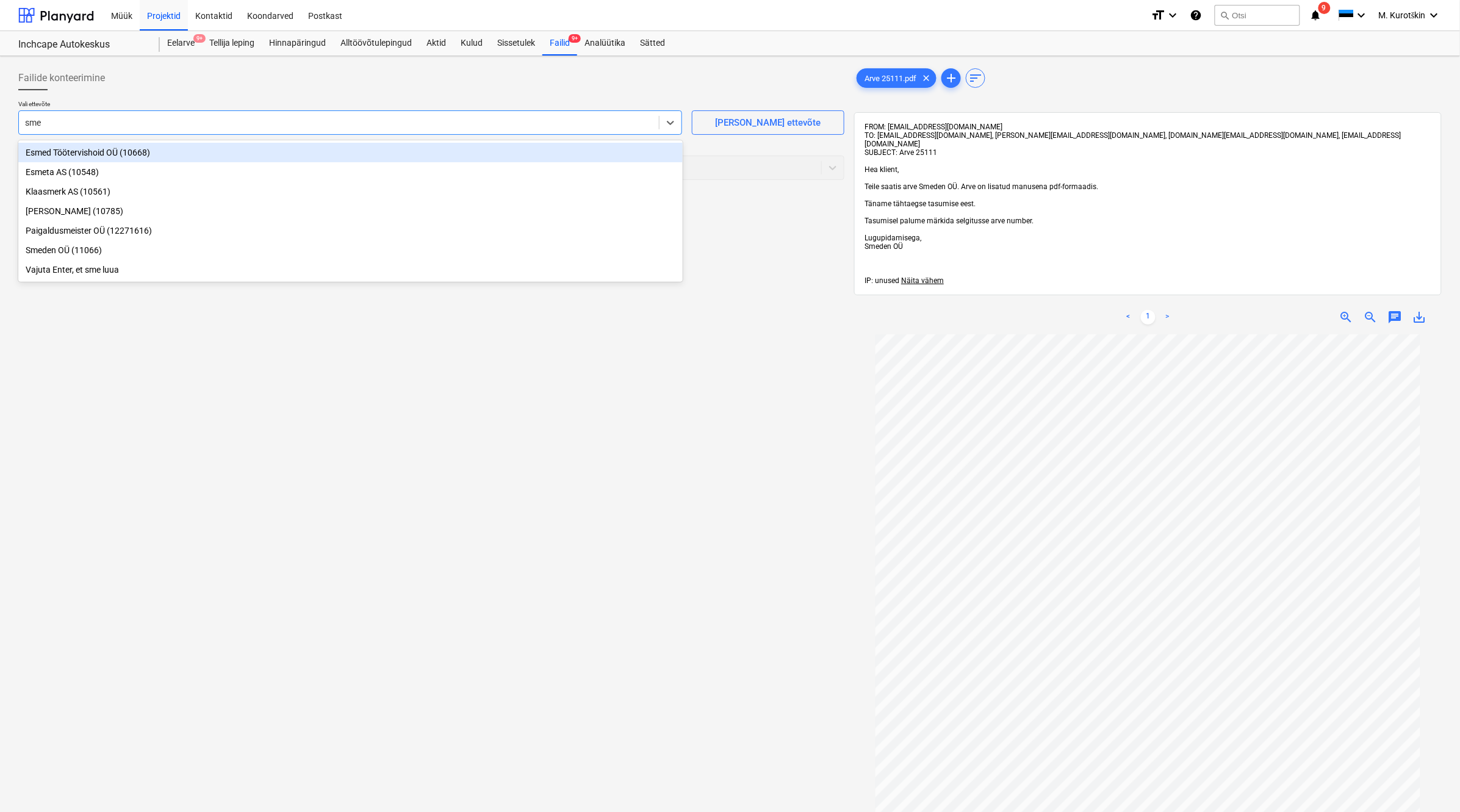
type input "smed"
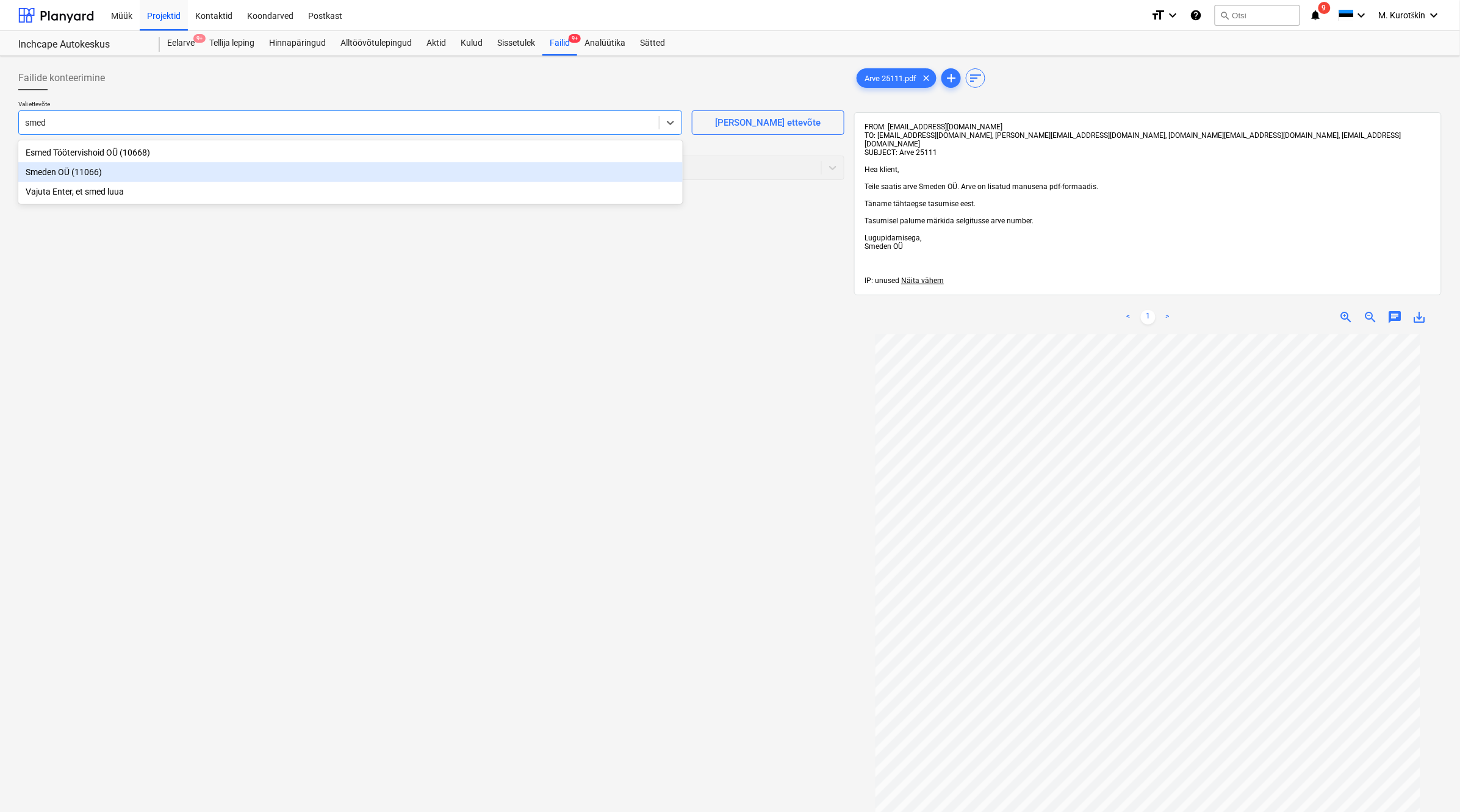
click at [305, 166] on div "Smeden OÜ (11066)" at bounding box center [350, 172] width 664 height 20
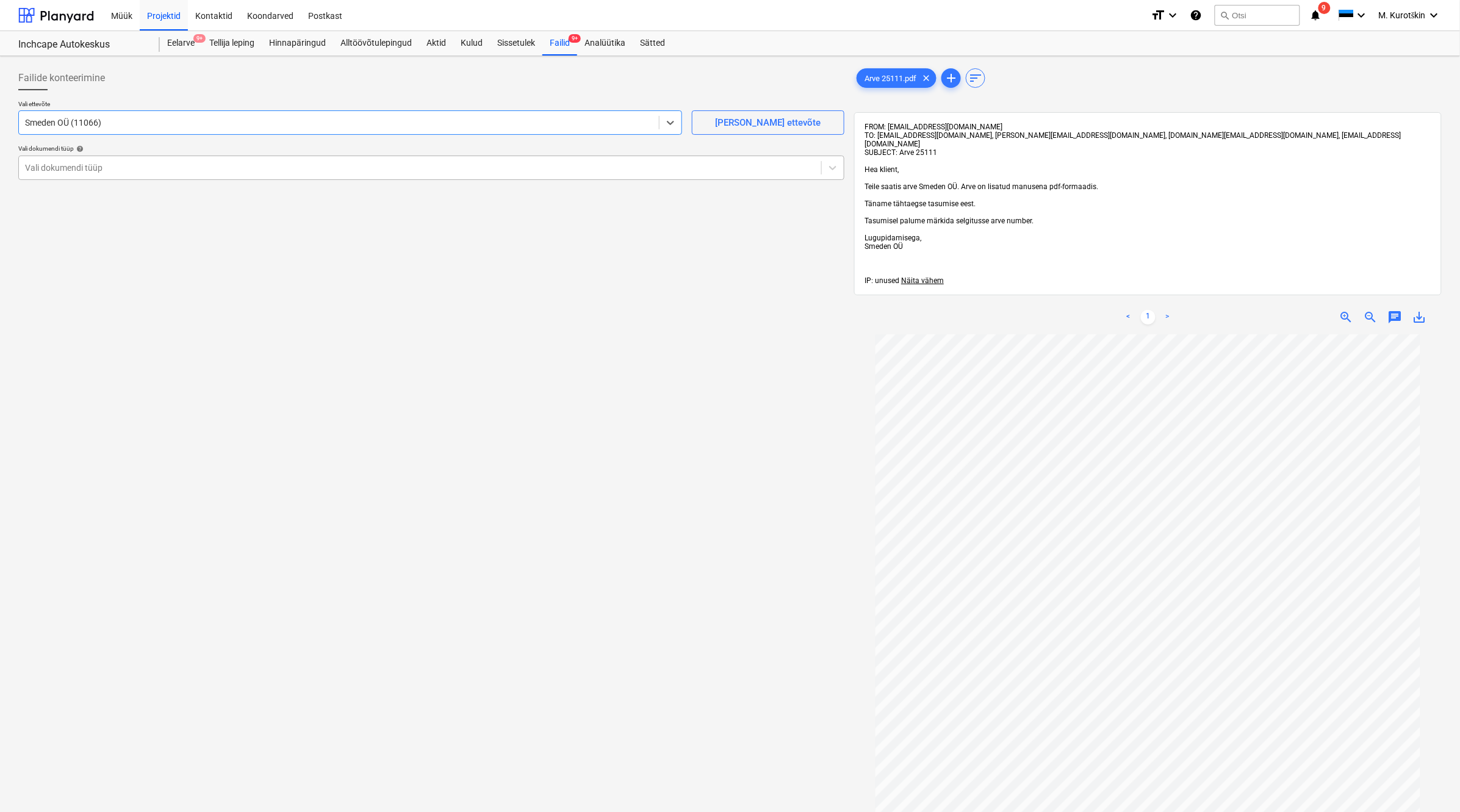
click at [307, 163] on div at bounding box center [420, 168] width 790 height 13
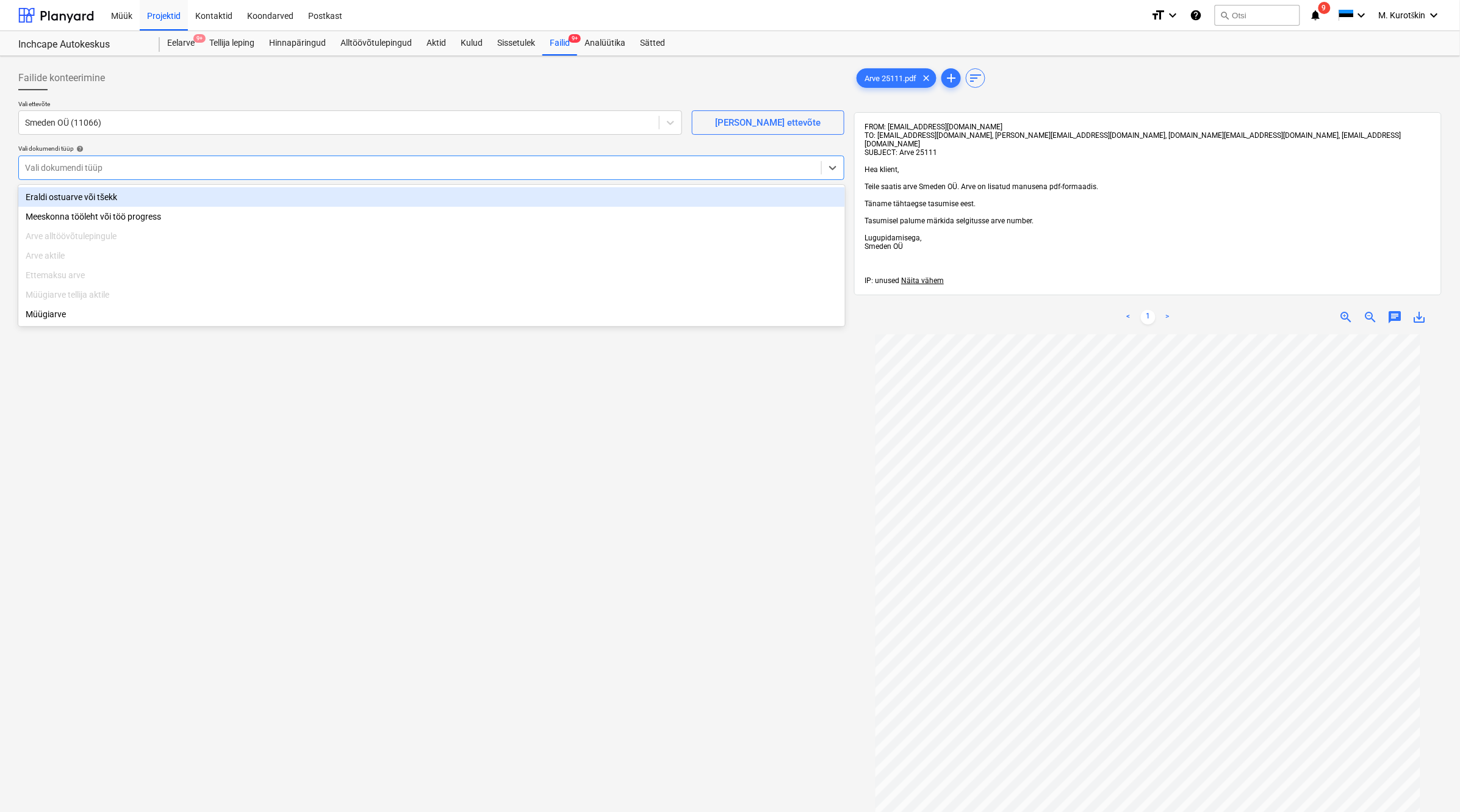
click at [295, 200] on div "Eraldi ostuarve või tšekk" at bounding box center [431, 197] width 827 height 20
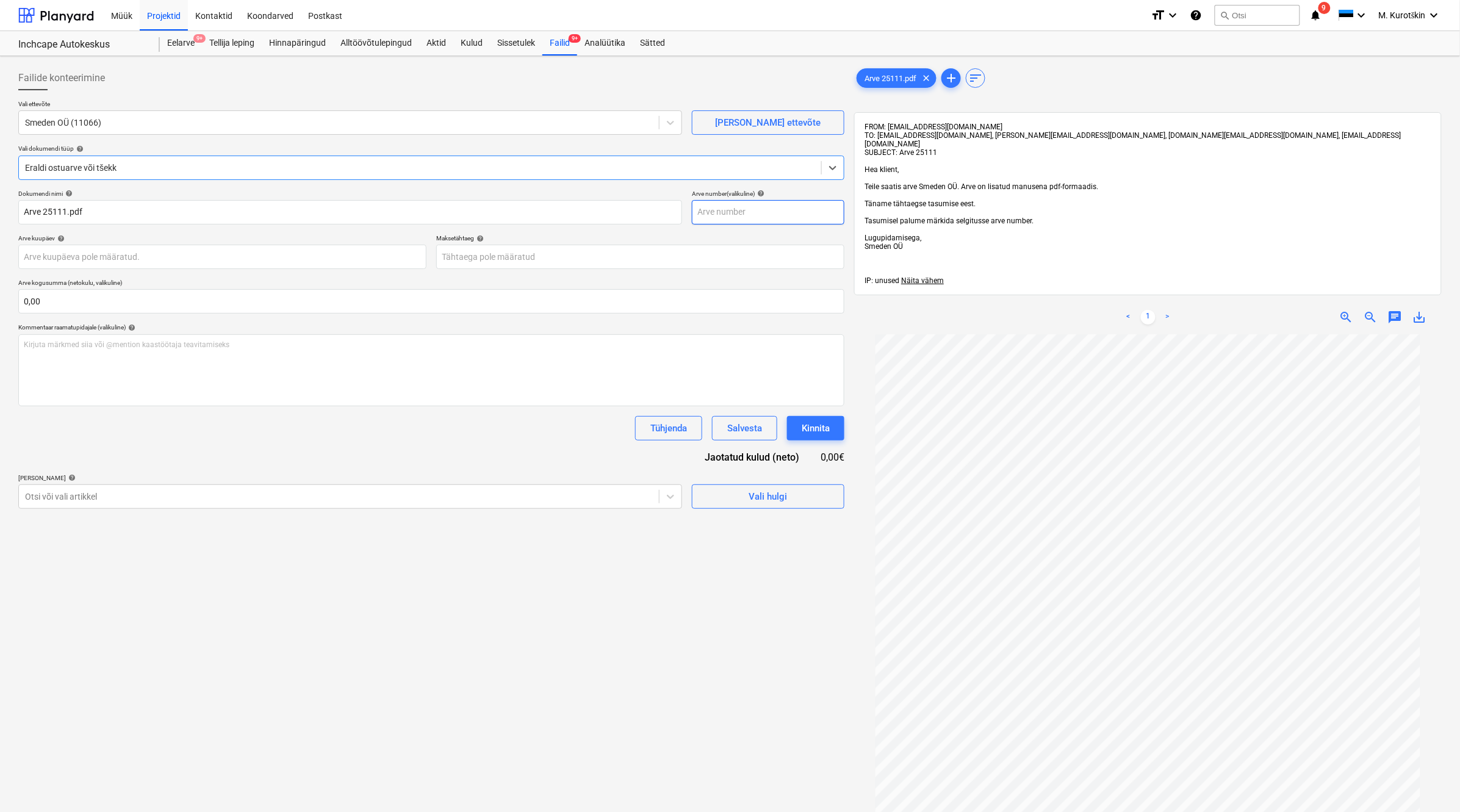
click at [764, 211] on input "text" at bounding box center [768, 212] width 152 height 24
type input "25111"
click at [704, 264] on body "Müük Projektid Kontaktid Koondarved Postkast format_size keyboard_arrow_down he…" at bounding box center [730, 406] width 1460 height 812
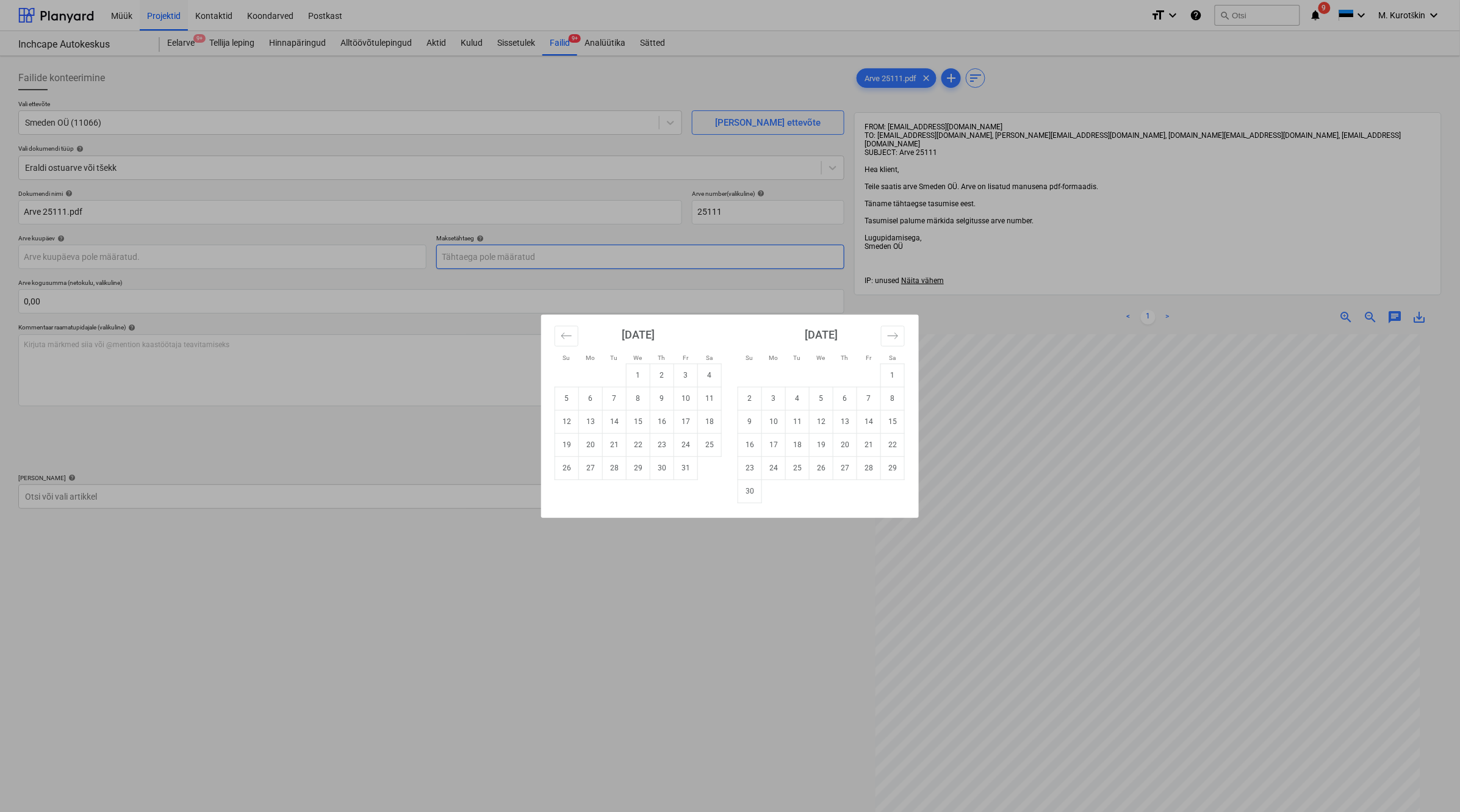
click at [704, 264] on div "Su Mo Tu We Th Fr Sa Su Mo Tu We Th Fr Sa [DATE] 1 2 3 4 5 6 7 8 9 10 11 12 13 …" at bounding box center [730, 406] width 1460 height 812
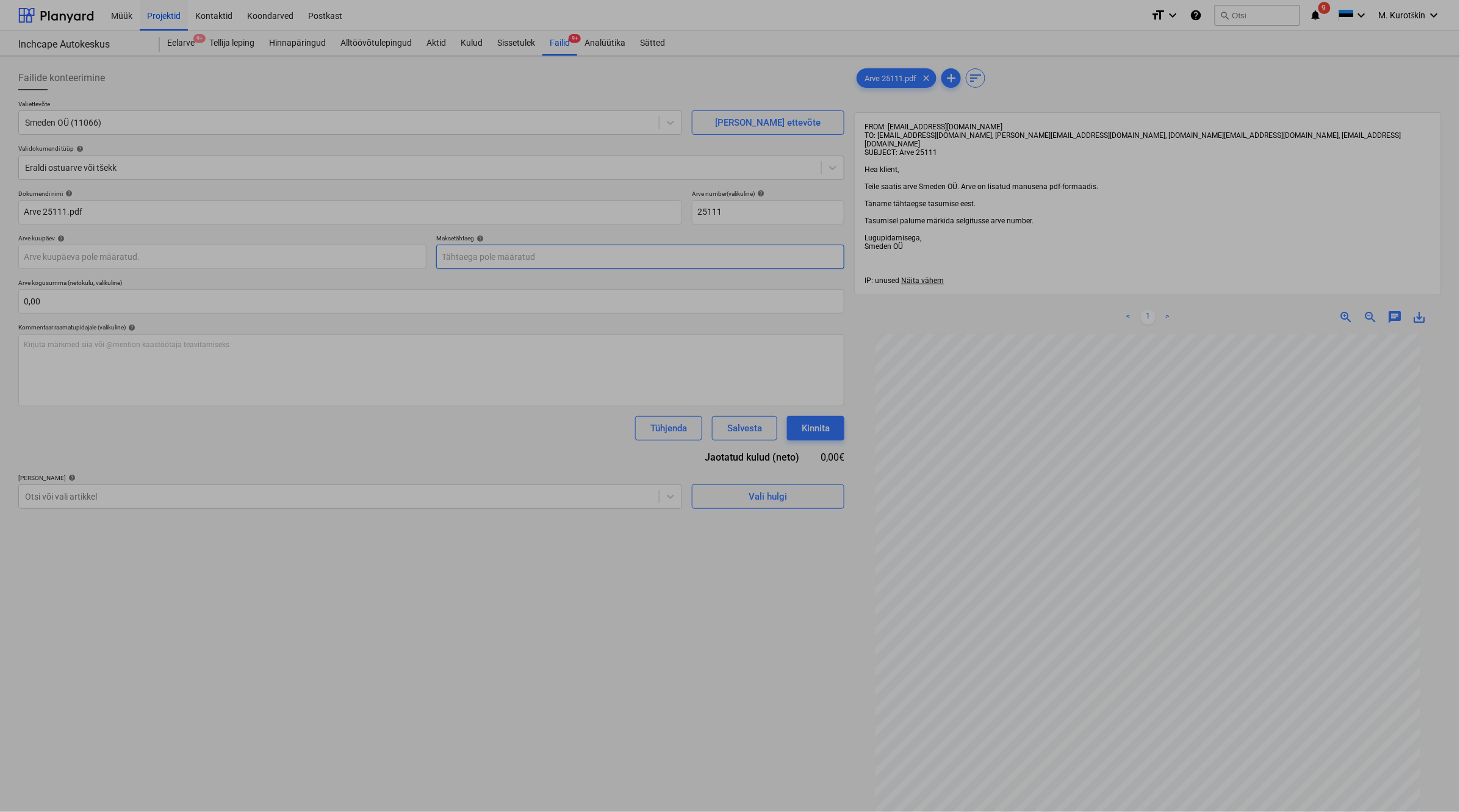
click at [665, 259] on body "Müük Projektid Kontaktid Koondarved Postkast format_size keyboard_arrow_down he…" at bounding box center [730, 406] width 1460 height 812
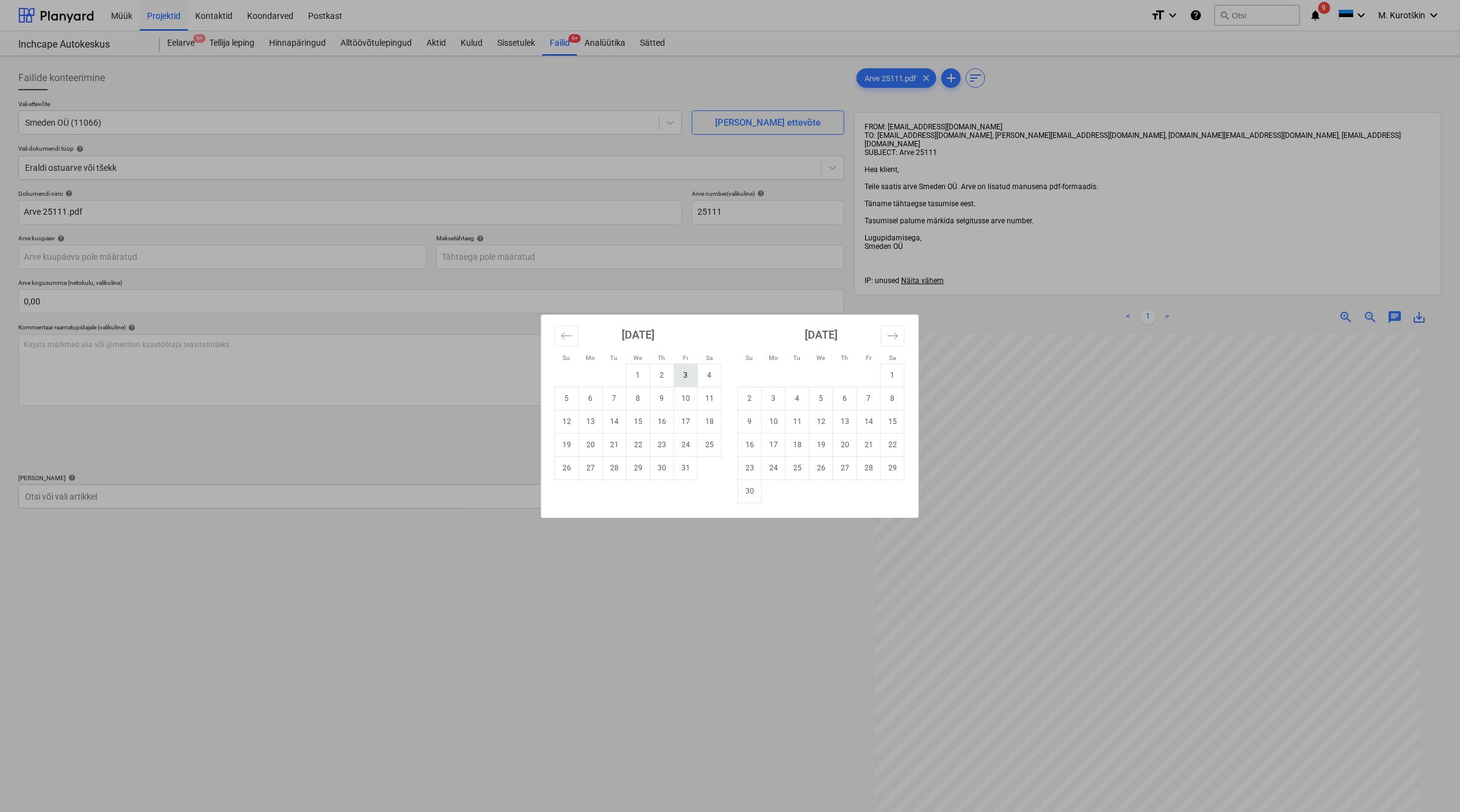
click at [686, 372] on td "3" at bounding box center [686, 375] width 24 height 24
type input "[DATE]"
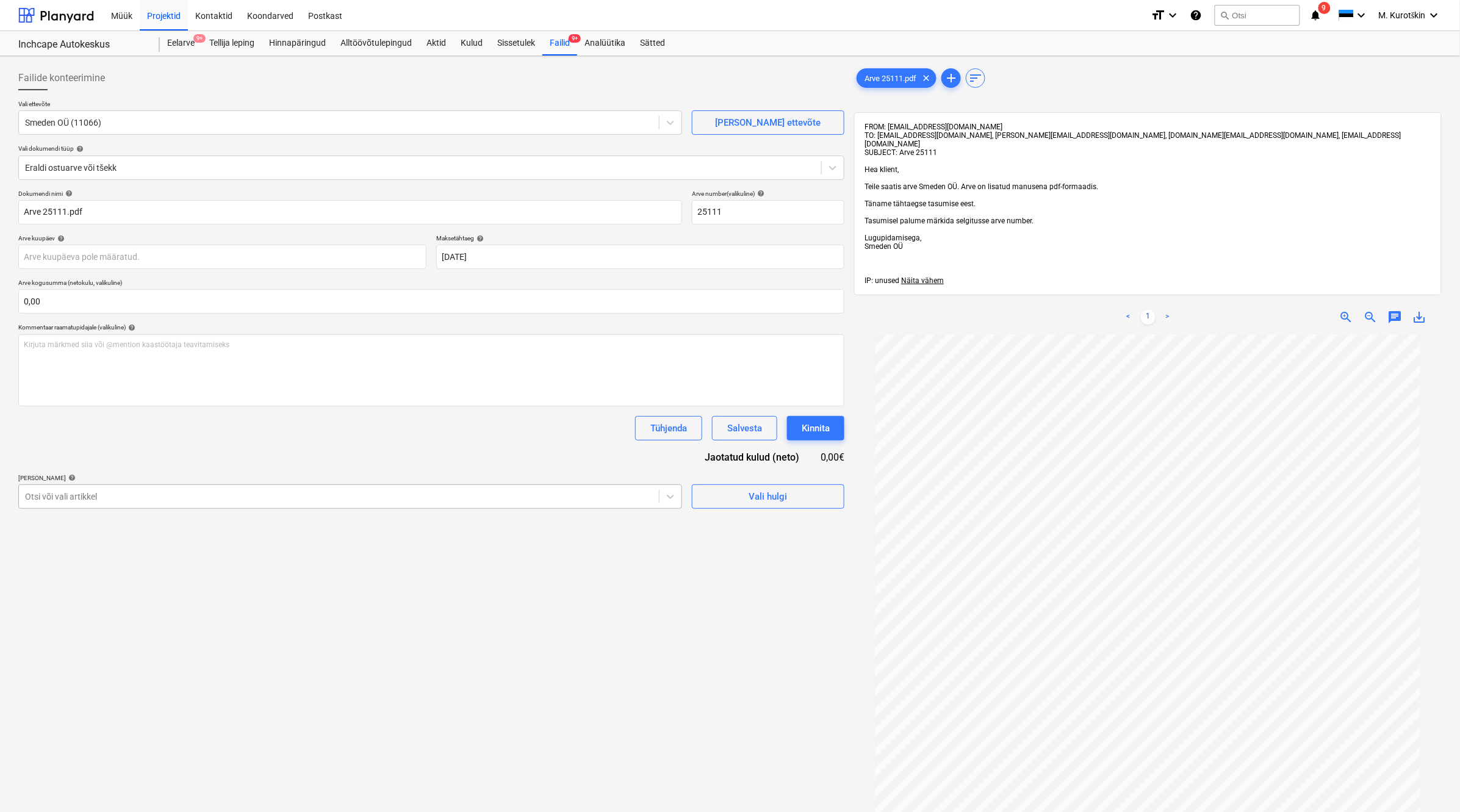
click at [580, 494] on div at bounding box center [338, 497] width 628 height 13
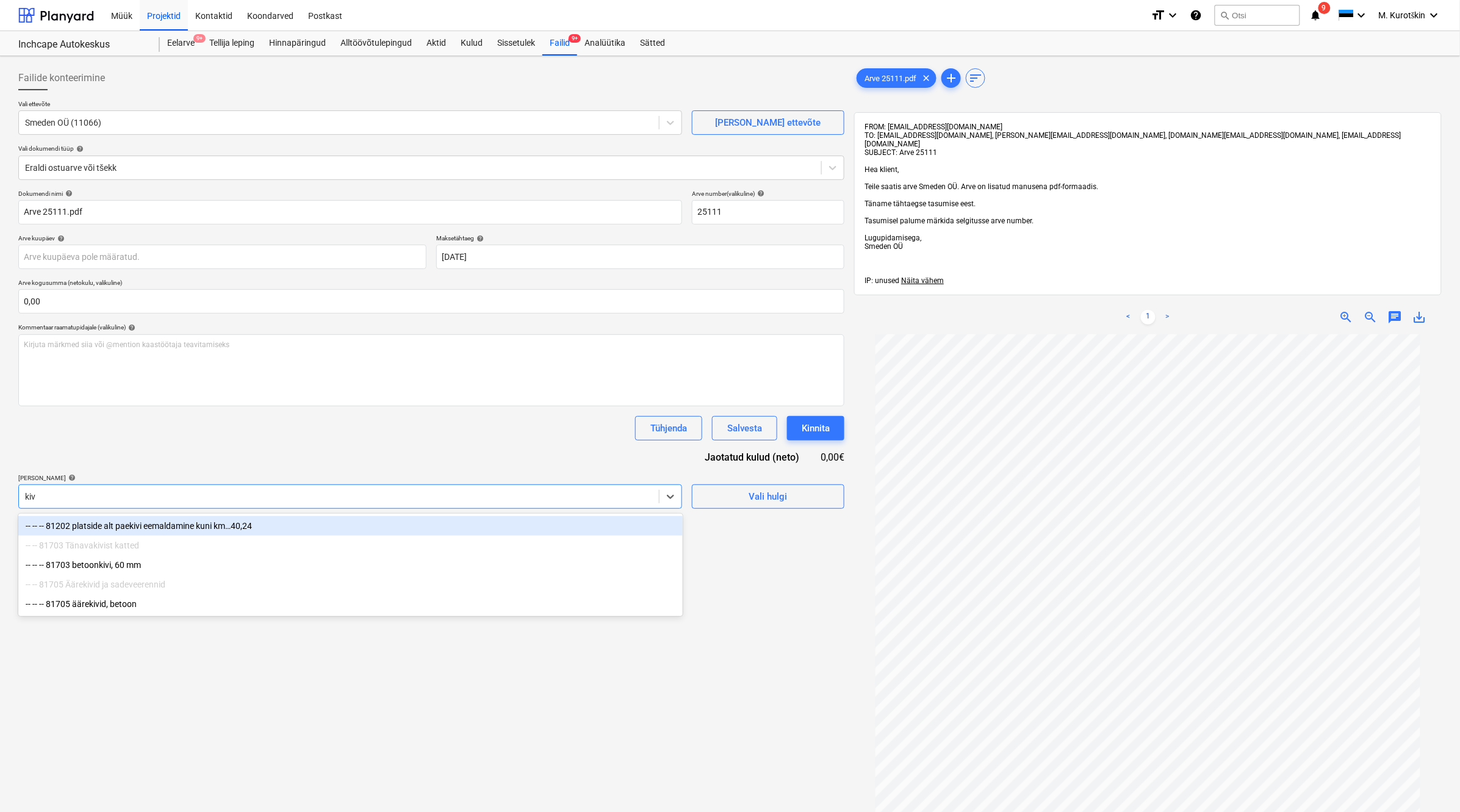
type input "[PERSON_NAME]"
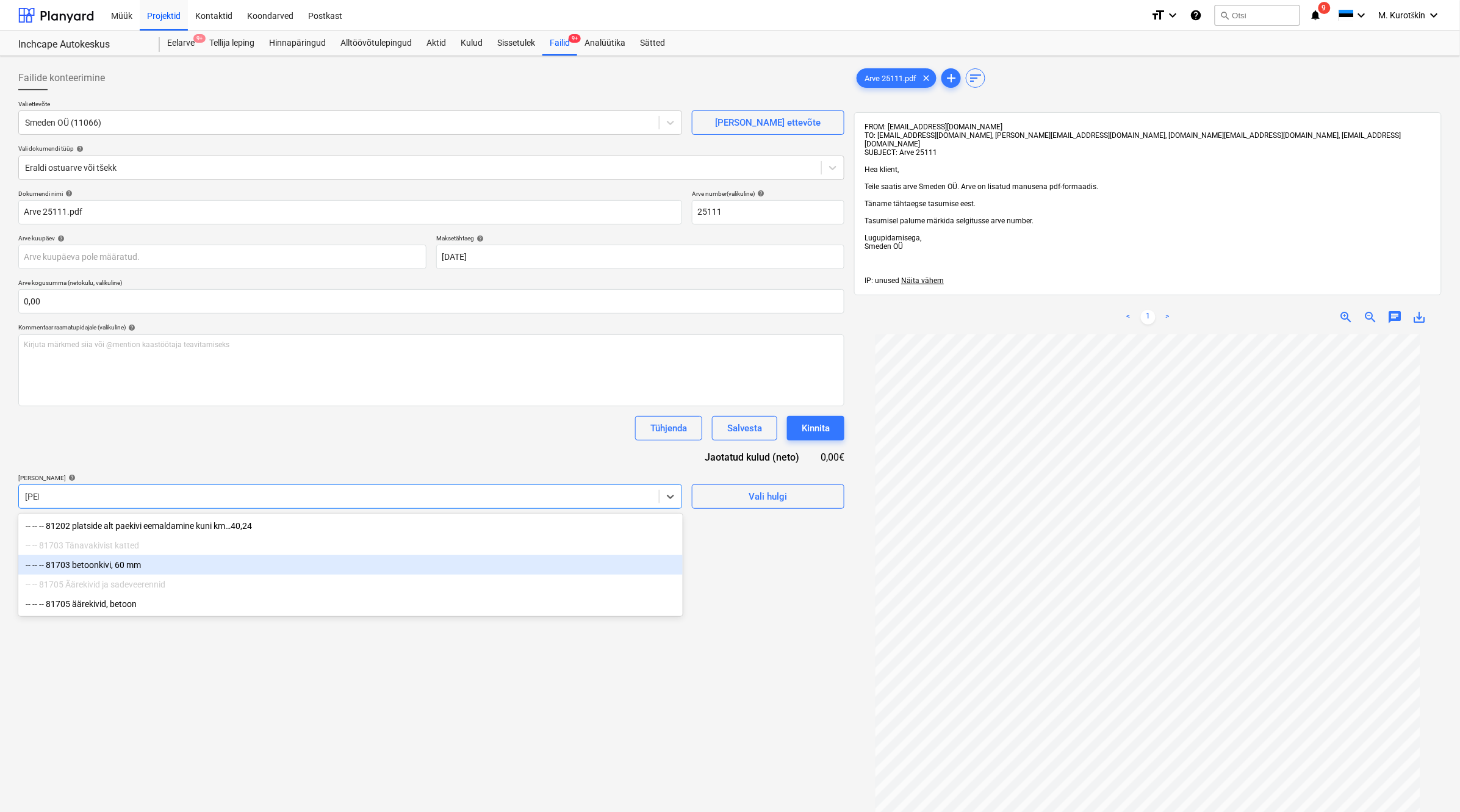
click at [333, 570] on div "-- -- -- 81703 betoonkivi, 60 mm" at bounding box center [350, 565] width 664 height 20
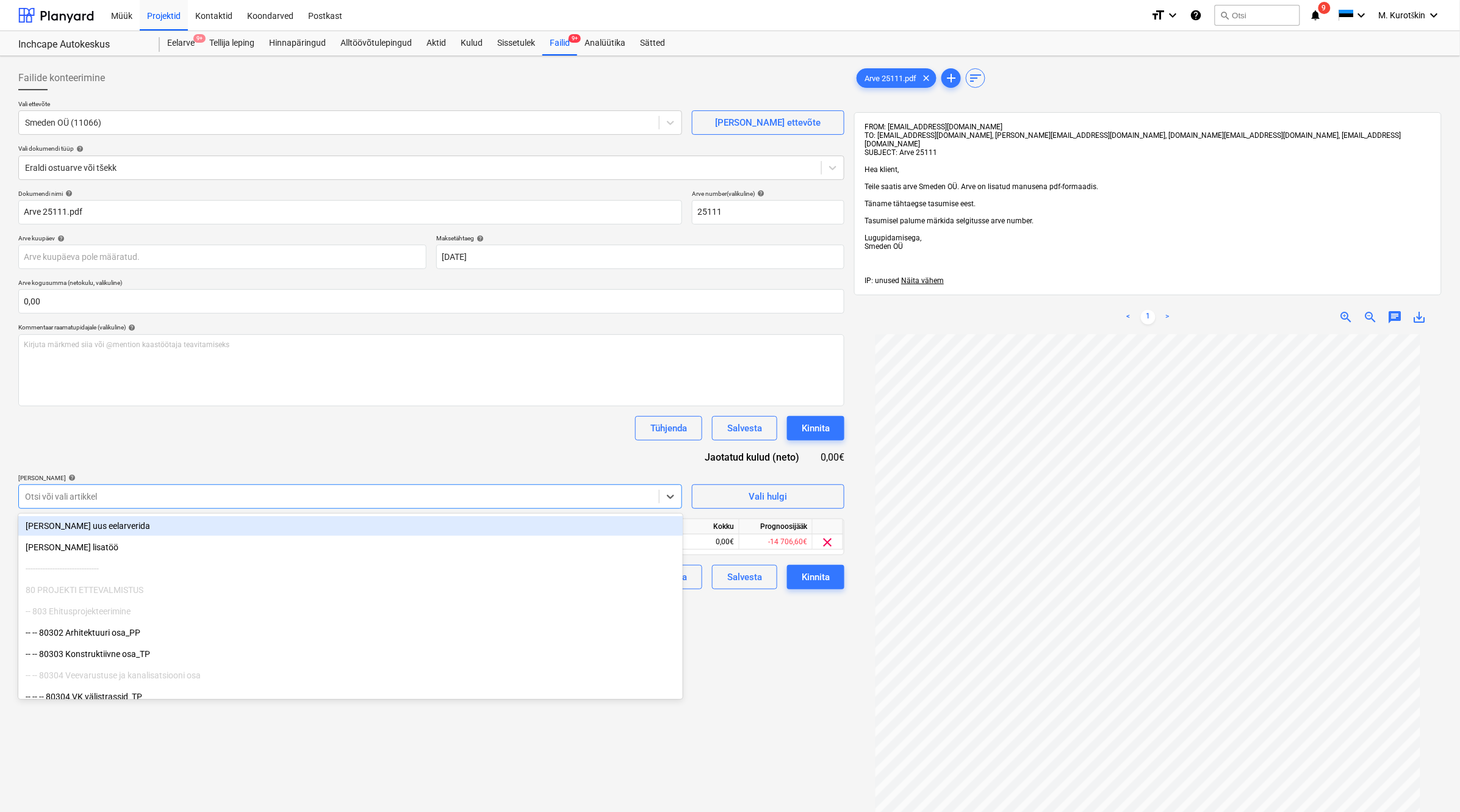
click at [389, 437] on div "Tühjenda Salvesta Kinnita" at bounding box center [431, 428] width 826 height 24
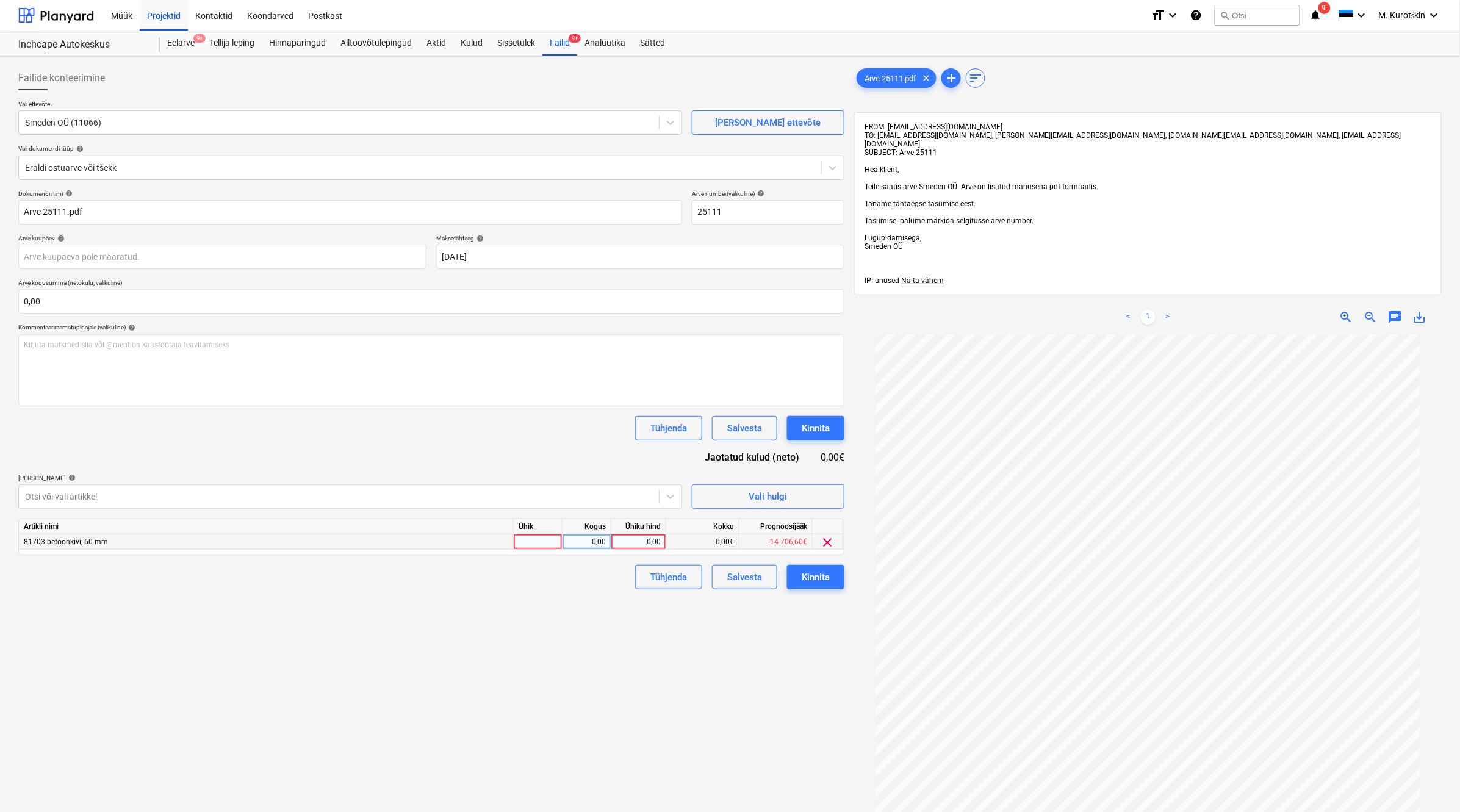
click at [670, 547] on div "0,00€" at bounding box center [702, 542] width 73 height 15
click at [649, 547] on div "0,00" at bounding box center [639, 542] width 45 height 15
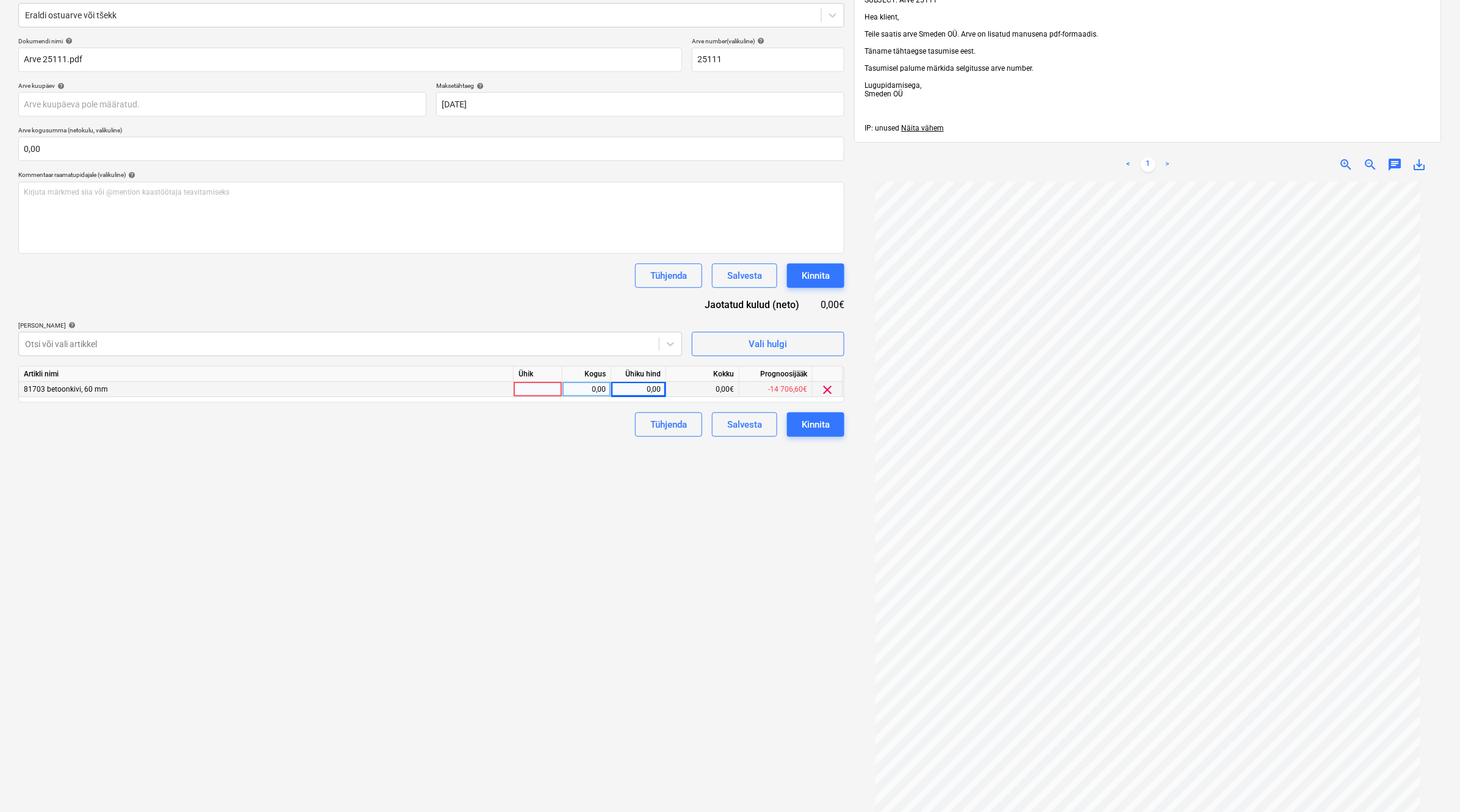
click at [657, 386] on div "0,00" at bounding box center [639, 389] width 45 height 15
type input "760"
click at [685, 557] on div "Failide konteerimine Vali ettevõte Smeden OÜ (11066) [PERSON_NAME] uus ettevõte…" at bounding box center [431, 436] width 836 height 1056
click at [824, 428] on div "Kinnita" at bounding box center [816, 425] width 28 height 16
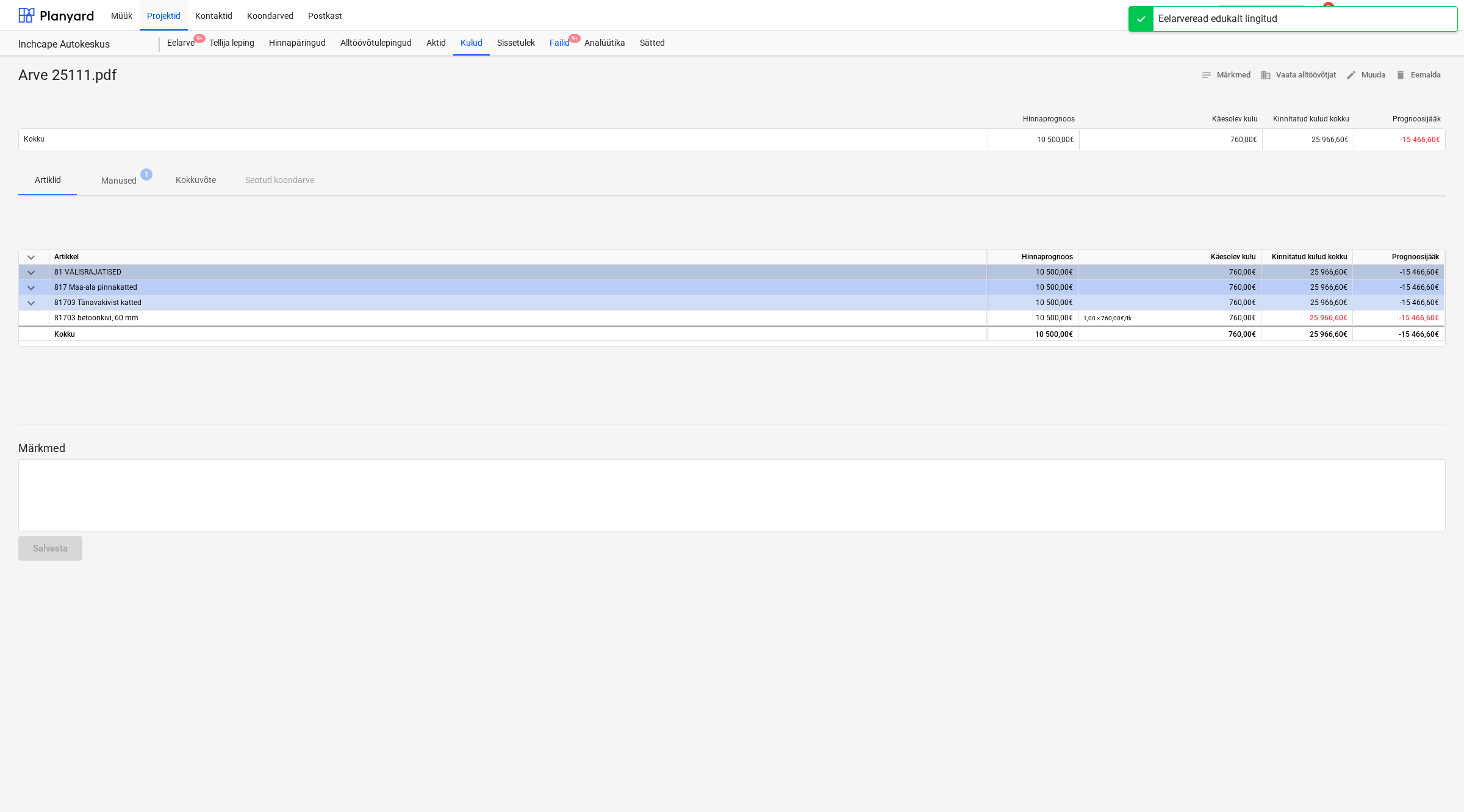
click at [560, 44] on div "Failid 9+" at bounding box center [560, 43] width 35 height 24
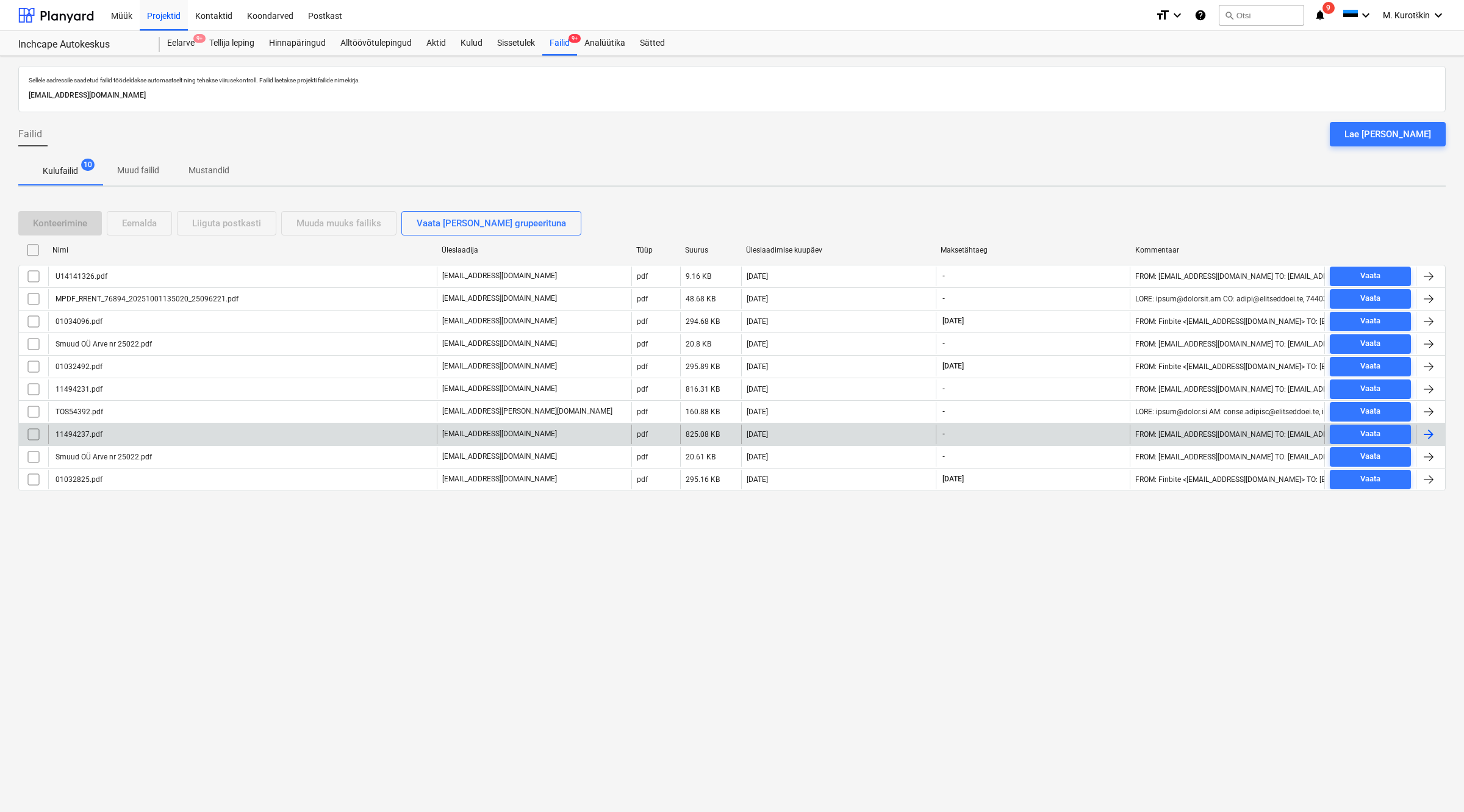
click at [526, 433] on div "[EMAIL_ADDRESS][DOMAIN_NAME]" at bounding box center [534, 434] width 195 height 20
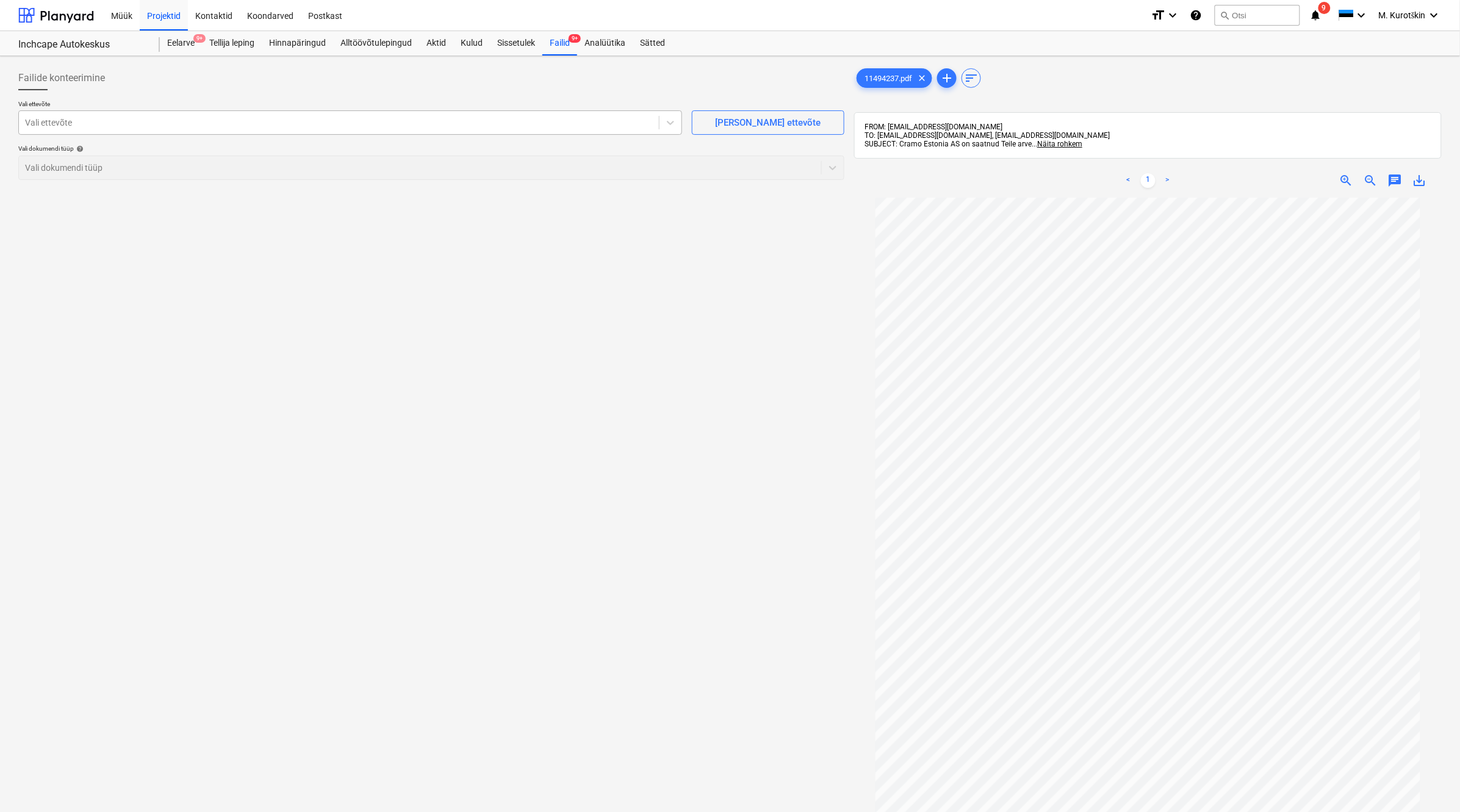
click at [383, 119] on div at bounding box center [338, 123] width 628 height 13
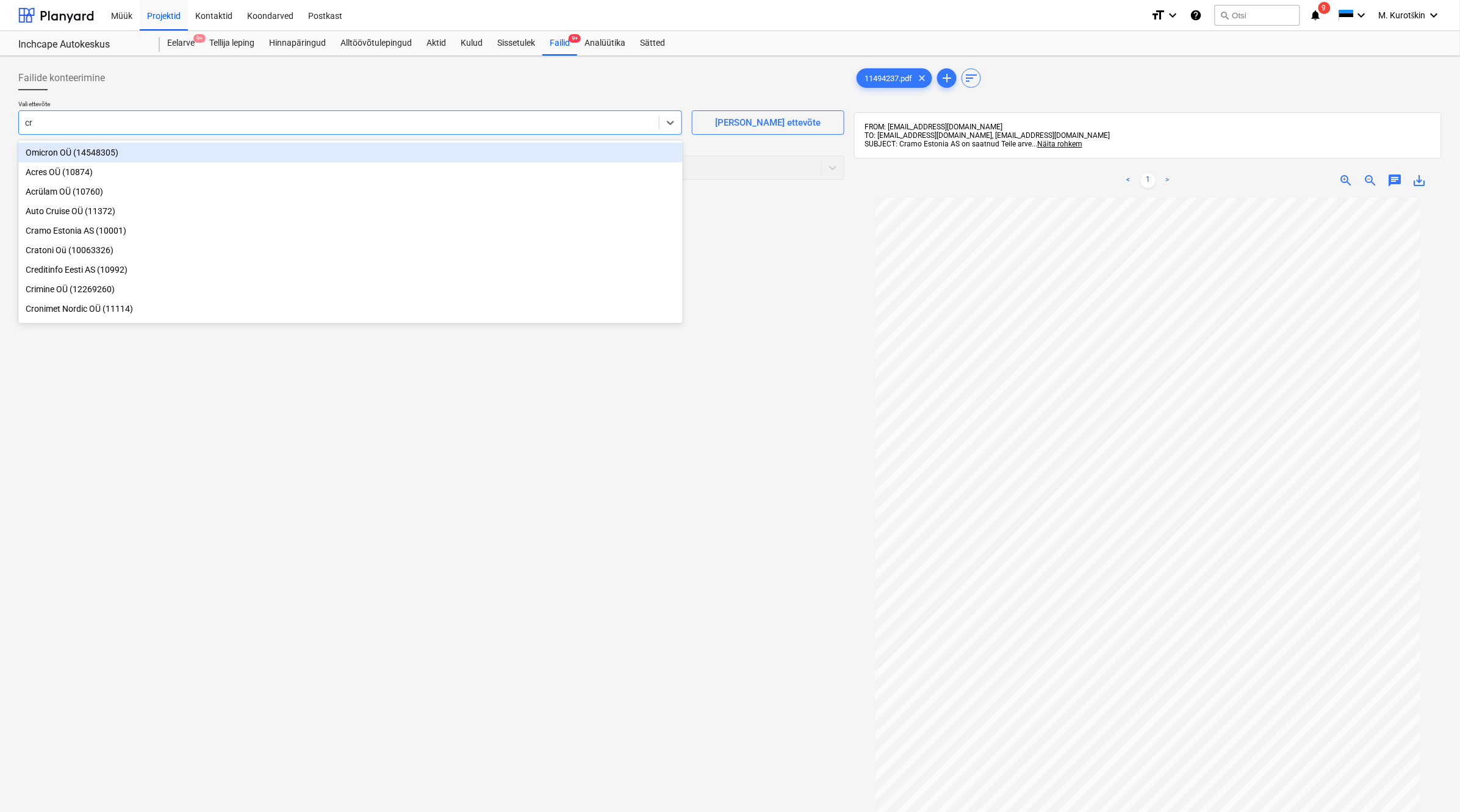
type input "cra"
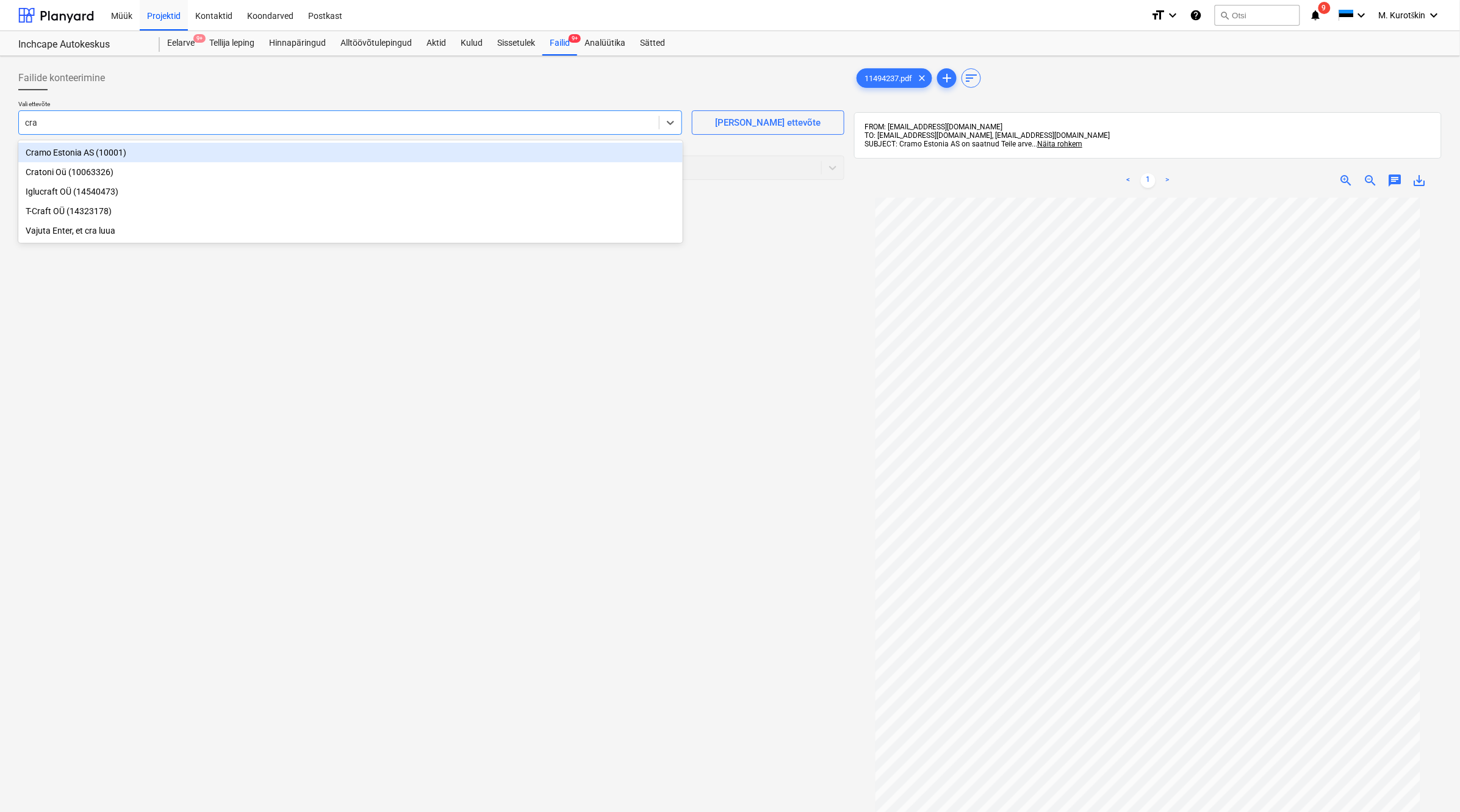
click at [362, 148] on div "Cramo Estonia AS (10001)" at bounding box center [350, 152] width 664 height 20
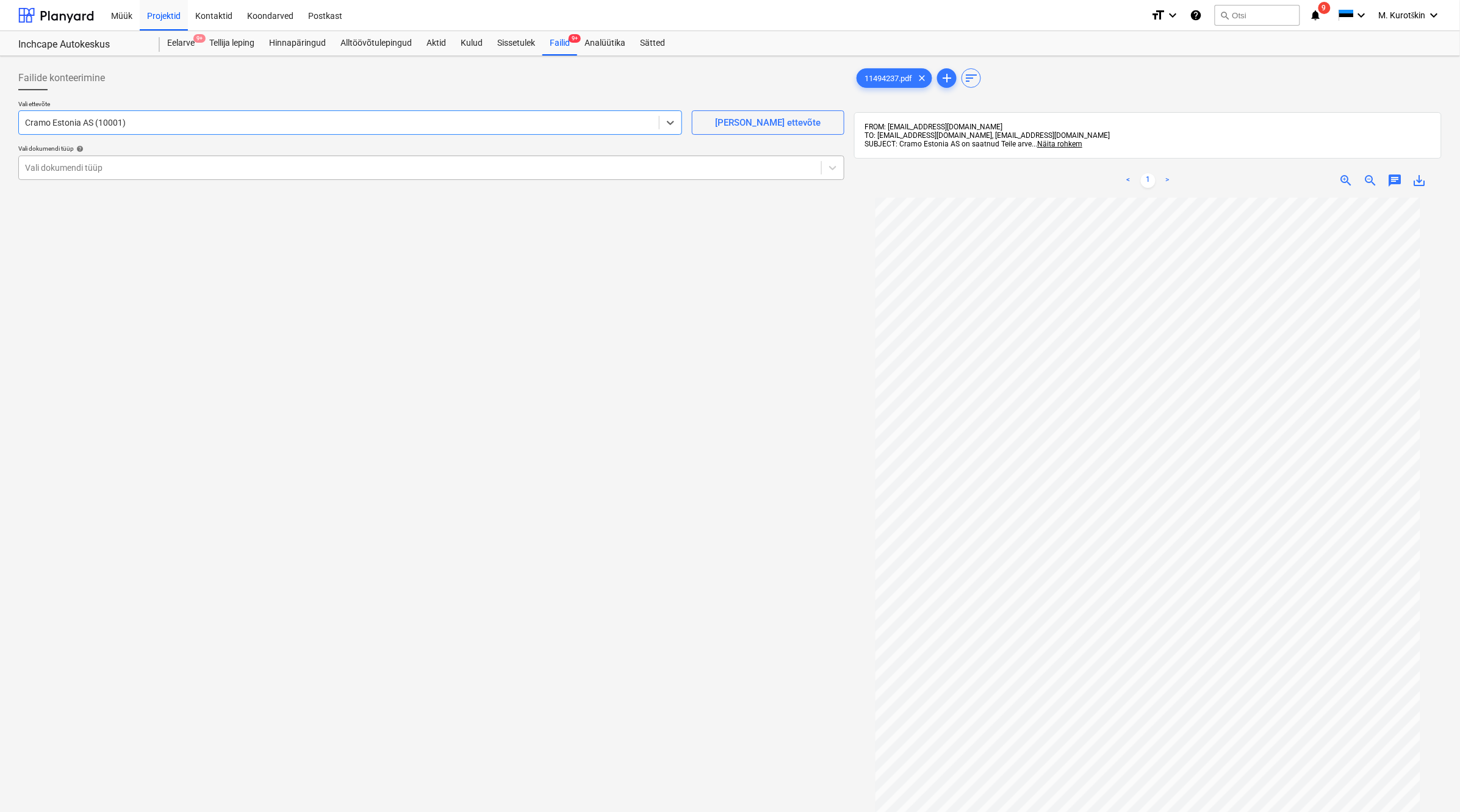
click at [352, 163] on div at bounding box center [420, 168] width 790 height 13
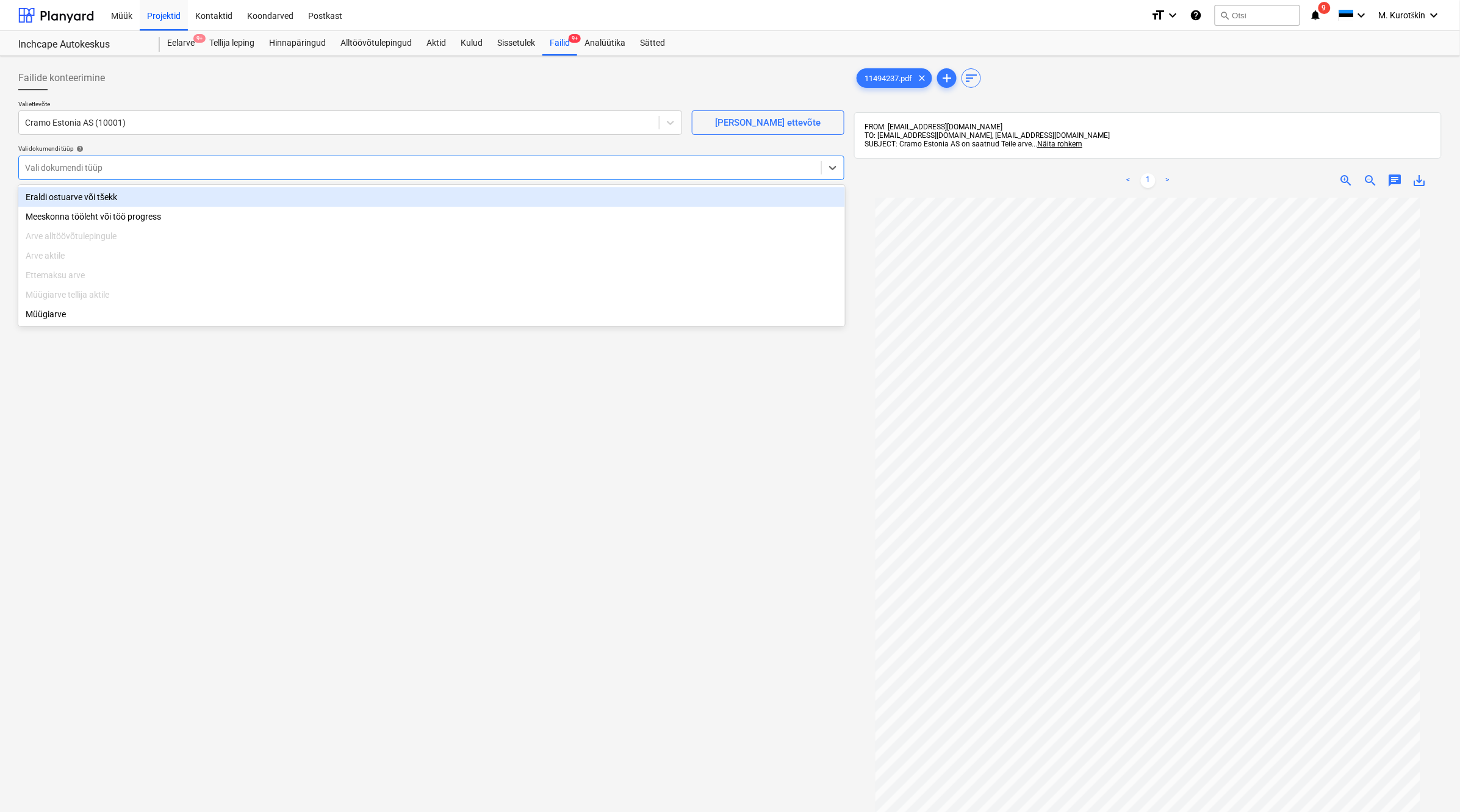
click at [352, 193] on div "Eraldi ostuarve või tšekk" at bounding box center [431, 197] width 827 height 20
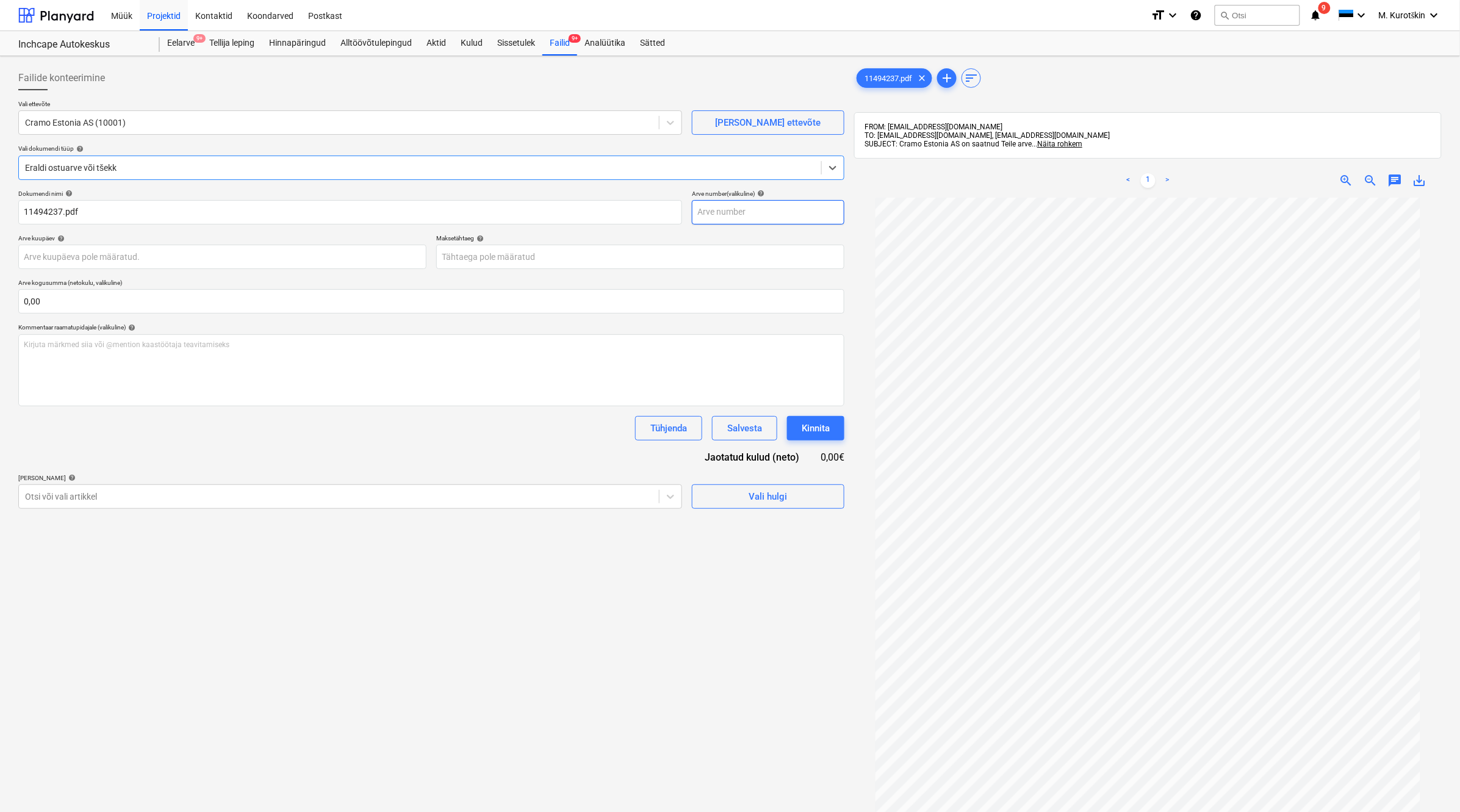
click at [718, 224] on input "text" at bounding box center [768, 212] width 152 height 24
click at [728, 218] on input "text" at bounding box center [768, 212] width 152 height 24
click at [1301, 183] on span "save_alt" at bounding box center [1419, 181] width 15 height 15
click at [778, 209] on input "text" at bounding box center [768, 212] width 152 height 24
paste input "11494237"
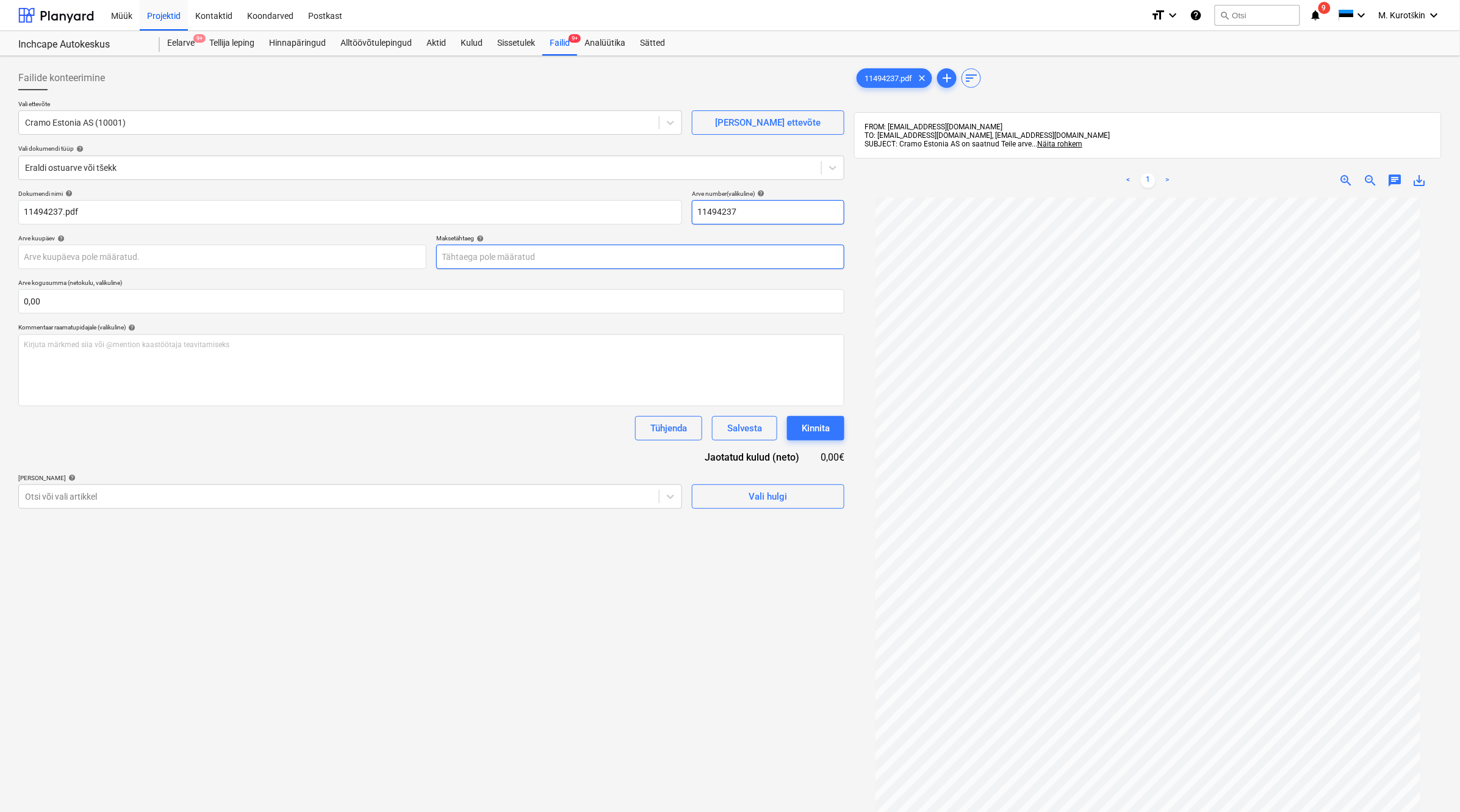
type input "11494237"
click at [745, 258] on body "Müük Projektid Kontaktid Koondarved Postkast format_size keyboard_arrow_down he…" at bounding box center [730, 406] width 1460 height 812
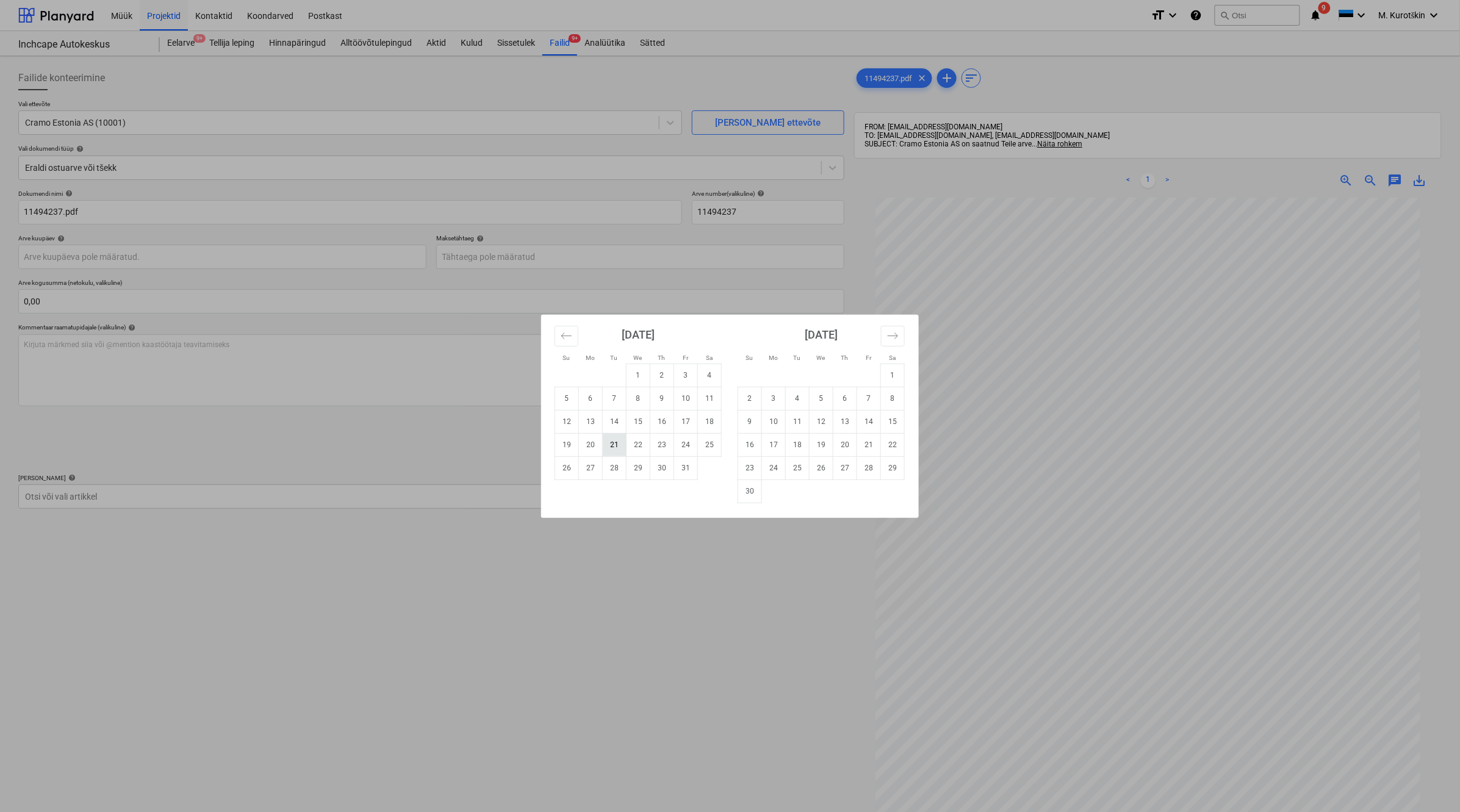
click at [618, 447] on td "21" at bounding box center [615, 445] width 24 height 24
type input "[DATE]"
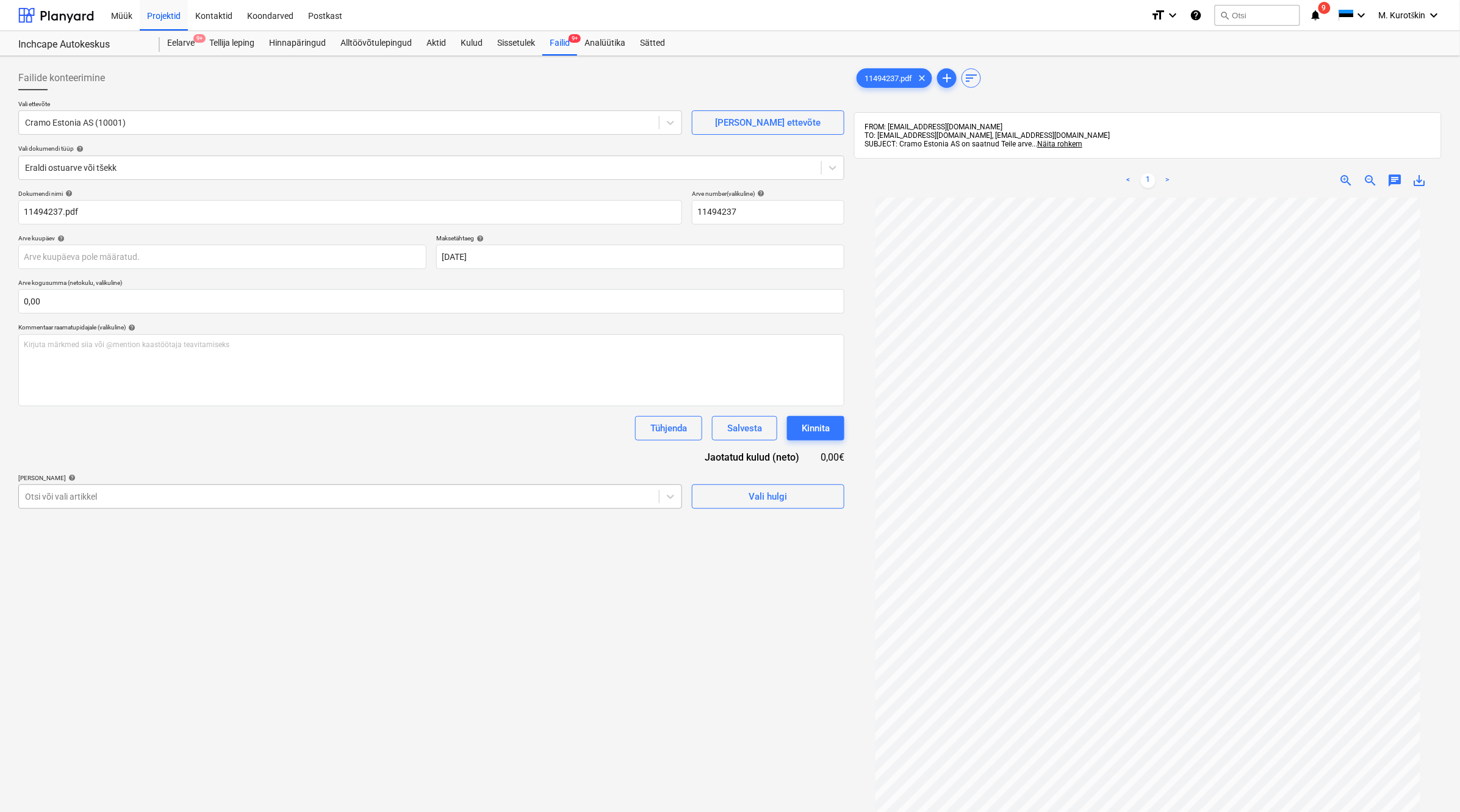
click at [377, 499] on div at bounding box center [338, 497] width 628 height 13
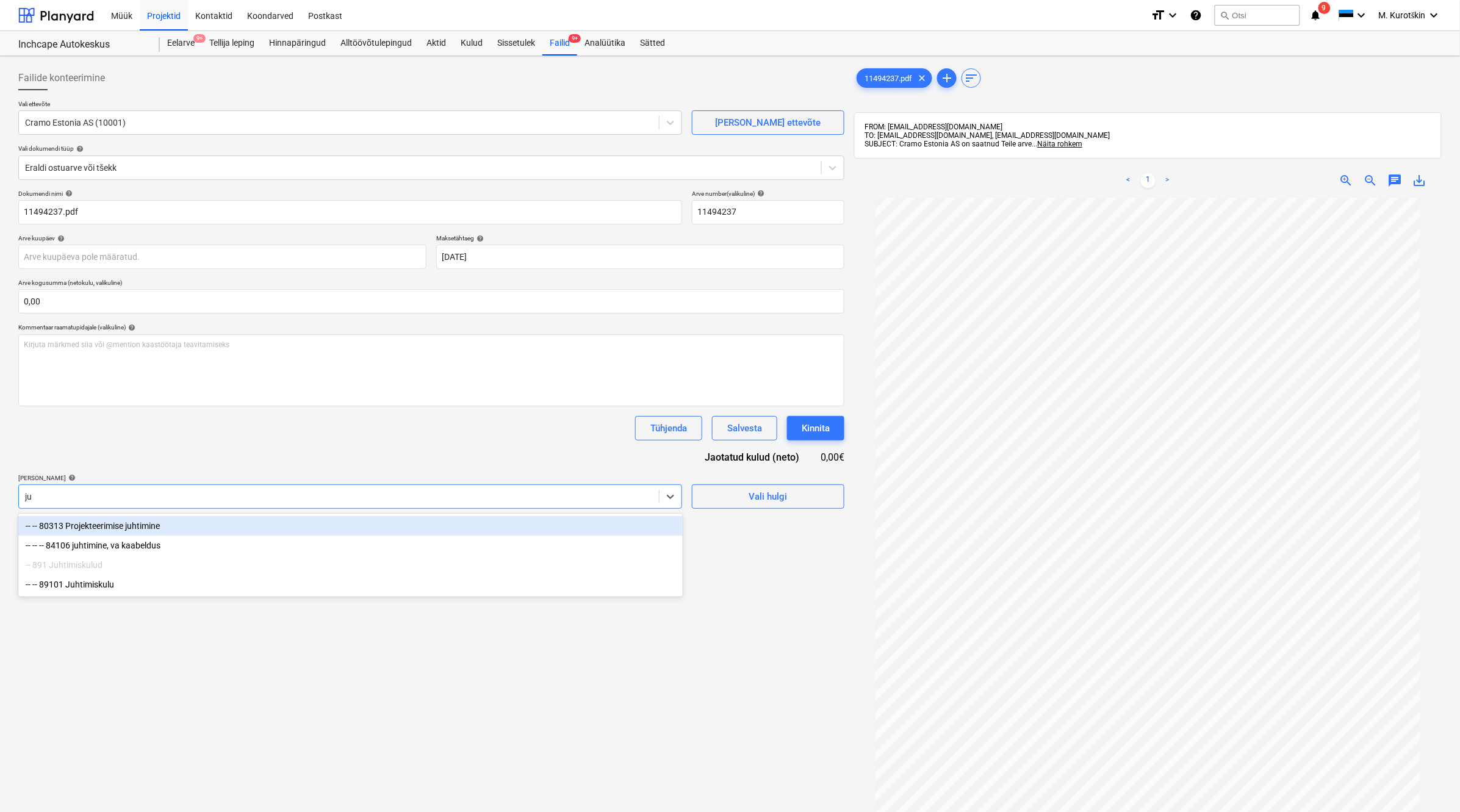
type input "j"
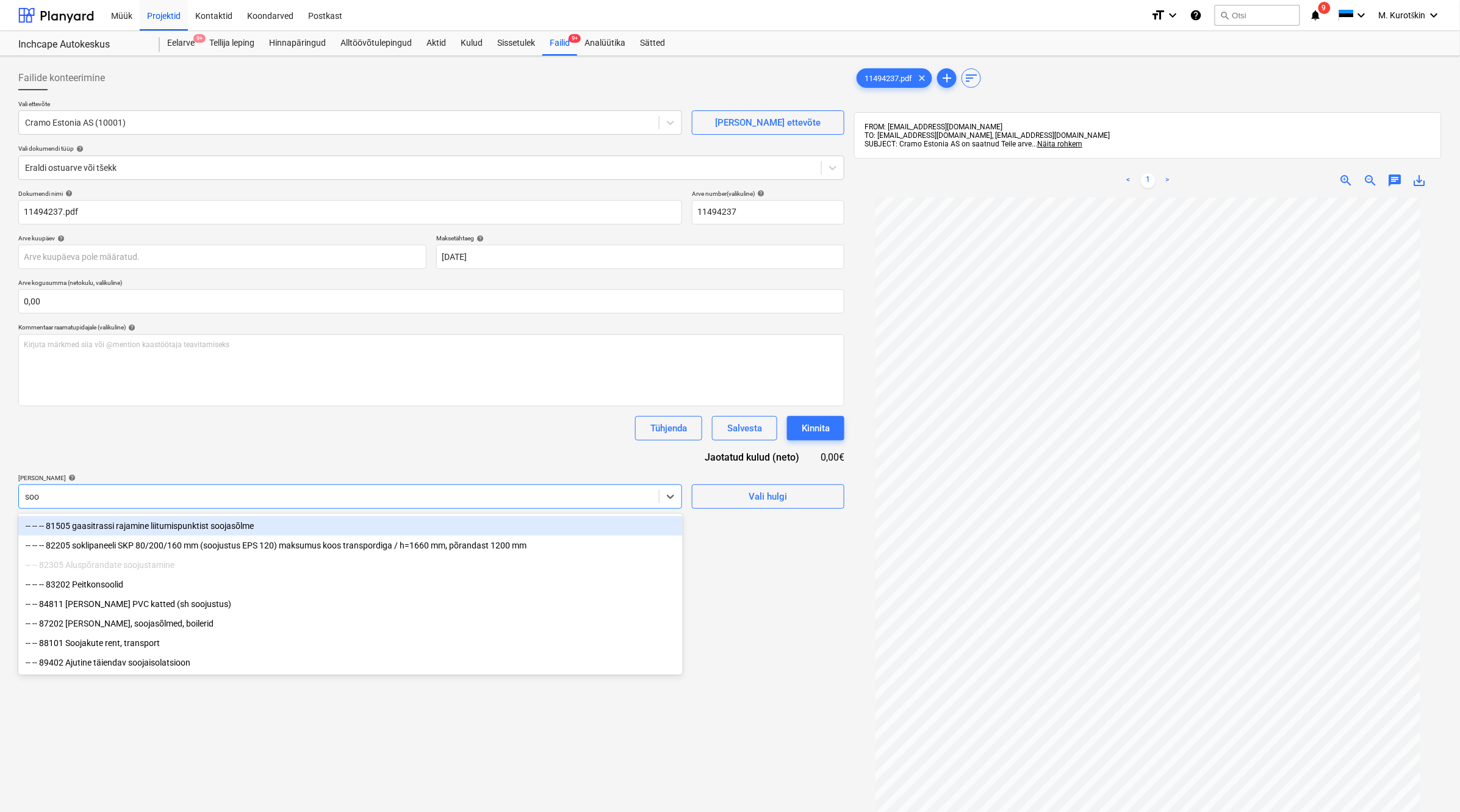
type input "sooj"
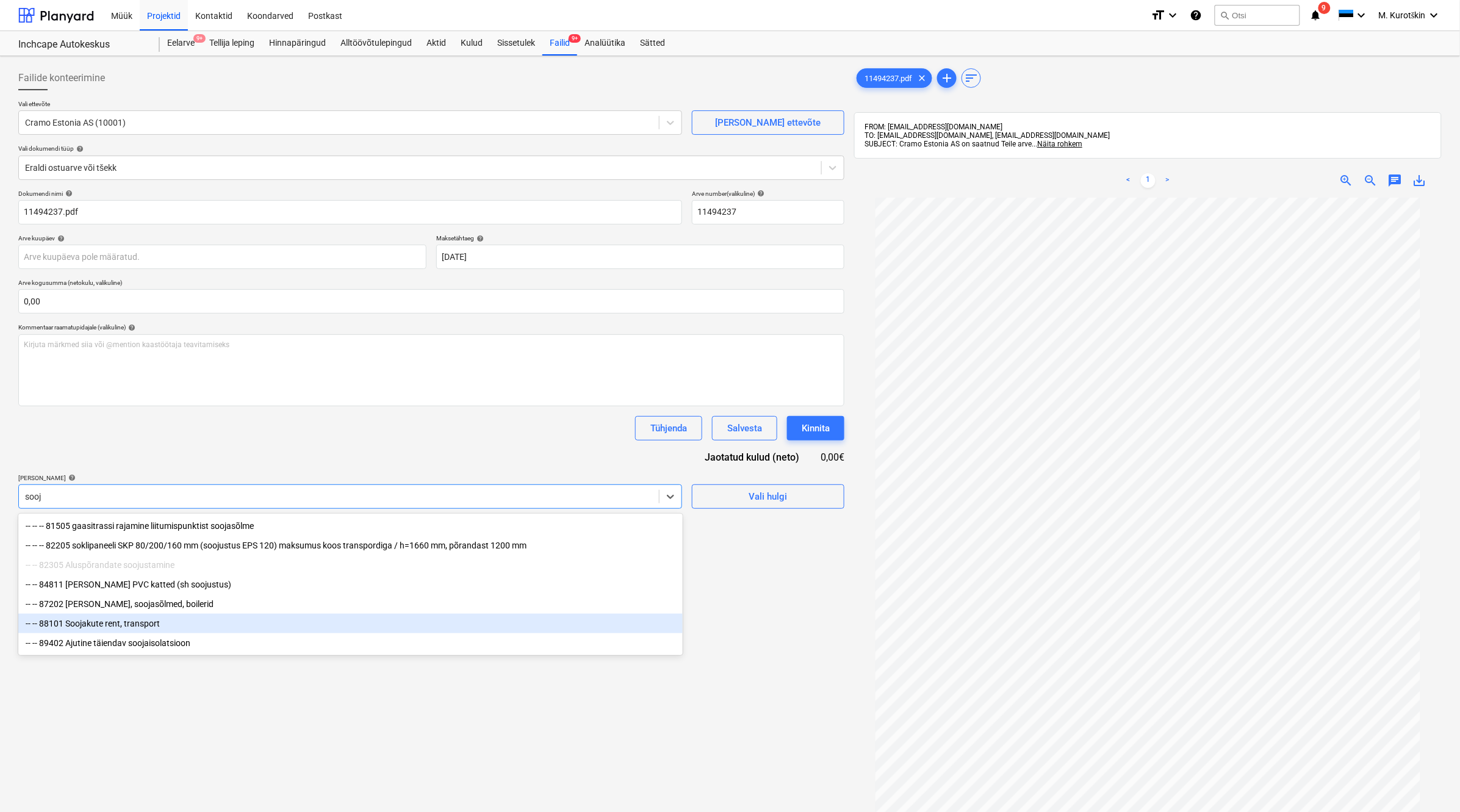
drag, startPoint x: 251, startPoint y: 655, endPoint x: 270, endPoint y: 627, distance: 33.8
click at [270, 627] on div "-- -- -- 81505 gaasitrassi rajamine liitumispunktist soojasõlme -- -- -- 82205 …" at bounding box center [350, 584] width 664 height 141
click at [270, 627] on div "-- -- 88101 Soojakute rent, transport" at bounding box center [350, 624] width 664 height 20
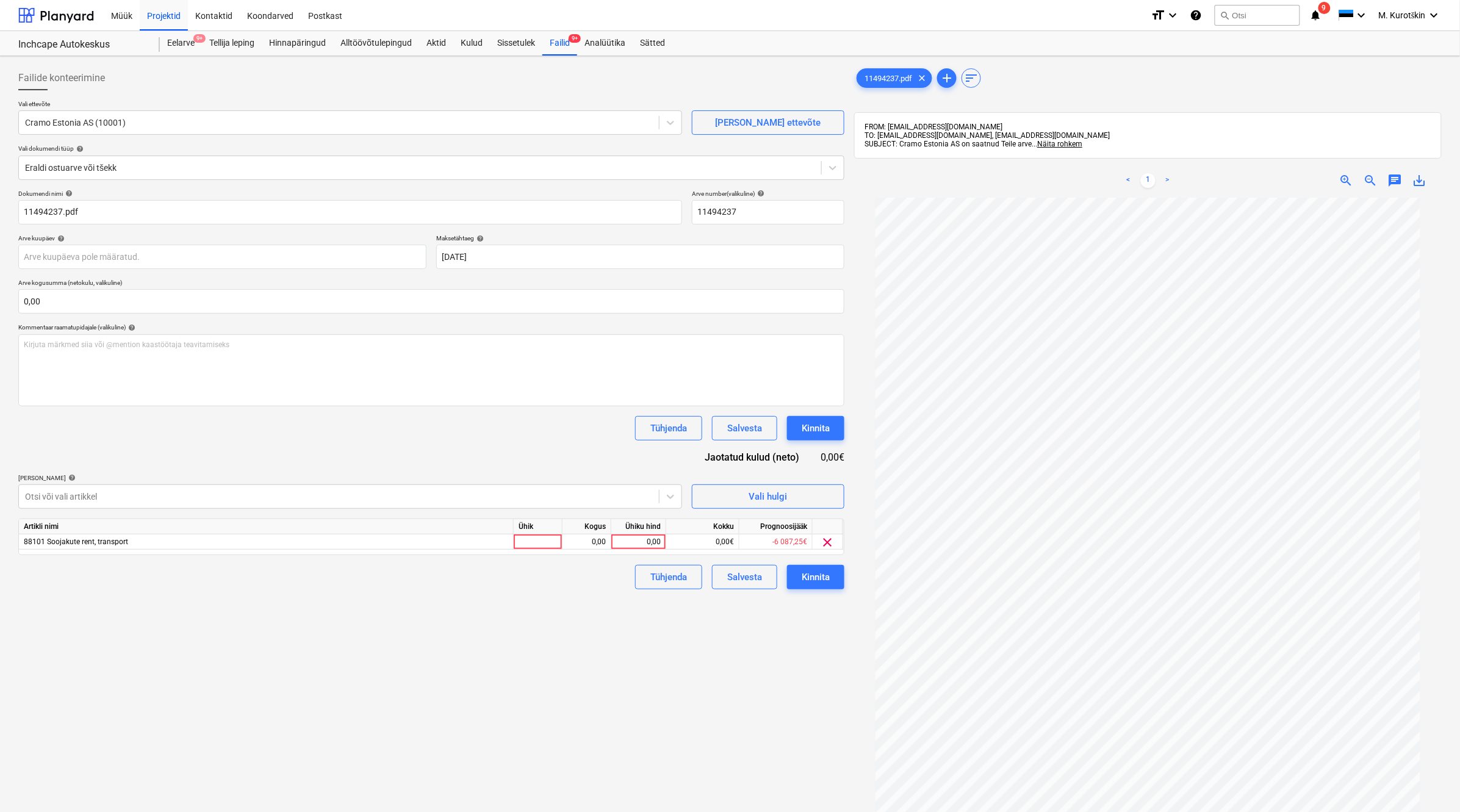
click at [310, 422] on div "Tühjenda Salvesta Kinnita" at bounding box center [431, 428] width 826 height 24
click at [663, 546] on div "0,00" at bounding box center [639, 542] width 55 height 15
click at [600, 541] on div "0,00" at bounding box center [586, 542] width 38 height 15
click at [631, 542] on div "0,00" at bounding box center [639, 542] width 45 height 15
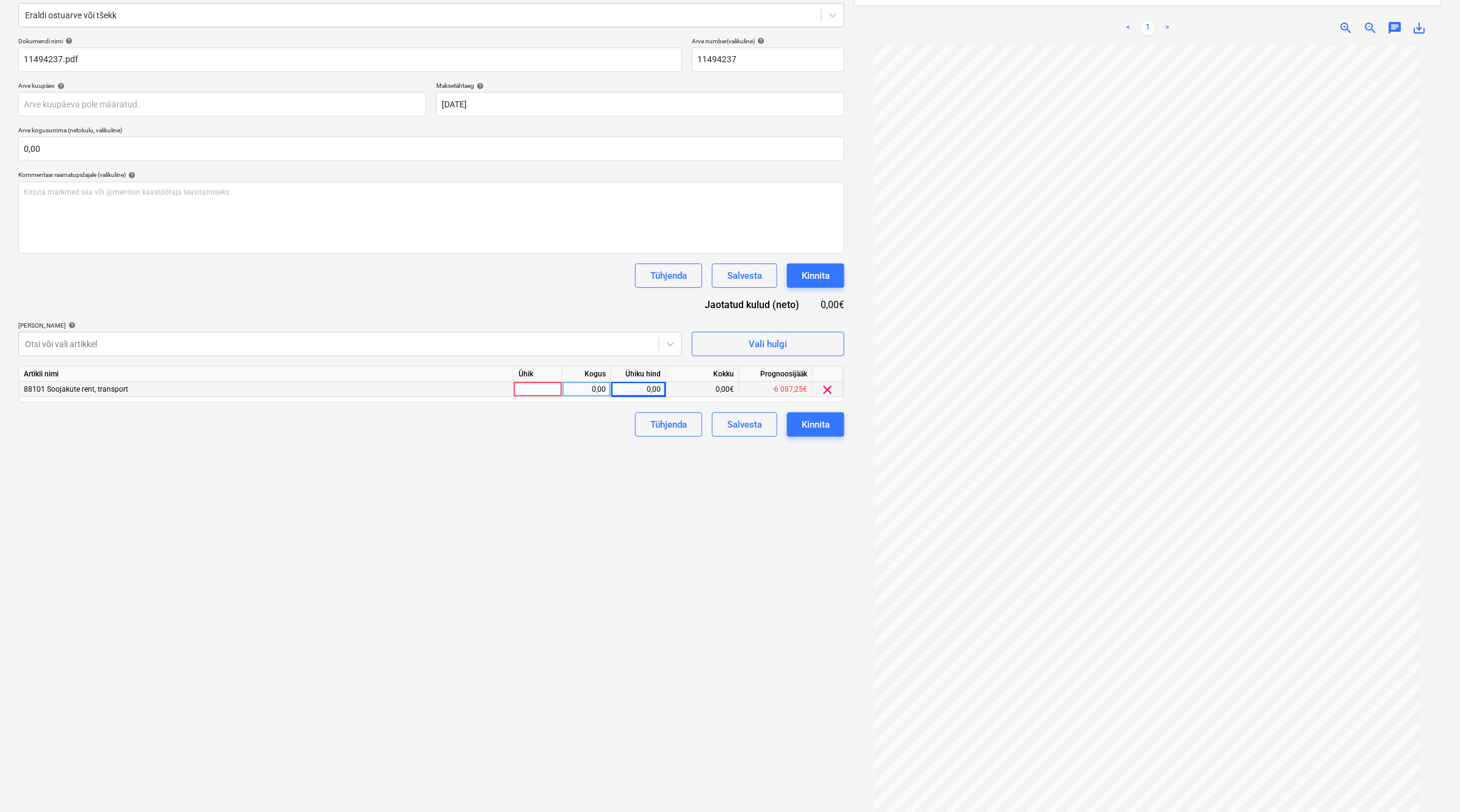
click at [638, 393] on div "0,00" at bounding box center [639, 389] width 45 height 15
type input "50,11"
click at [589, 547] on div "Failide konteerimine Vali ettevõte Cramo Estonia AS (10001) [PERSON_NAME] uus e…" at bounding box center [431, 368] width 836 height 920
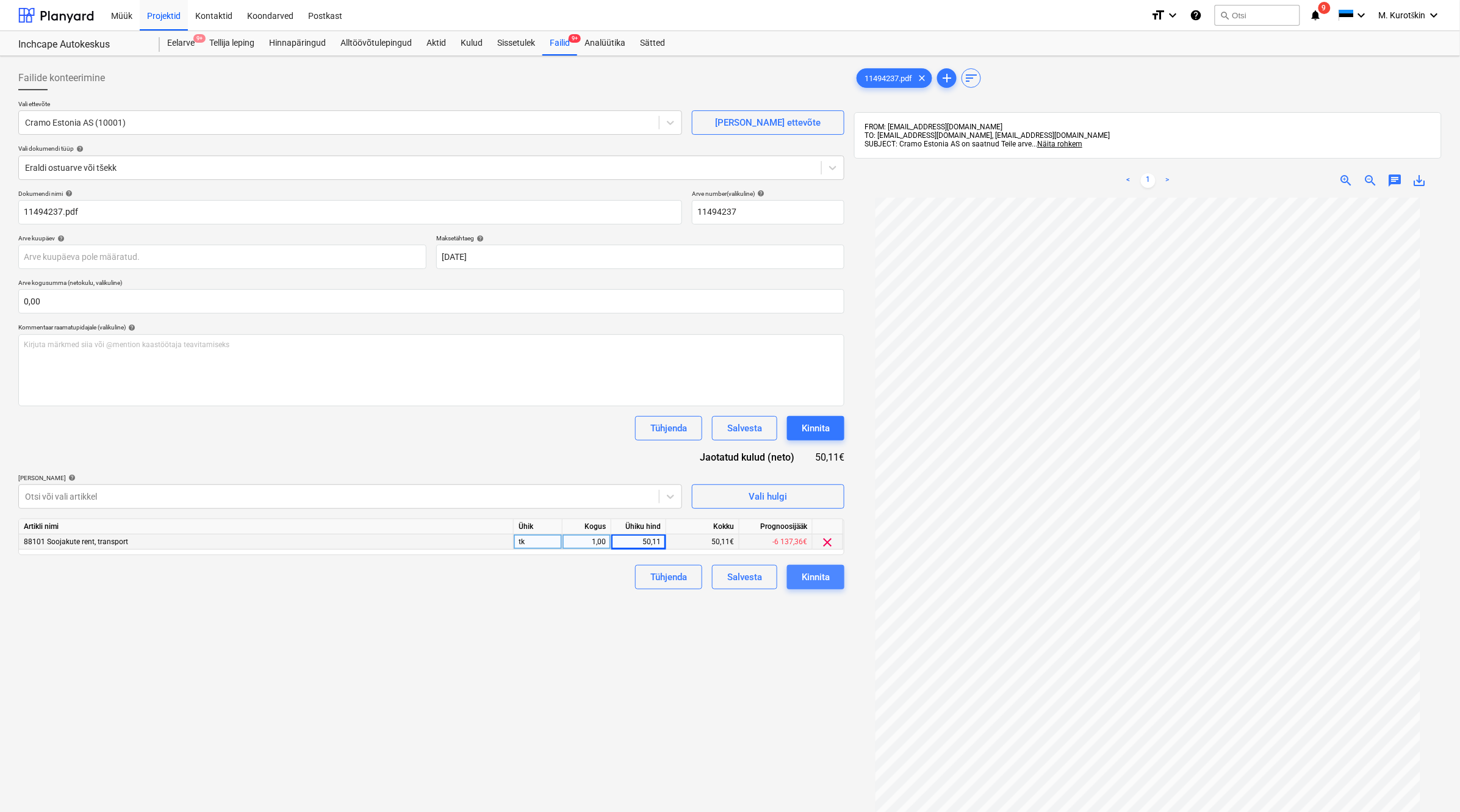
click at [815, 589] on button "Kinnita" at bounding box center [815, 576] width 57 height 24
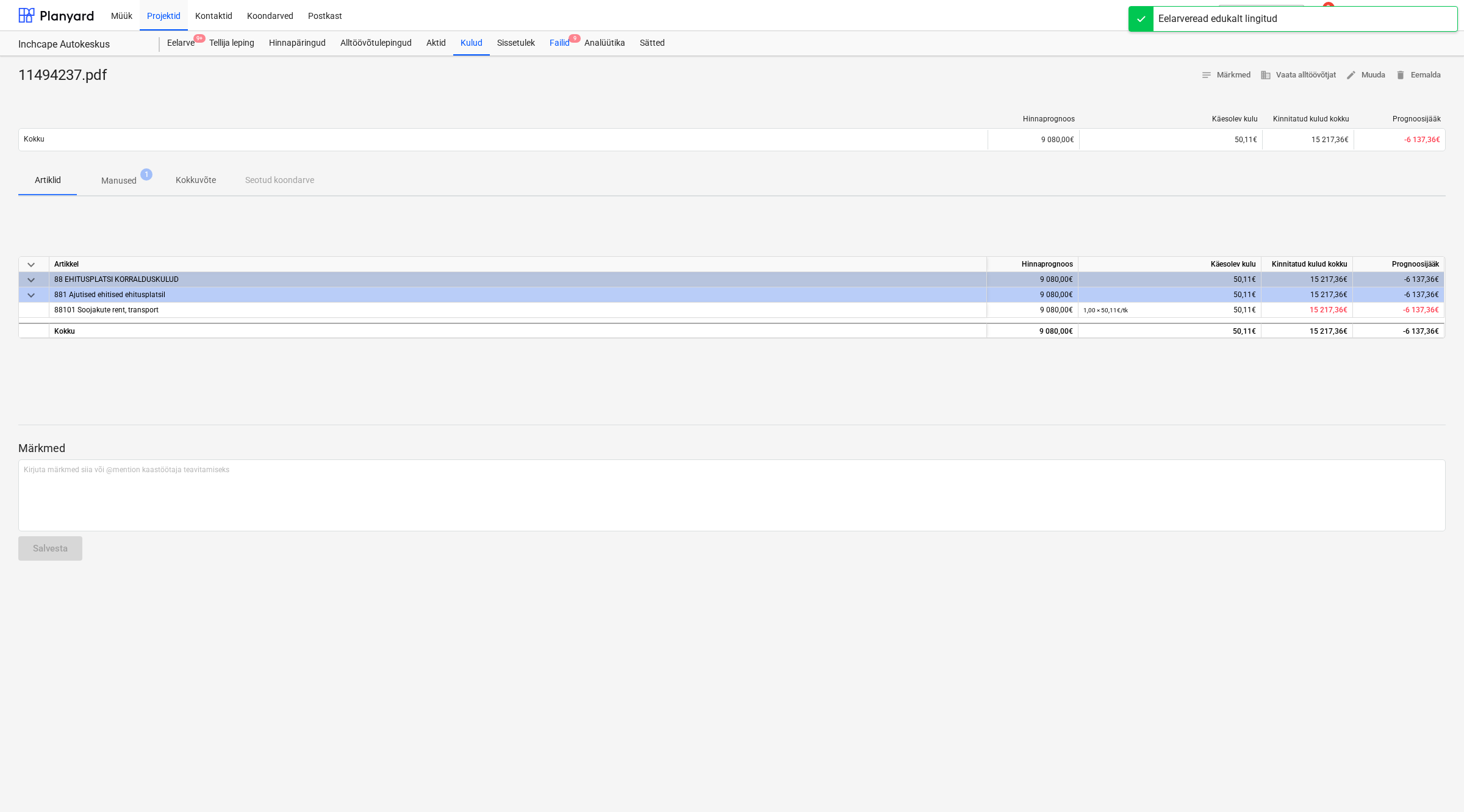
click at [565, 45] on div "Failid 9" at bounding box center [560, 43] width 35 height 24
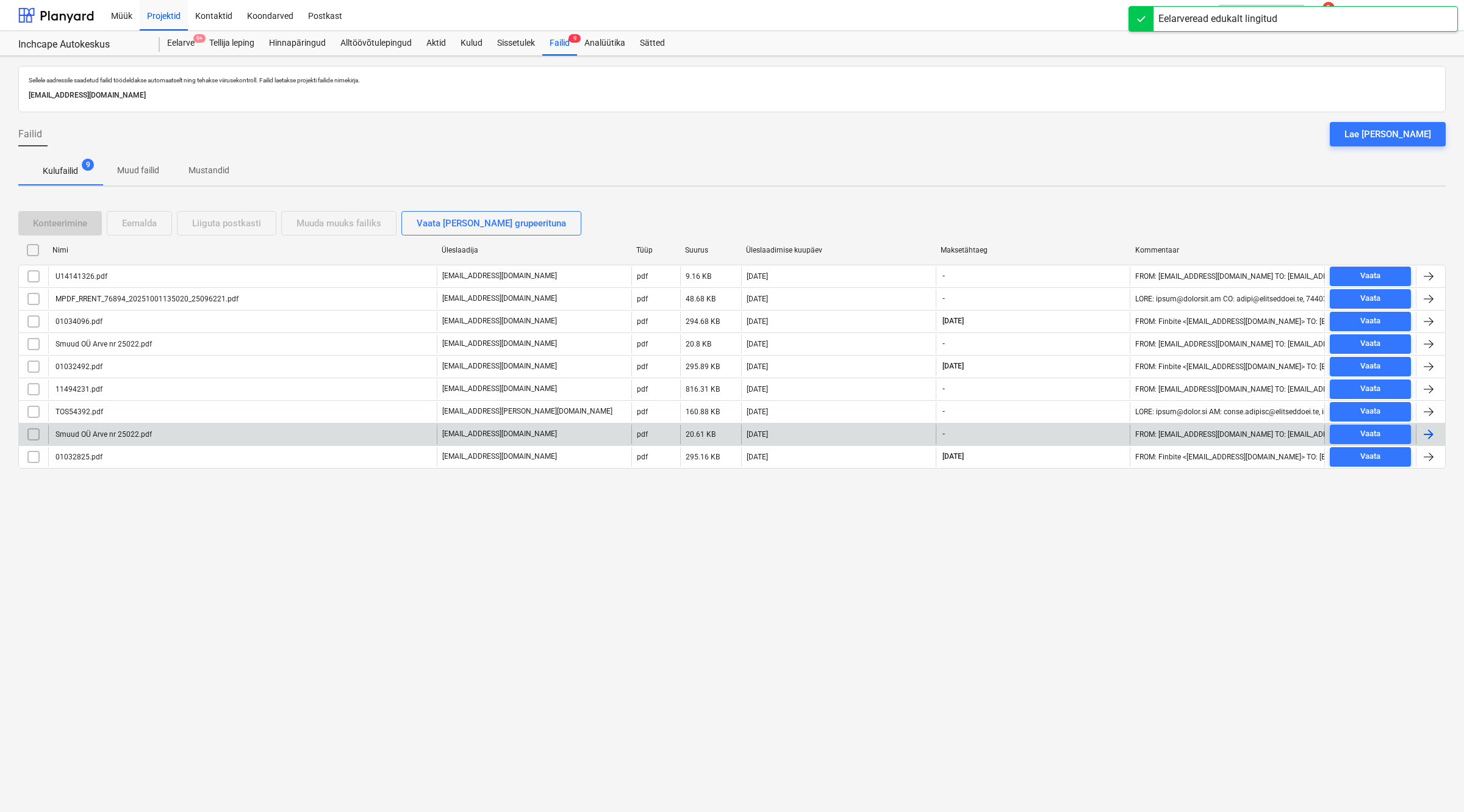
click at [181, 437] on div "Smuud OÜ Arve nr 25022.pdf" at bounding box center [242, 434] width 389 height 20
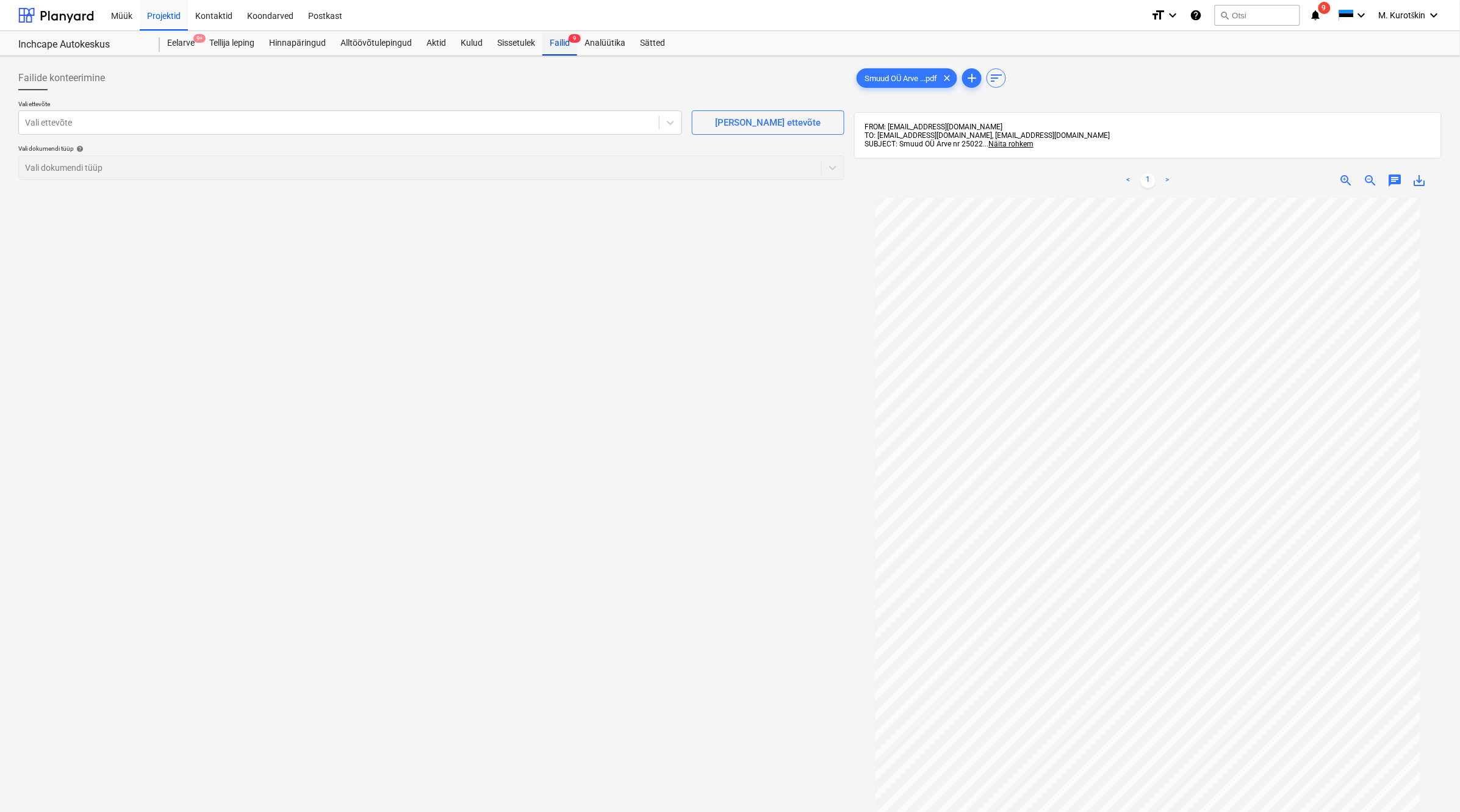
click at [565, 46] on div "Failid 9" at bounding box center [560, 43] width 35 height 24
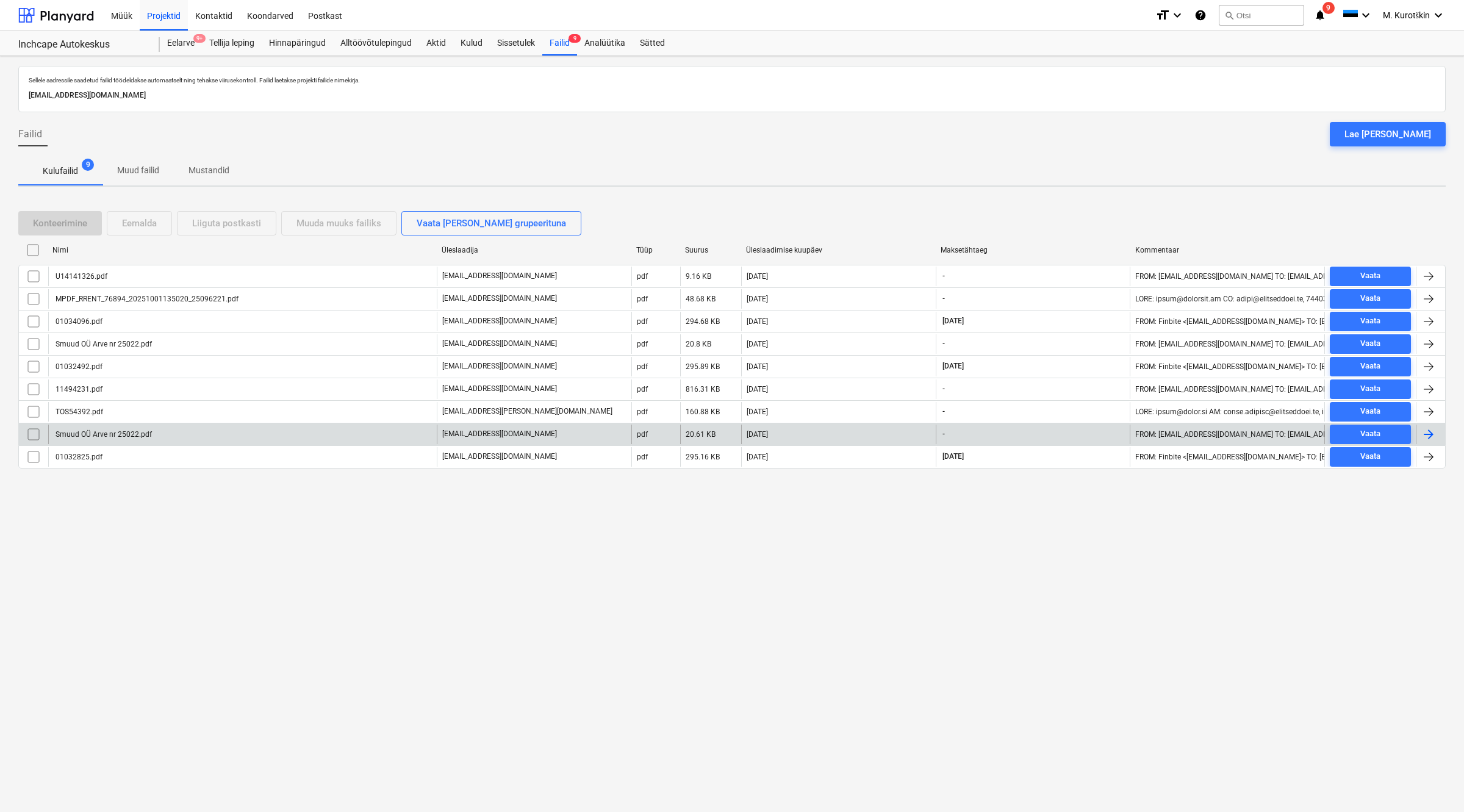
click at [254, 426] on div "Smuud OÜ Arve nr 25022.pdf" at bounding box center [242, 434] width 389 height 20
click at [35, 433] on input "checkbox" at bounding box center [33, 434] width 20 height 20
click at [147, 229] on div "Eemalda" at bounding box center [139, 223] width 35 height 16
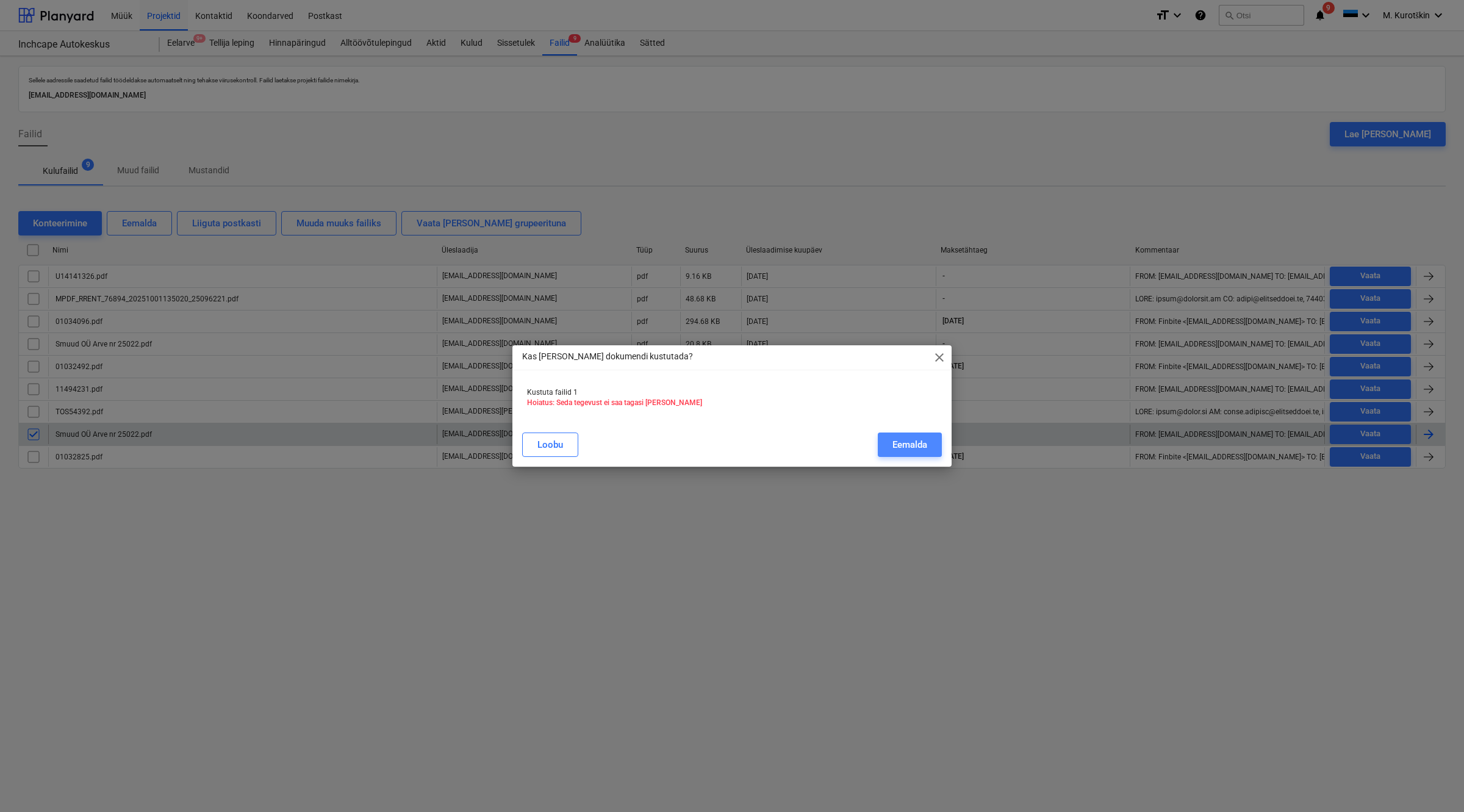
click at [915, 441] on div "Eemalda" at bounding box center [910, 444] width 35 height 16
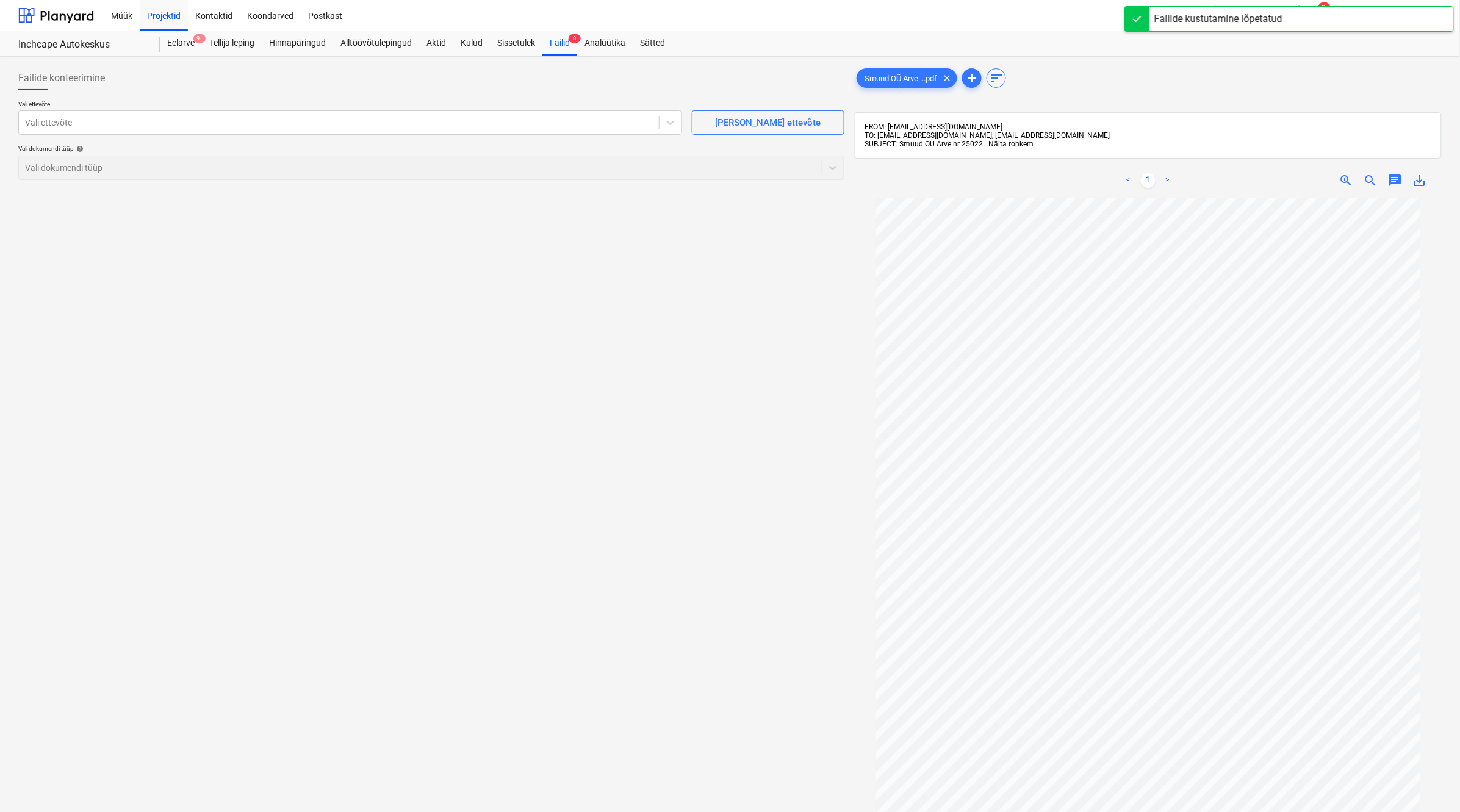
click at [1031, 141] on span "Näita rohkem" at bounding box center [1011, 144] width 45 height 9
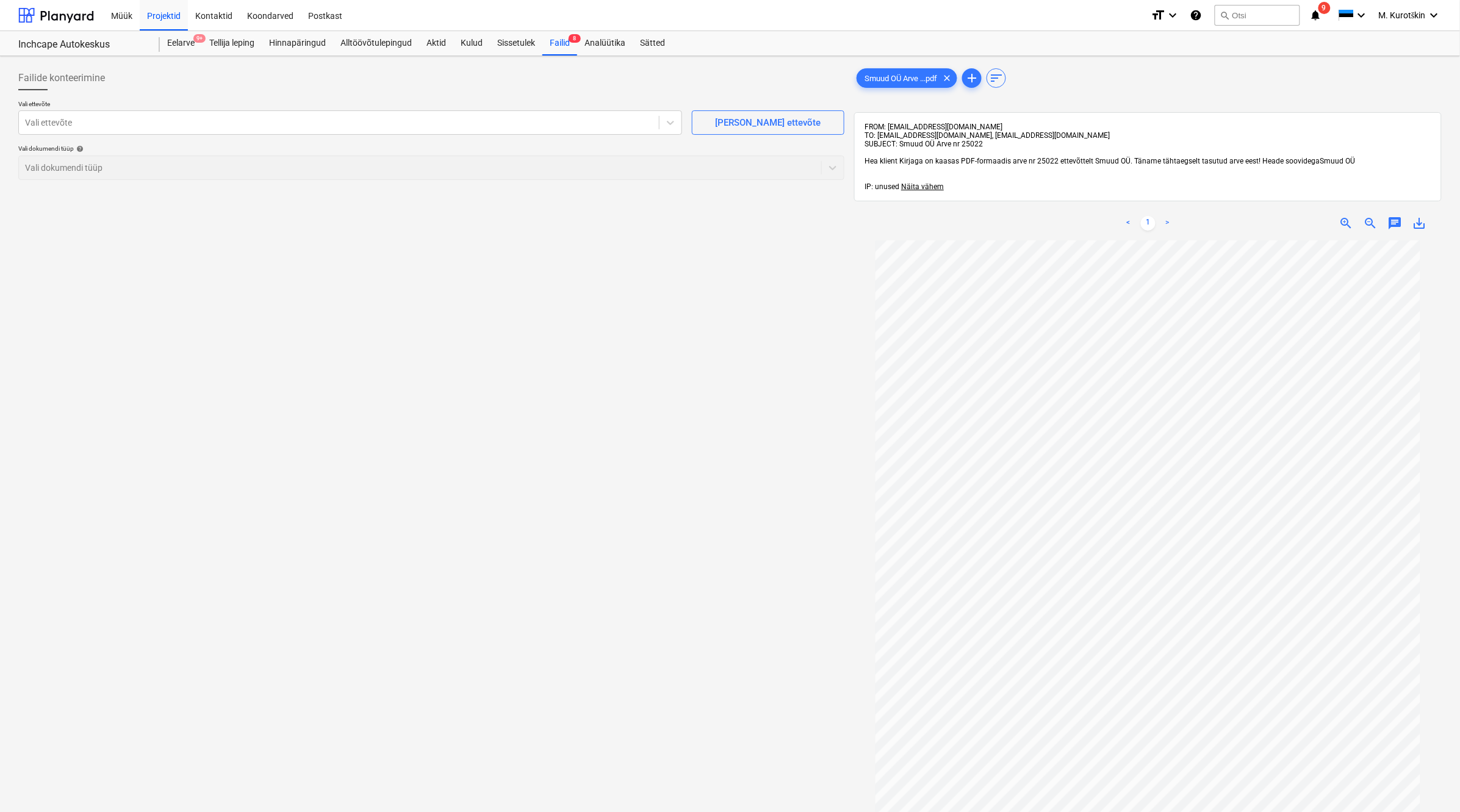
click at [1301, 221] on span "save_alt" at bounding box center [1419, 223] width 15 height 15
click at [565, 42] on div "Failid 8" at bounding box center [560, 43] width 35 height 24
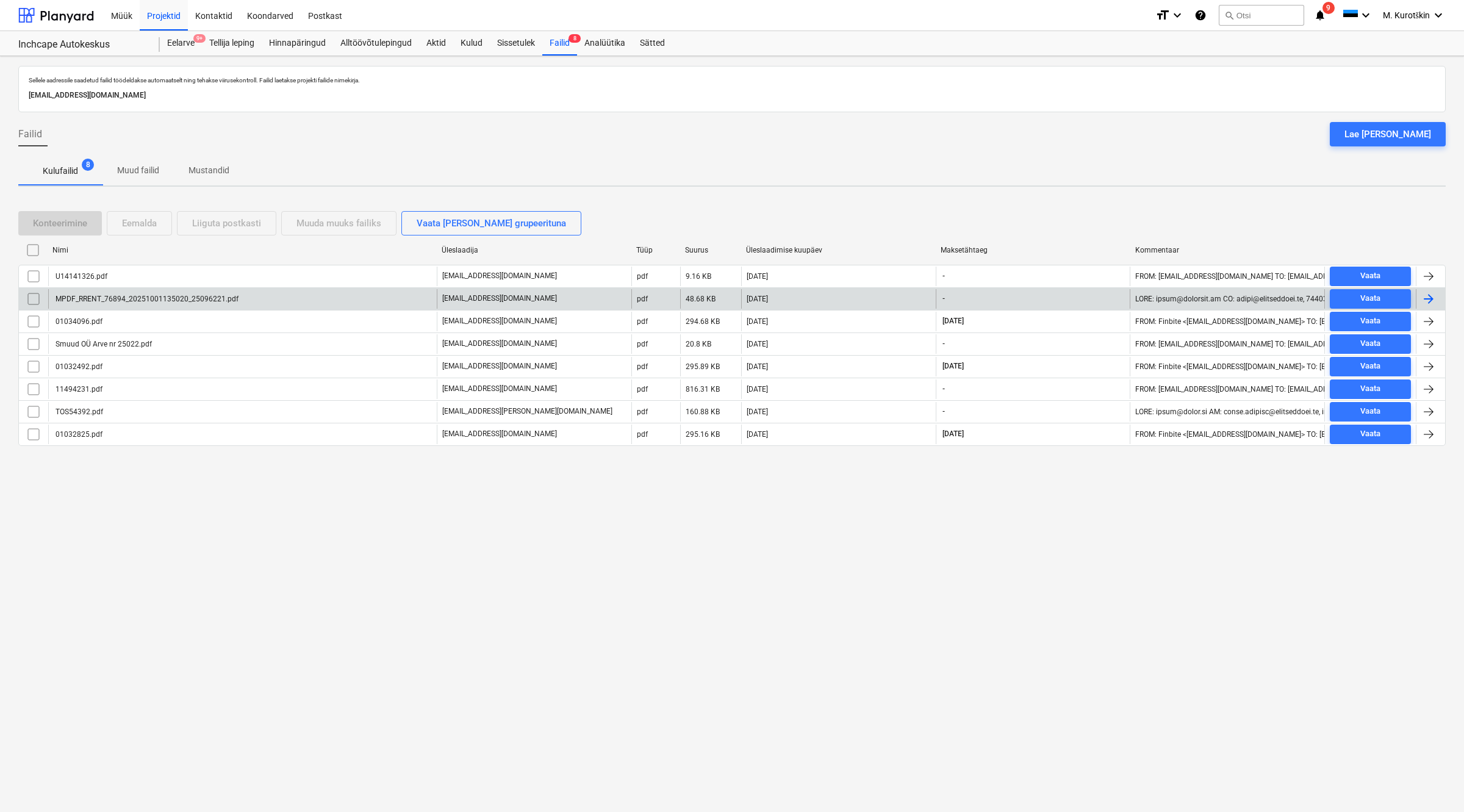
click at [145, 297] on div "MPDF_RRENT_76894_20251001135020_25096221.pdf" at bounding box center [145, 298] width 185 height 9
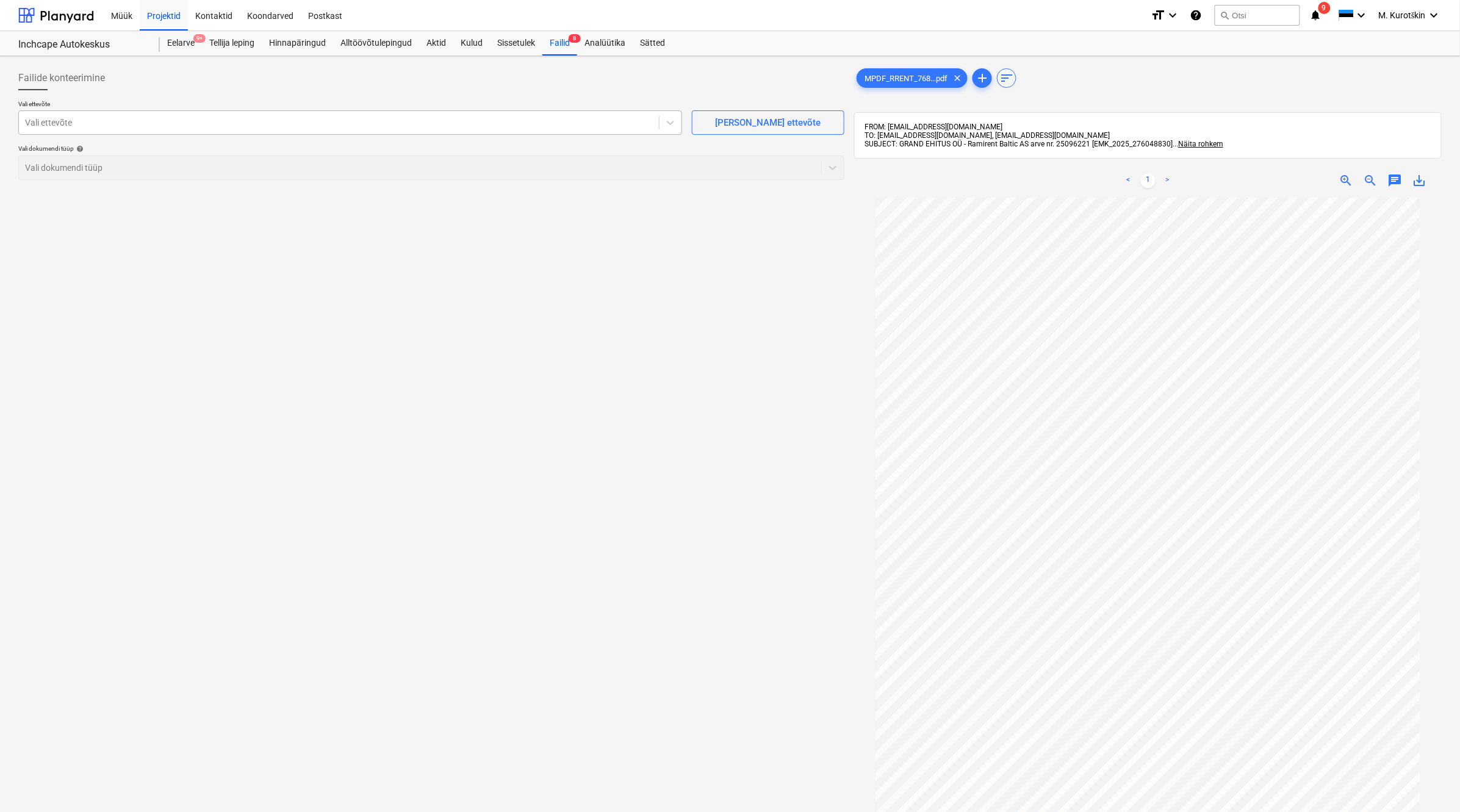
click at [277, 130] on div "Vali ettevõte" at bounding box center [338, 123] width 640 height 17
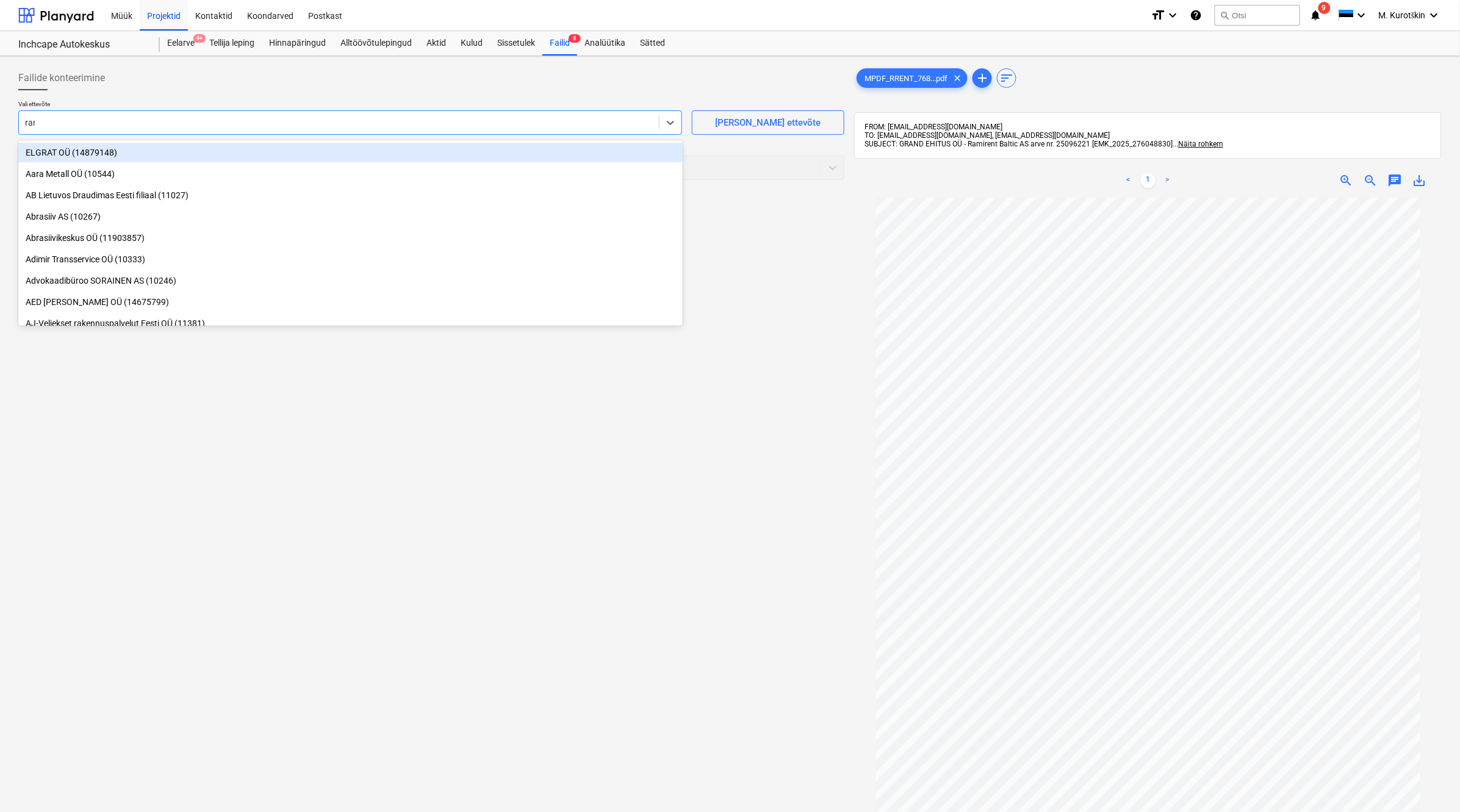
type input "rami"
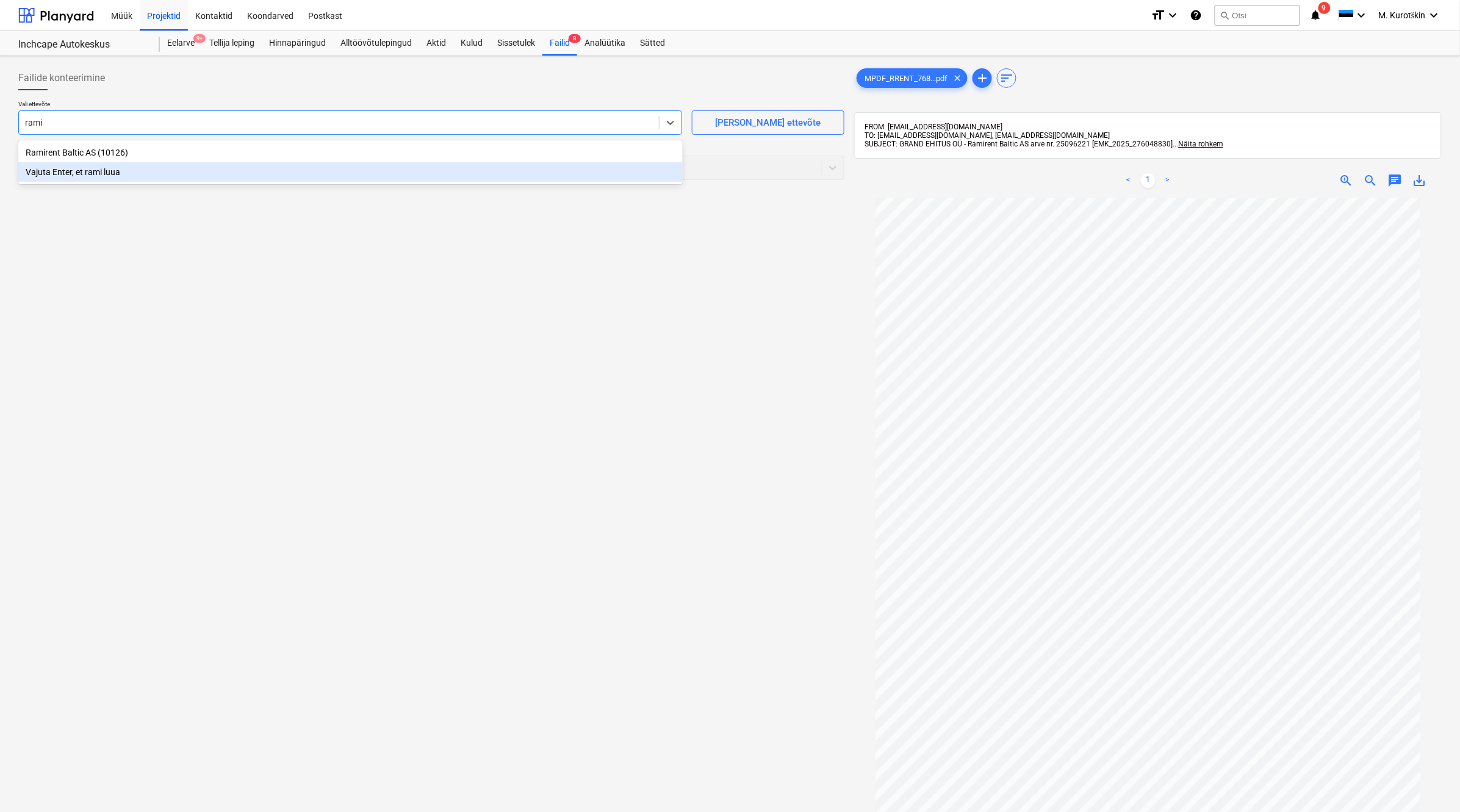
click at [281, 150] on div "Ramirent Baltic AS (10126)" at bounding box center [350, 152] width 664 height 20
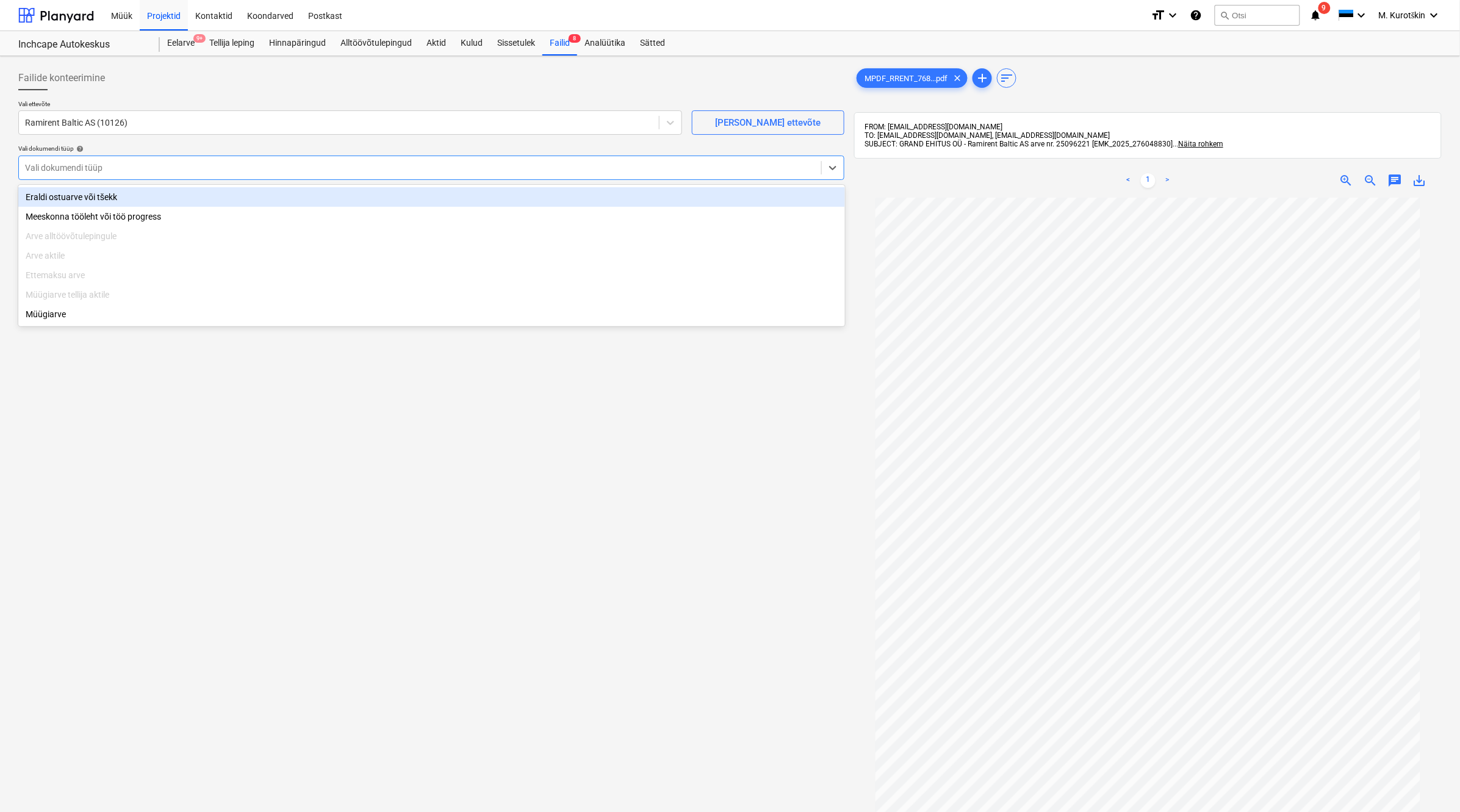
click at [281, 163] on div at bounding box center [420, 168] width 790 height 13
click at [266, 198] on div "Eraldi ostuarve või tšekk" at bounding box center [431, 197] width 827 height 20
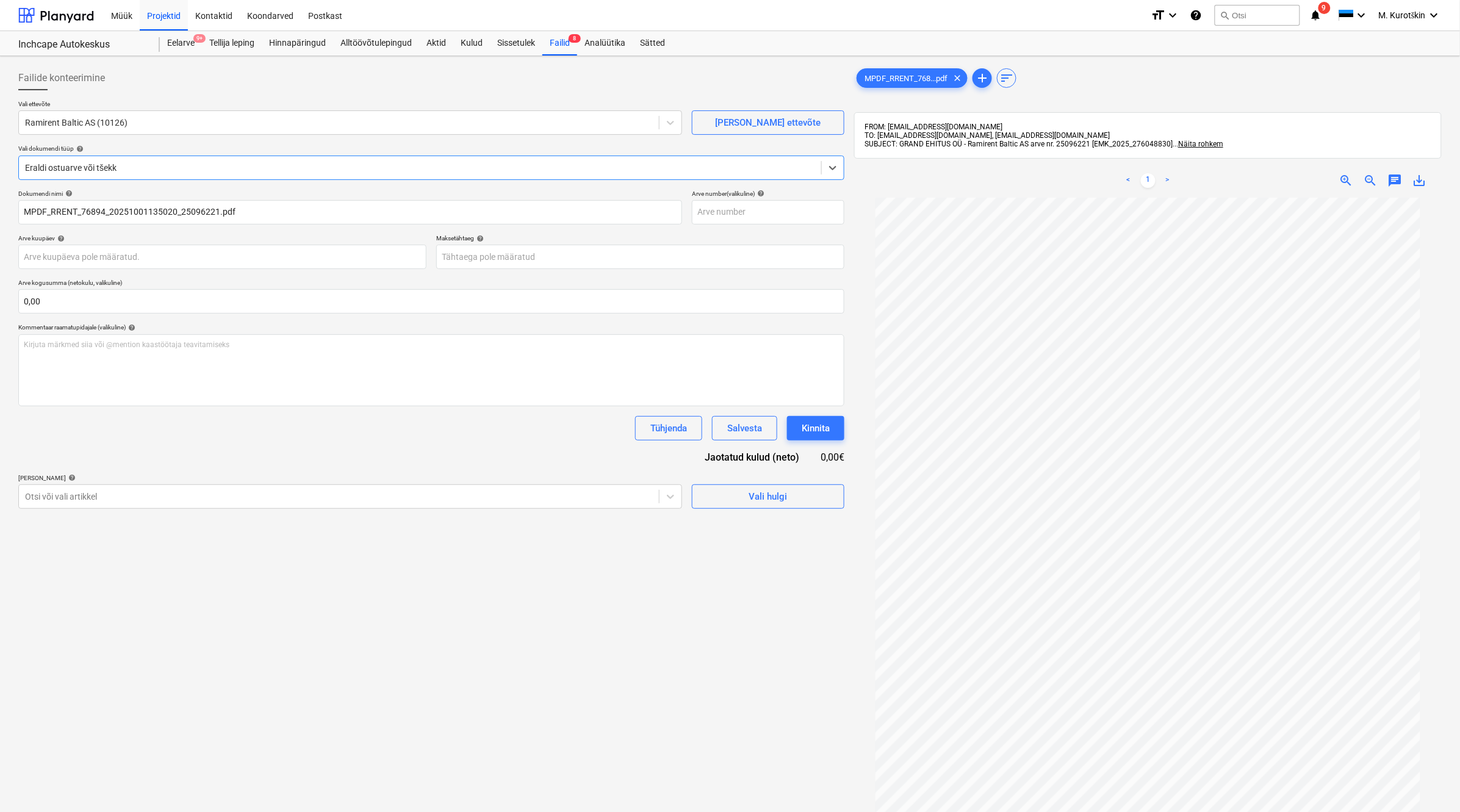
click at [1301, 188] on div "< 1 > zoom_in zoom_out chat 0 save_alt" at bounding box center [1148, 181] width 587 height 35
click at [1301, 178] on div "save_alt" at bounding box center [1419, 181] width 24 height 15
click at [1301, 182] on span "save_alt" at bounding box center [1419, 181] width 15 height 15
click at [748, 214] on input "text" at bounding box center [768, 212] width 152 height 24
paste input "25096221"
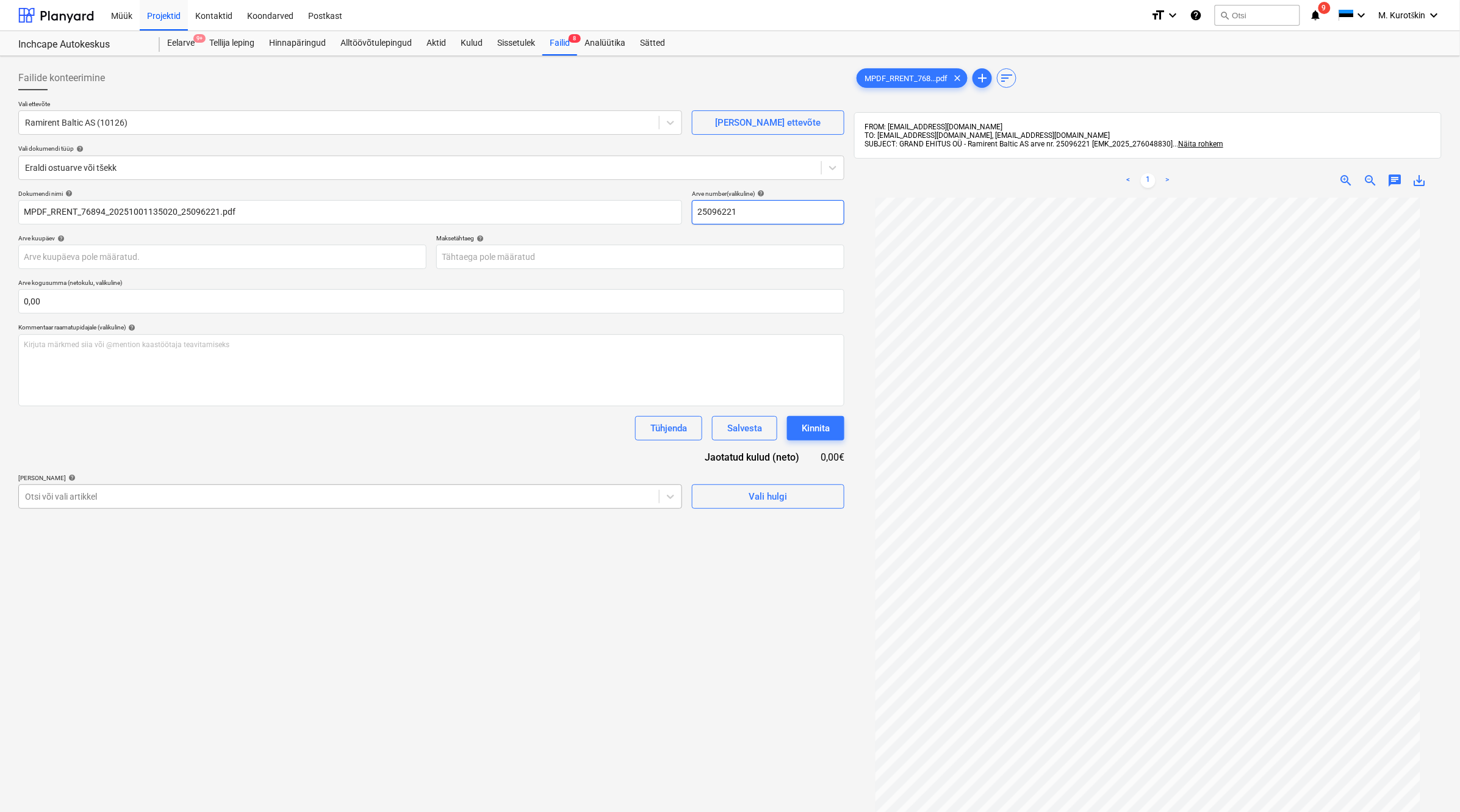
type input "25096221"
click at [162, 492] on div at bounding box center [338, 497] width 628 height 13
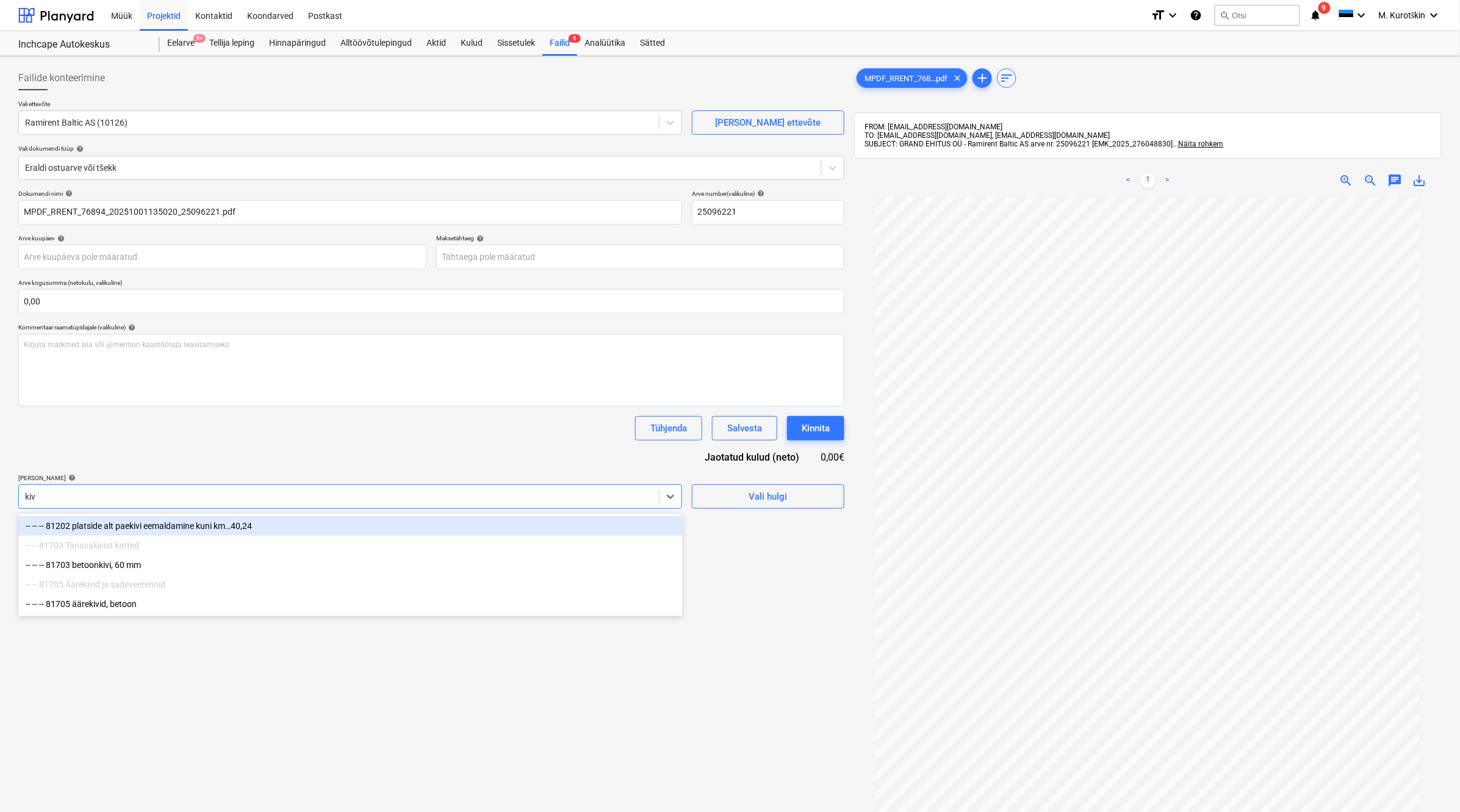
type input "[PERSON_NAME]"
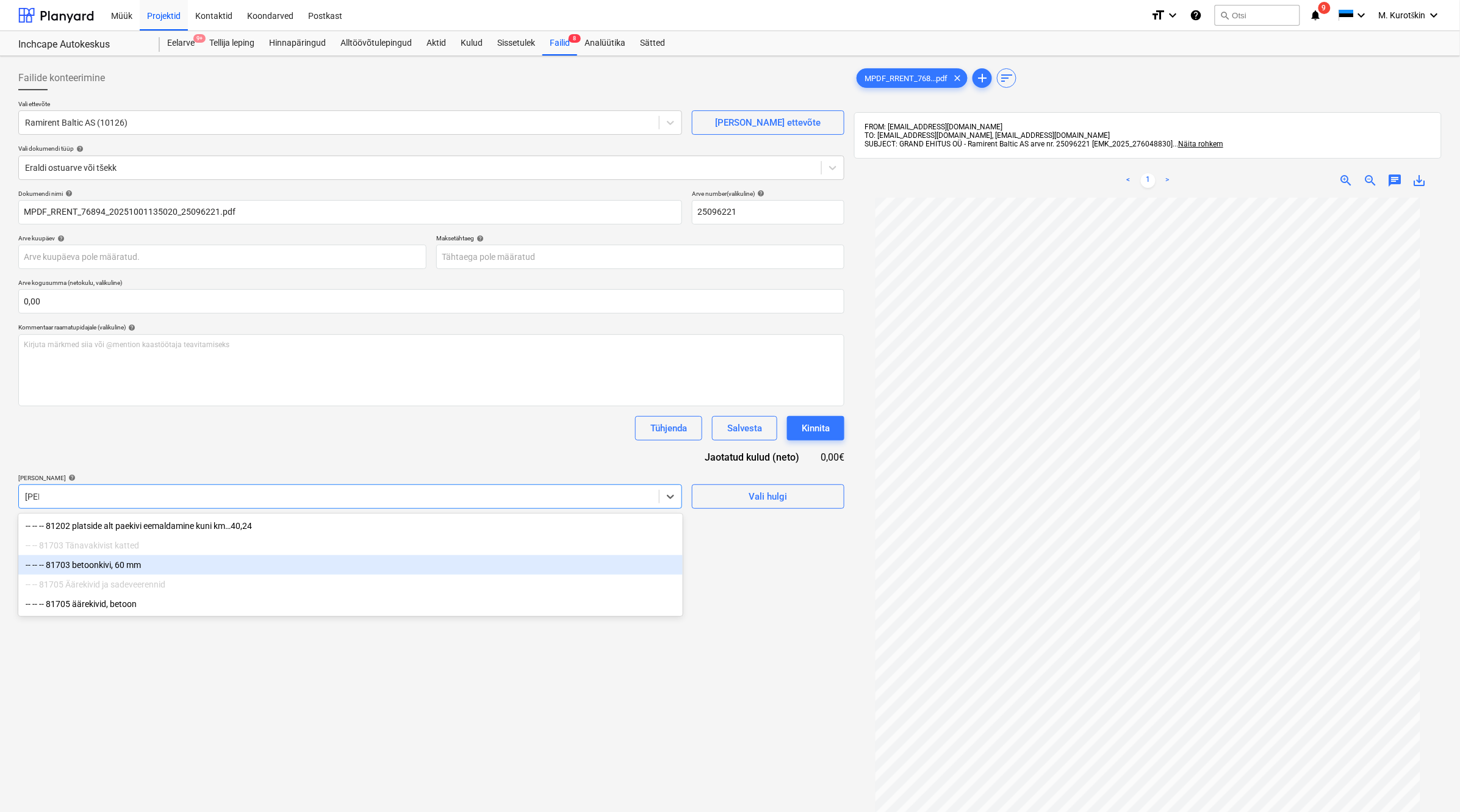
click at [165, 567] on div "-- -- -- 81703 betoonkivi, 60 mm" at bounding box center [350, 565] width 664 height 20
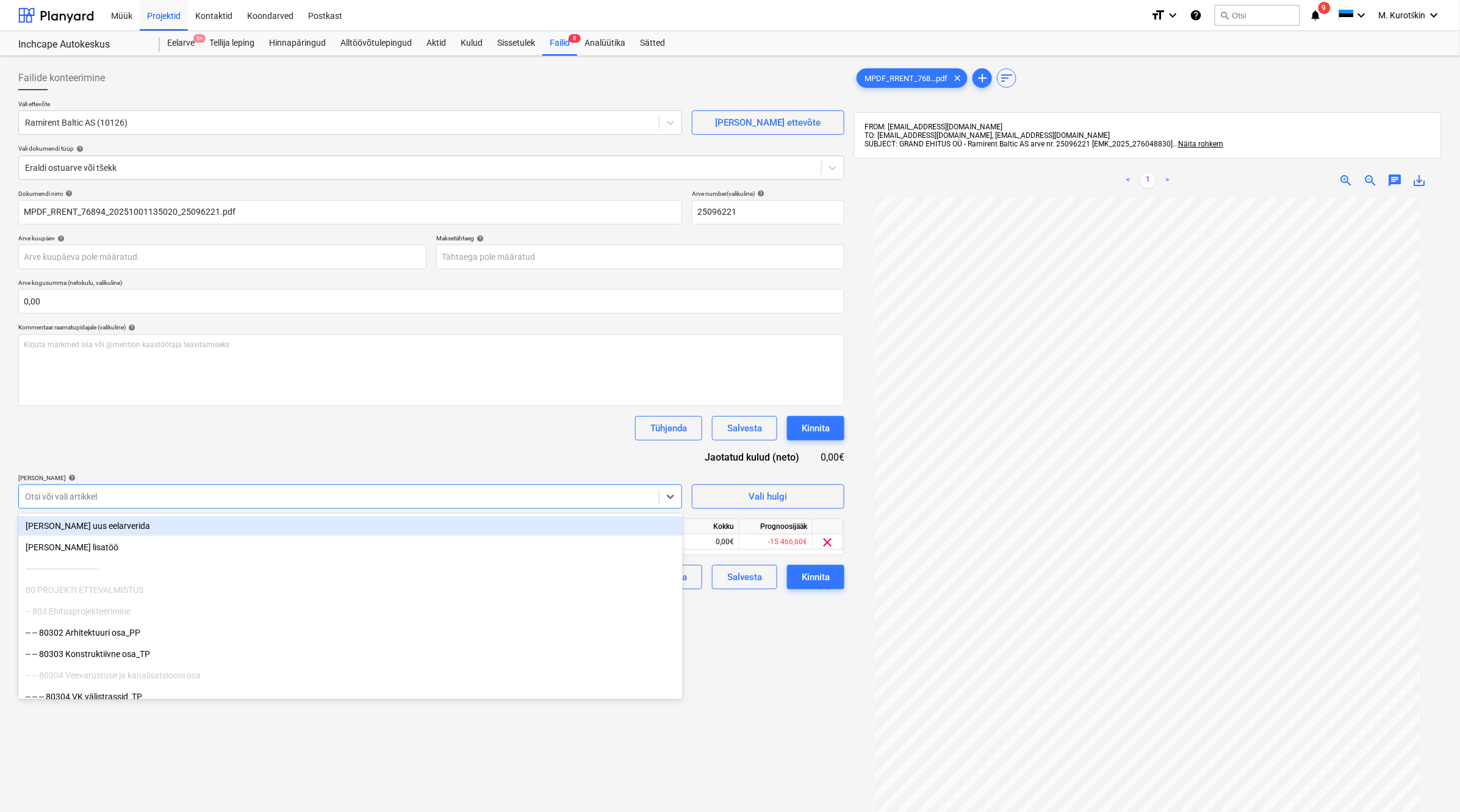
click at [254, 448] on div "Dokumendi nimi help MPDF_RRENT_76894_20251001135020_25096221.pdf Arve number (v…" at bounding box center [431, 390] width 826 height 400
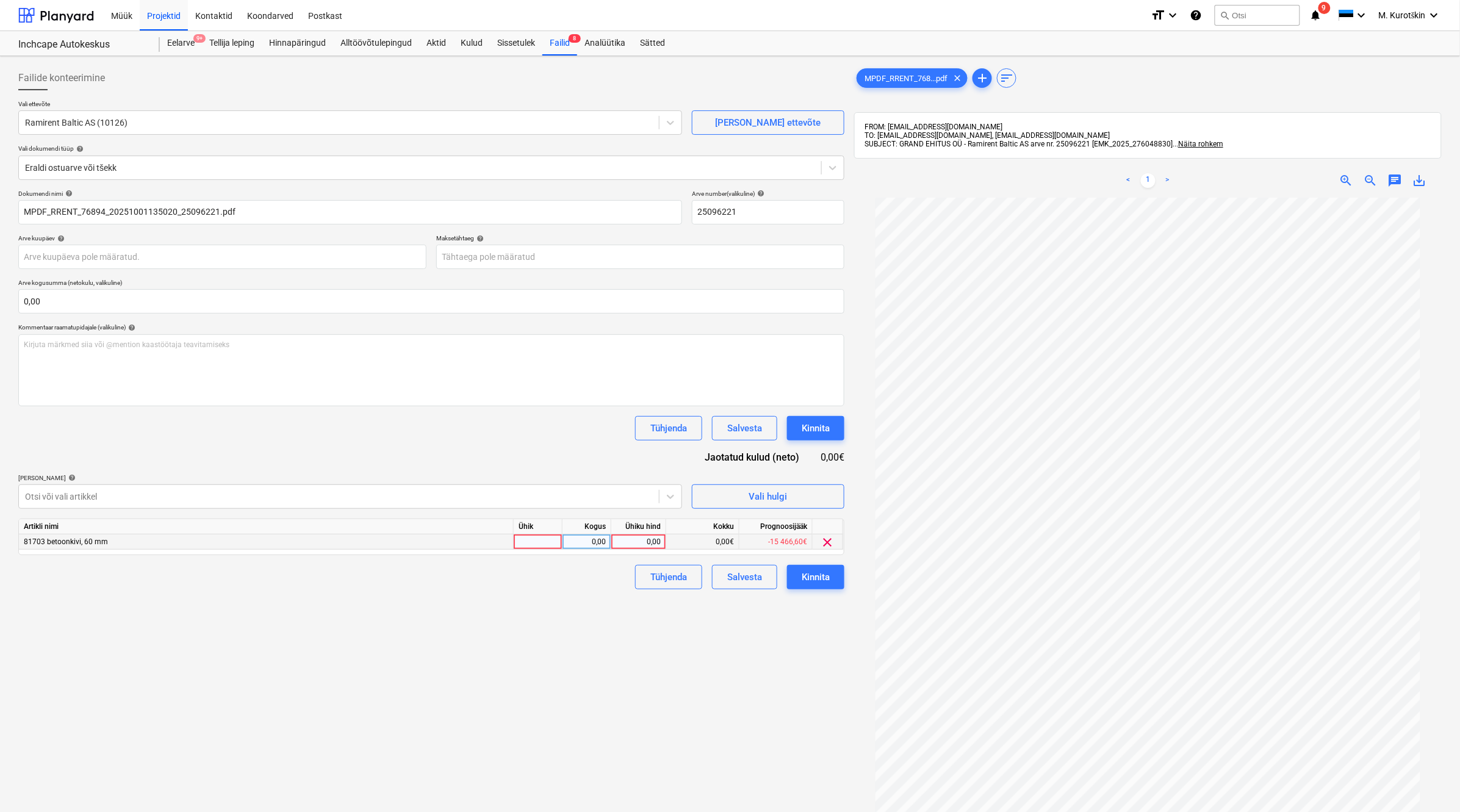
click at [646, 545] on div "0,00" at bounding box center [639, 542] width 45 height 15
type input "152,09"
click at [646, 688] on div "Failide konteerimine Vali ettevõte Ramirent Baltic AS (10126) [PERSON_NAME] uus…" at bounding box center [431, 521] width 836 height 920
click at [701, 248] on body "Müük Projektid Kontaktid Koondarved Postkast format_size keyboard_arrow_down he…" at bounding box center [730, 406] width 1460 height 812
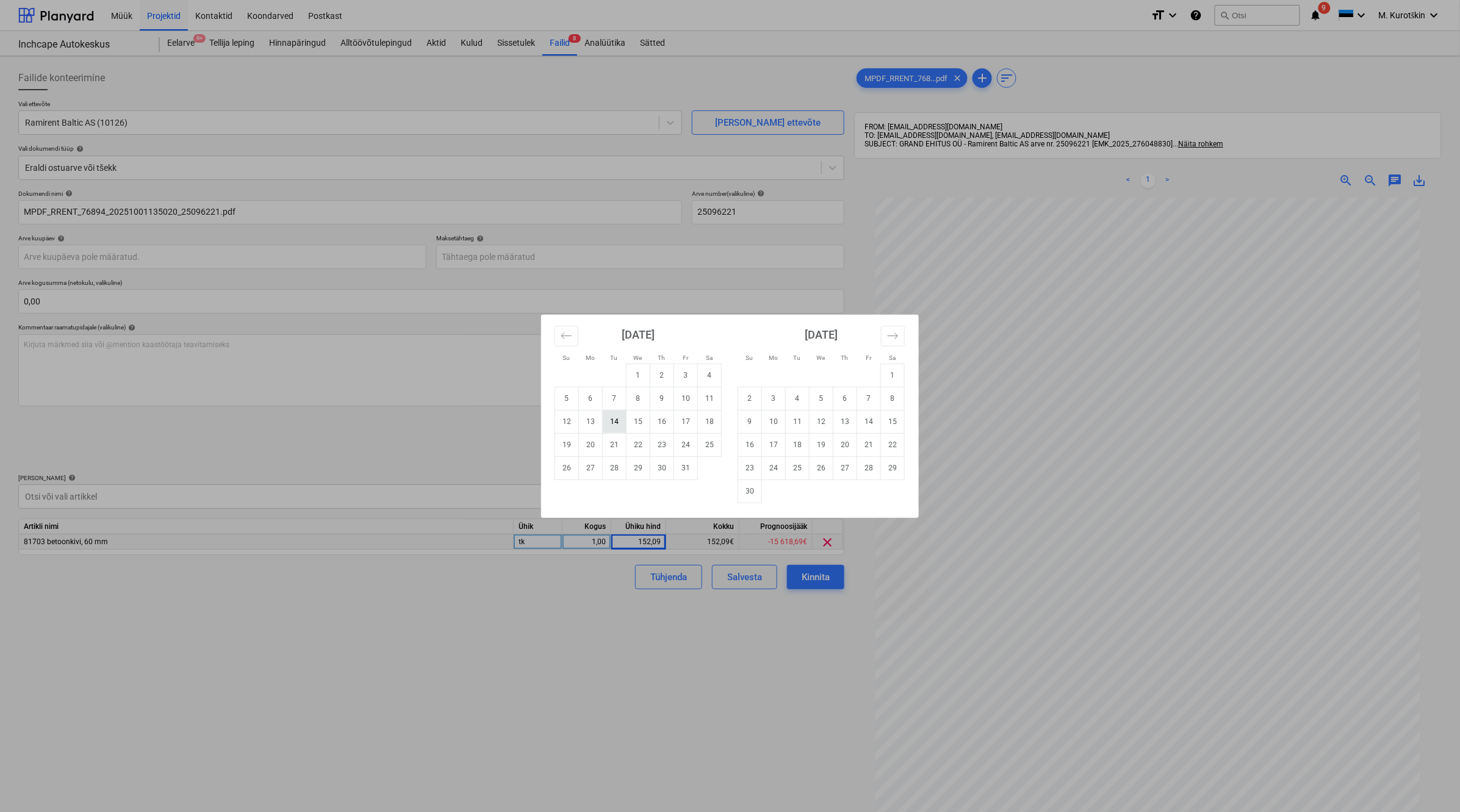
click at [617, 424] on td "14" at bounding box center [615, 422] width 24 height 24
type input "[DATE]"
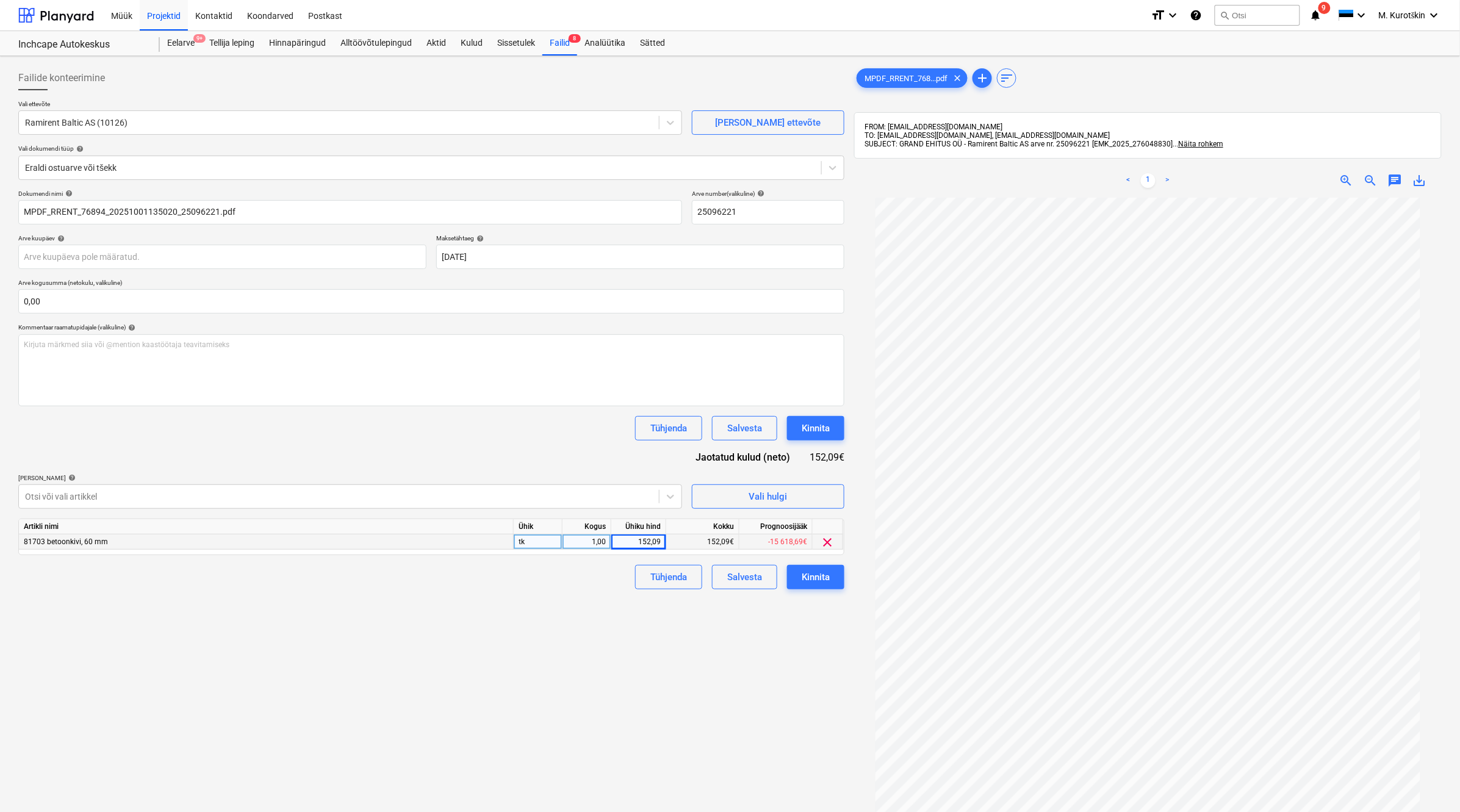
click at [522, 652] on div "Failide konteerimine Vali ettevõte Ramirent Baltic AS (10126) [PERSON_NAME] uus…" at bounding box center [431, 521] width 836 height 920
click at [822, 581] on div "Kinnita" at bounding box center [816, 577] width 28 height 16
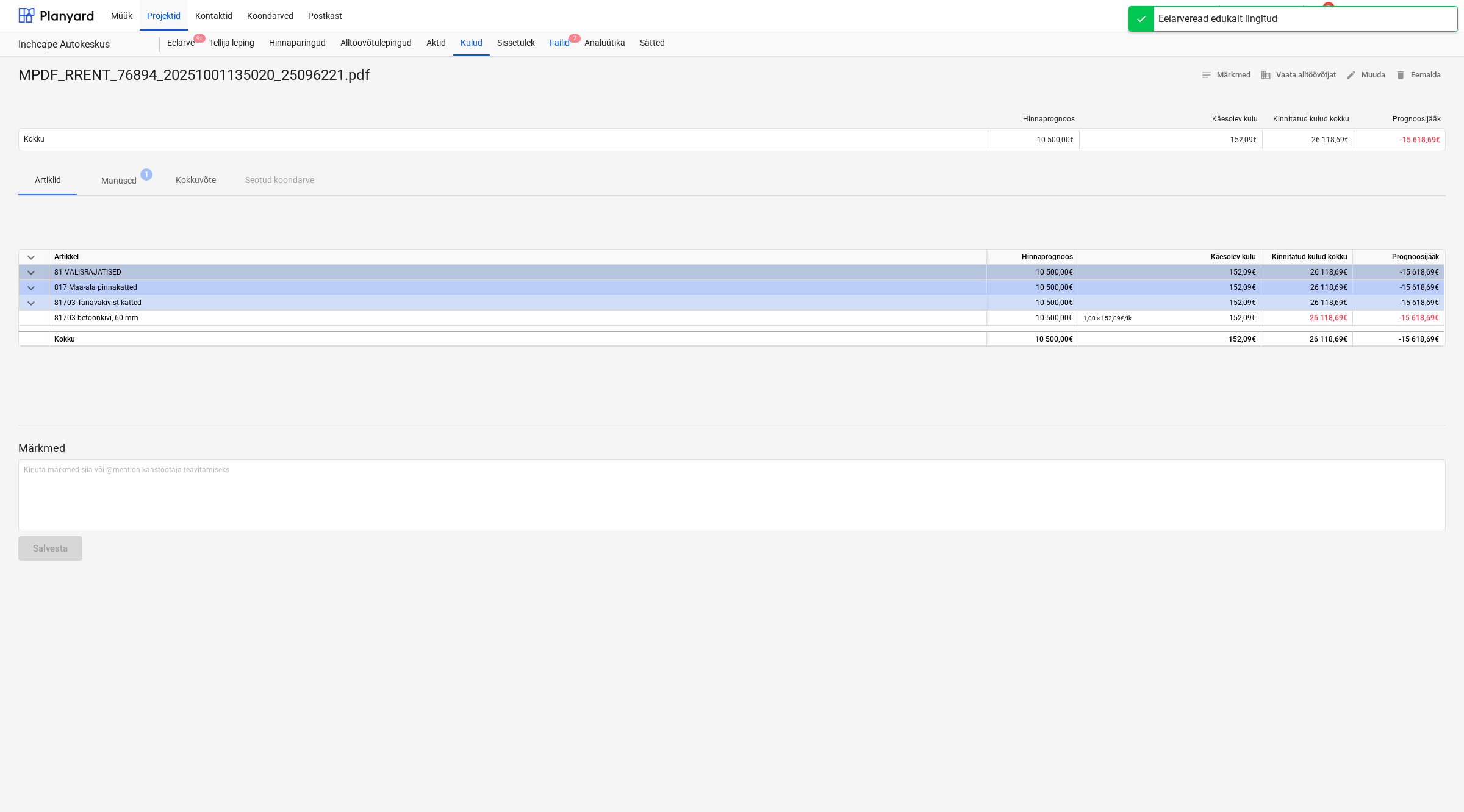
click at [566, 49] on div "Failid 7" at bounding box center [560, 43] width 35 height 24
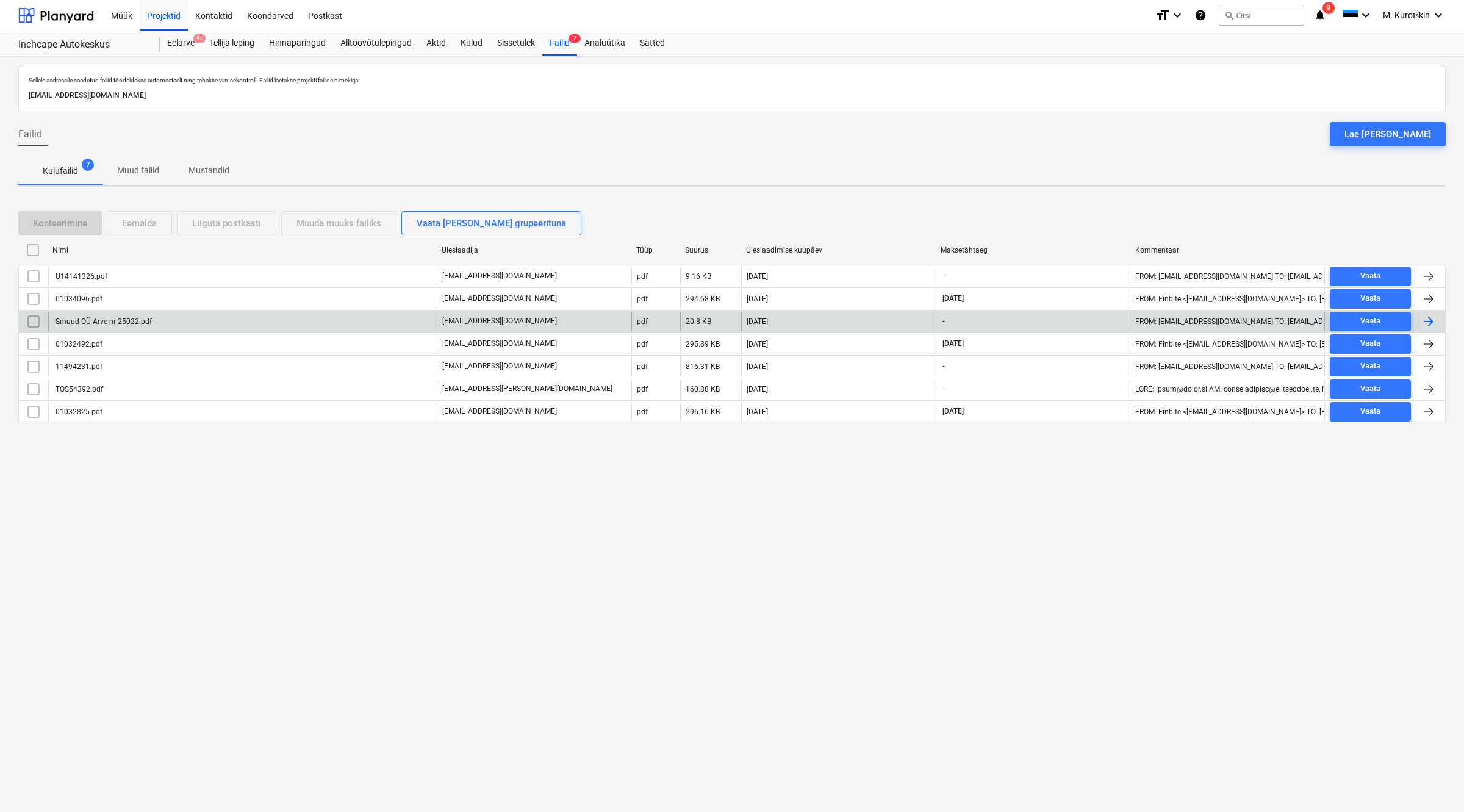
click at [240, 317] on div "Smuud OÜ Arve nr 25022.pdf" at bounding box center [242, 321] width 389 height 20
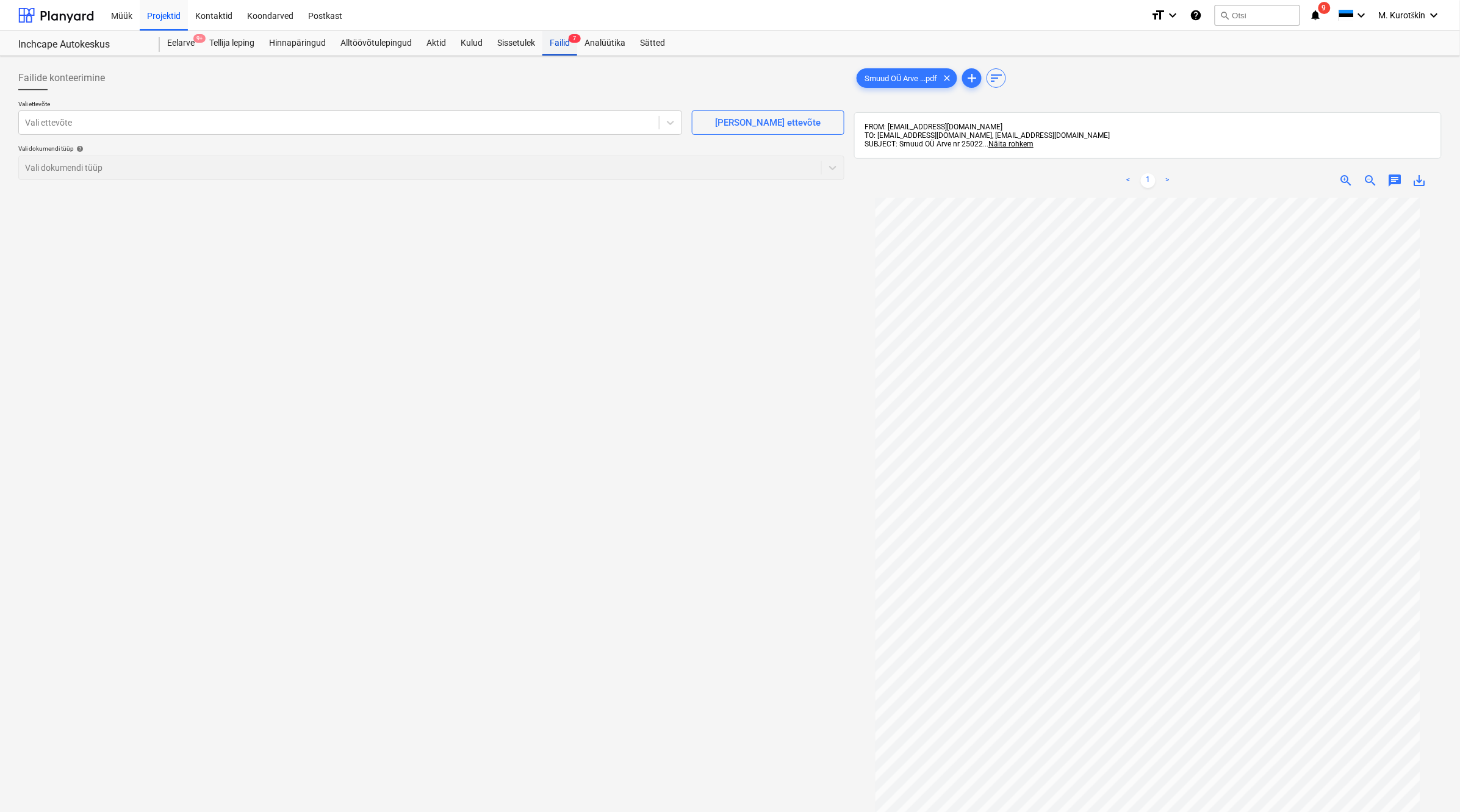
click at [565, 42] on div "Failid 7" at bounding box center [560, 43] width 35 height 24
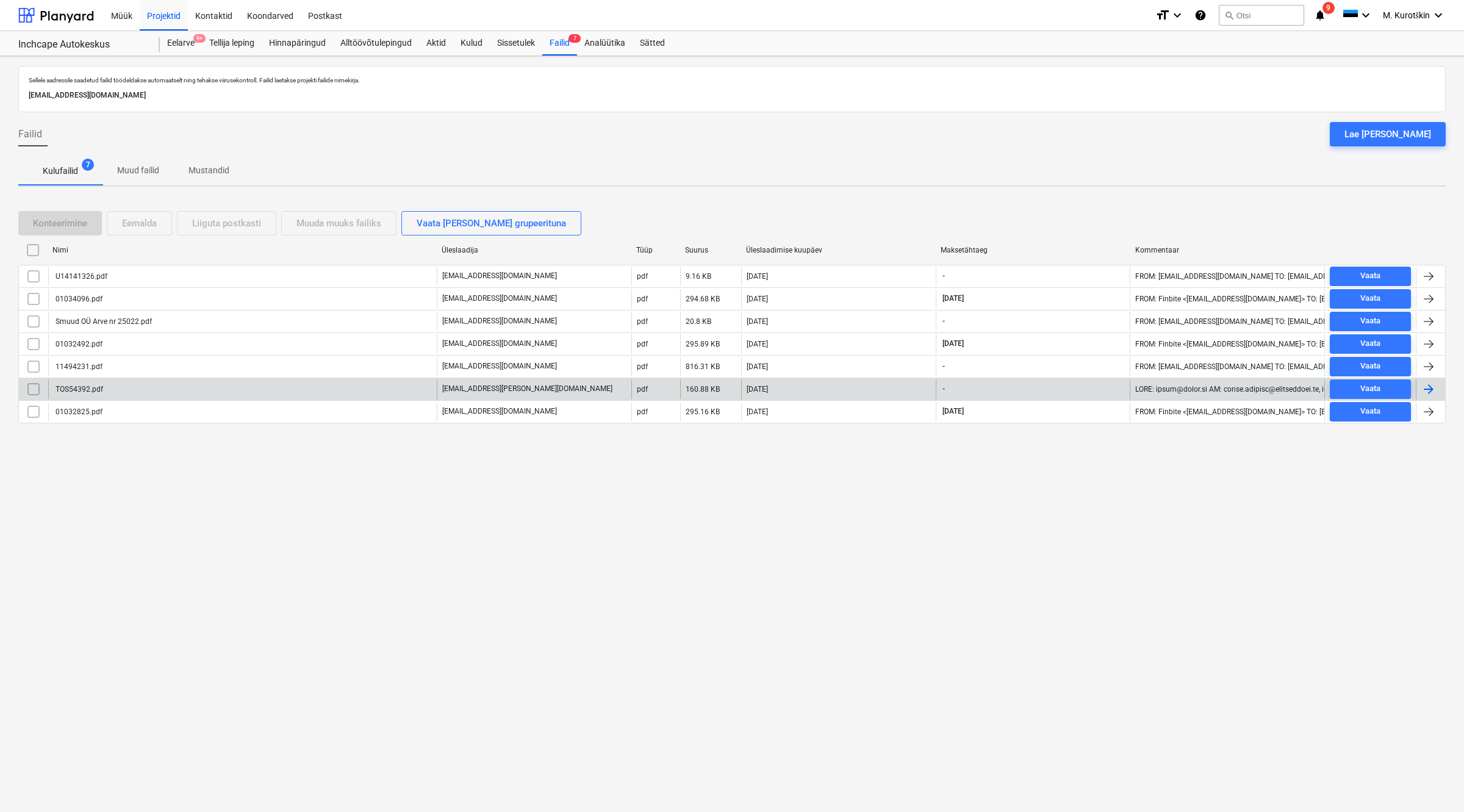
click at [221, 393] on div "TOS54392.pdf" at bounding box center [242, 389] width 389 height 20
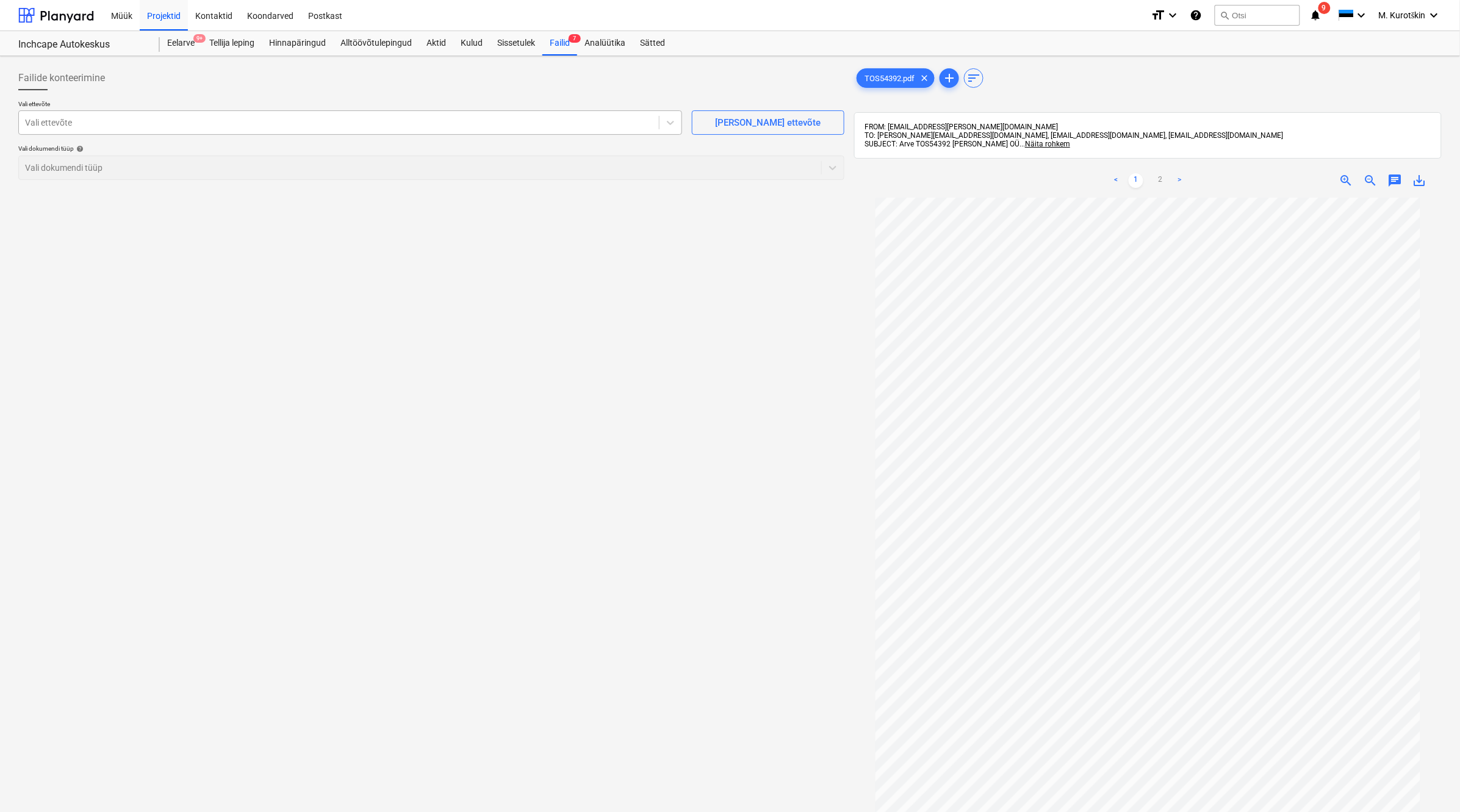
click at [499, 120] on div at bounding box center [338, 123] width 628 height 13
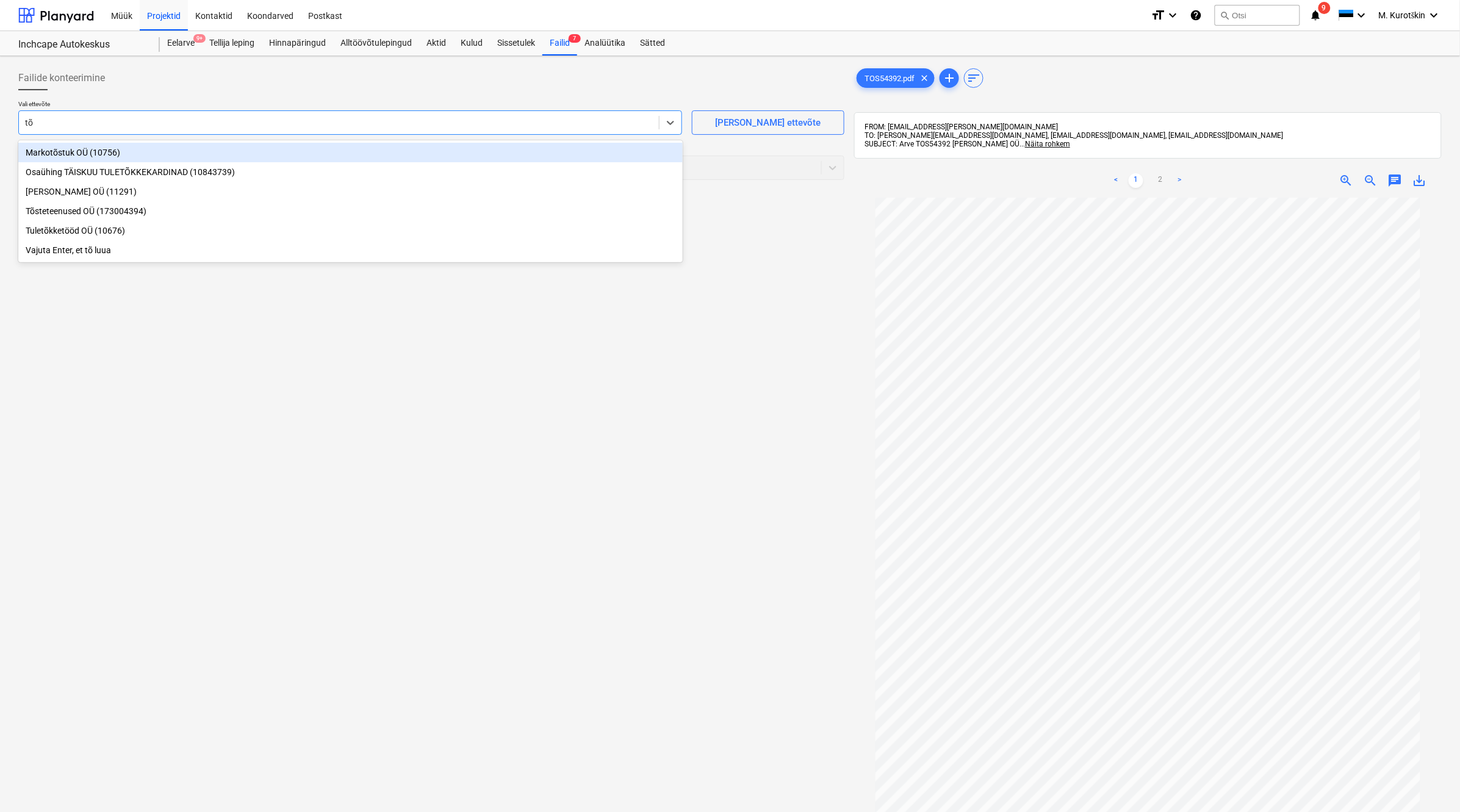
type input "tõs"
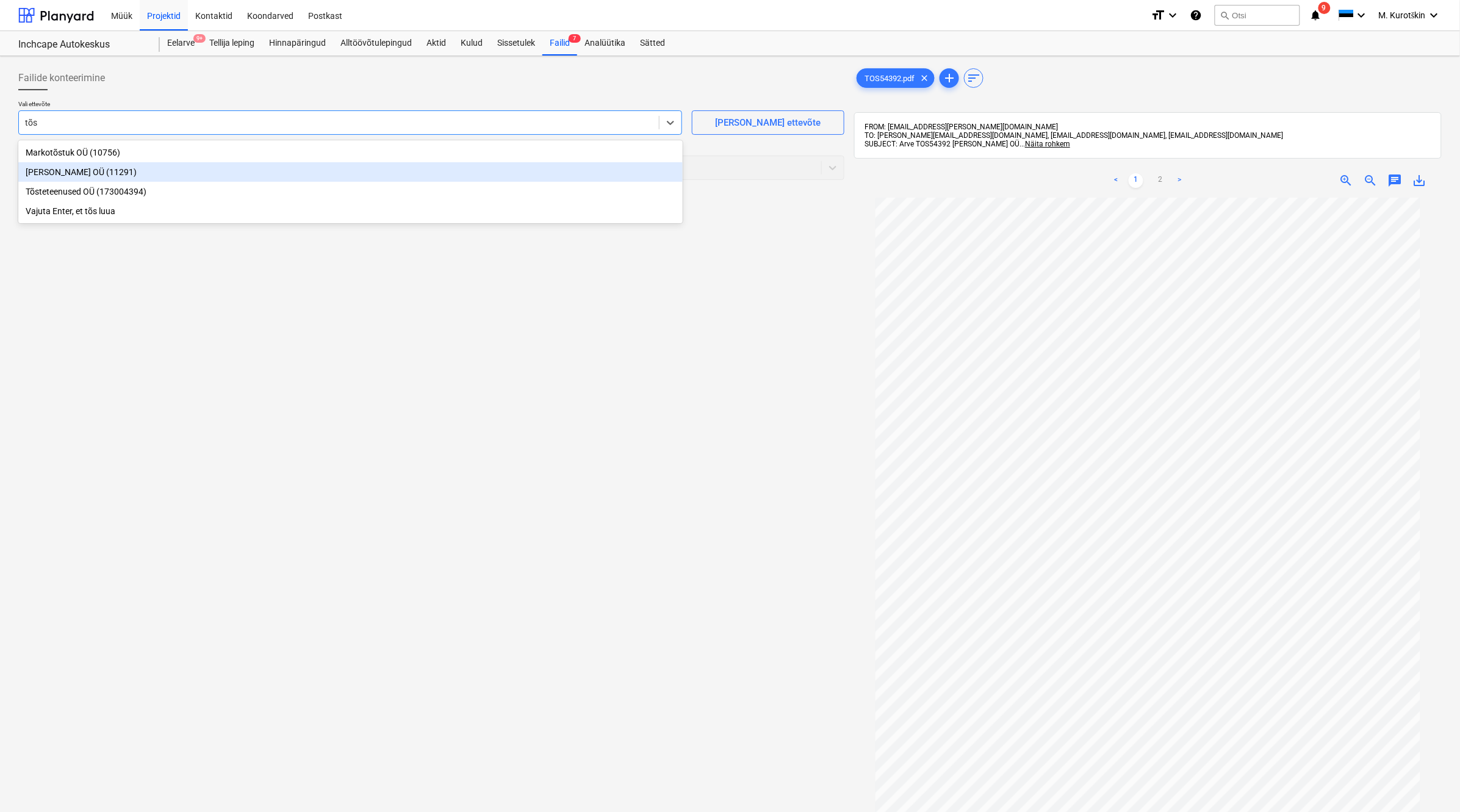
click at [409, 168] on div "[PERSON_NAME] OÜ (11291)" at bounding box center [350, 172] width 664 height 20
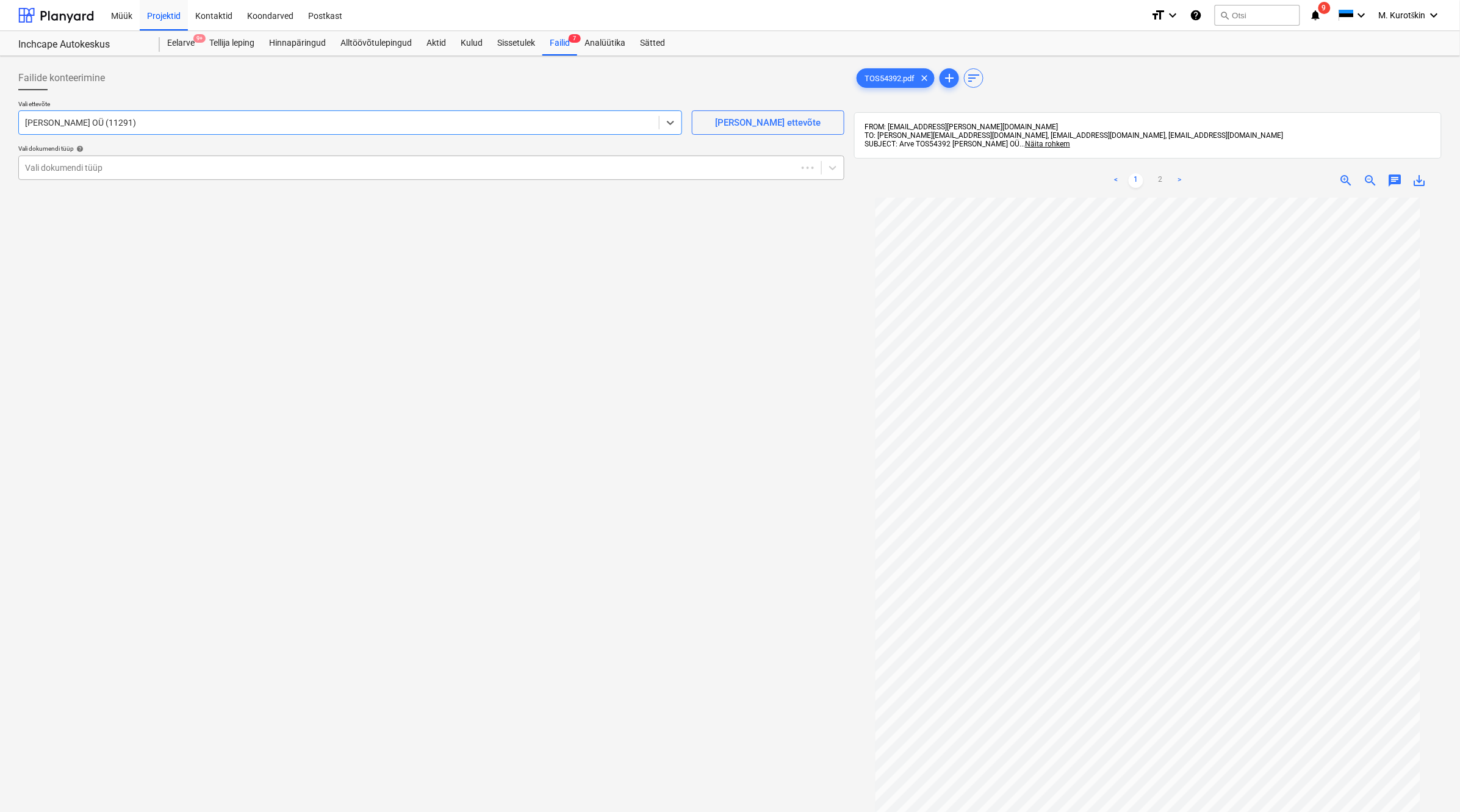
click at [406, 171] on div at bounding box center [408, 168] width 766 height 13
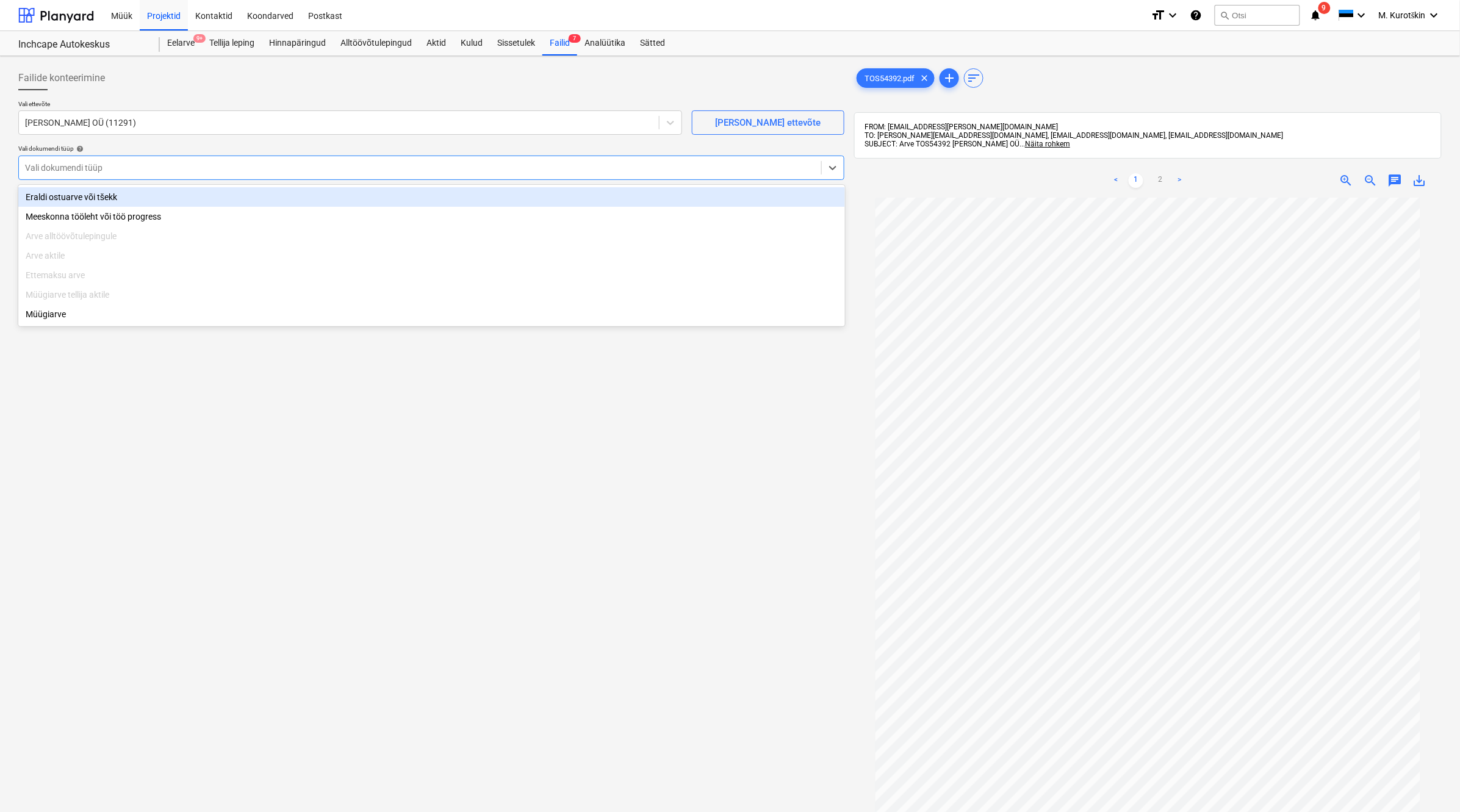
click at [398, 196] on div "Eraldi ostuarve või tšekk" at bounding box center [431, 197] width 827 height 20
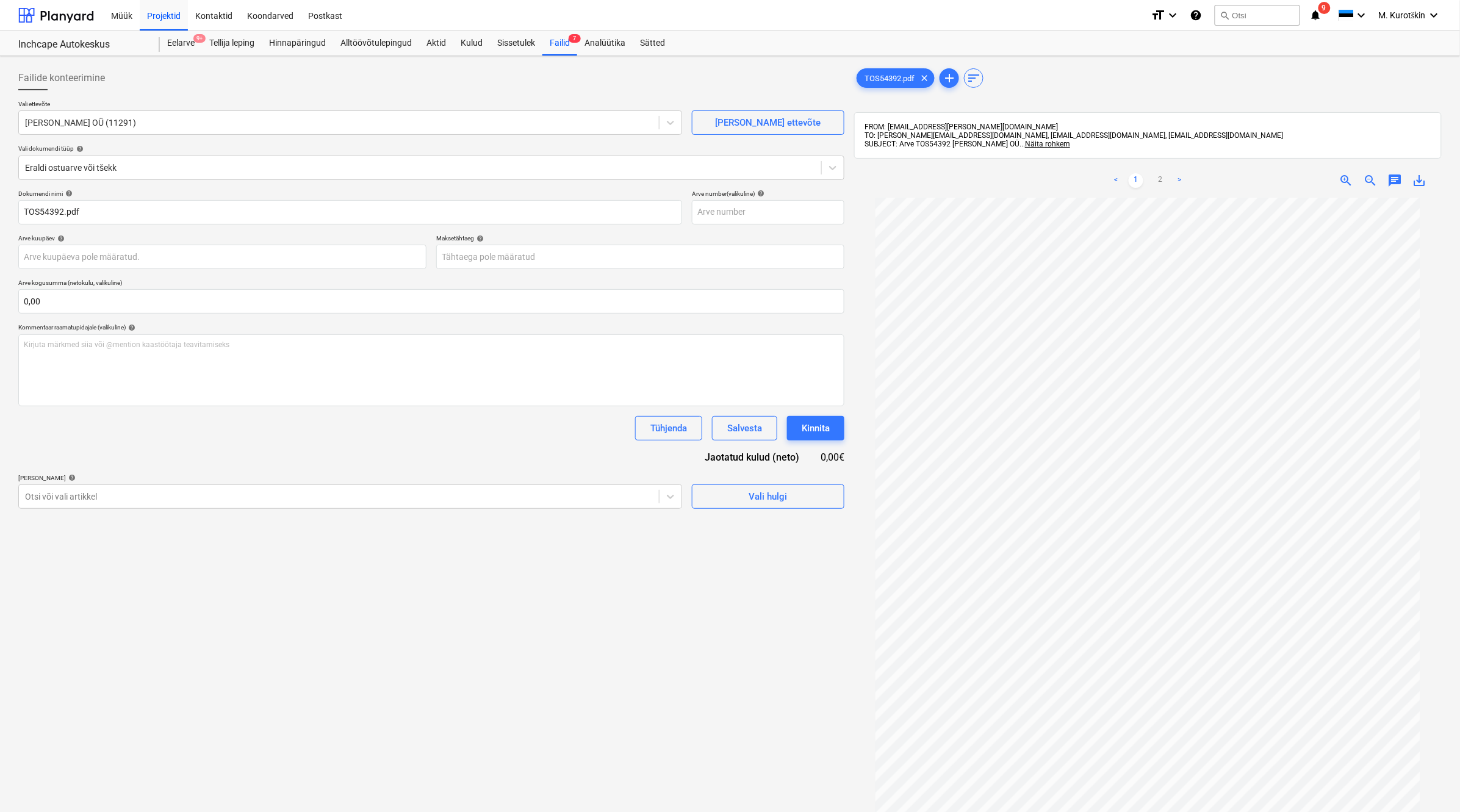
click at [1301, 181] on div "save_alt" at bounding box center [1419, 181] width 24 height 15
click at [1301, 182] on span "save_alt" at bounding box center [1419, 181] width 15 height 15
click at [547, 259] on body "Müük Projektid Kontaktid Koondarved Postkast format_size keyboard_arrow_down he…" at bounding box center [730, 406] width 1460 height 812
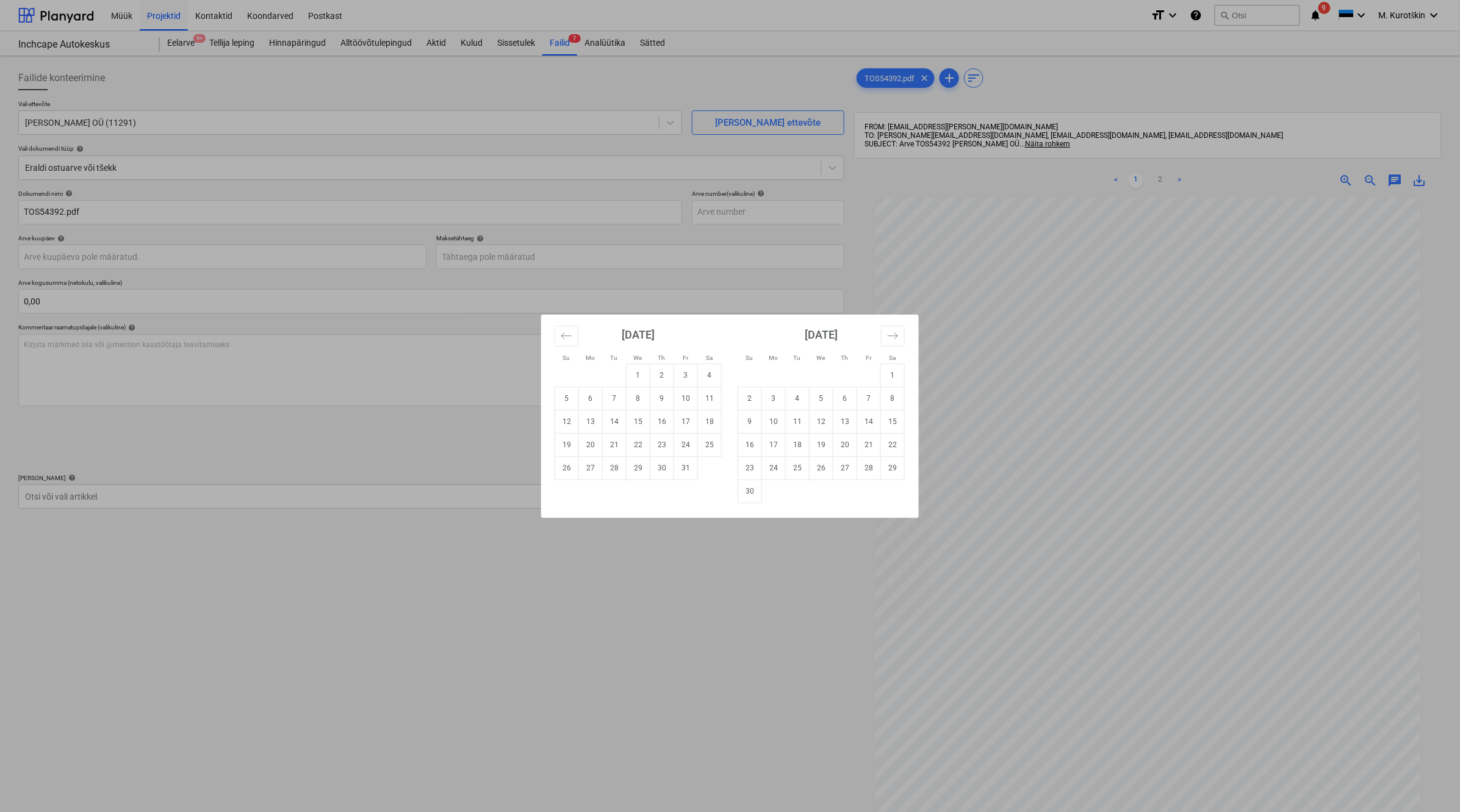
click at [772, 221] on div "Su Mo Tu We Th Fr Sa Su Mo Tu We Th Fr Sa [DATE] 1 2 3 4 5 6 7 8 9 10 11 12 13 …" at bounding box center [730, 406] width 1460 height 812
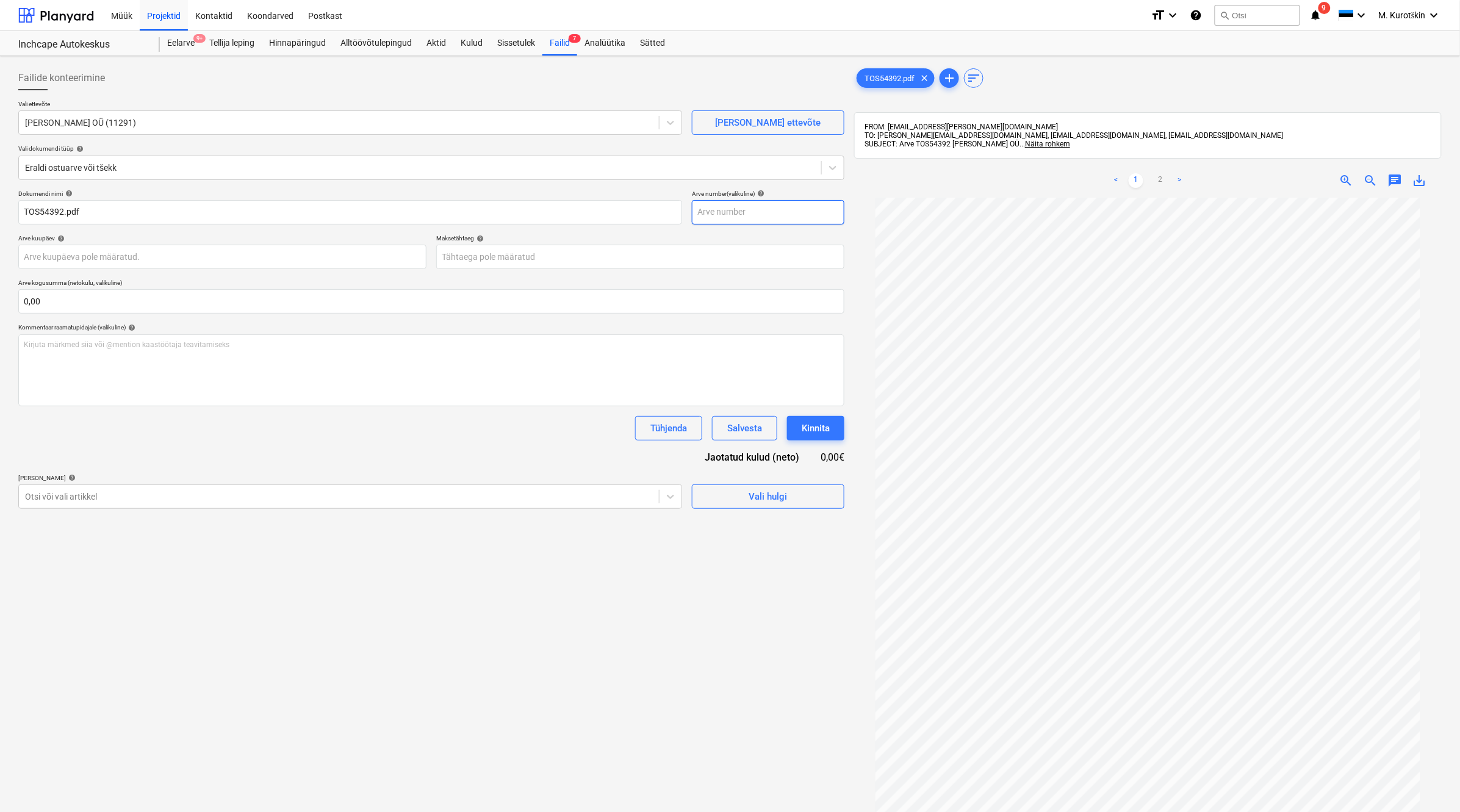
click at [773, 218] on input "text" at bounding box center [768, 212] width 152 height 24
paste input "TOS54392"
type input "TOS54392"
click at [767, 251] on body "Müük Projektid Kontaktid Koondarved Postkast format_size keyboard_arrow_down he…" at bounding box center [730, 406] width 1460 height 812
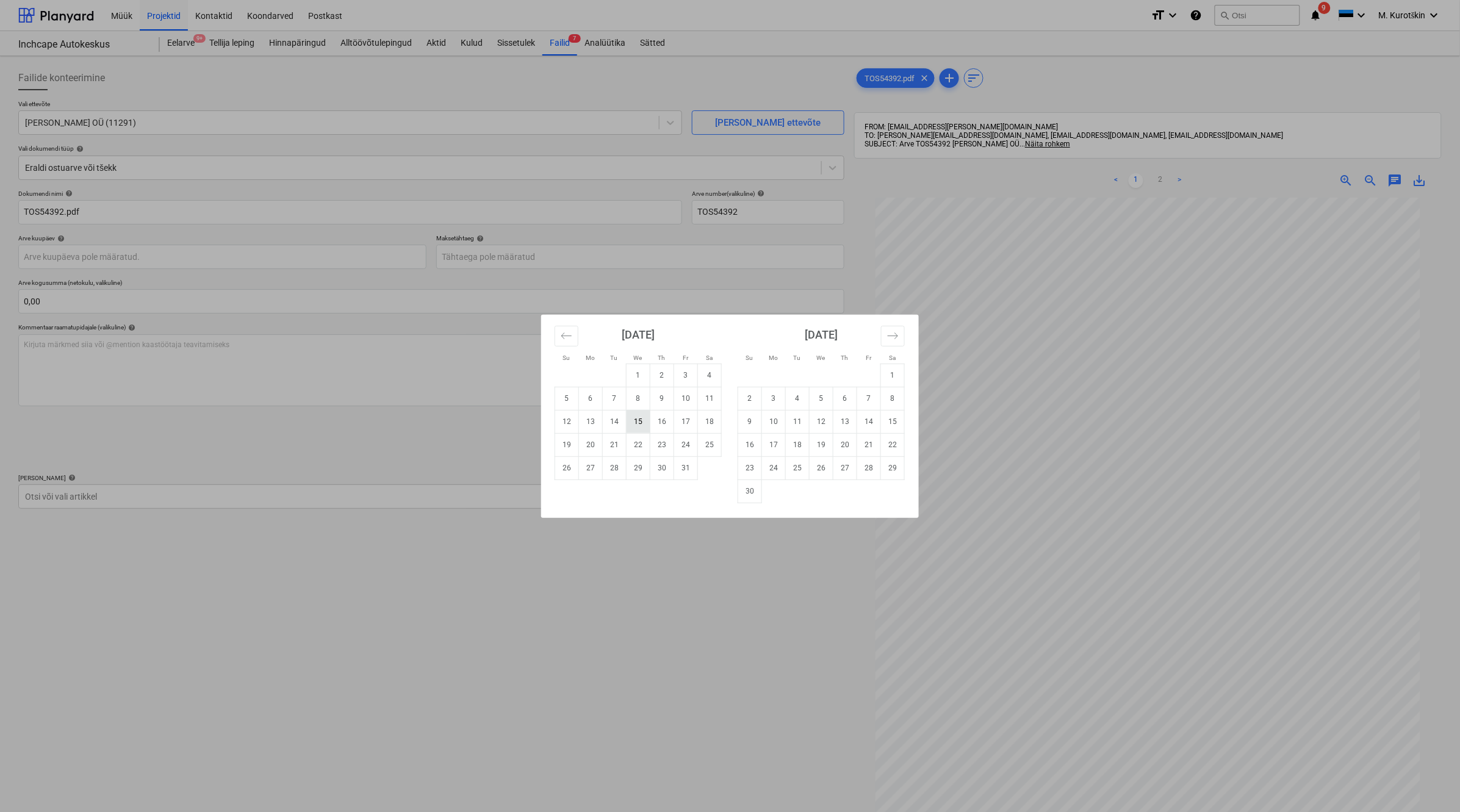
click at [635, 429] on td "15" at bounding box center [639, 422] width 24 height 24
type input "[DATE]"
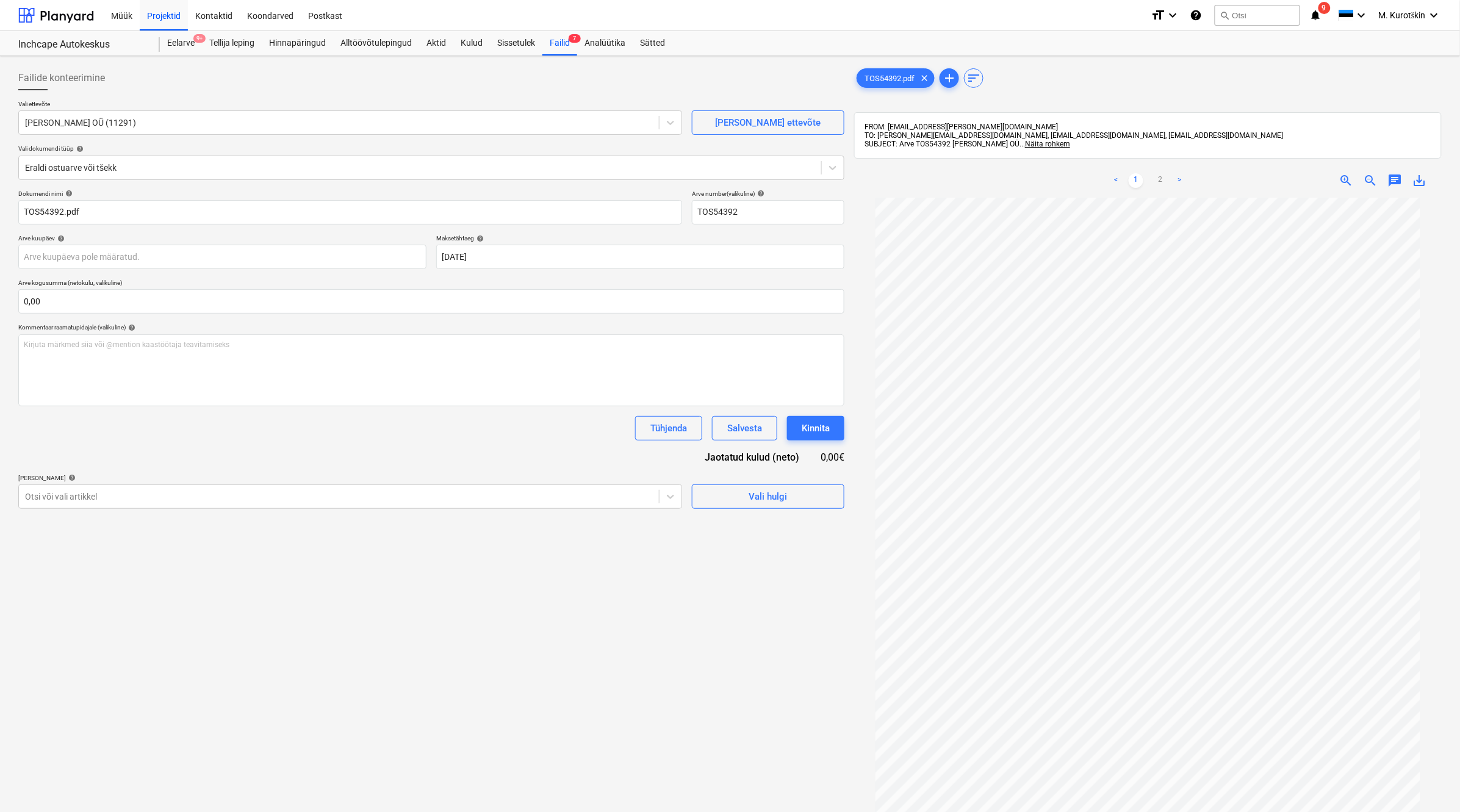
click at [602, 554] on div "Failide konteerimine Vali ettevõte [PERSON_NAME] OÜ (11291) [PERSON_NAME] uus e…" at bounding box center [431, 521] width 836 height 920
click at [541, 507] on div "Otsi või vali artikkel" at bounding box center [349, 496] width 664 height 24
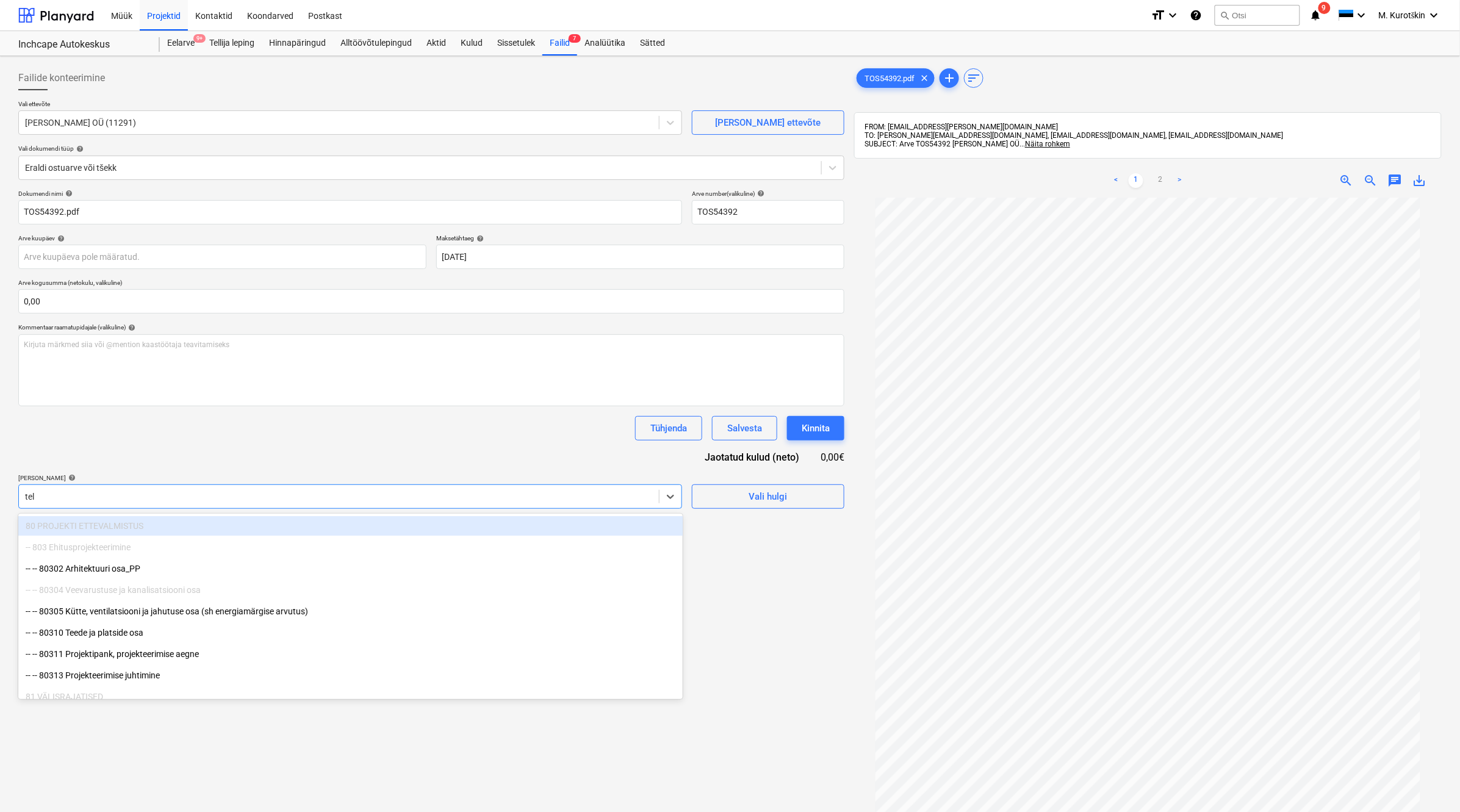
type input "tell"
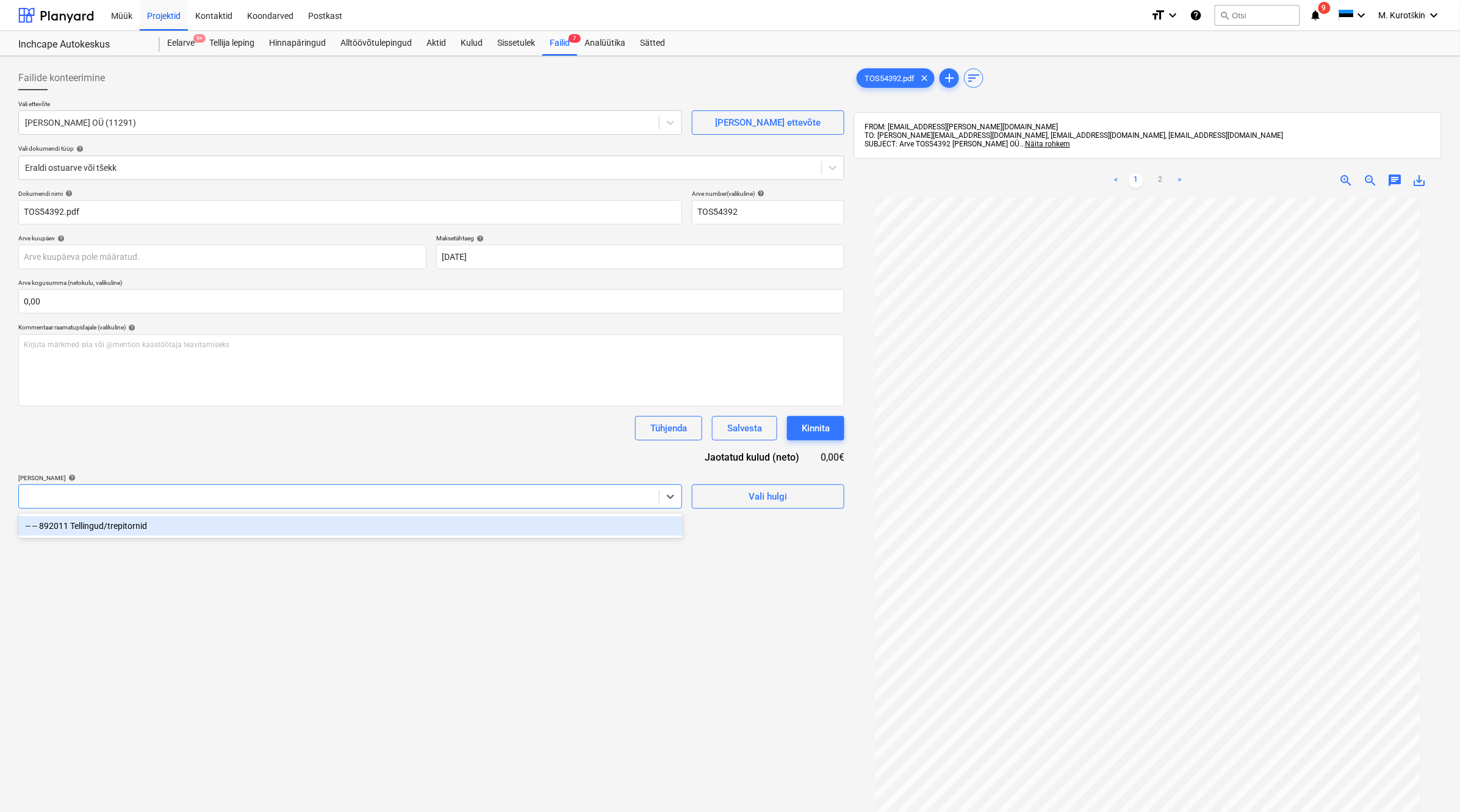
click at [541, 507] on div at bounding box center [349, 496] width 664 height 24
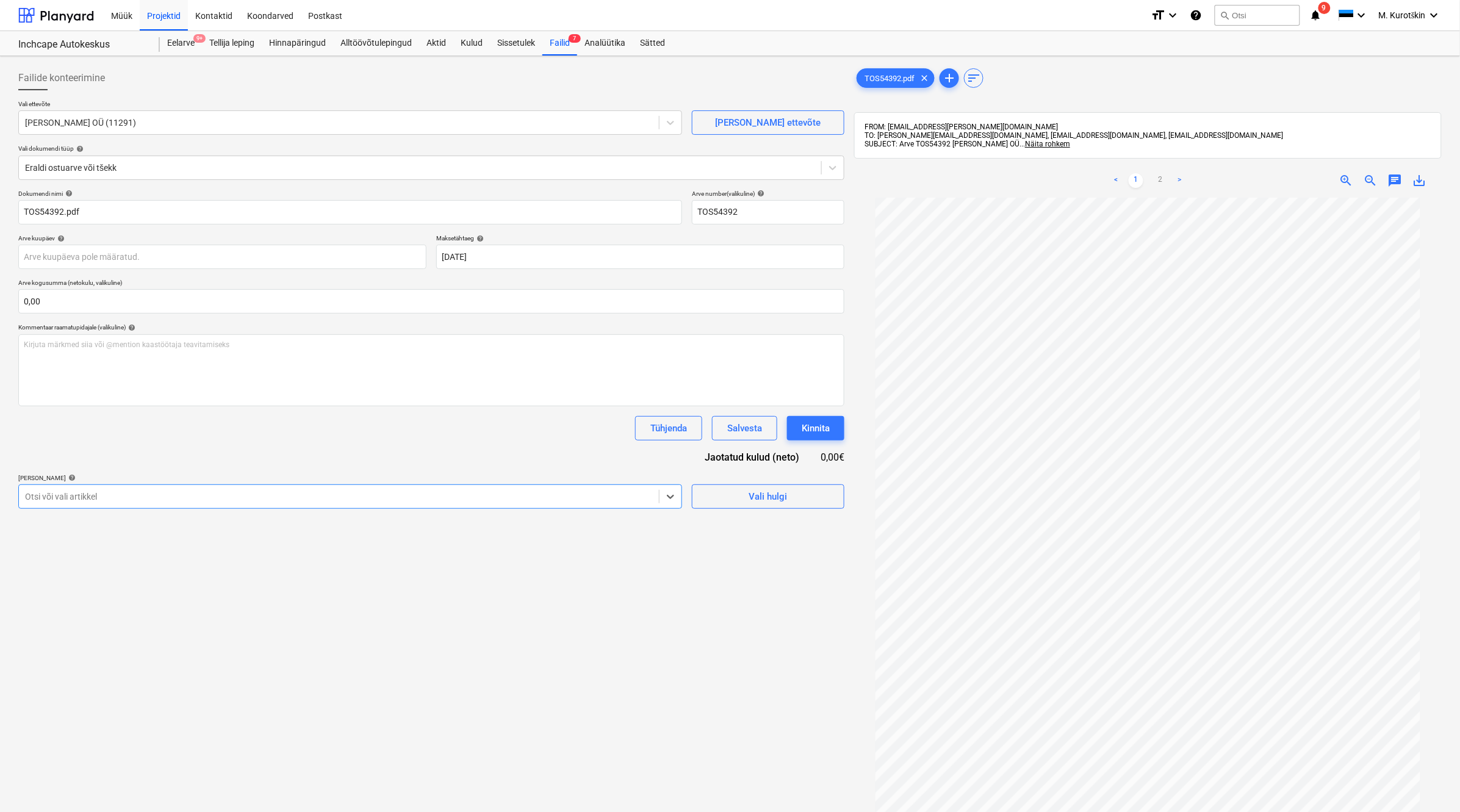
click at [526, 503] on div at bounding box center [338, 497] width 628 height 13
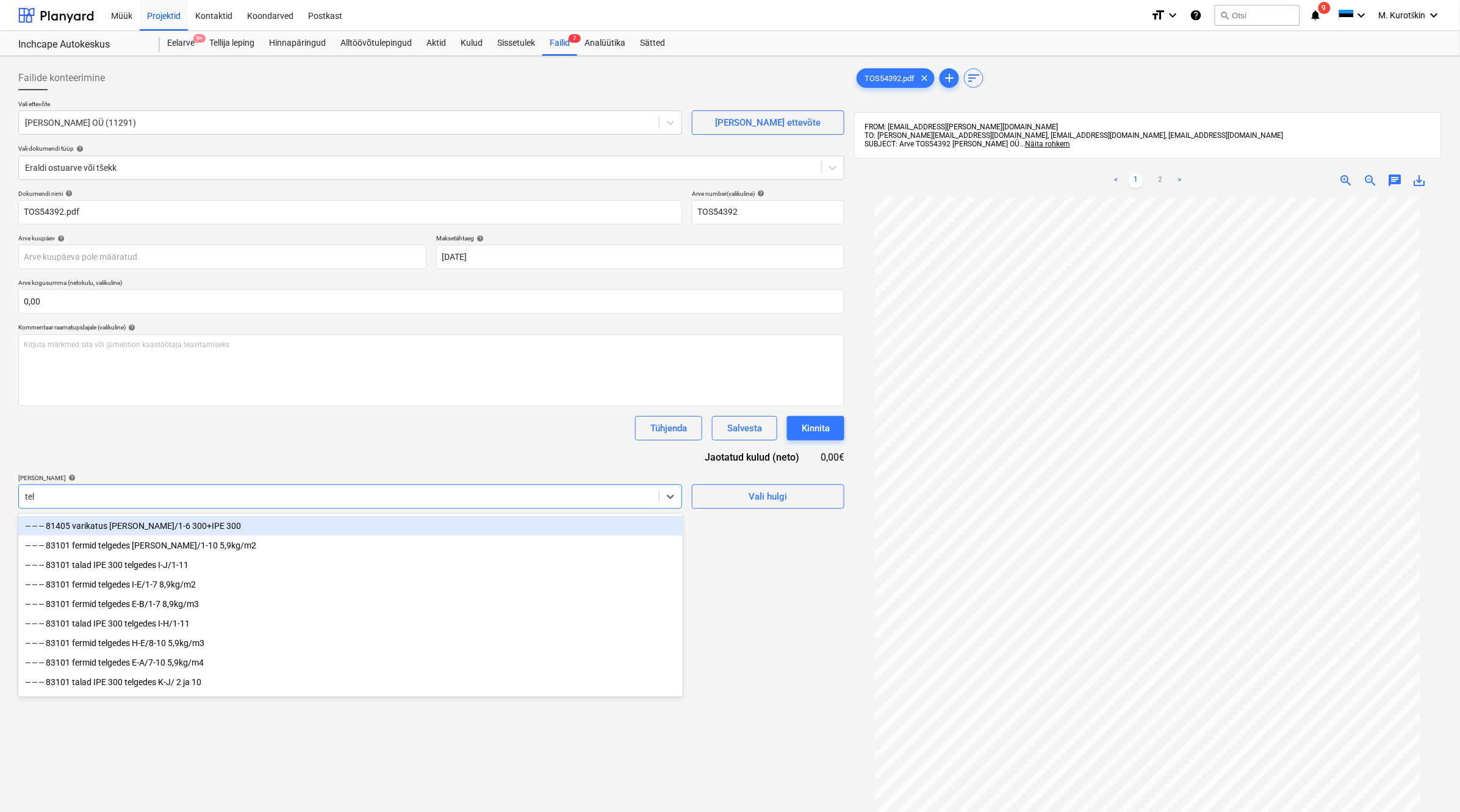
type input "tell"
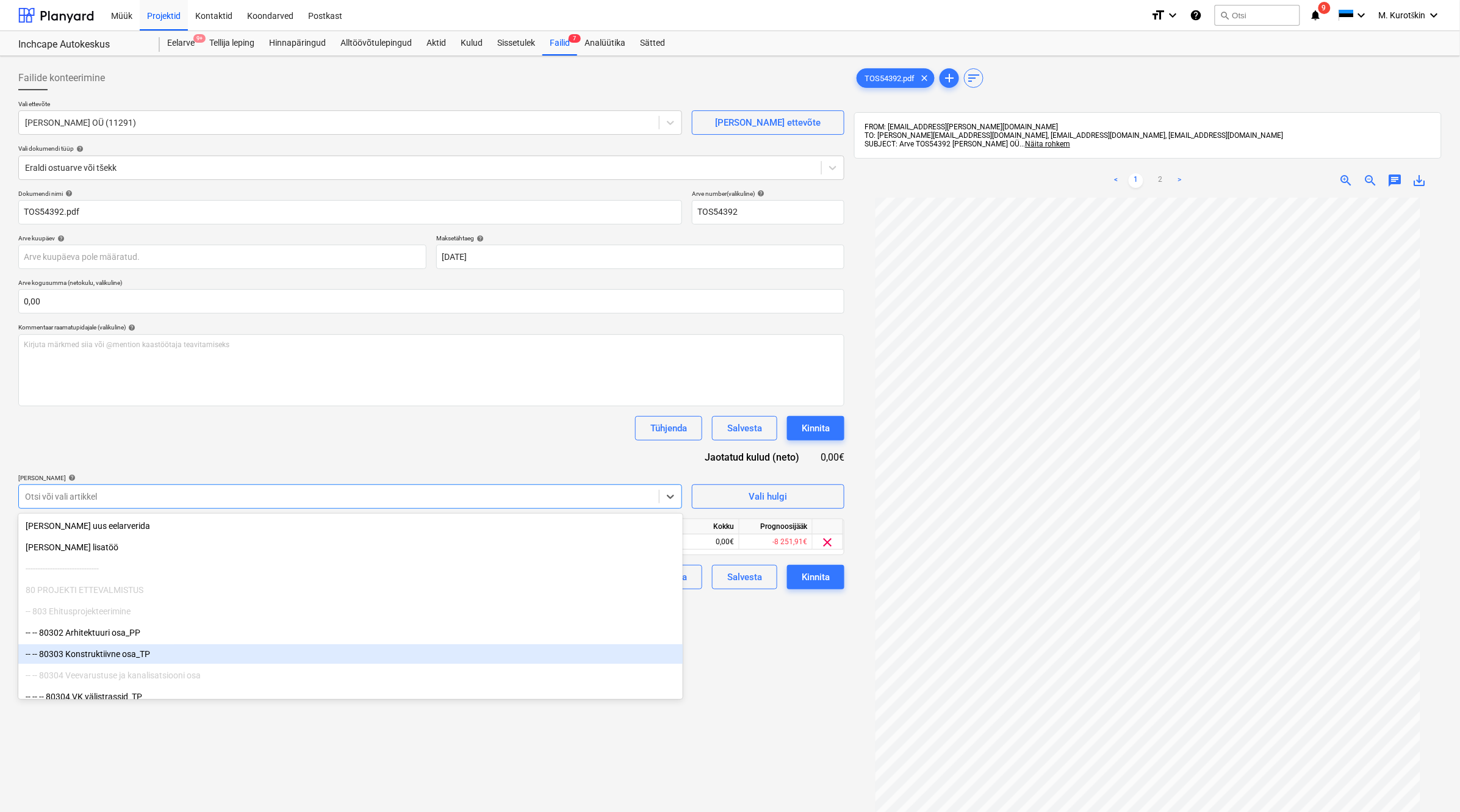
click at [767, 704] on div "Failide konteerimine Vali ettevõte [PERSON_NAME] OÜ (11291) [PERSON_NAME] uus e…" at bounding box center [431, 521] width 836 height 920
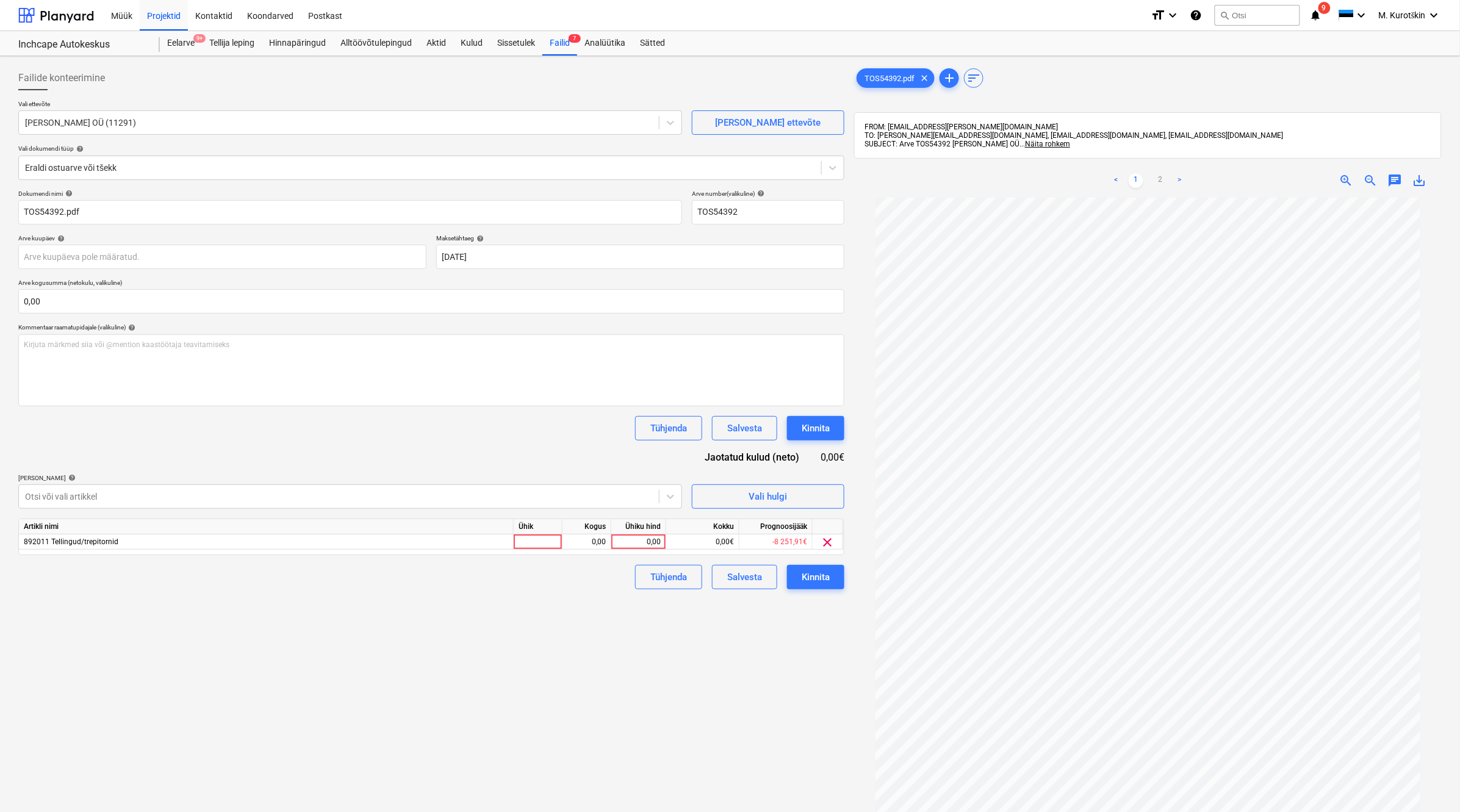
click at [653, 552] on div "Artikli nimi Ühik Kogus Ühiku hind Kokku Prognoosijääk 892011 Tellingud/trepito…" at bounding box center [431, 536] width 826 height 37
click at [651, 543] on div "0,00" at bounding box center [639, 542] width 45 height 15
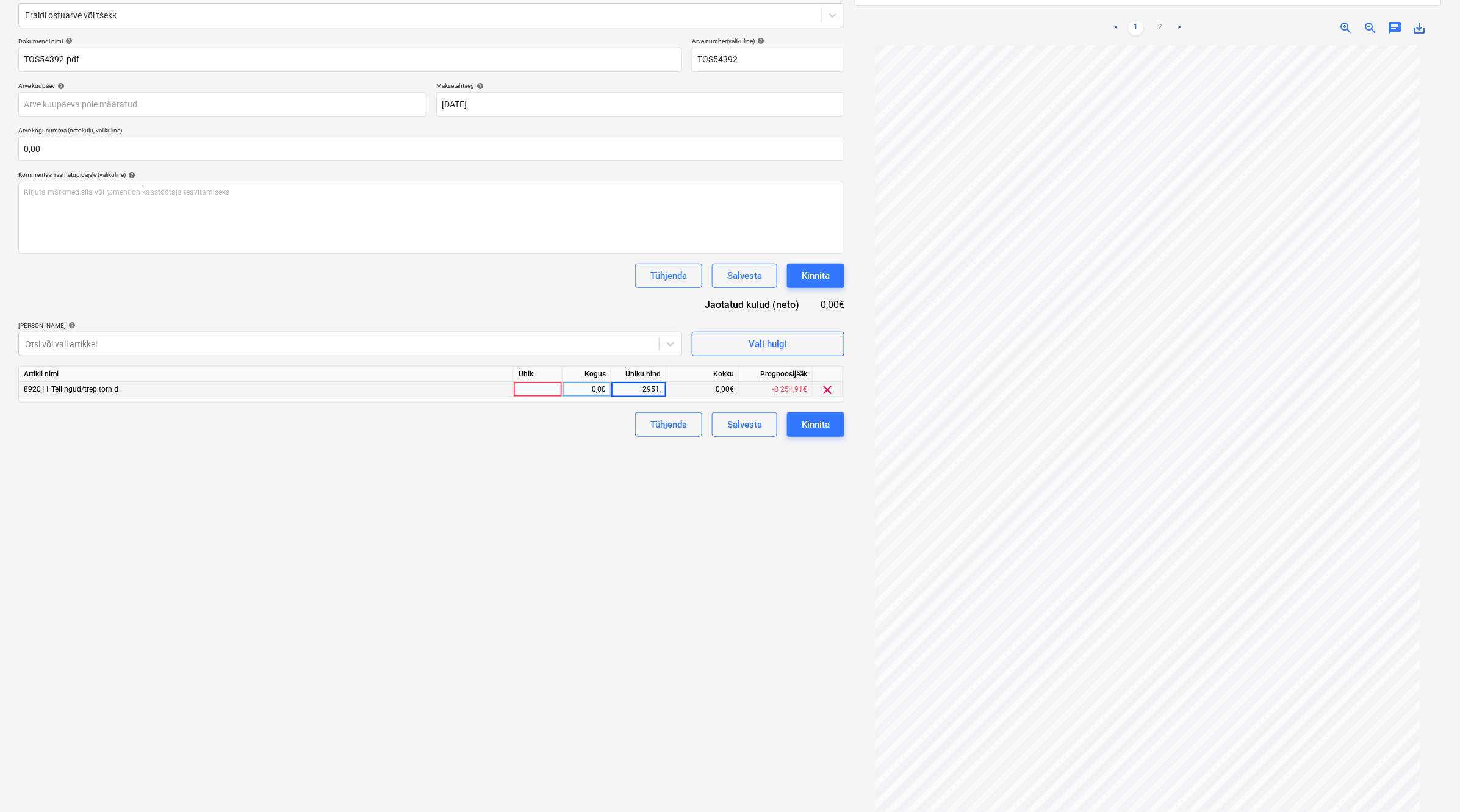
type input "2951,5"
click at [580, 555] on div "Failide konteerimine Vali ettevõte [PERSON_NAME] OÜ (11291) [PERSON_NAME] uus e…" at bounding box center [431, 368] width 836 height 920
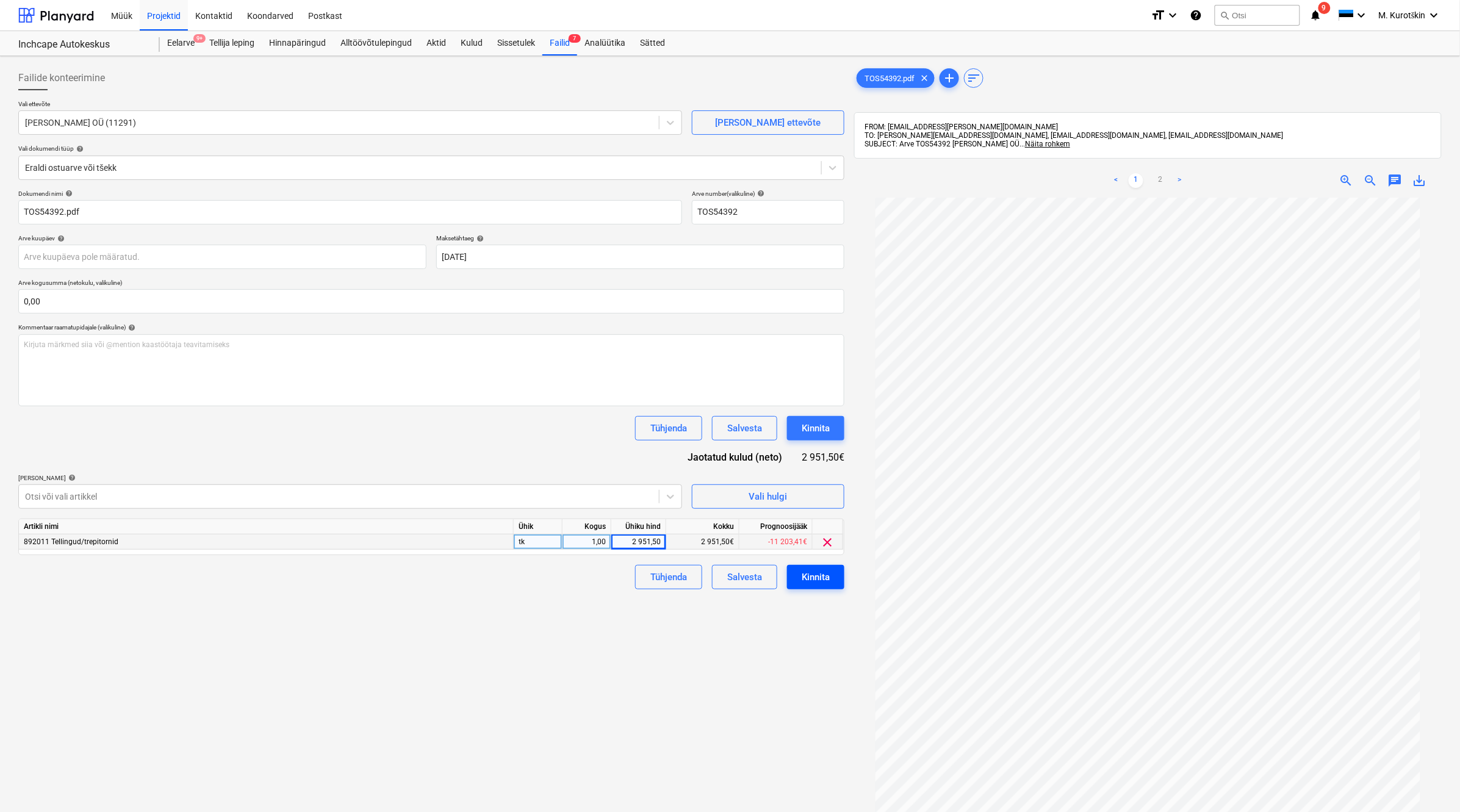
click at [832, 583] on button "Kinnita" at bounding box center [815, 576] width 57 height 24
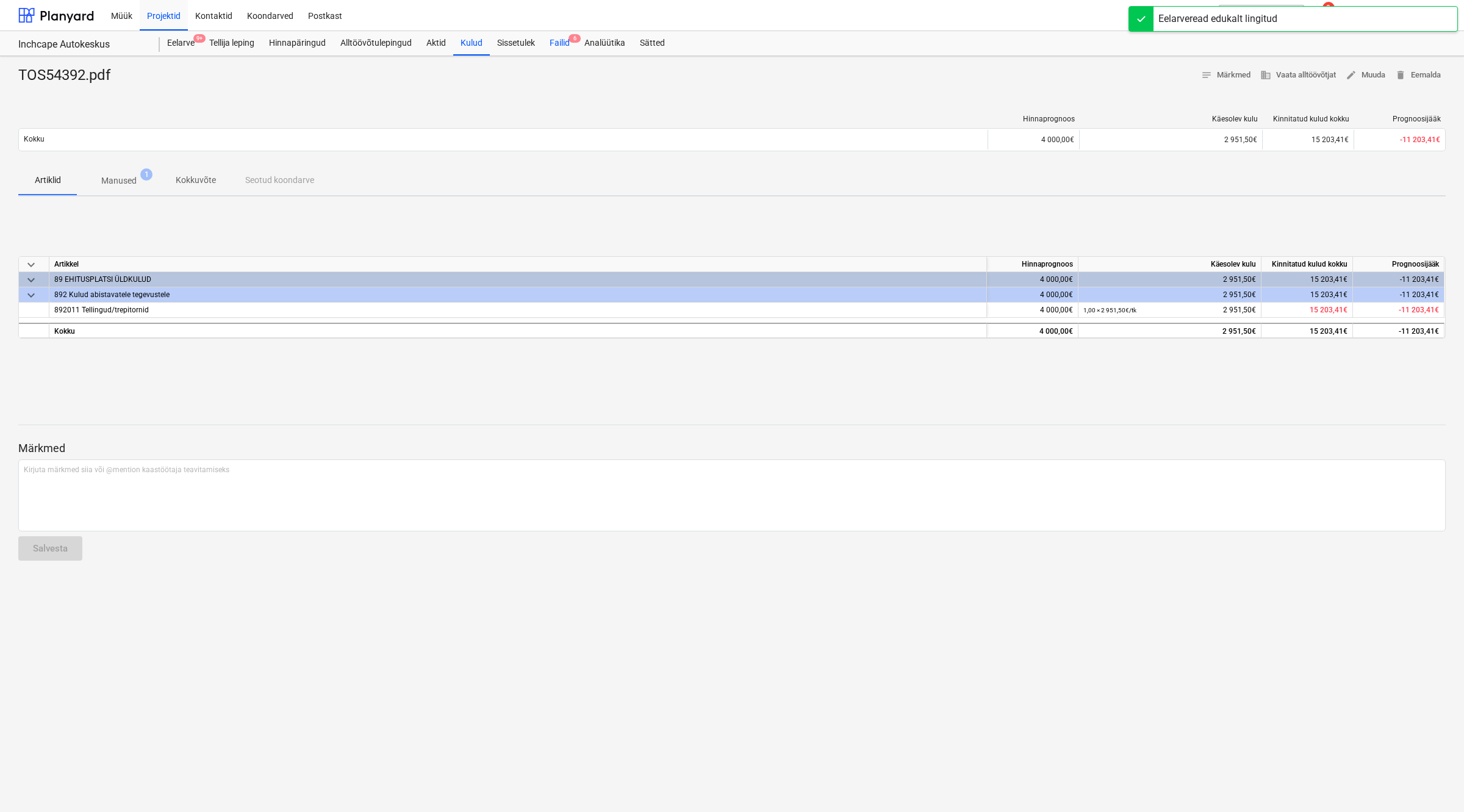
click at [556, 42] on div "Failid 6" at bounding box center [560, 43] width 35 height 24
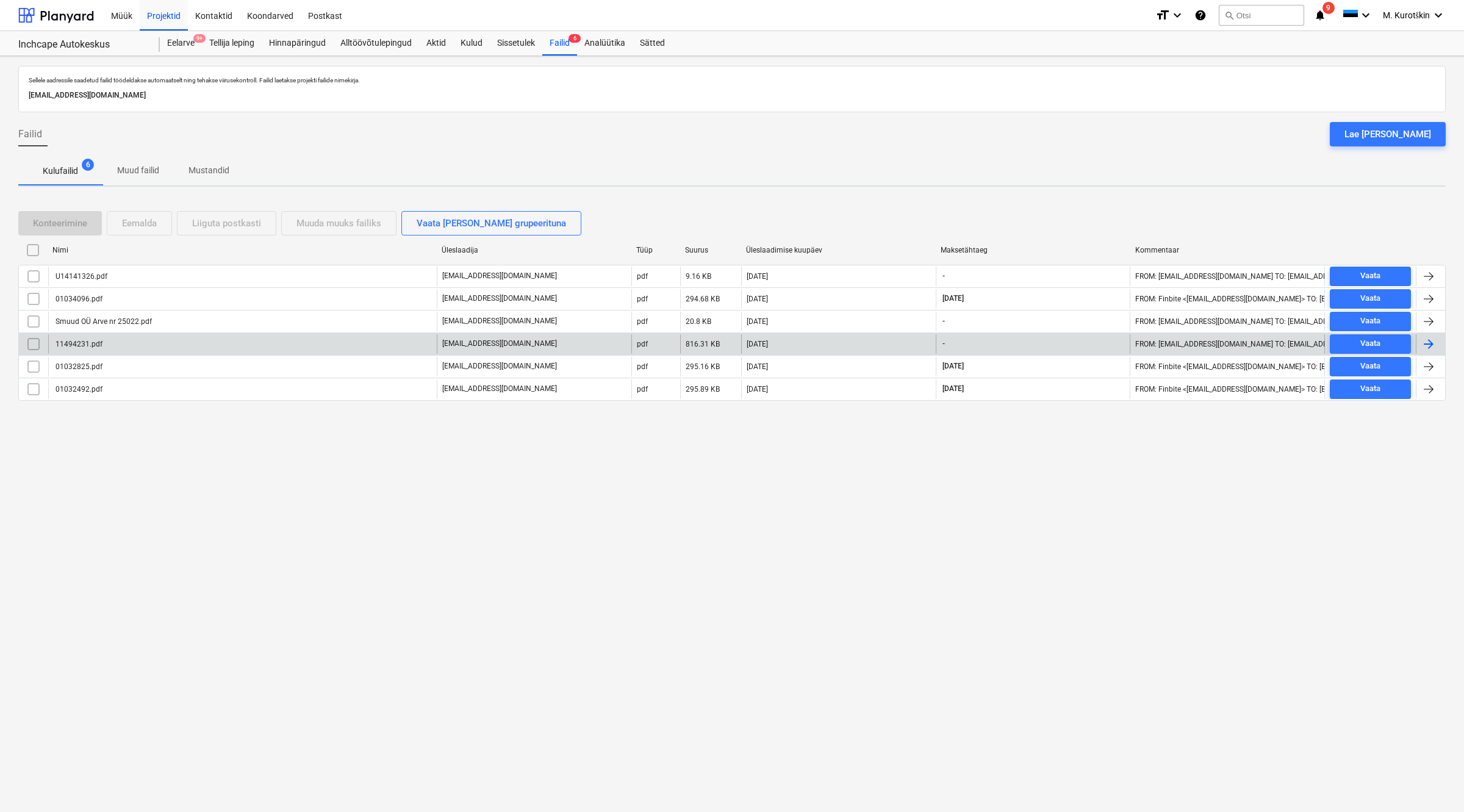
click at [349, 349] on div "11494231.pdf" at bounding box center [242, 344] width 389 height 20
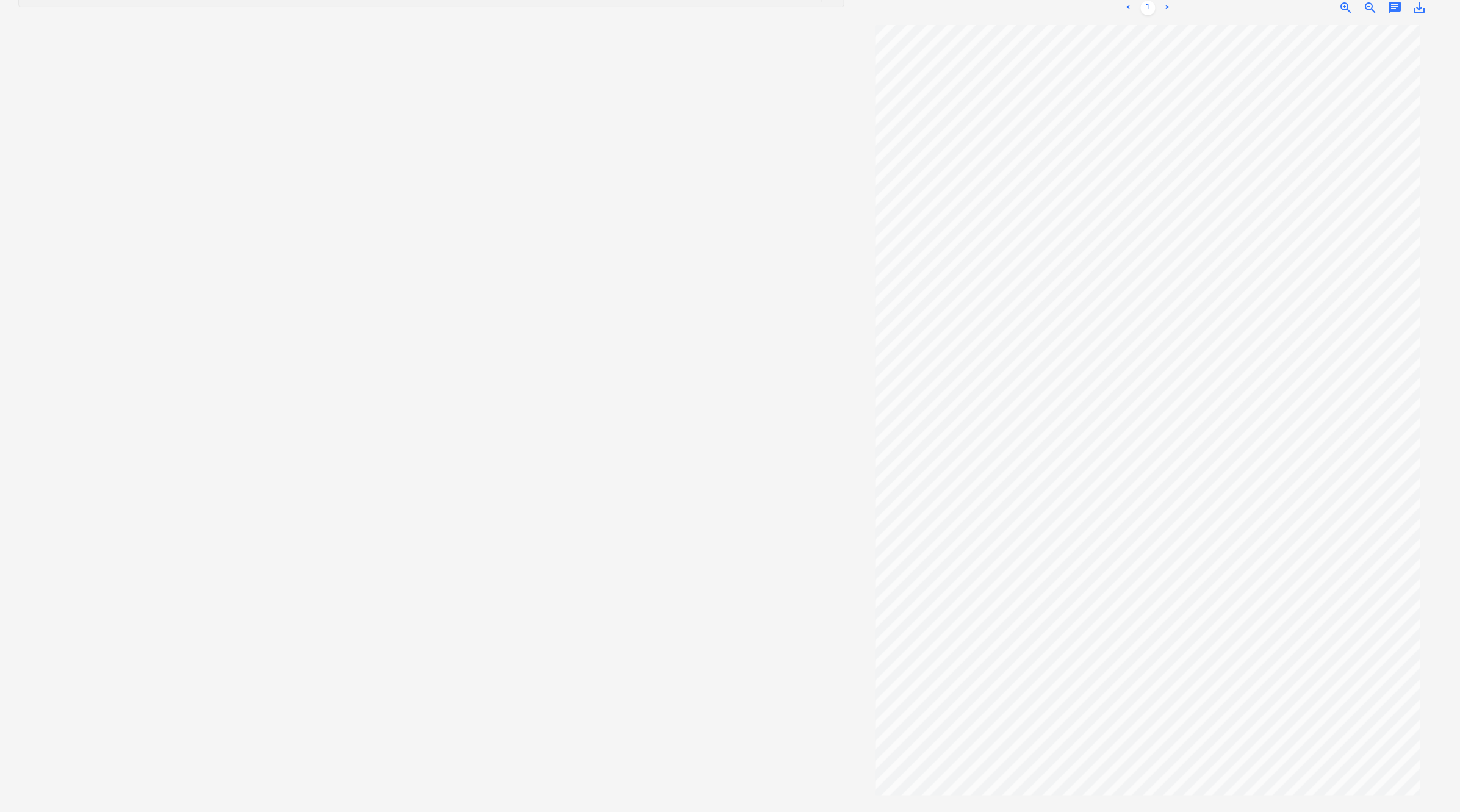
scroll to position [97, 0]
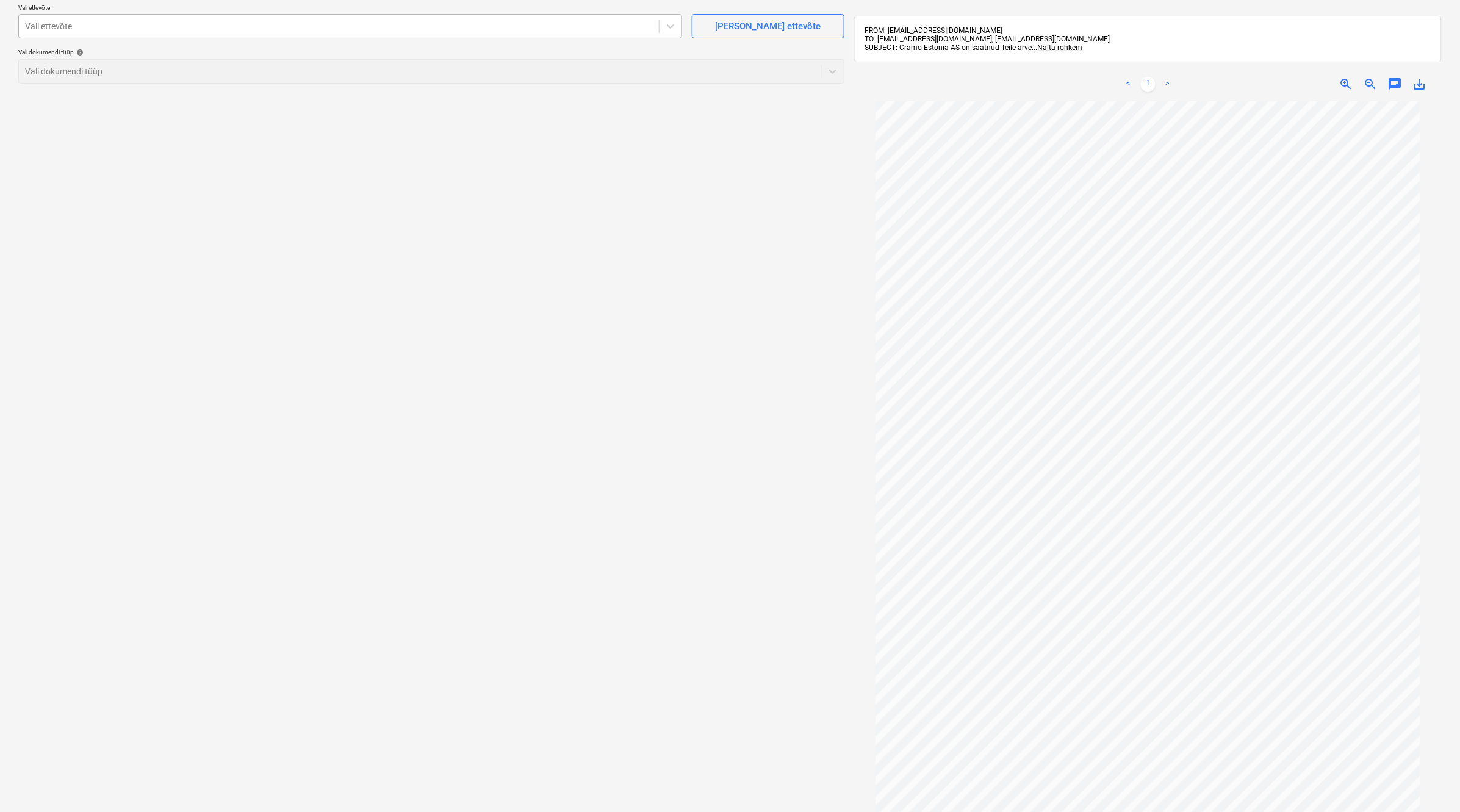
click at [567, 24] on div at bounding box center [338, 27] width 628 height 13
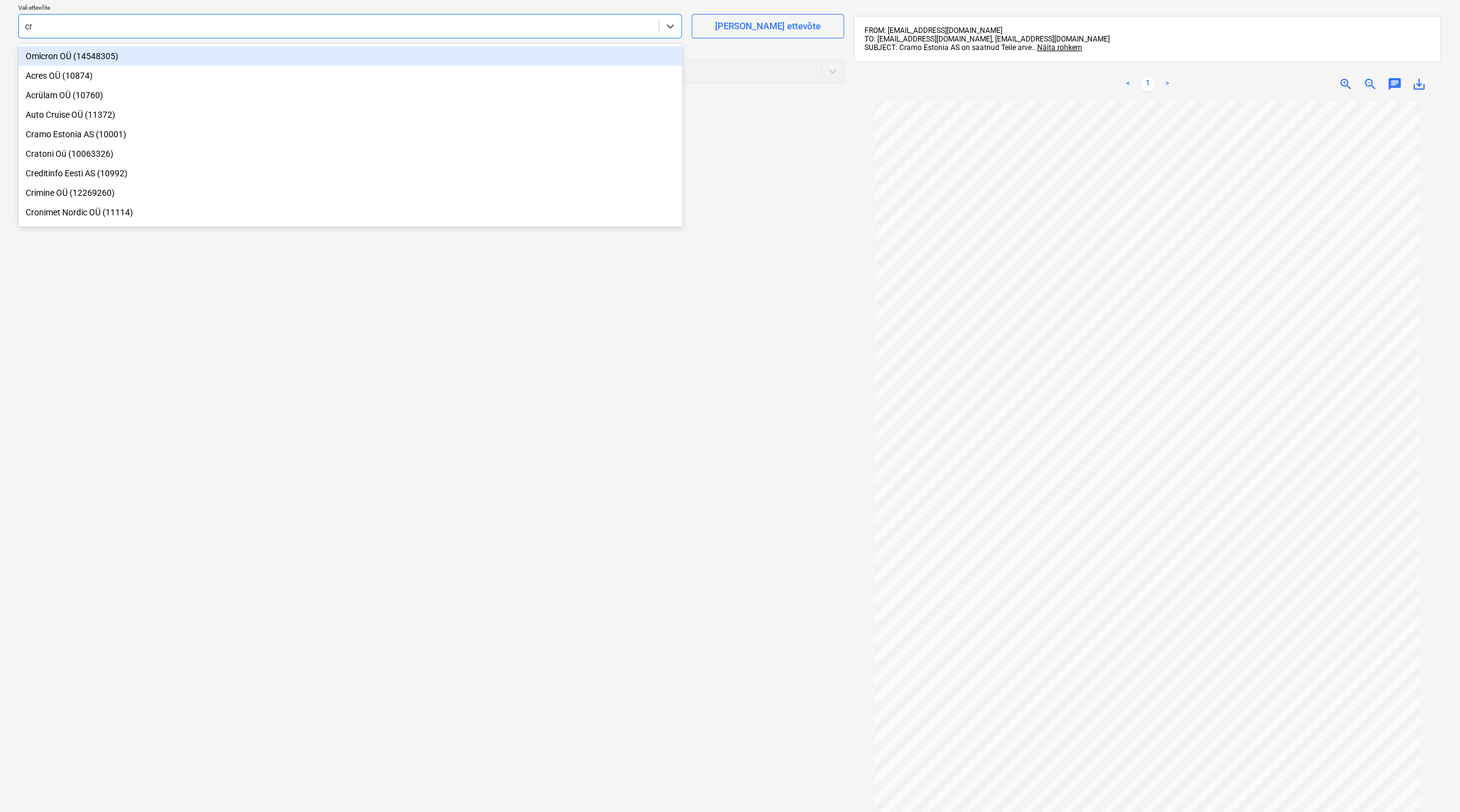
type input "cra"
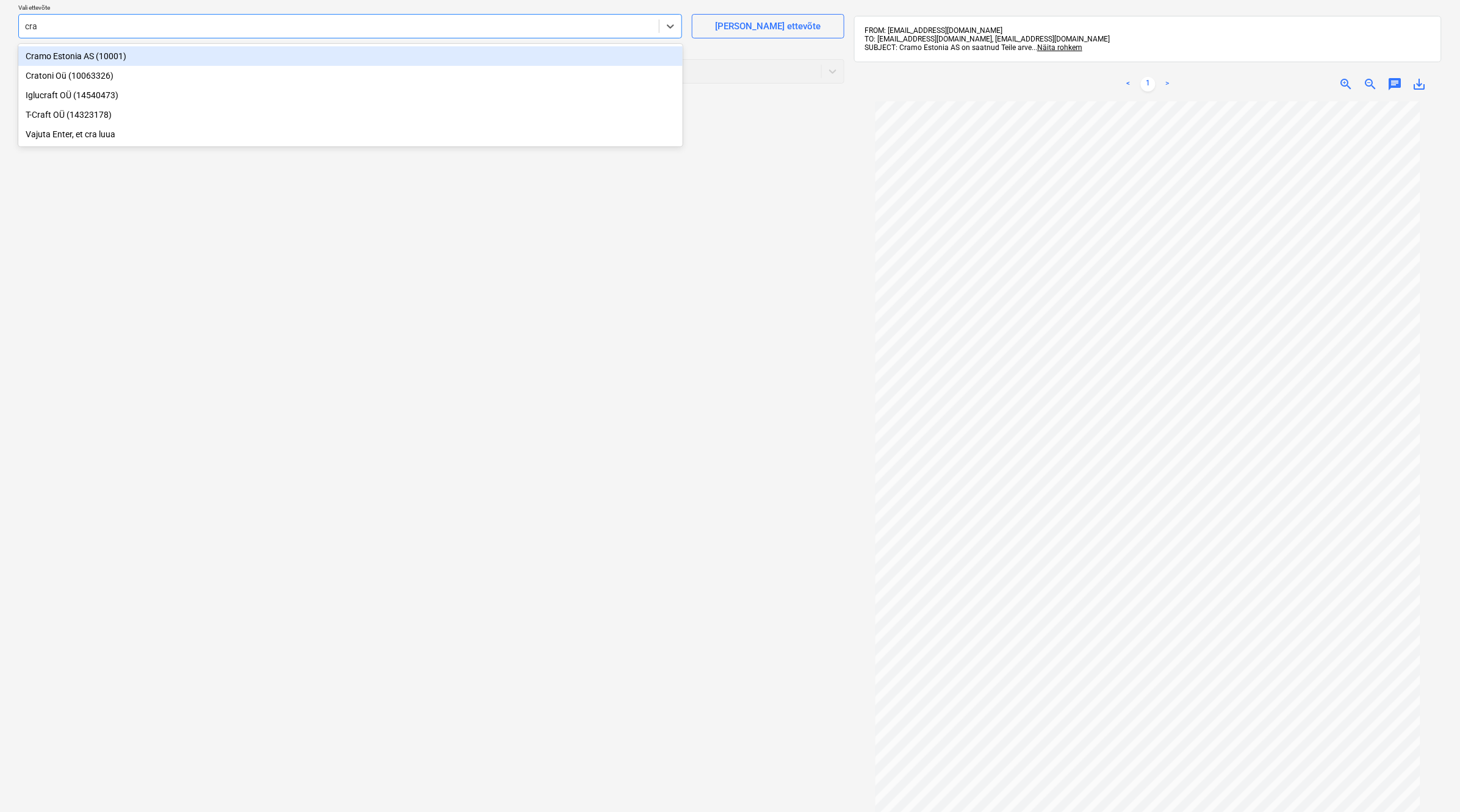
click at [159, 53] on div "Cramo Estonia AS (10001)" at bounding box center [350, 56] width 664 height 20
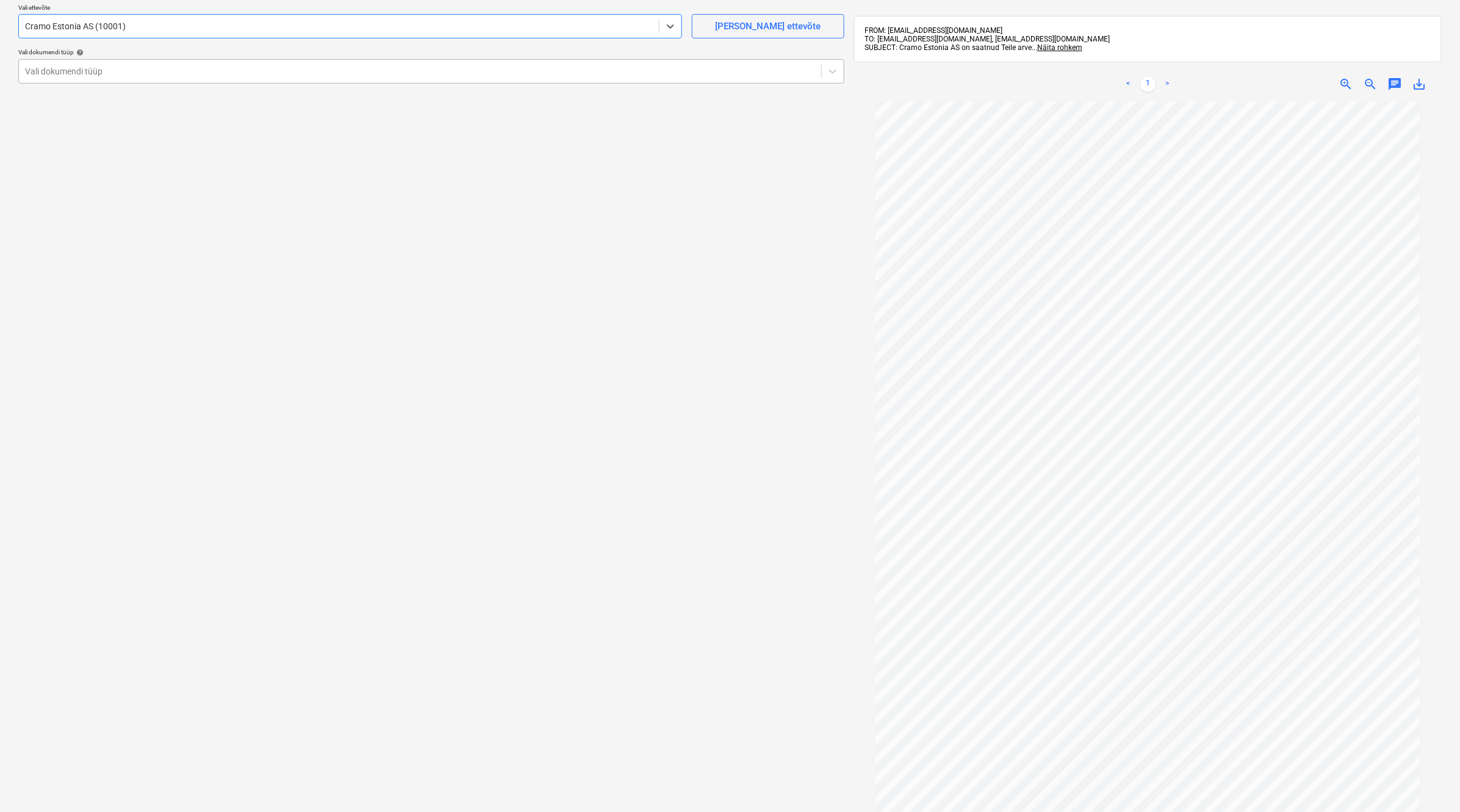
click at [152, 70] on div at bounding box center [420, 71] width 790 height 13
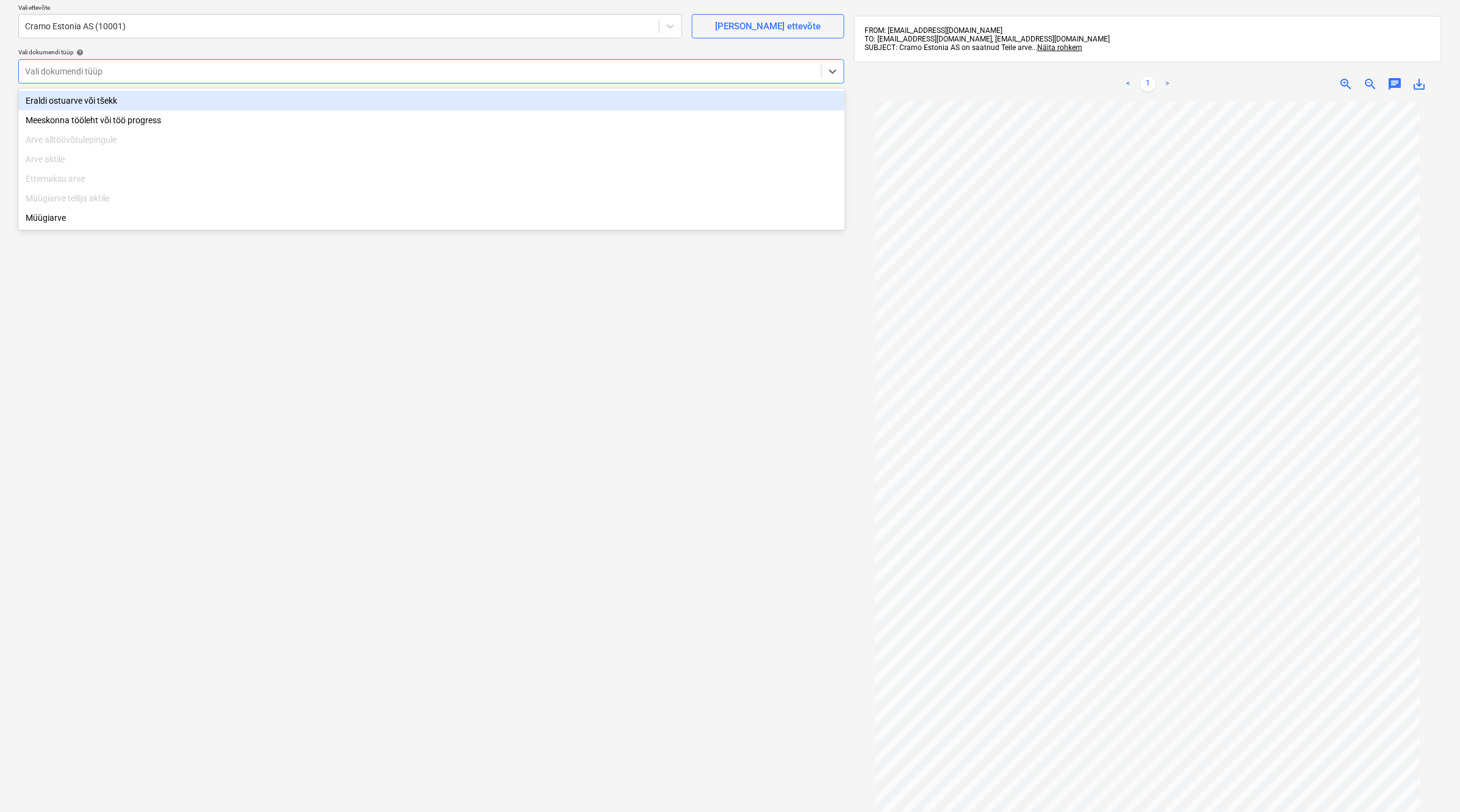
click at [150, 96] on div "Eraldi ostuarve või tšekk" at bounding box center [431, 101] width 827 height 20
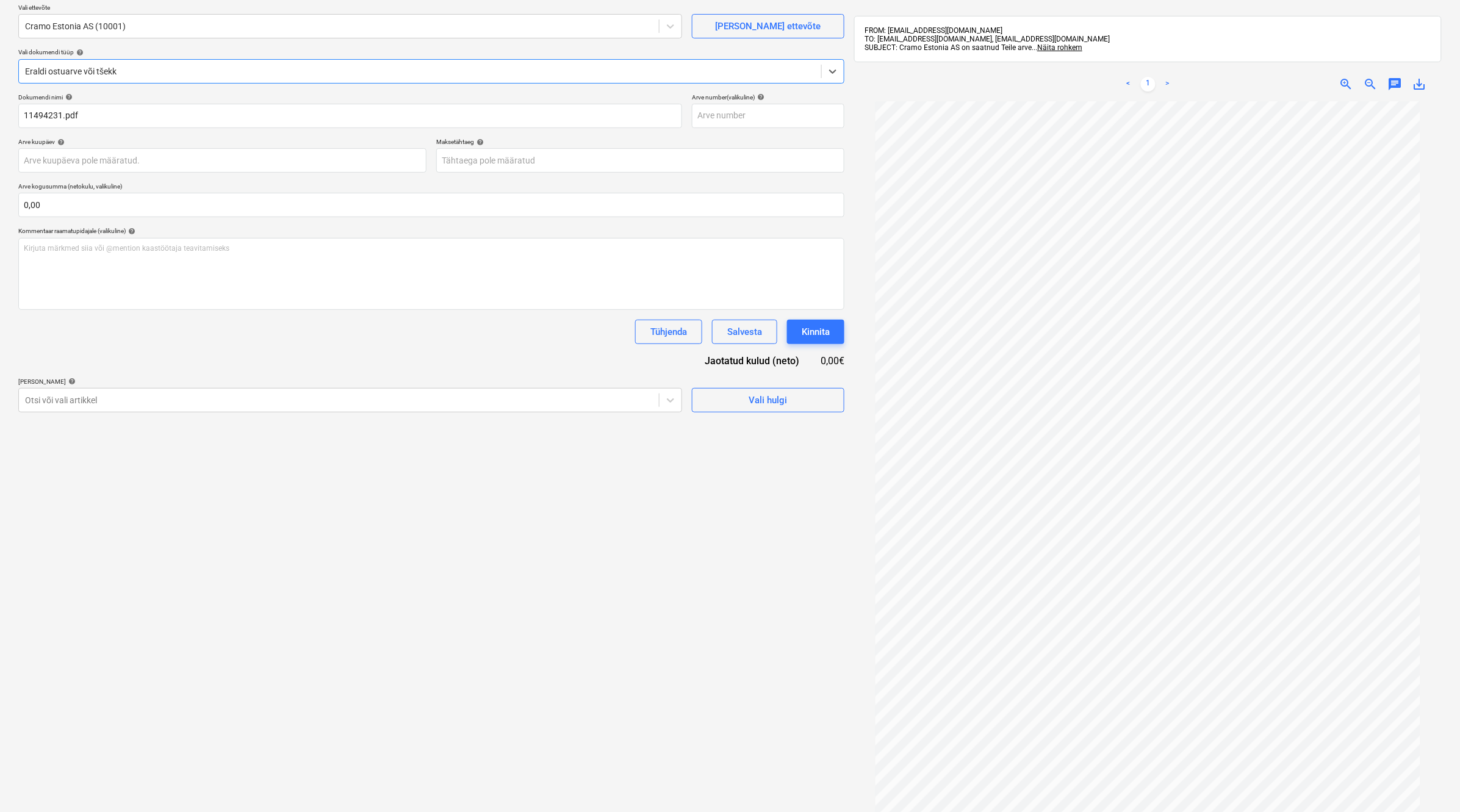
click at [1301, 86] on span "save_alt" at bounding box center [1419, 84] width 15 height 15
click at [565, 159] on body "Müük Projektid Kontaktid Koondarved Postkast format_size keyboard_arrow_down he…" at bounding box center [730, 309] width 1460 height 812
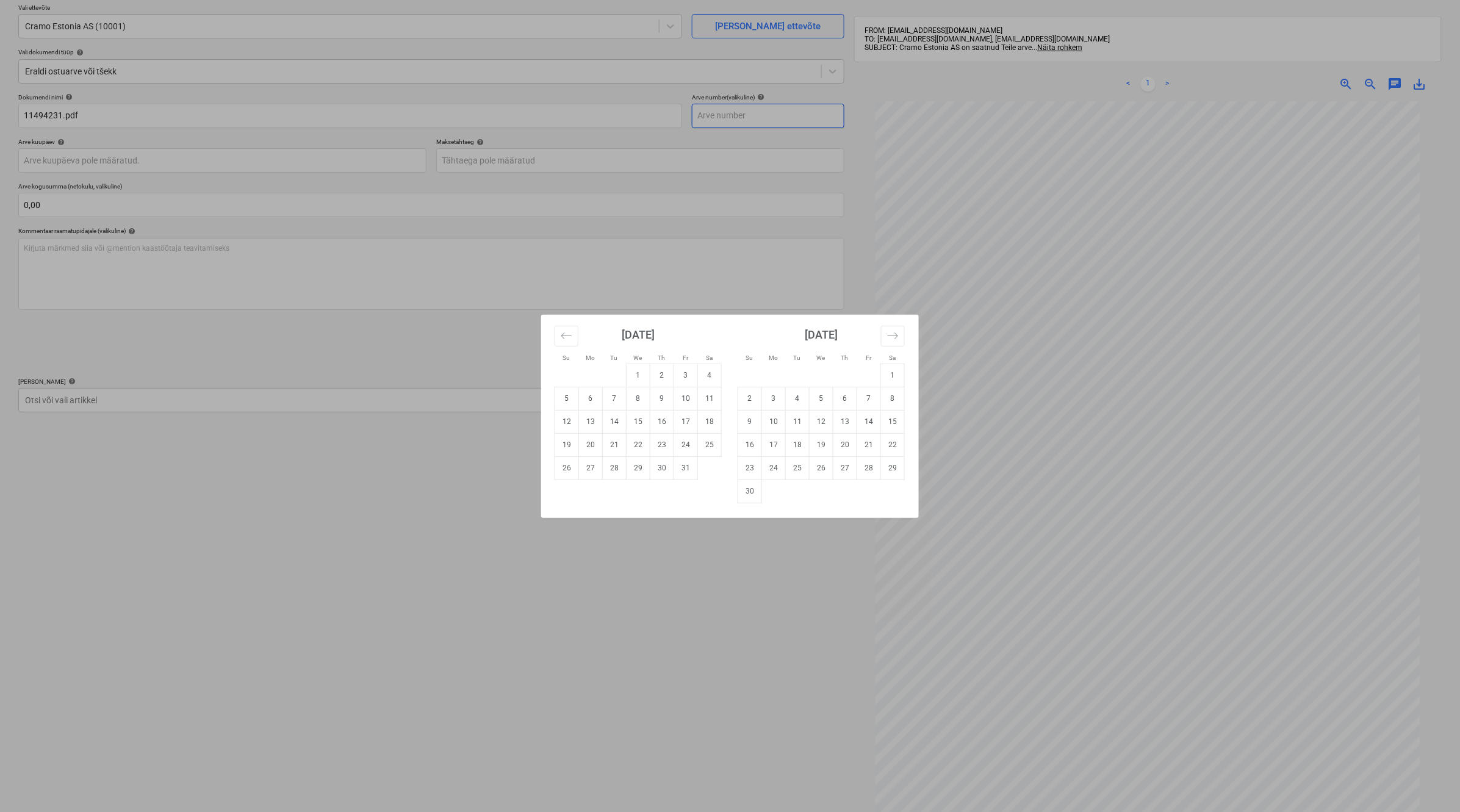
click at [756, 117] on div "Su Mo Tu We Th Fr Sa Su Mo Tu We Th Fr Sa [DATE] 1 2 3 4 5 6 7 8 9 10 11 12 13 …" at bounding box center [730, 406] width 1460 height 812
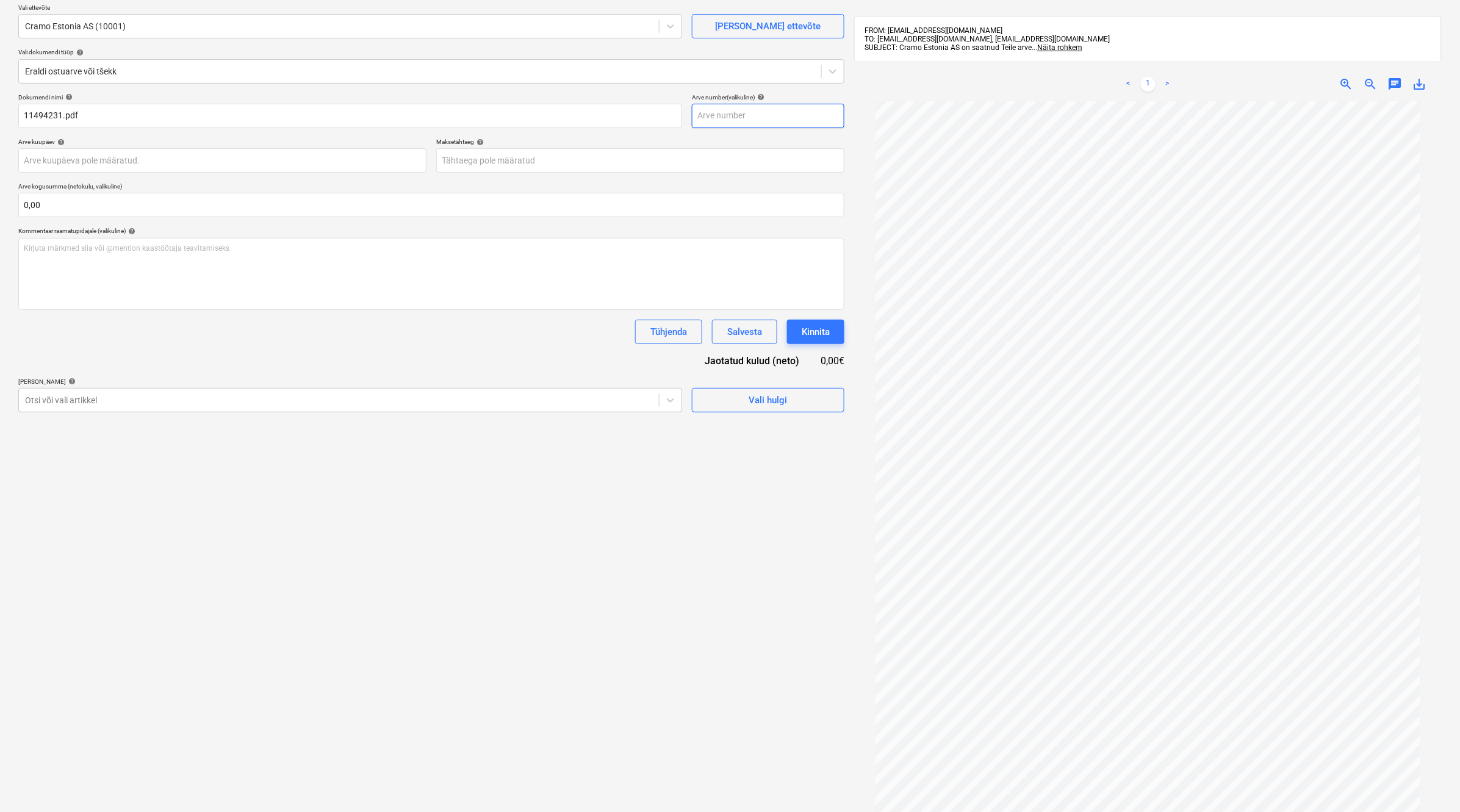
click at [756, 117] on input "text" at bounding box center [768, 115] width 152 height 24
paste input "11494231"
type input "11494231"
click at [660, 157] on body "Müük Projektid Kontaktid Koondarved Postkast format_size keyboard_arrow_down he…" at bounding box center [730, 309] width 1460 height 812
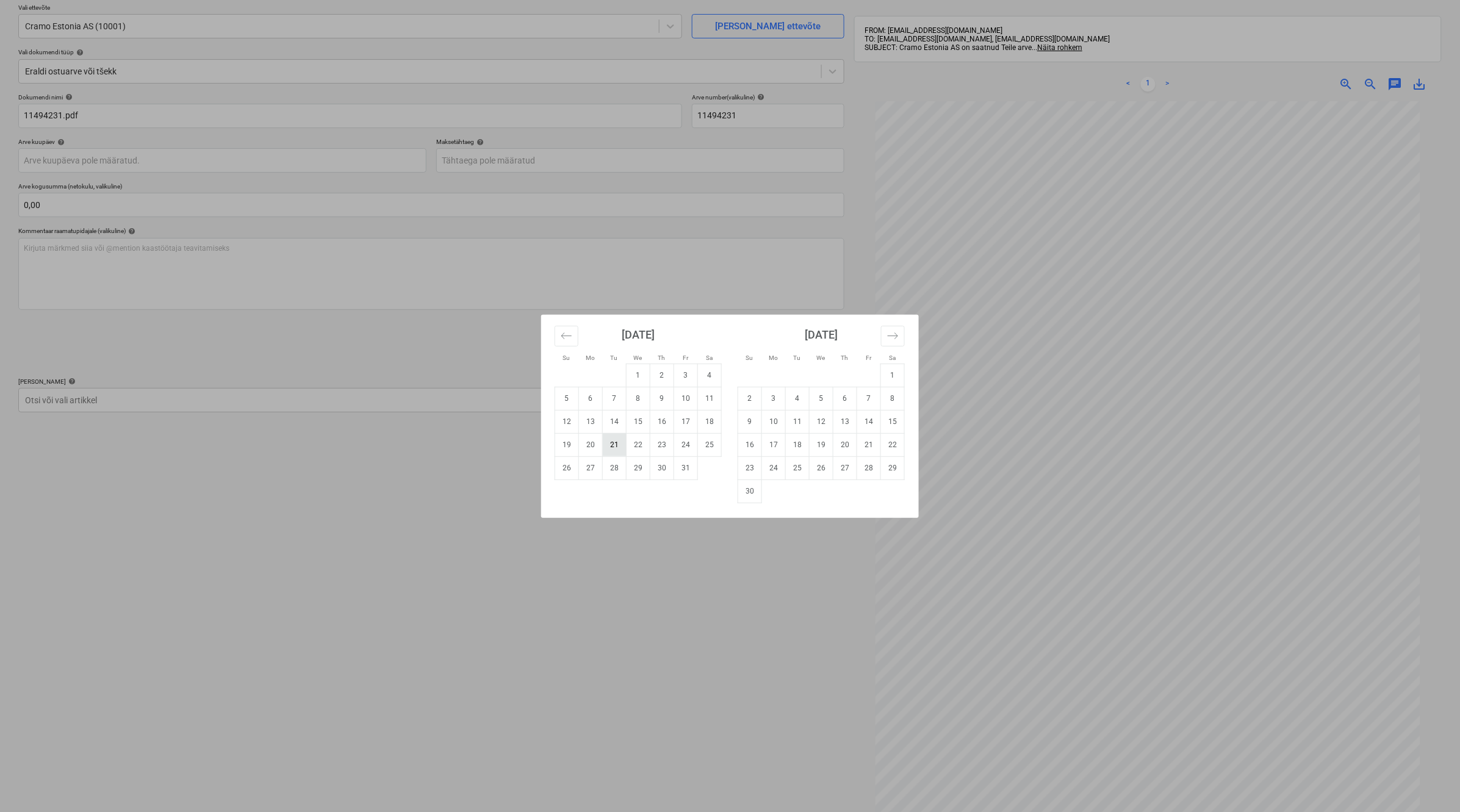
click at [617, 448] on td "21" at bounding box center [615, 445] width 24 height 24
type input "[DATE]"
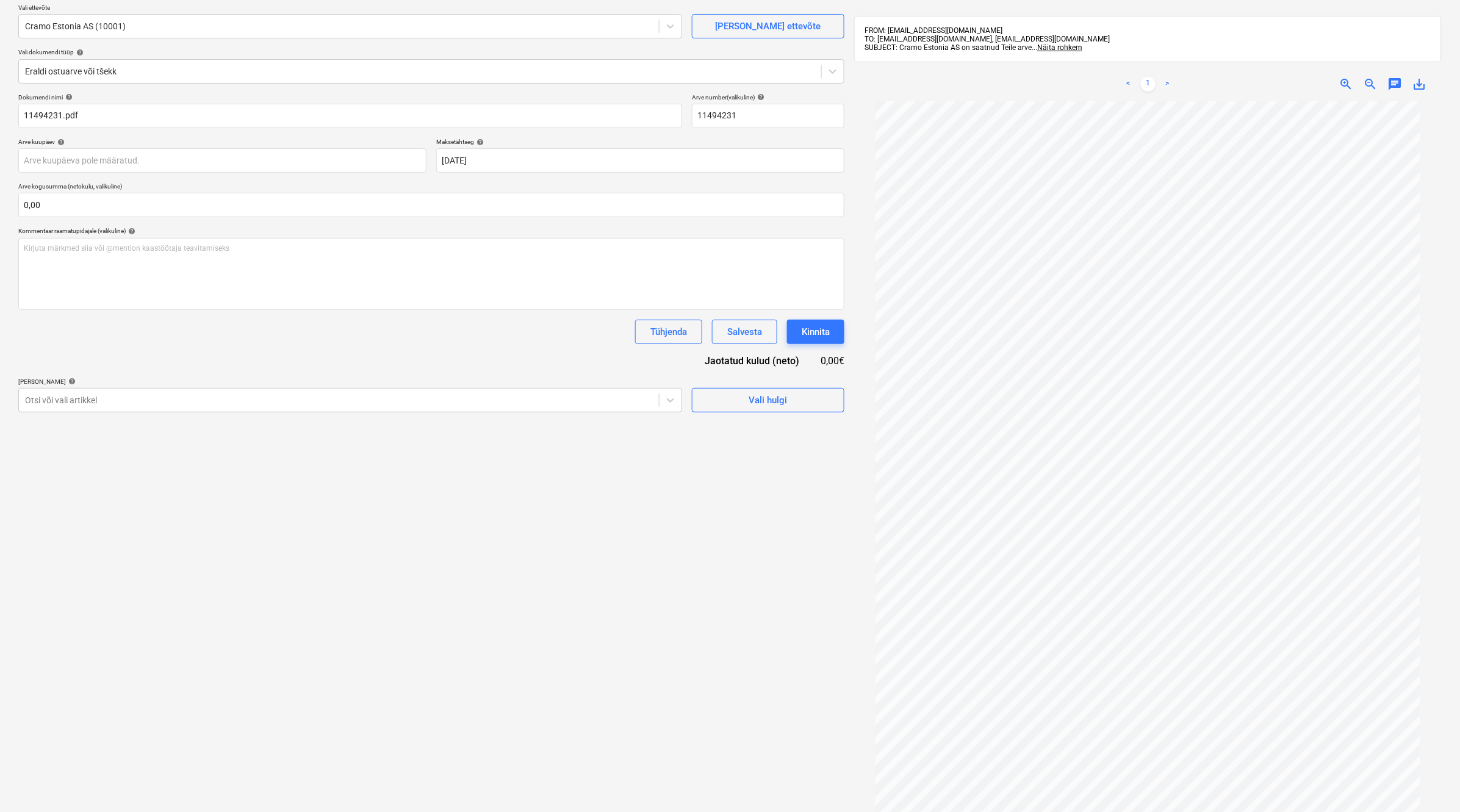
click at [562, 504] on div "Failide konteerimine Vali ettevõte Cramo Estonia AS (10001) [PERSON_NAME] uus e…" at bounding box center [431, 424] width 836 height 920
click at [528, 404] on div at bounding box center [338, 401] width 628 height 13
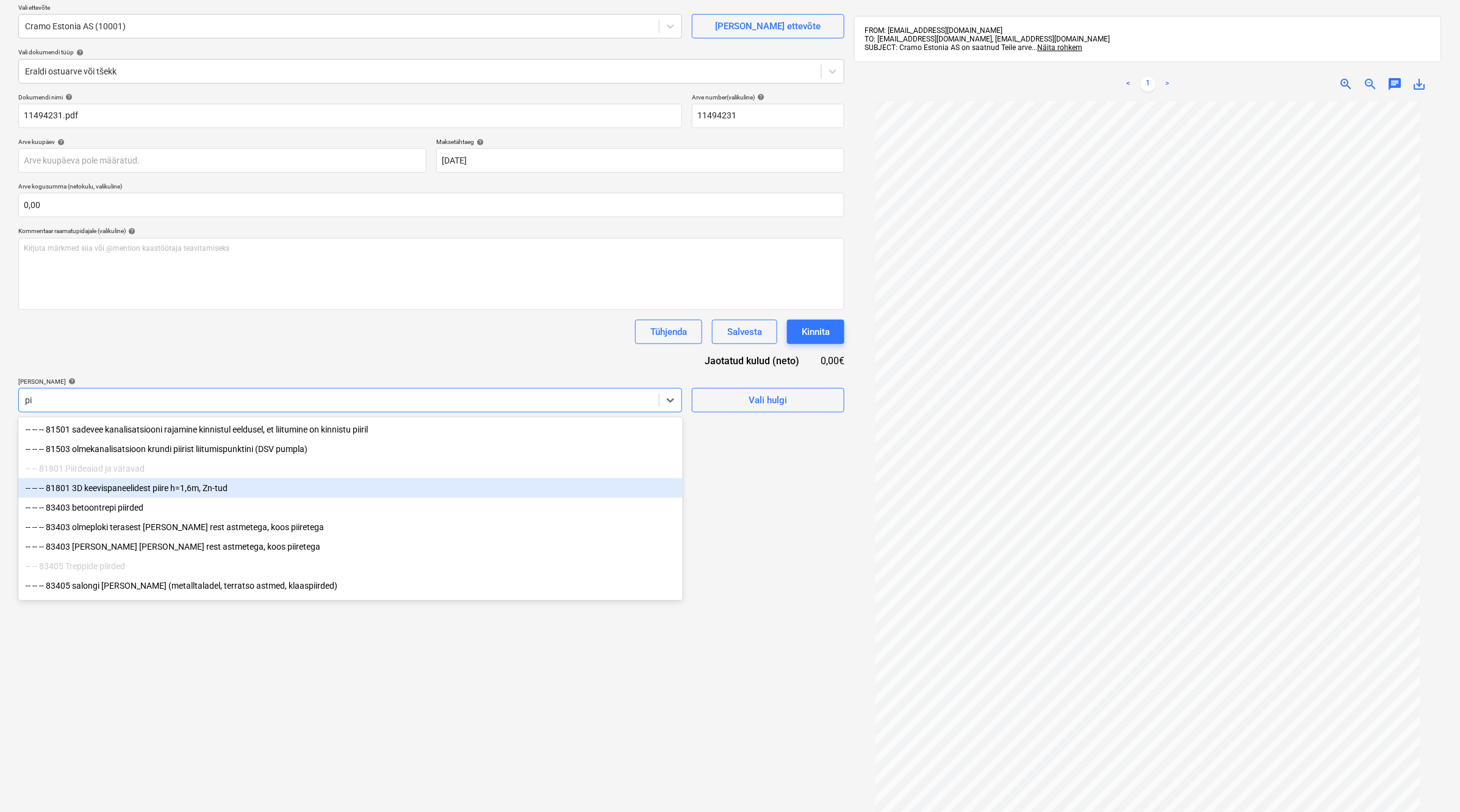
type input "p"
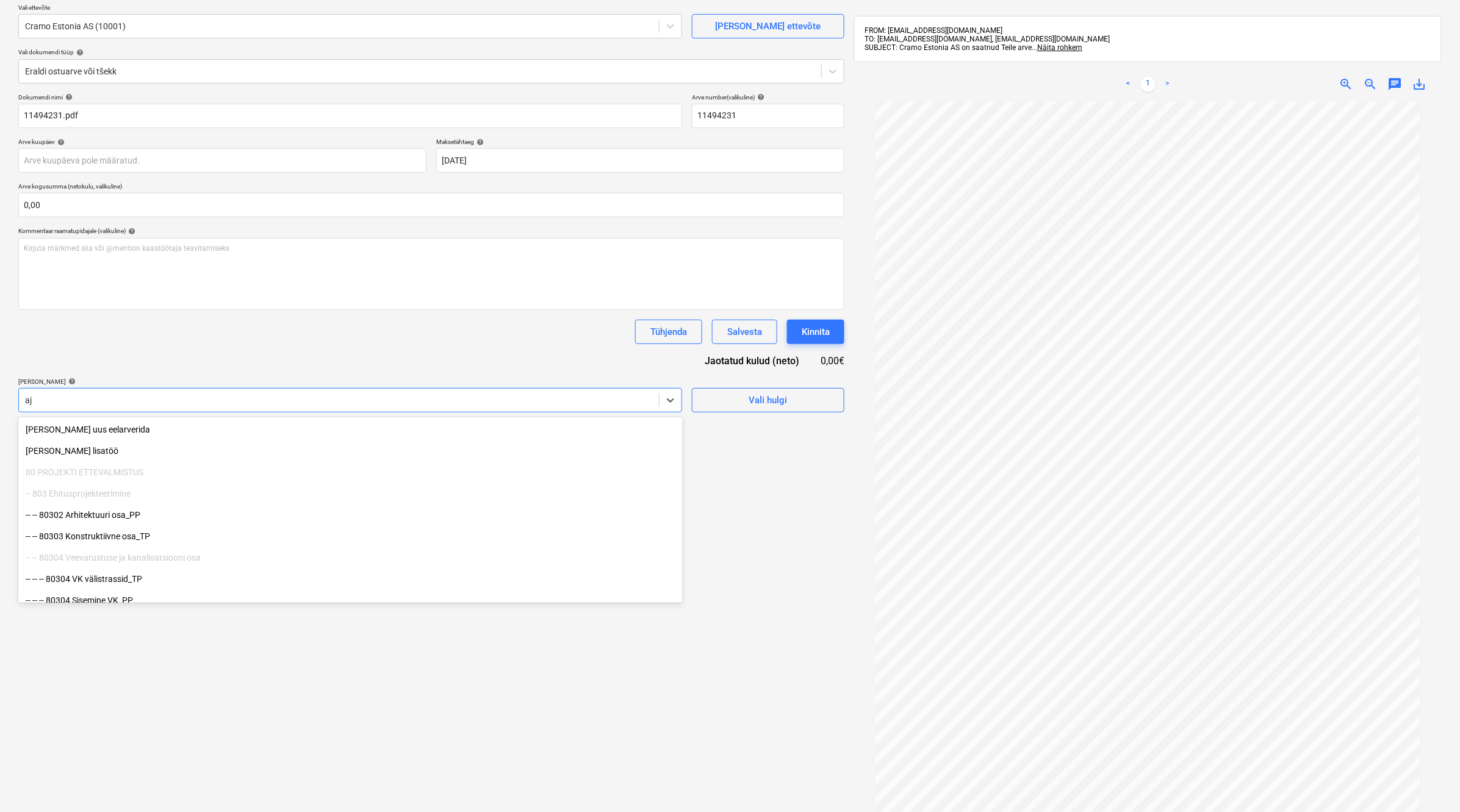
type input "aju"
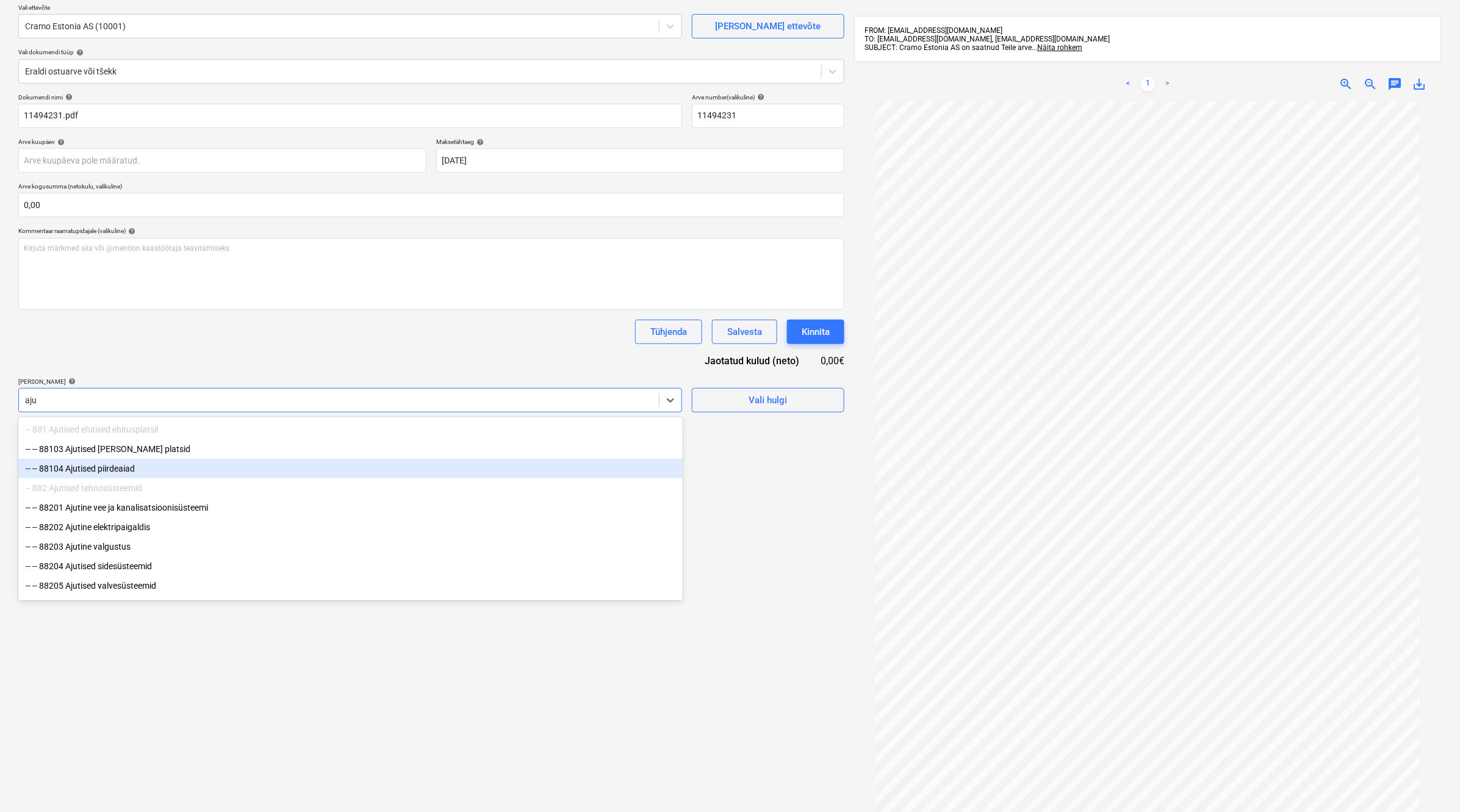
click at [349, 470] on div "-- -- 88104 Ajutised piirdeaiad" at bounding box center [350, 468] width 664 height 20
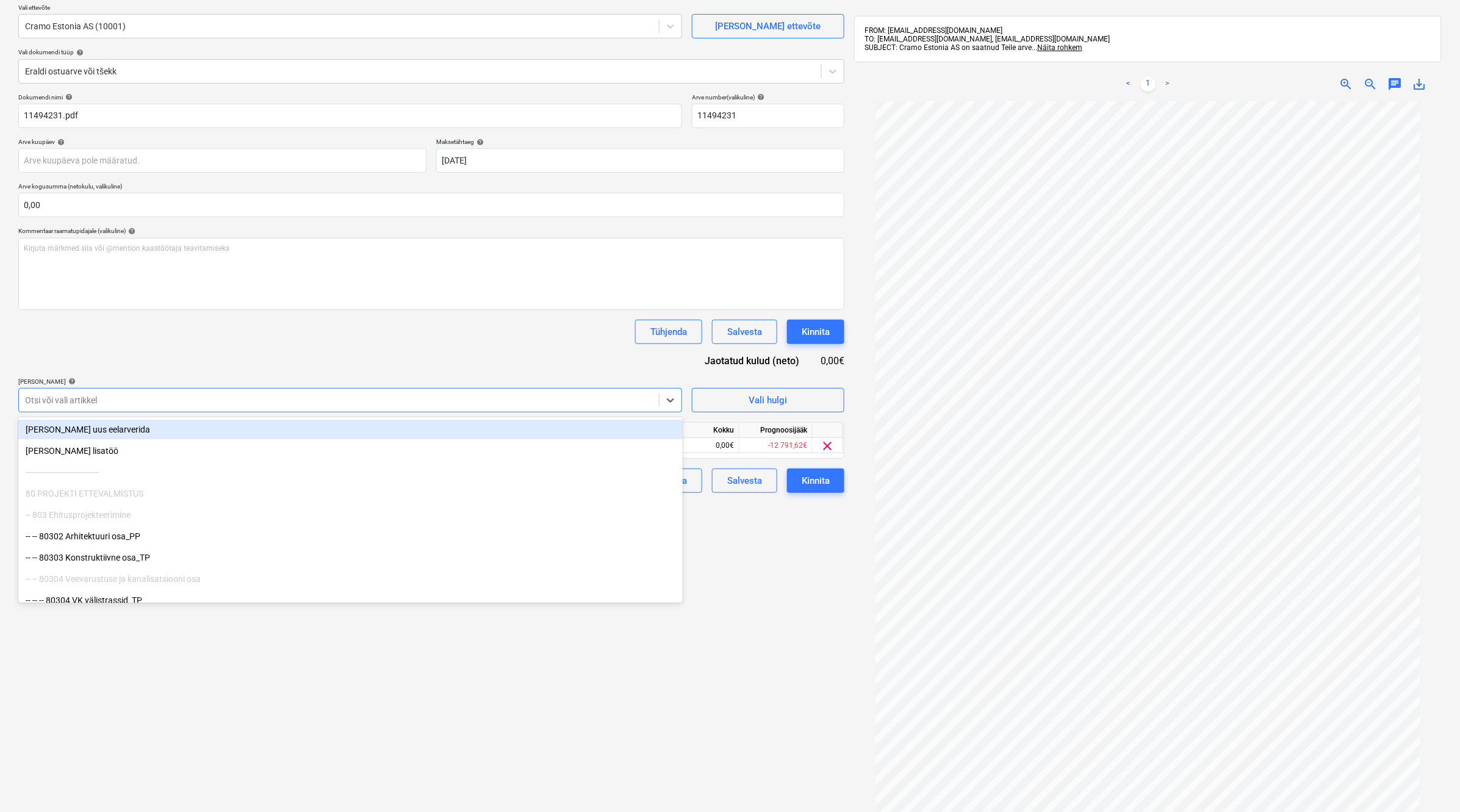
click at [371, 353] on div "Dokumendi nimi help 11494231.pdf Arve number (valikuline) help 11494231 Arve ku…" at bounding box center [431, 293] width 826 height 400
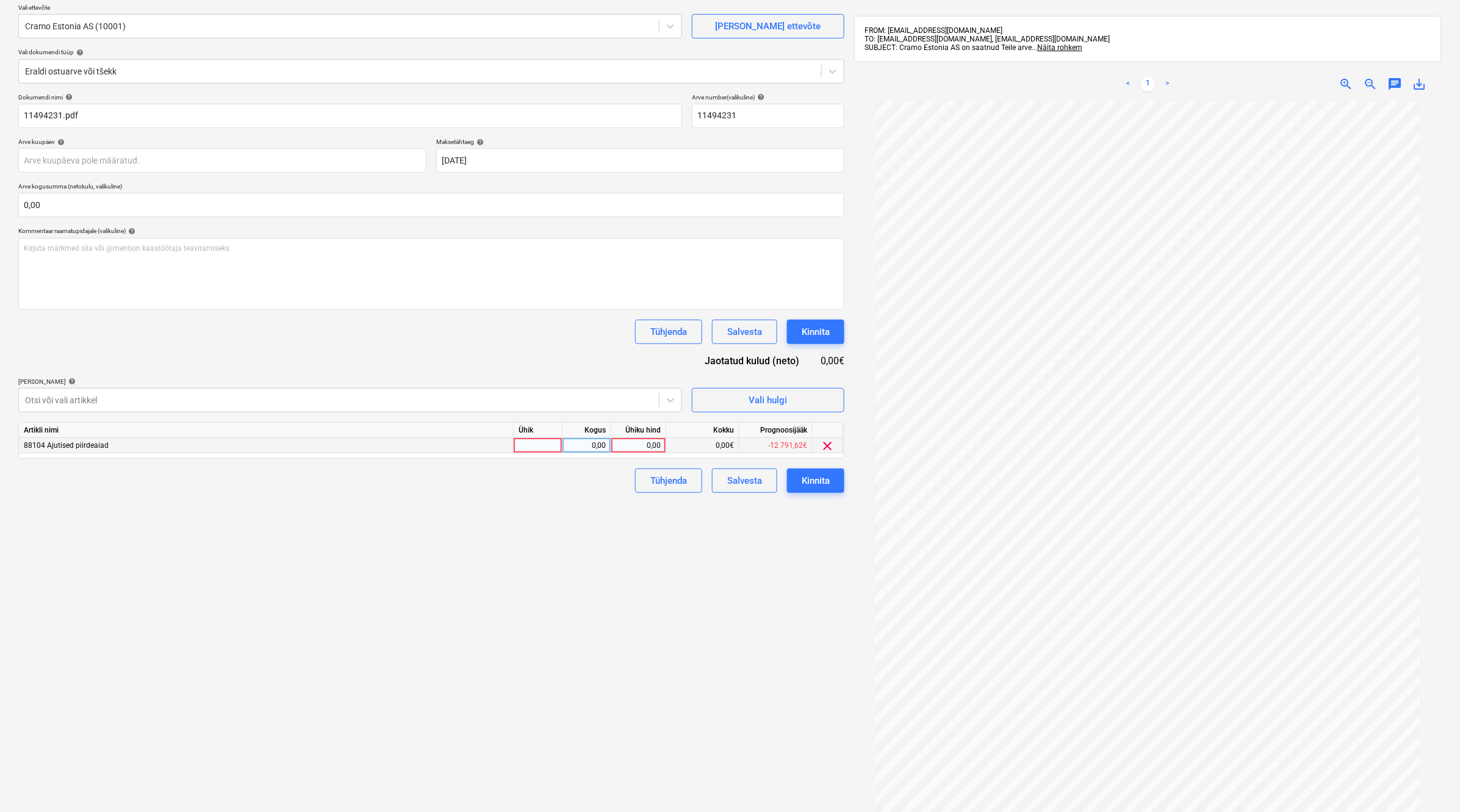
click at [655, 446] on div "0,00" at bounding box center [639, 445] width 45 height 15
type input "112,5"
click at [647, 591] on div "Failide konteerimine Vali ettevõte Cramo Estonia AS (10001) [PERSON_NAME] uus e…" at bounding box center [431, 424] width 836 height 920
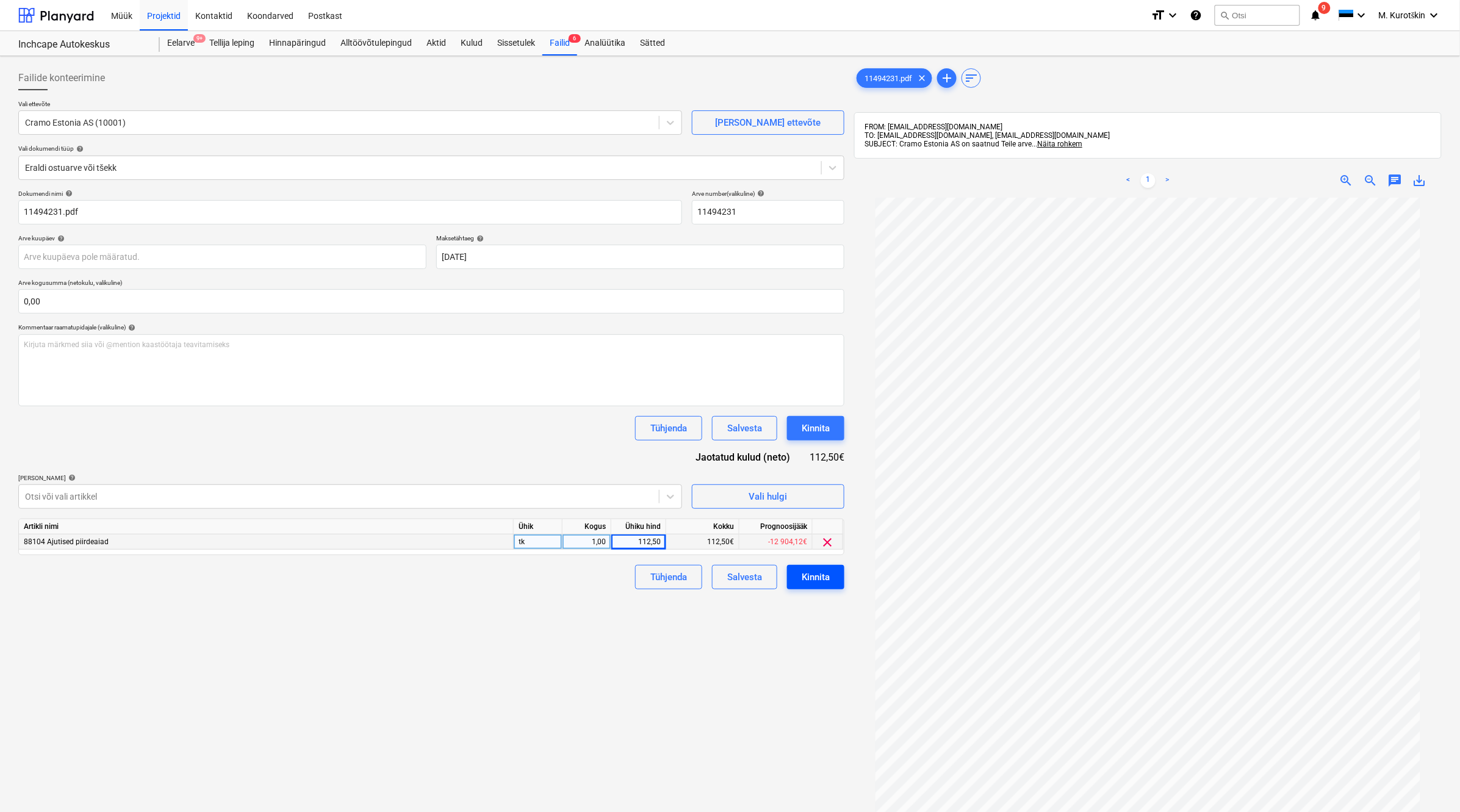
click at [818, 580] on div "Kinnita" at bounding box center [816, 577] width 28 height 16
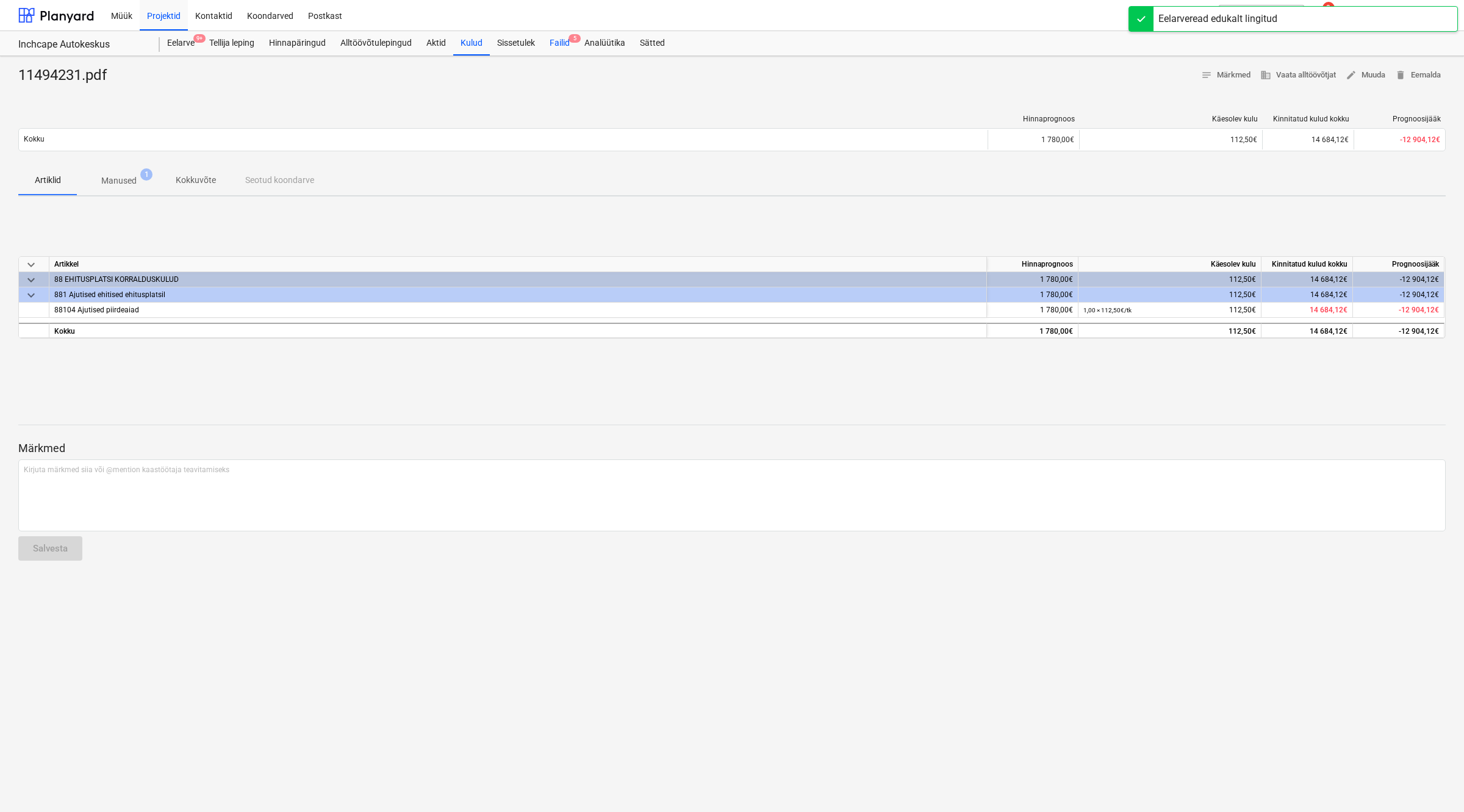
click at [577, 44] on div "Failid 5" at bounding box center [560, 43] width 35 height 24
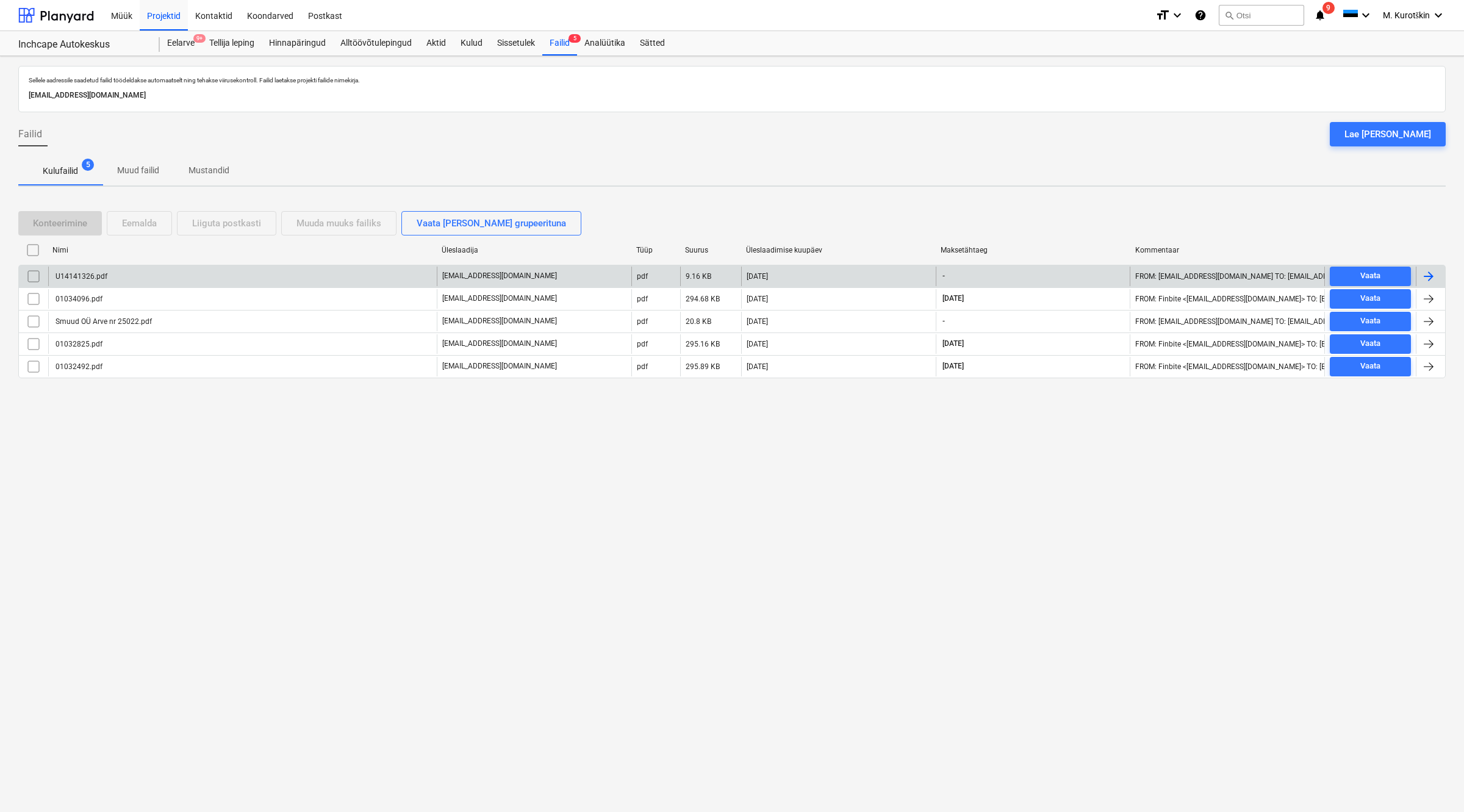
click at [134, 279] on div "U14141326.pdf" at bounding box center [242, 276] width 389 height 20
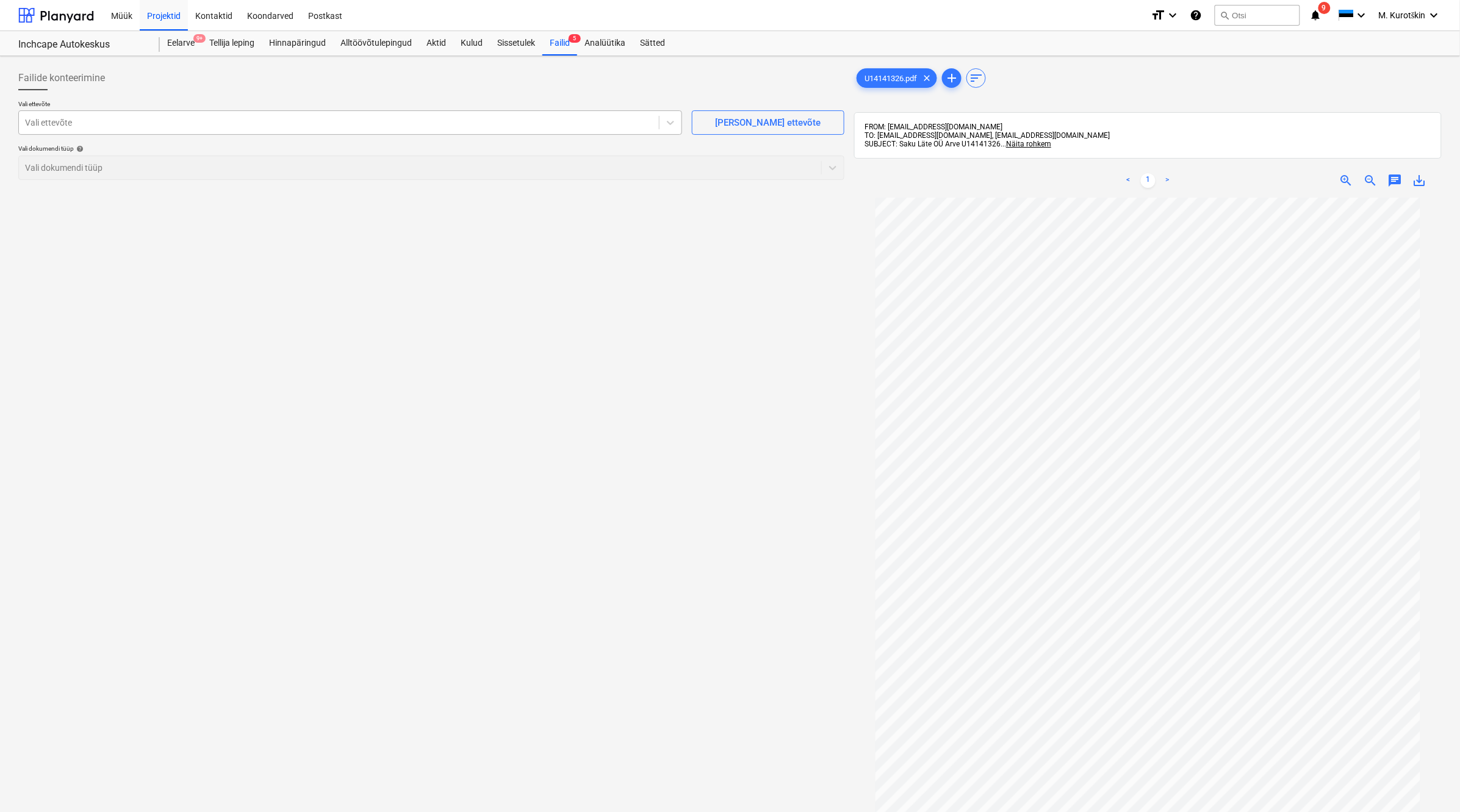
click at [275, 126] on div at bounding box center [338, 123] width 628 height 13
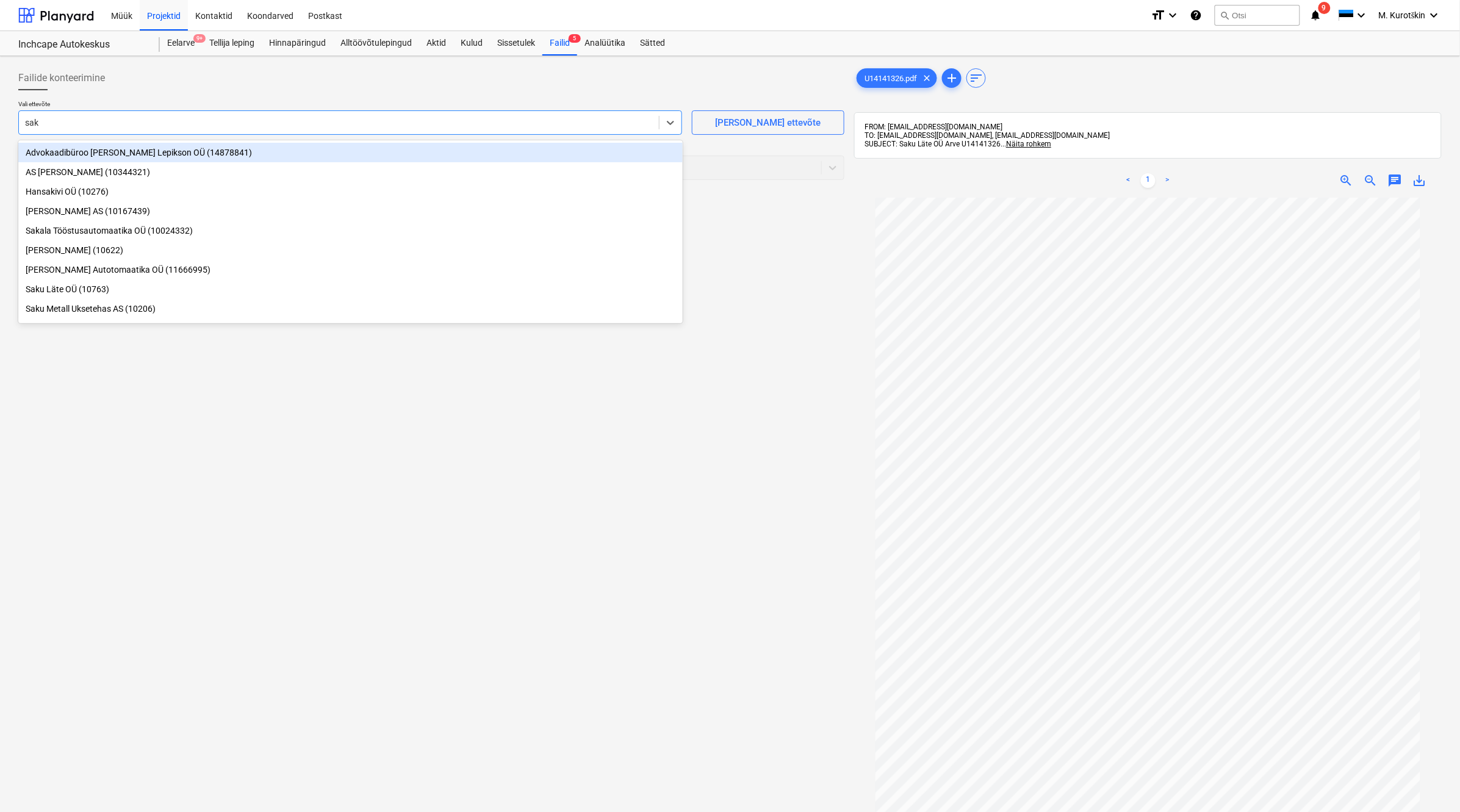
type input "saku"
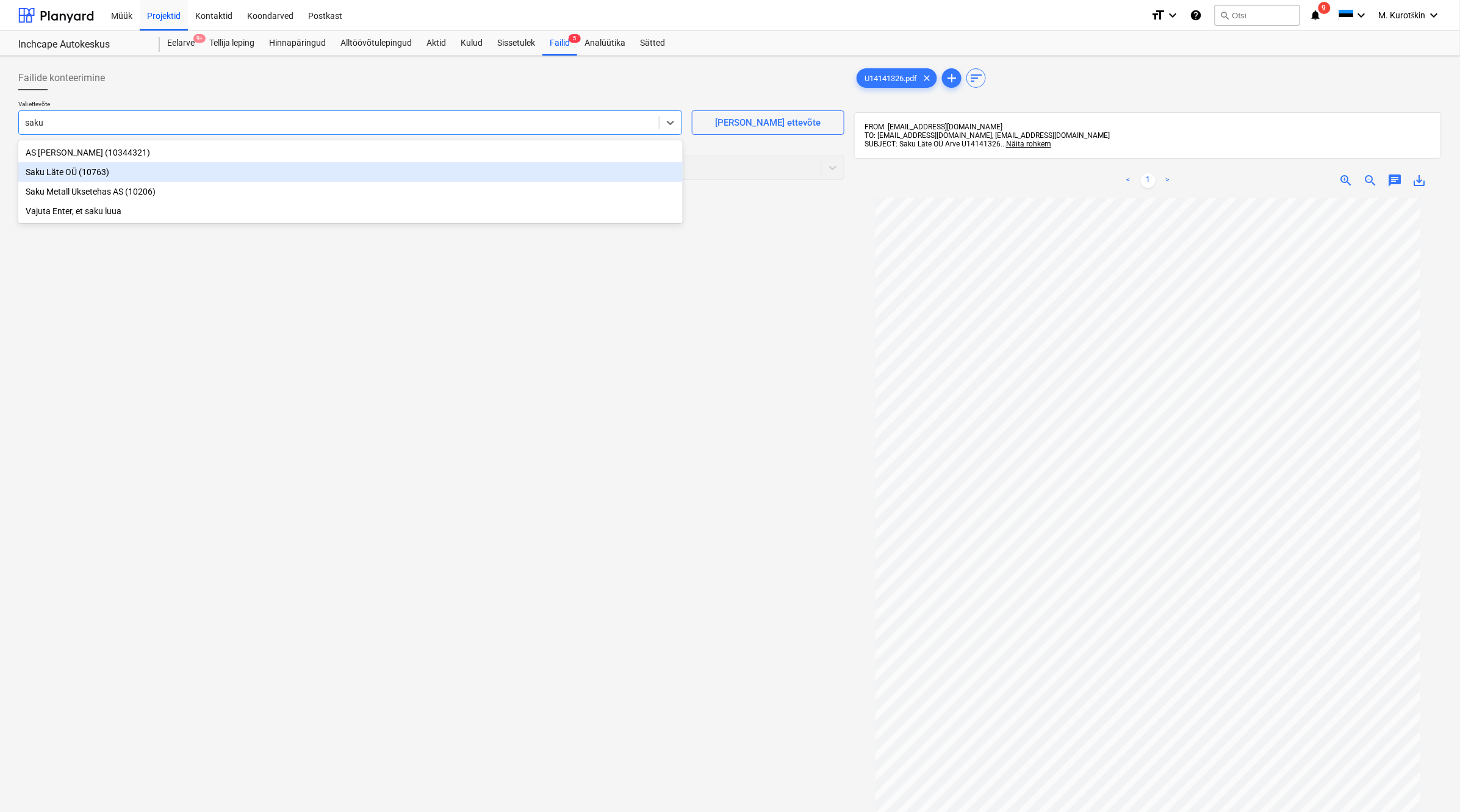
click at [266, 169] on div "Saku Läte OÜ (10763)" at bounding box center [350, 172] width 664 height 20
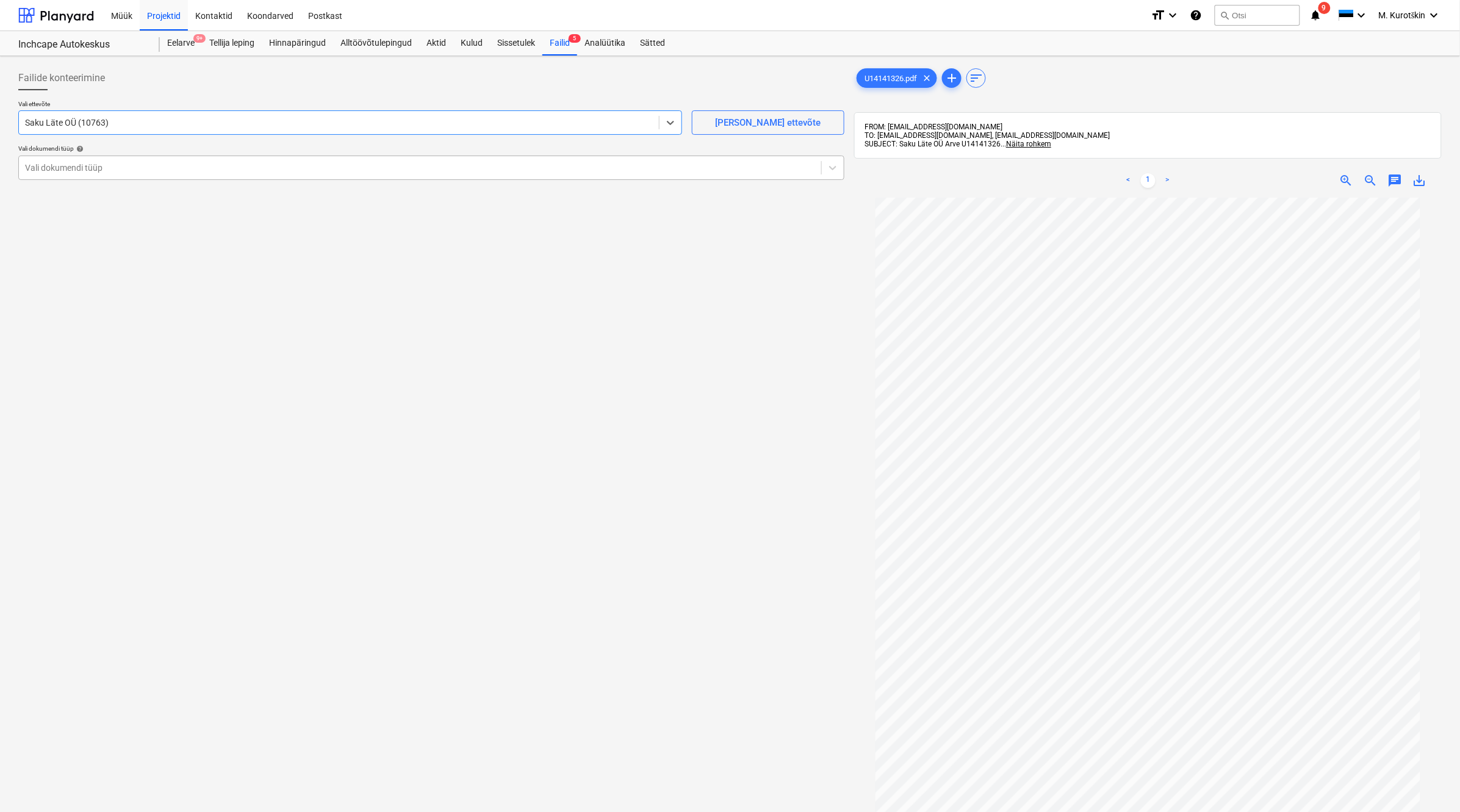
click at [272, 163] on div at bounding box center [420, 168] width 790 height 13
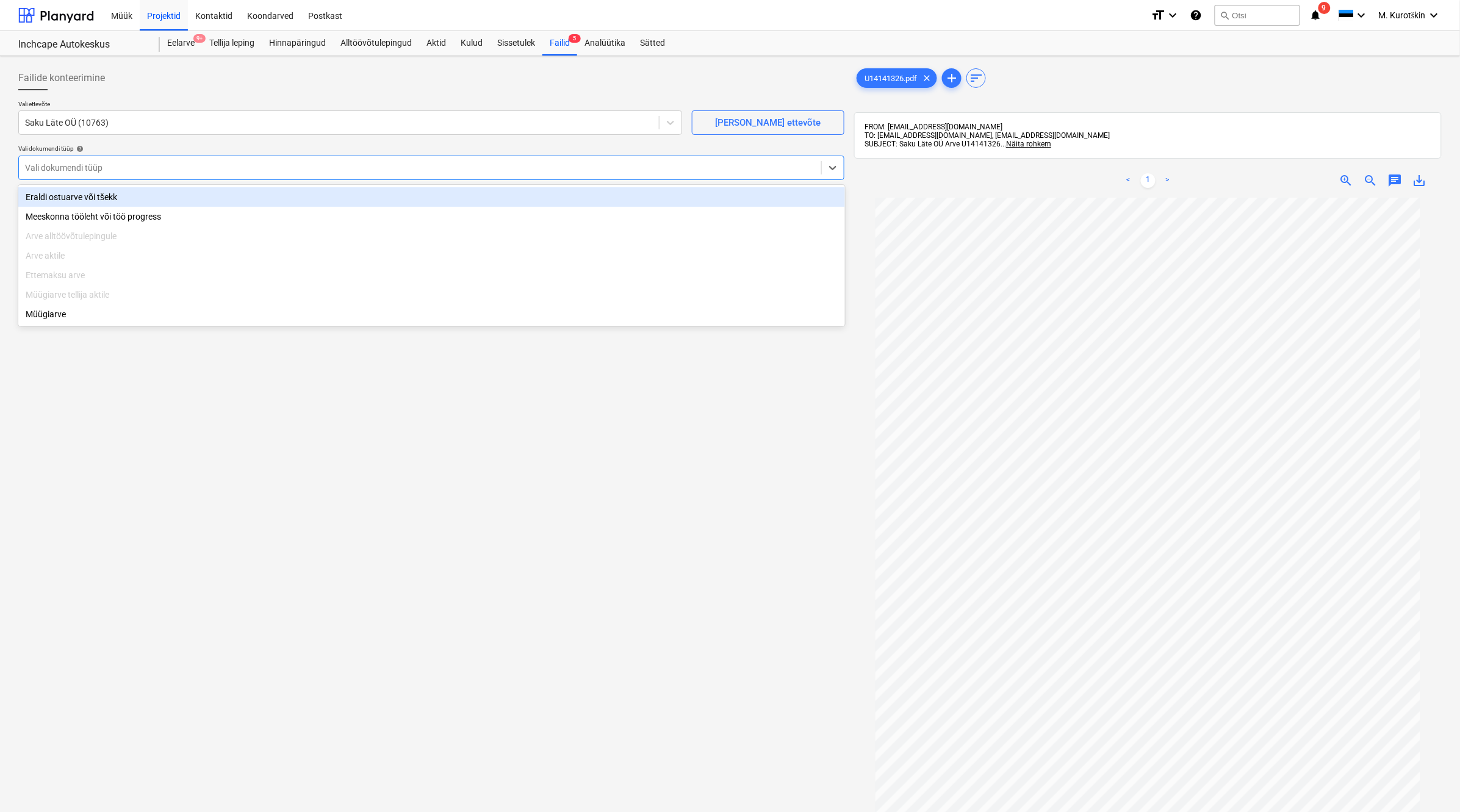
click at [252, 198] on div "Eraldi ostuarve või tšekk" at bounding box center [431, 197] width 827 height 20
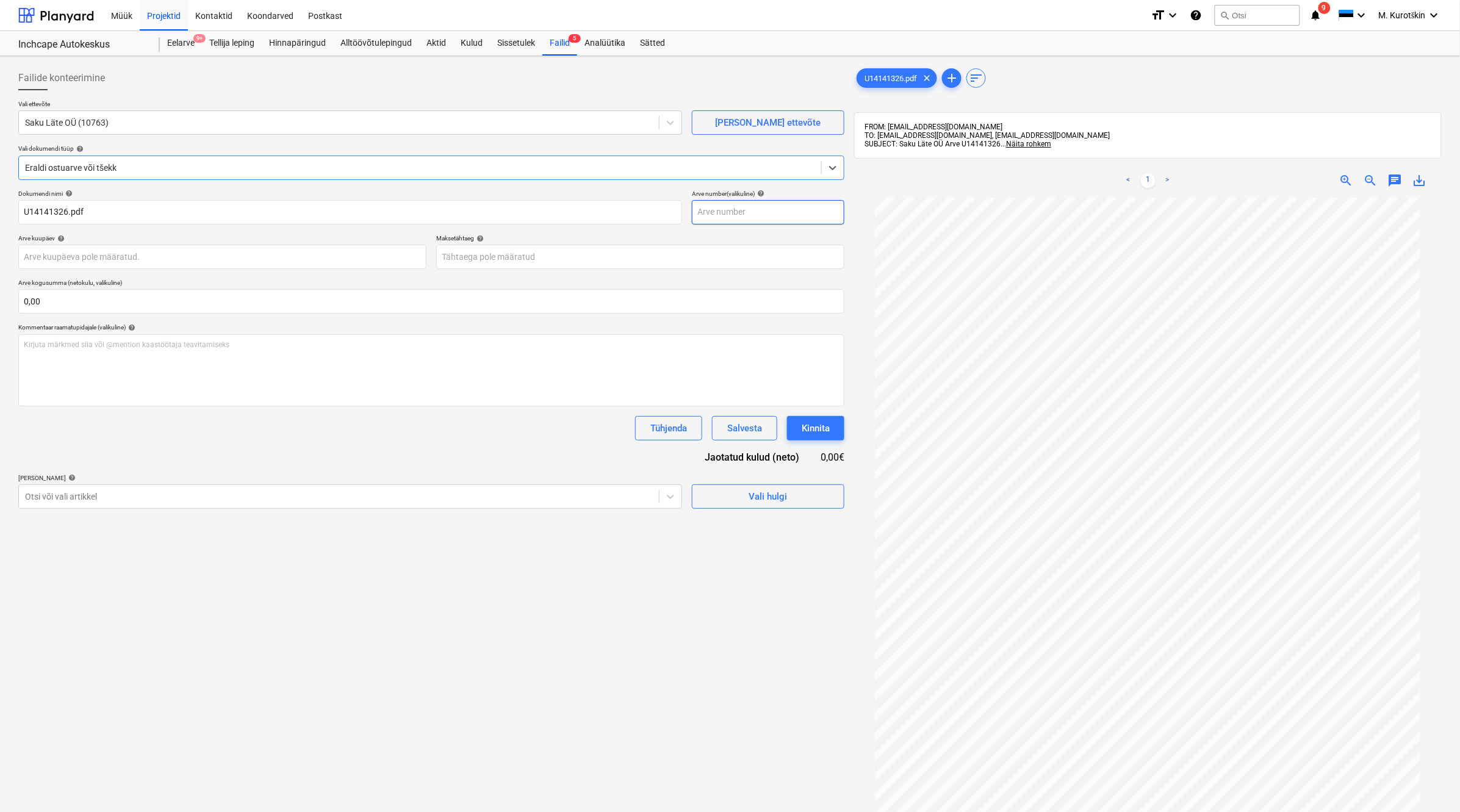
click at [735, 214] on input "text" at bounding box center [768, 212] width 152 height 24
click at [1301, 188] on div "< 1 > zoom_in zoom_out chat 0 save_alt" at bounding box center [1148, 181] width 587 height 35
click at [1301, 183] on span "save_alt" at bounding box center [1419, 181] width 15 height 15
click at [753, 221] on input "text" at bounding box center [768, 212] width 152 height 24
paste input "U14141326"
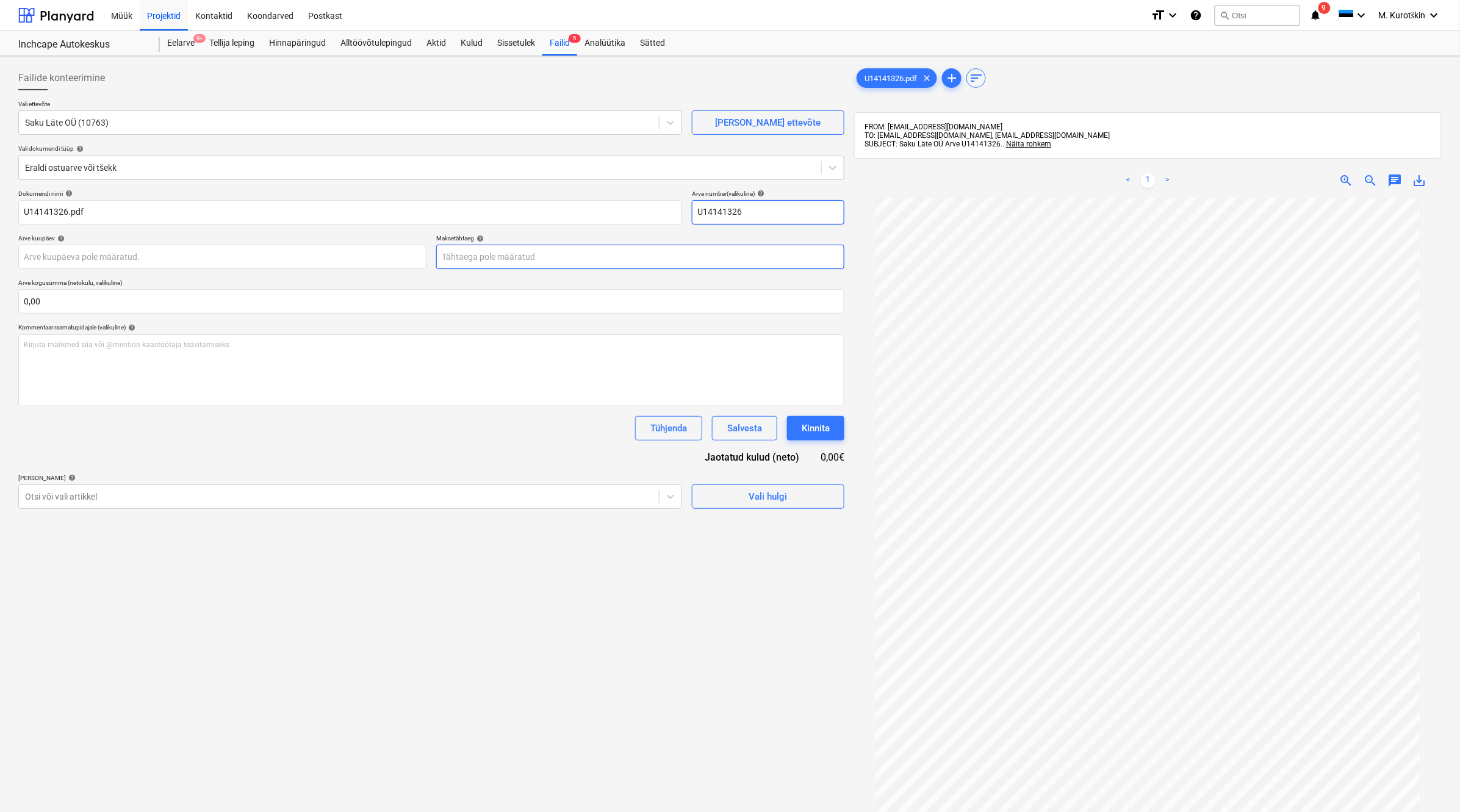
type input "U14141326"
click at [712, 251] on body "Müük Projektid Kontaktid Koondarved Postkast format_size keyboard_arrow_down he…" at bounding box center [730, 406] width 1460 height 812
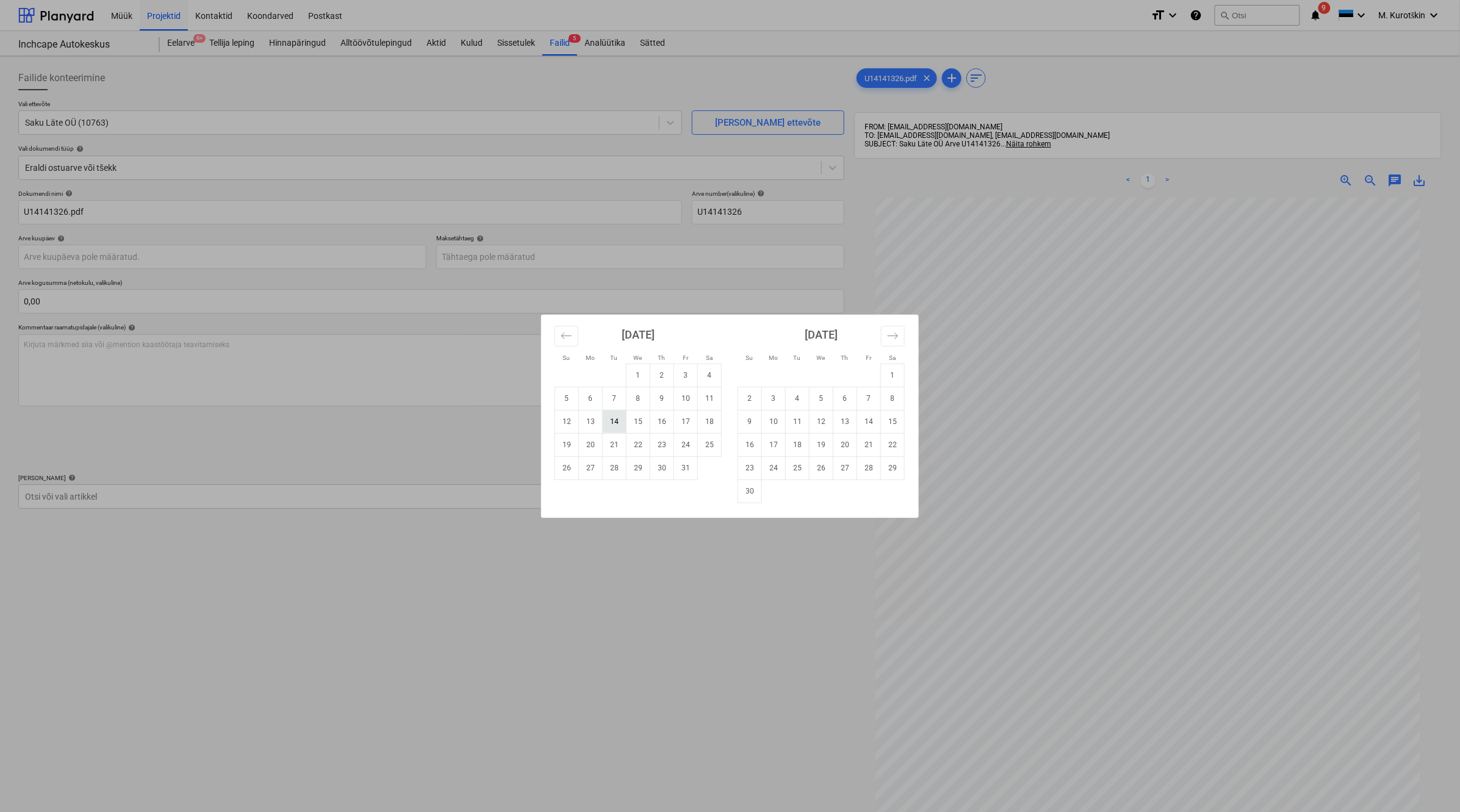
click at [614, 427] on td "14" at bounding box center [615, 422] width 24 height 24
type input "[DATE]"
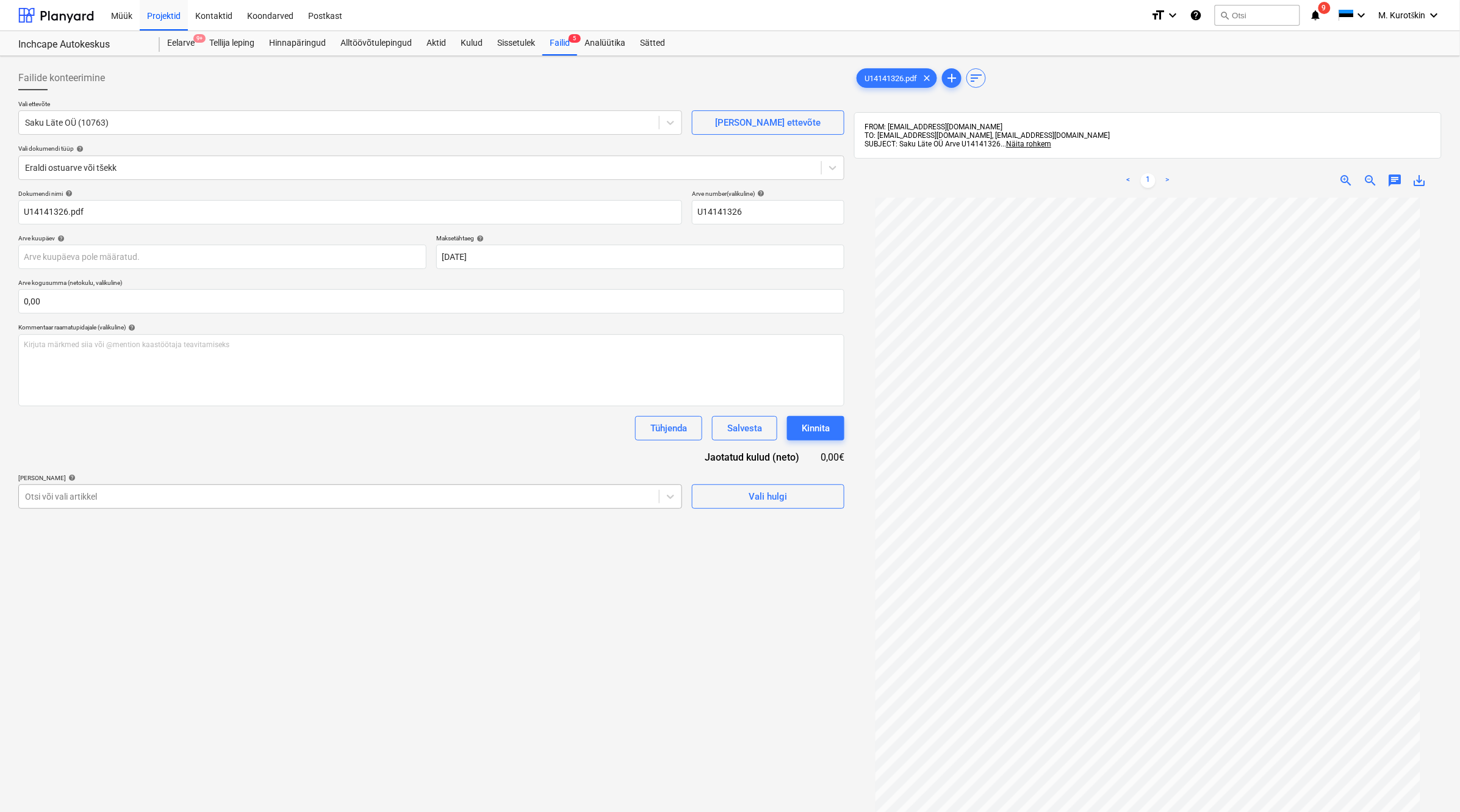
click at [398, 492] on div at bounding box center [338, 497] width 628 height 13
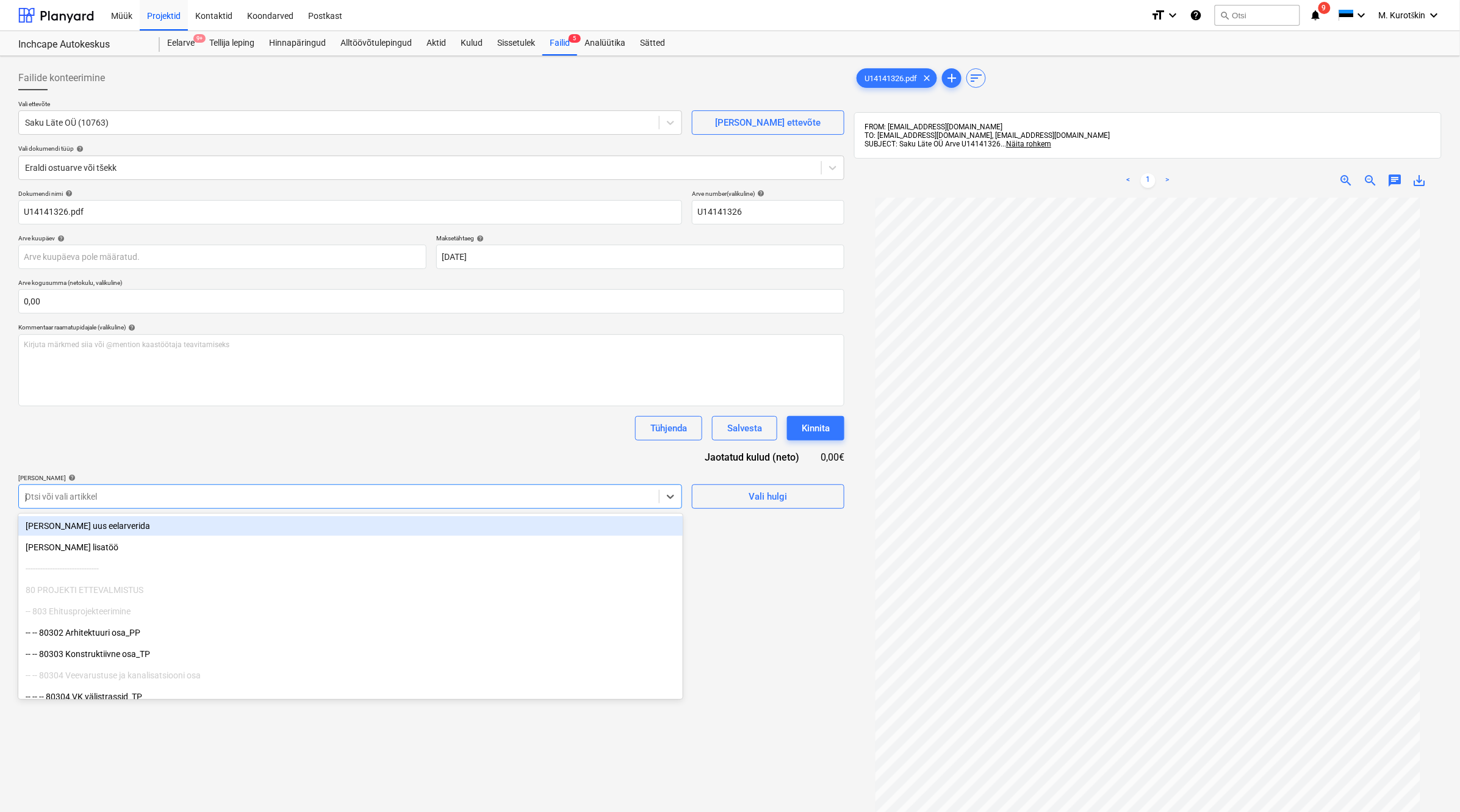
type input "ju"
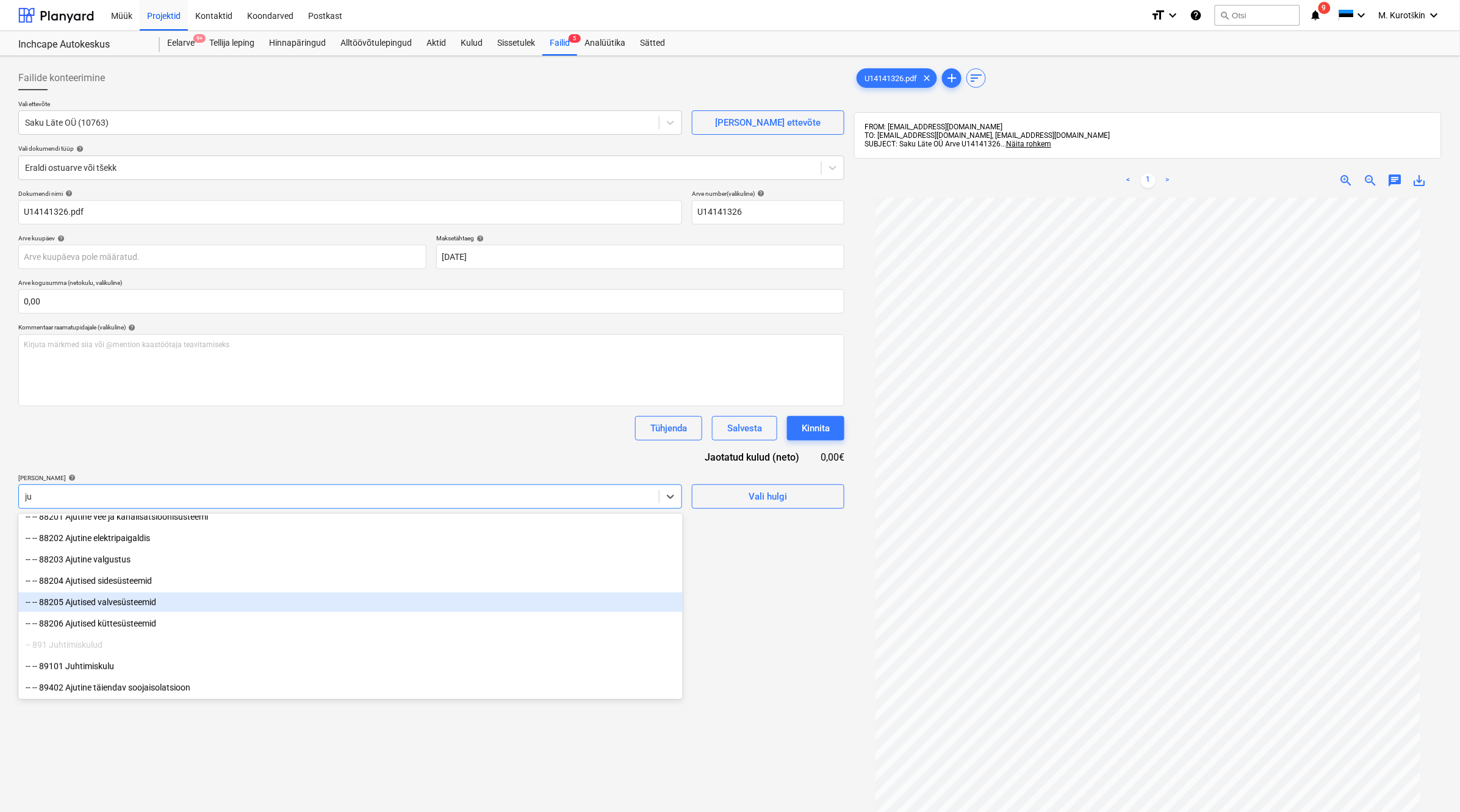
scroll to position [76, 0]
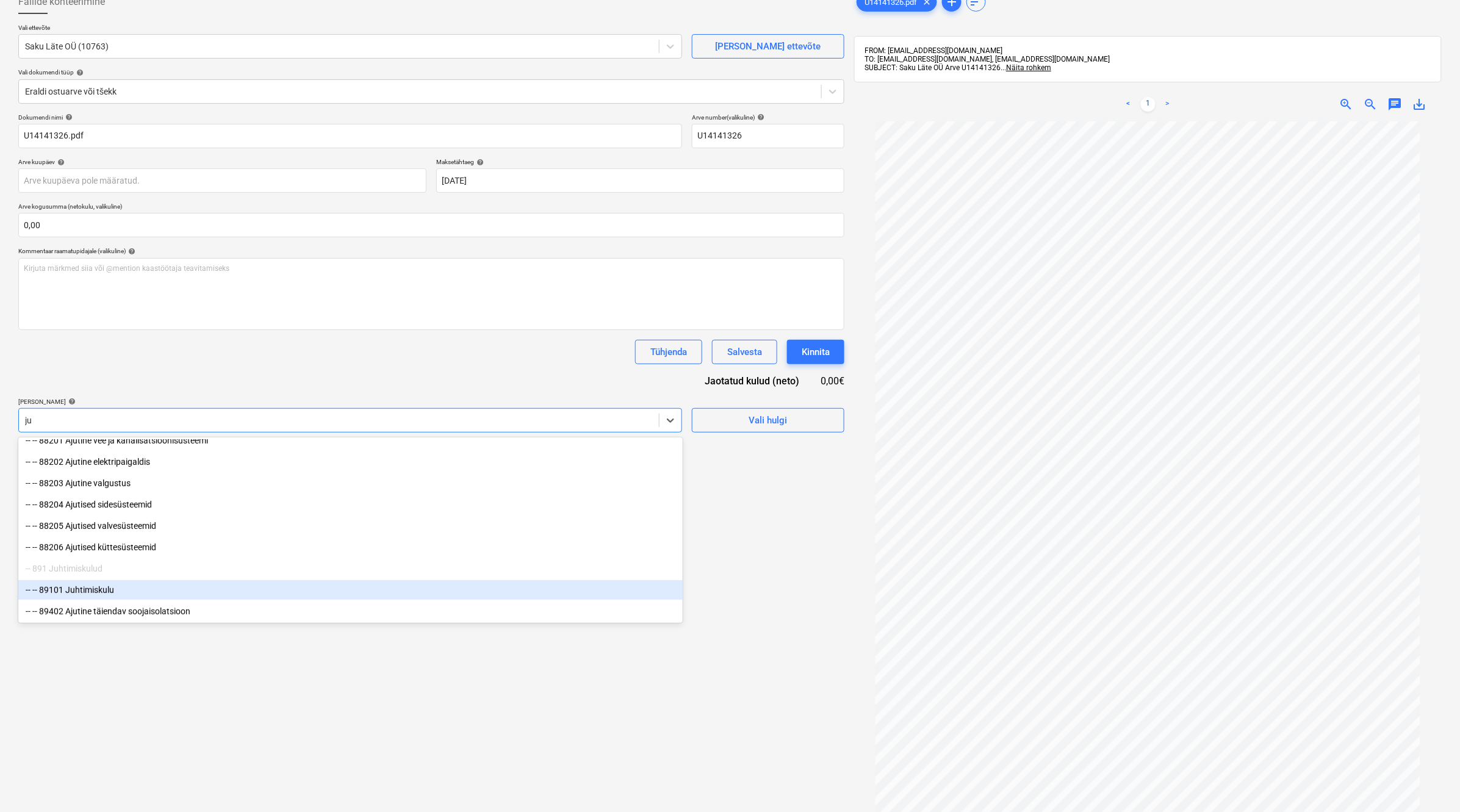
click at [371, 591] on div "-- -- 89101 Juhtimiskulu" at bounding box center [350, 590] width 664 height 20
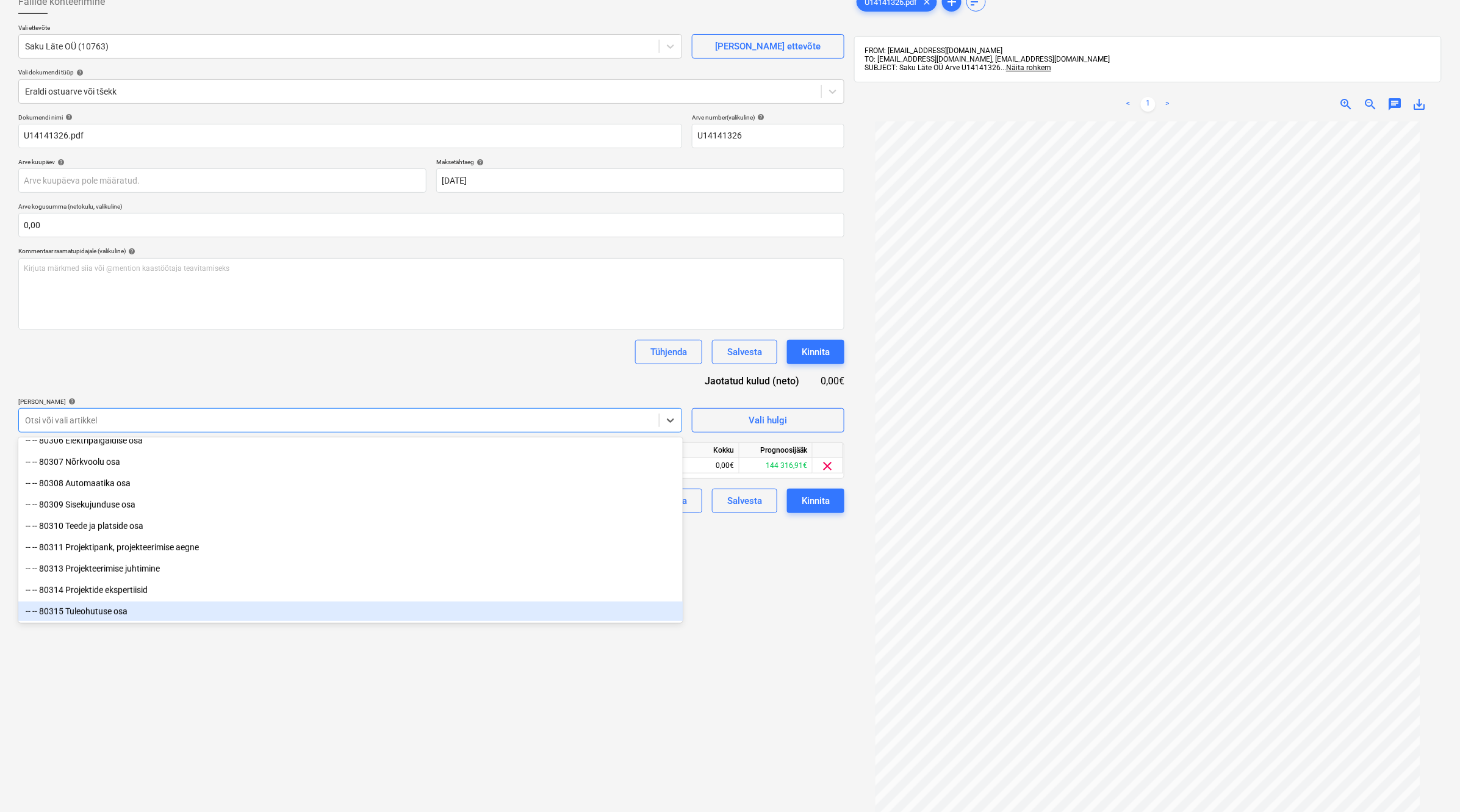
click at [376, 696] on div "Failide konteerimine Vali ettevõte Saku Läte OÜ (10763) [PERSON_NAME] uus ettev…" at bounding box center [431, 444] width 836 height 920
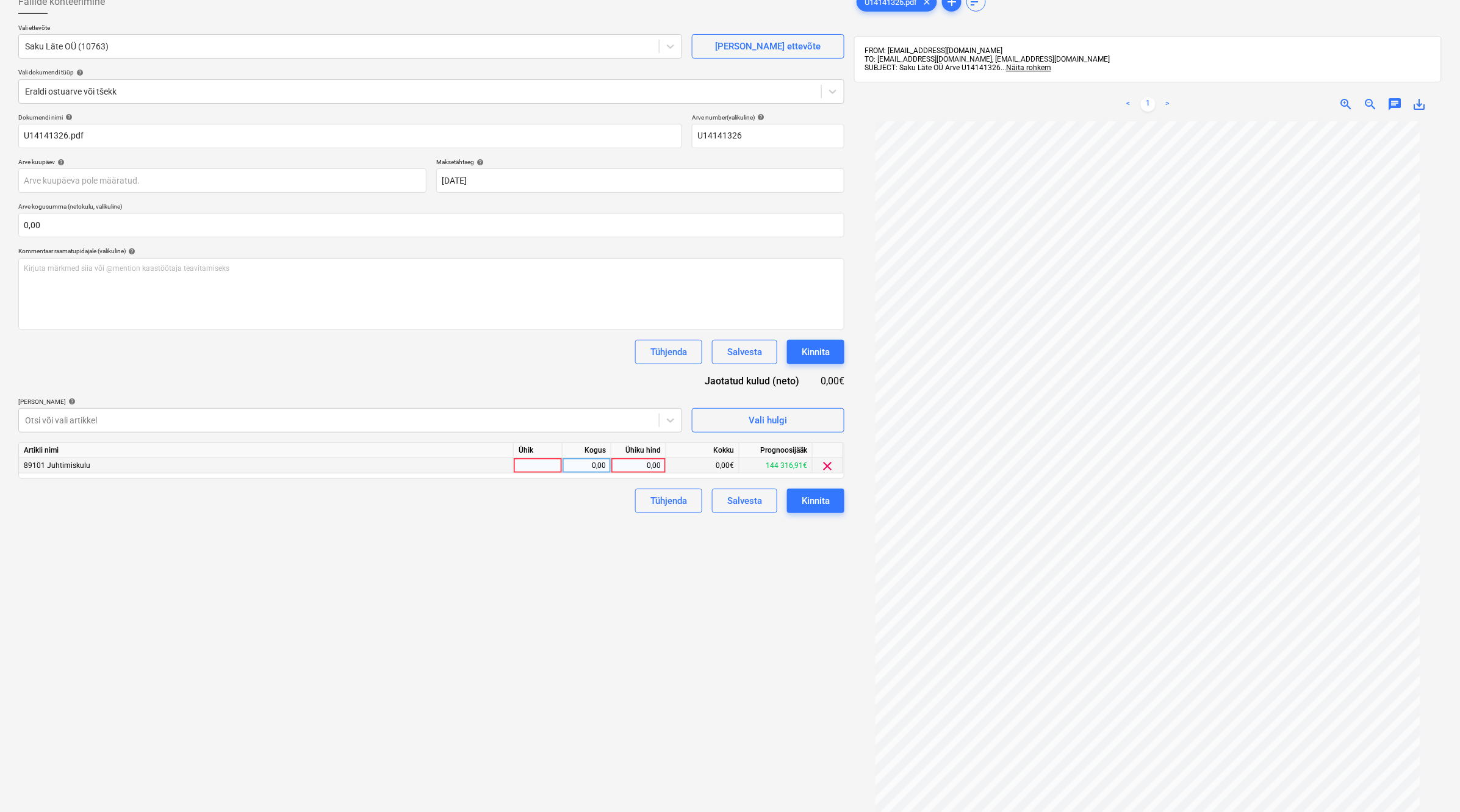
click at [101, 466] on div "89101 Juhtimiskulu" at bounding box center [266, 465] width 495 height 15
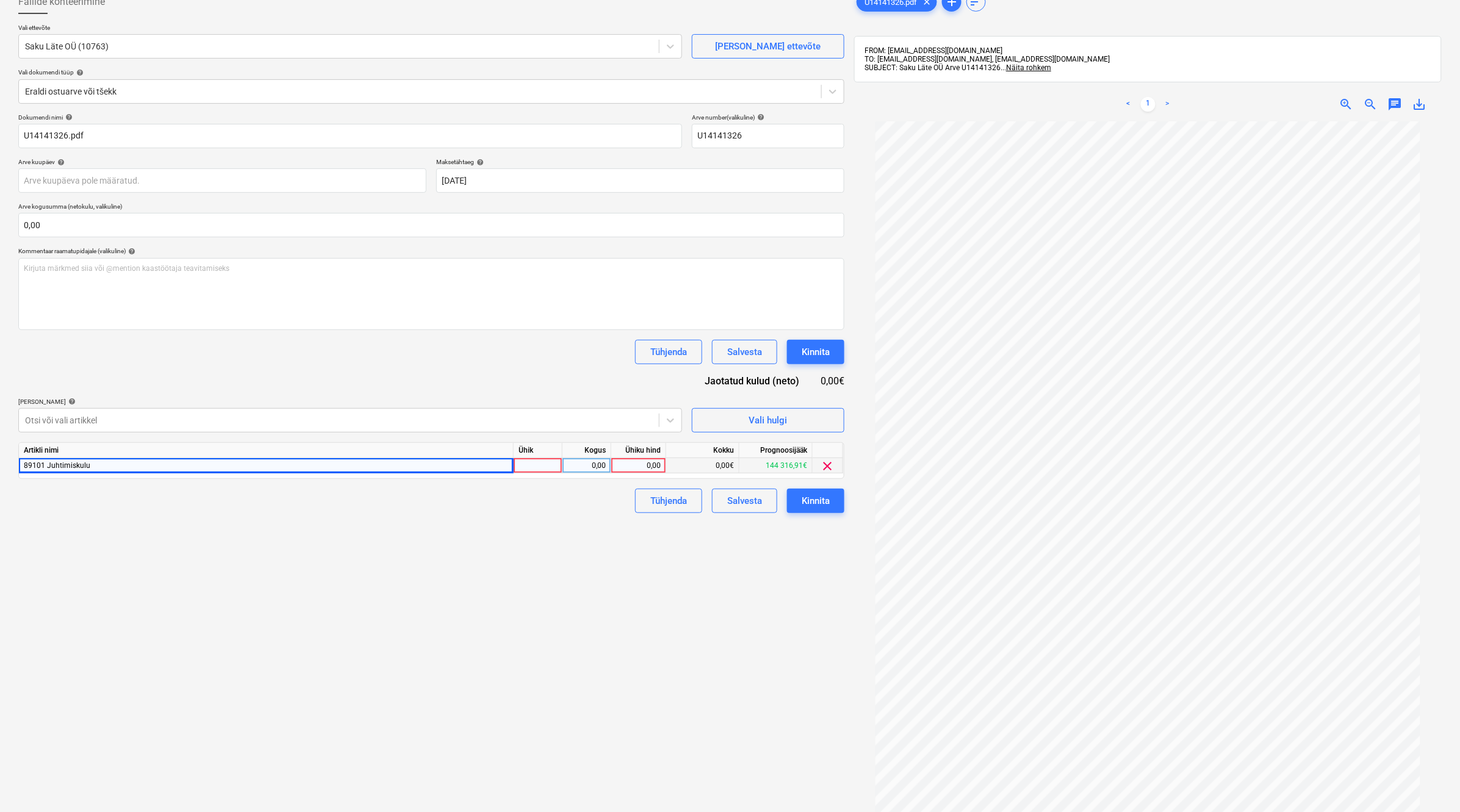
click at [101, 466] on div "89101 Juhtimiskulu" at bounding box center [266, 465] width 495 height 15
click at [102, 466] on div "89101 Juhtimiskulu" at bounding box center [266, 465] width 495 height 15
drag, startPoint x: 746, startPoint y: 605, endPoint x: 808, endPoint y: 557, distance: 78.4
click at [751, 605] on div "Failide konteerimine Vali ettevõte Saku Läte OÜ (10763) [PERSON_NAME] uus ettev…" at bounding box center [431, 444] width 836 height 920
click at [830, 463] on span "clear" at bounding box center [828, 466] width 15 height 15
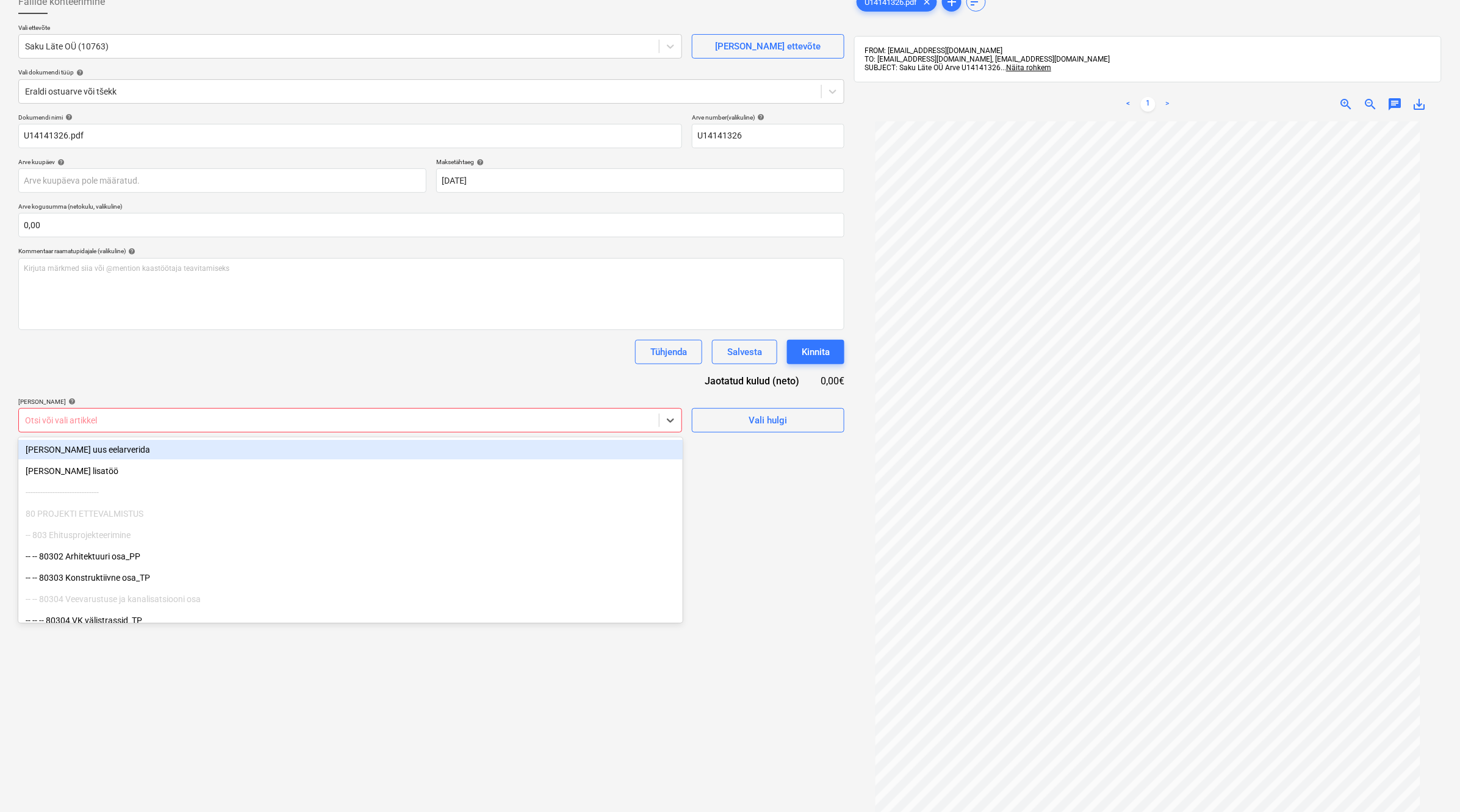
click at [469, 422] on div at bounding box center [338, 420] width 628 height 13
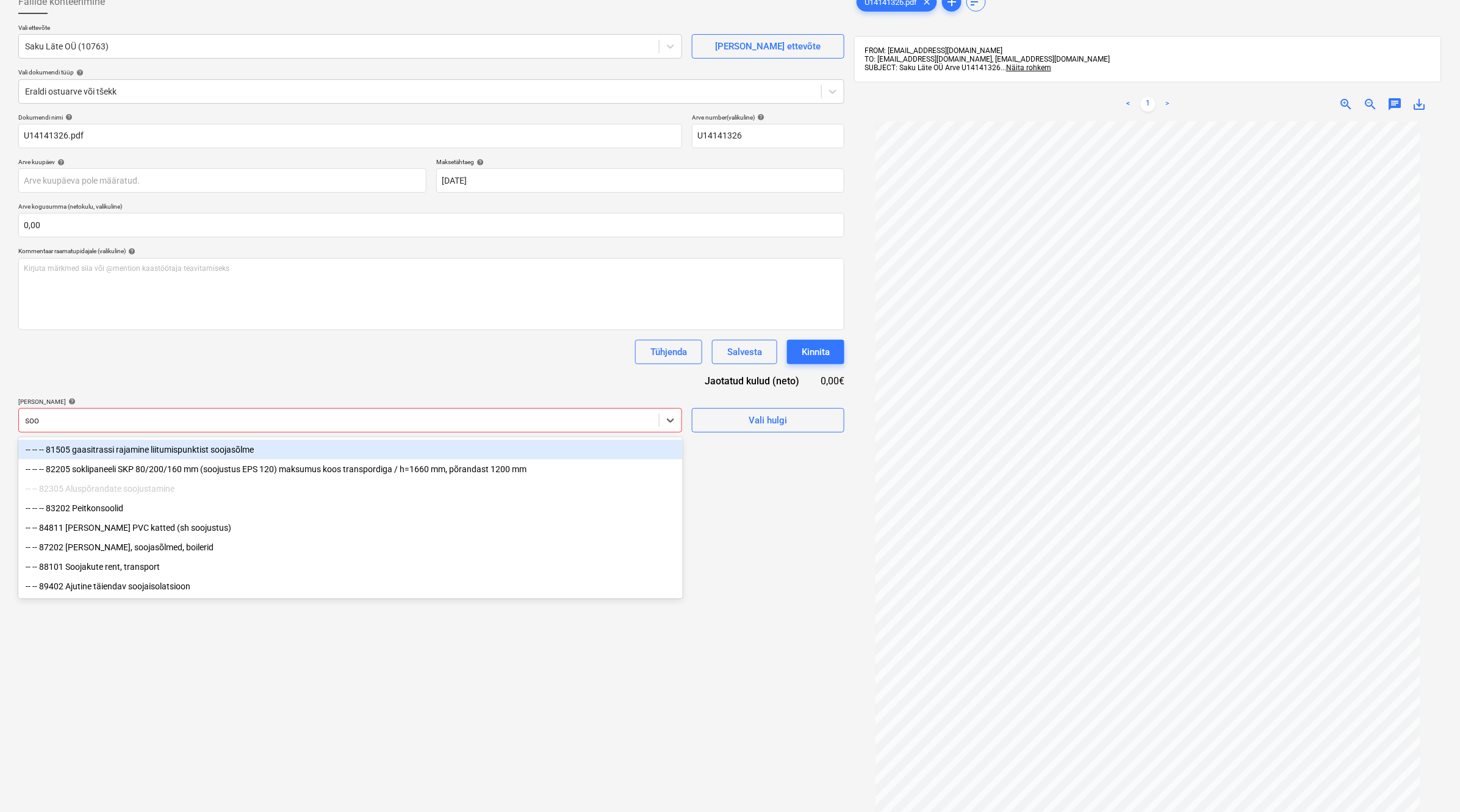
type input "sooj"
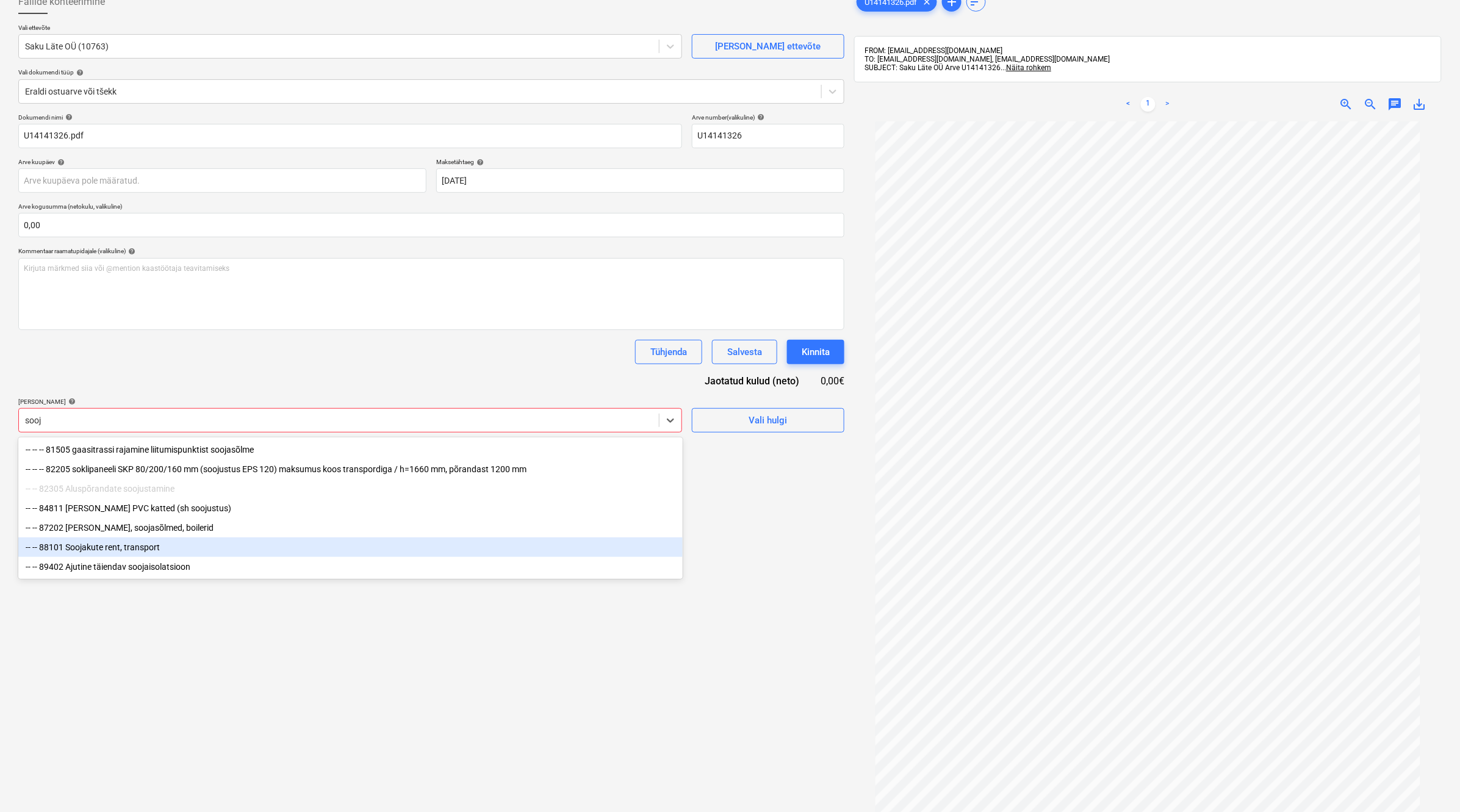
click at [345, 556] on div "-- -- 88101 Soojakute rent, transport" at bounding box center [350, 547] width 664 height 20
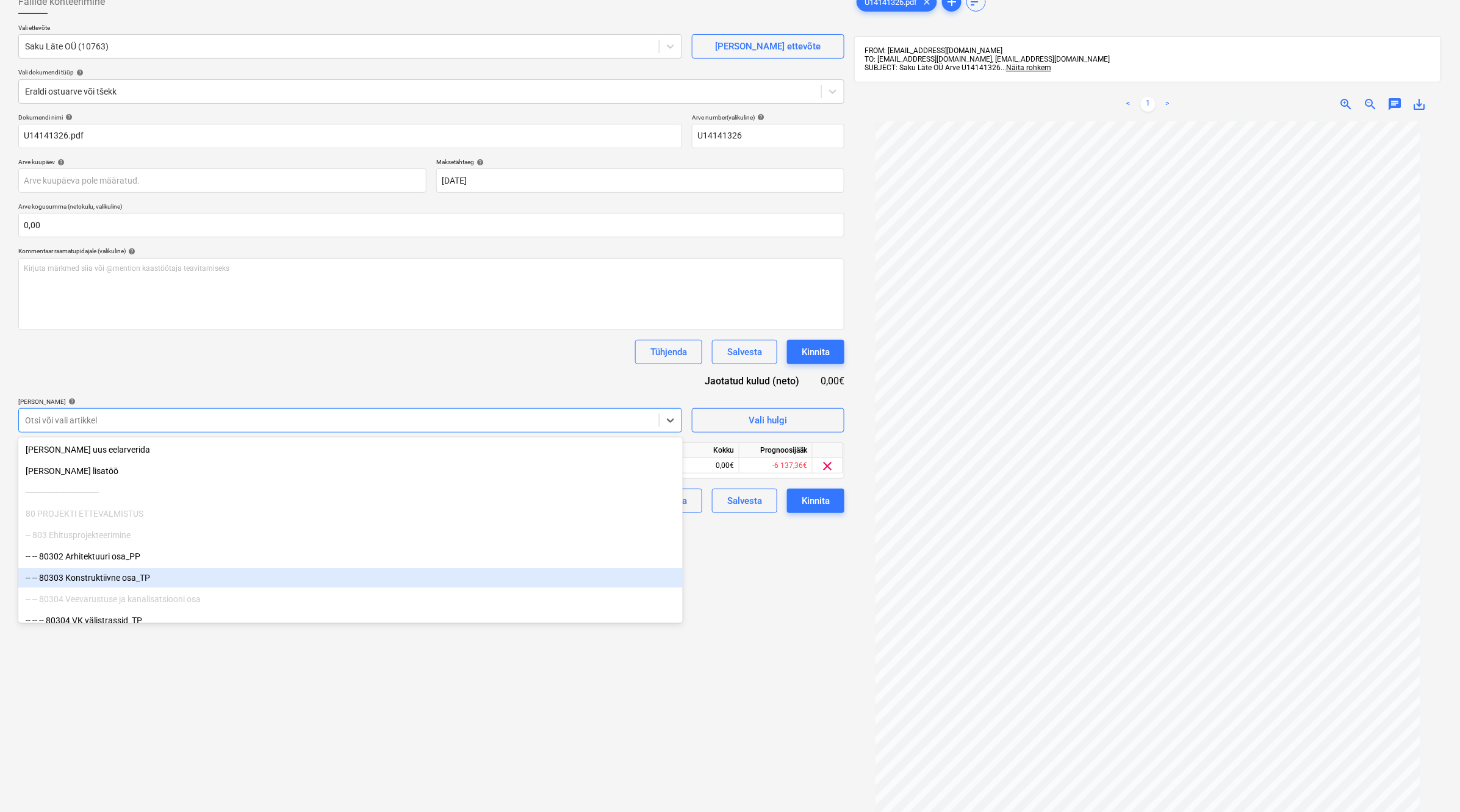
click at [354, 715] on div "Failide konteerimine Vali ettevõte Saku Läte OÜ (10763) [PERSON_NAME] uus ettev…" at bounding box center [431, 444] width 836 height 920
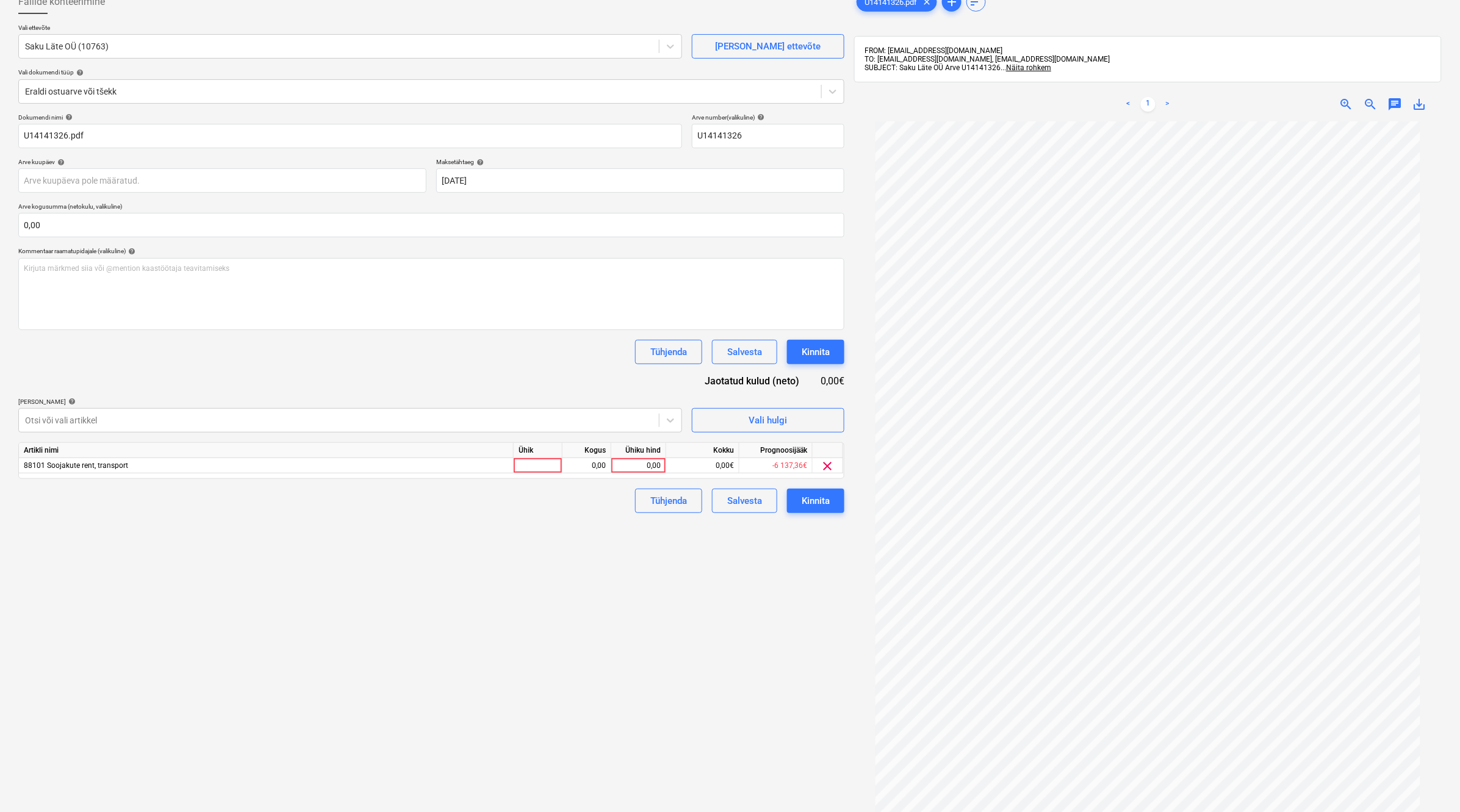
drag, startPoint x: 651, startPoint y: 463, endPoint x: 672, endPoint y: 483, distance: 29.0
click at [657, 467] on div "0,00" at bounding box center [639, 465] width 45 height 15
type input "52"
click at [684, 620] on div "Failide konteerimine Vali ettevõte Saku Läte OÜ (10763) [PERSON_NAME] uus ettev…" at bounding box center [431, 444] width 836 height 920
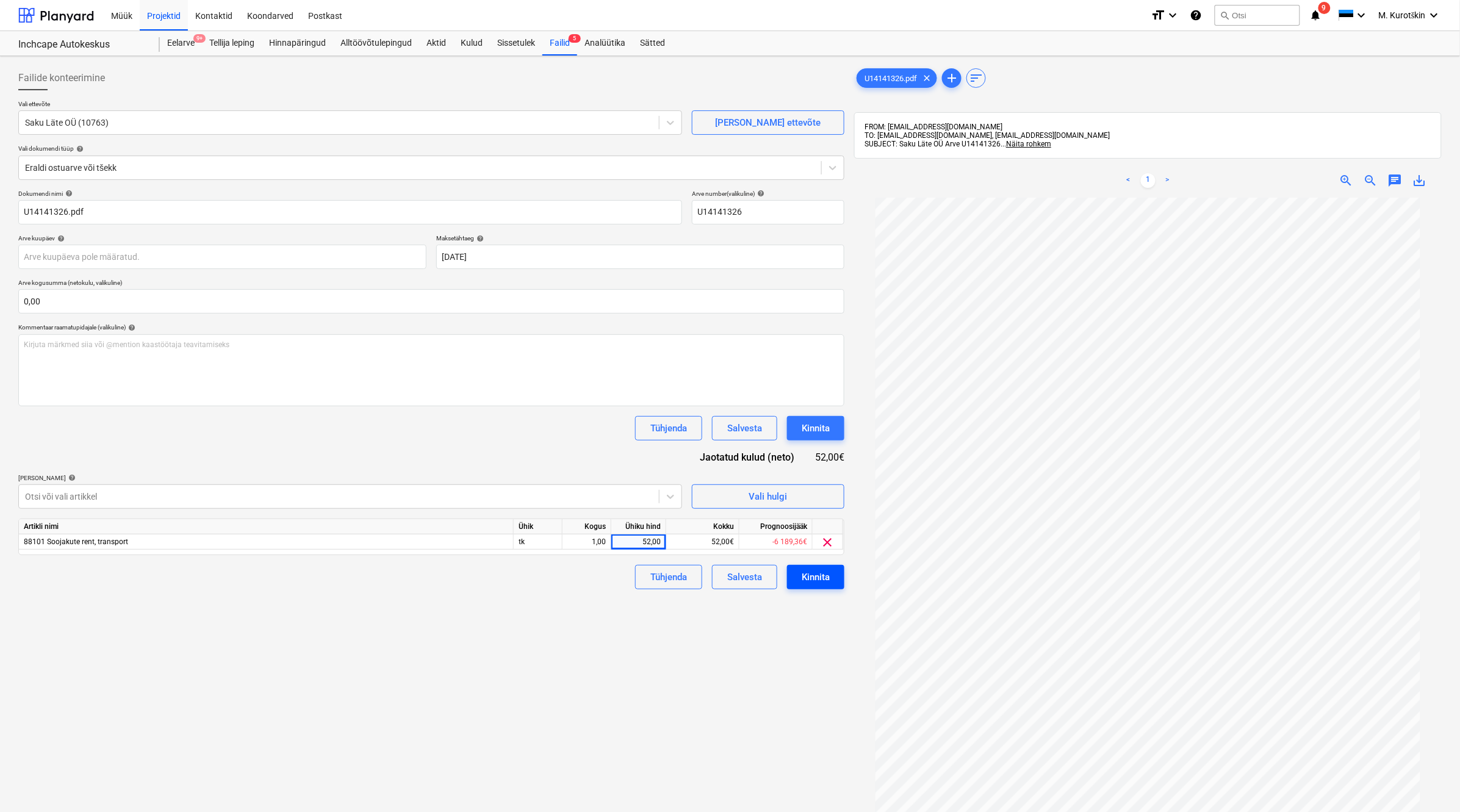
click at [815, 581] on div "Kinnita" at bounding box center [816, 577] width 28 height 16
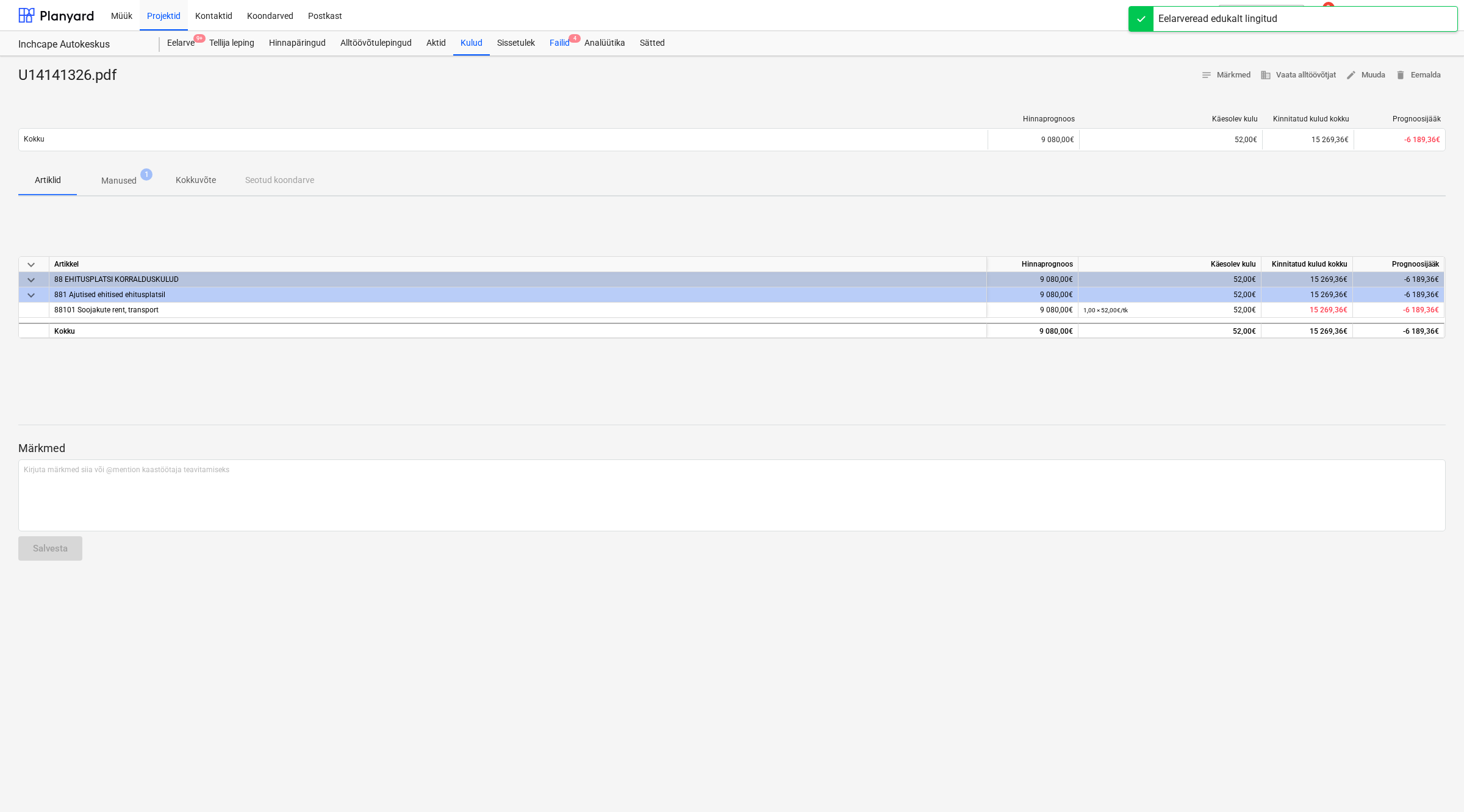
click at [562, 37] on div "Failid 4" at bounding box center [560, 43] width 35 height 24
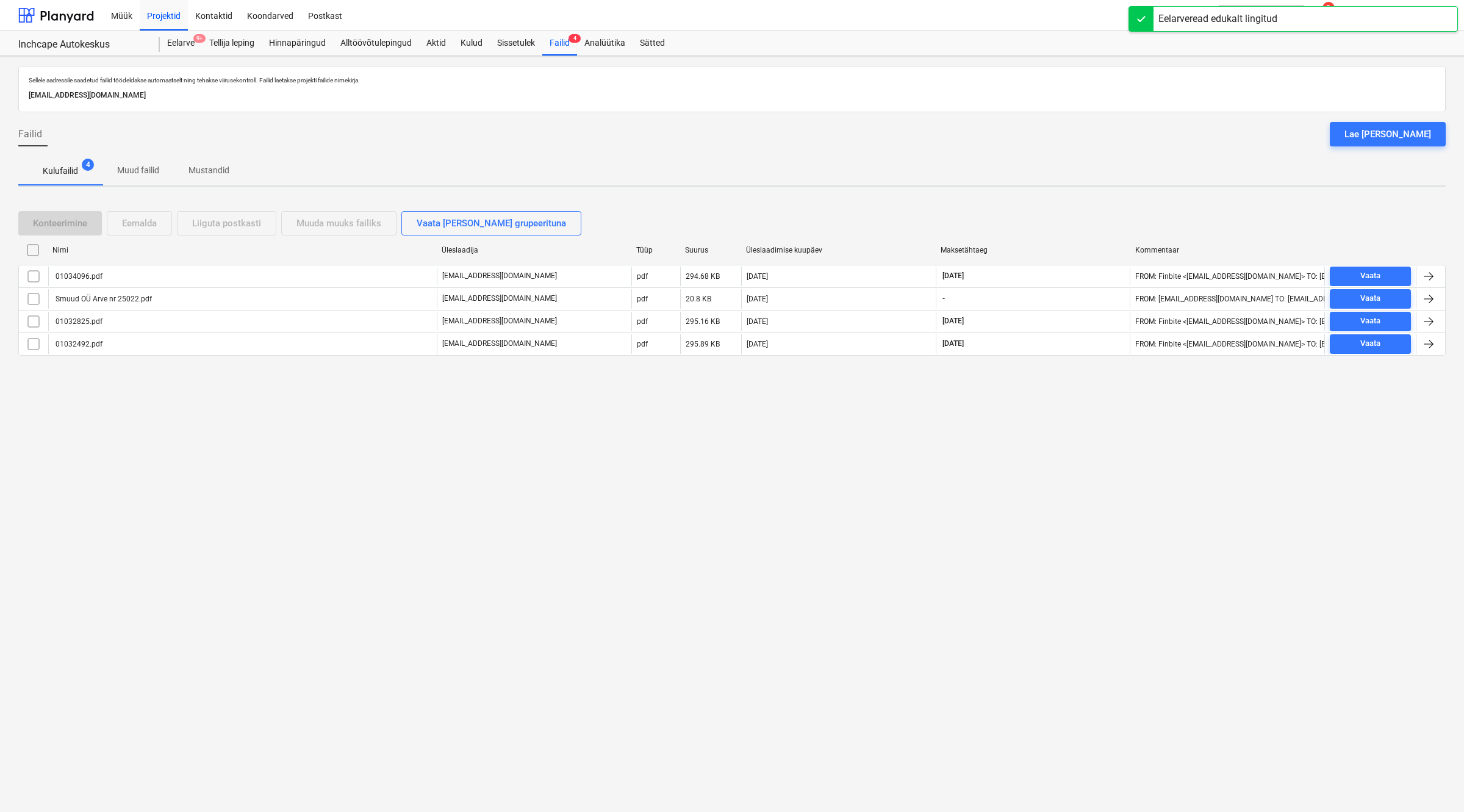
click at [847, 532] on div "**********" at bounding box center [732, 433] width 1464 height 756
